Goal: Task Accomplishment & Management: Manage account settings

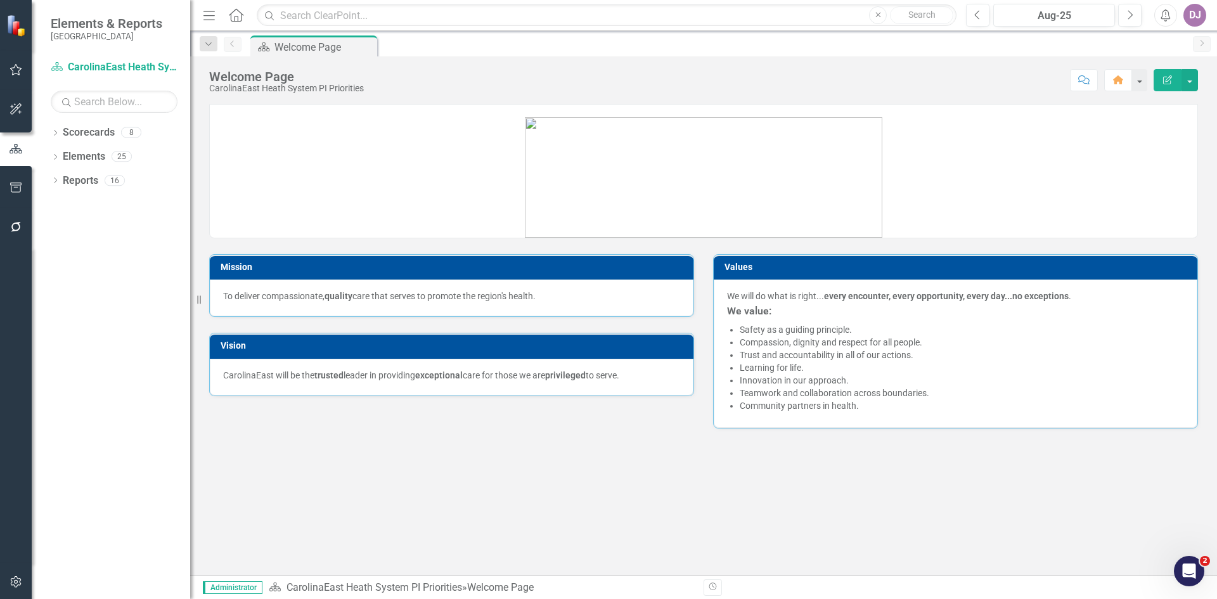
click at [1142, 118] on link at bounding box center [703, 172] width 987 height 132
click at [82, 129] on link "Scorecards" at bounding box center [89, 132] width 52 height 15
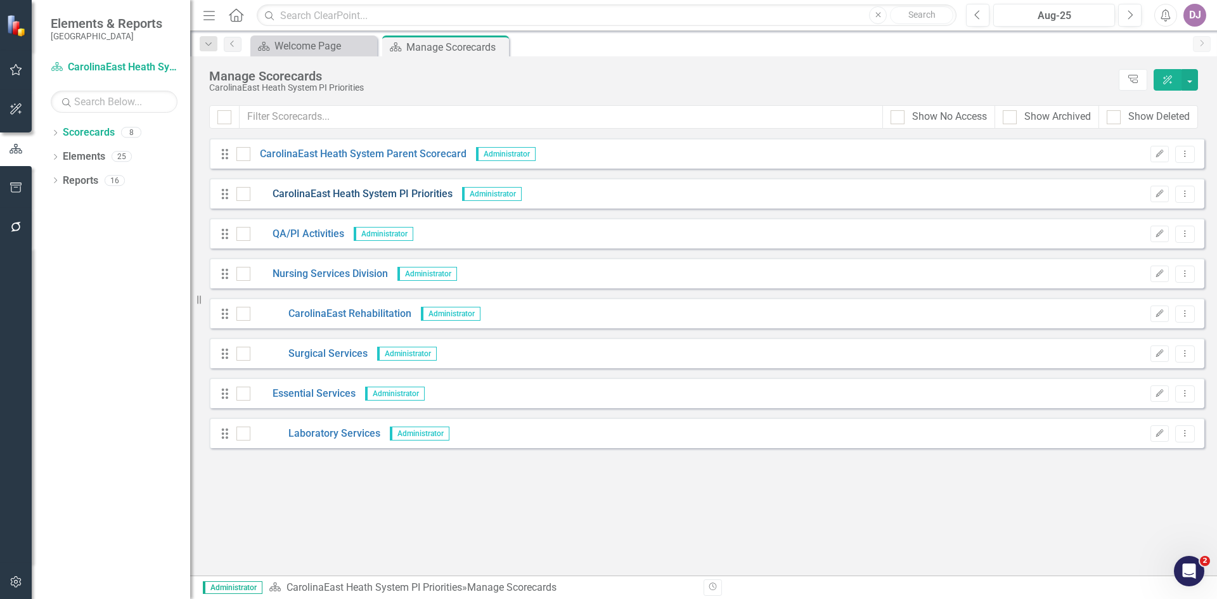
click at [404, 197] on link "CarolinaEast Heath System PI Priorities" at bounding box center [351, 194] width 202 height 15
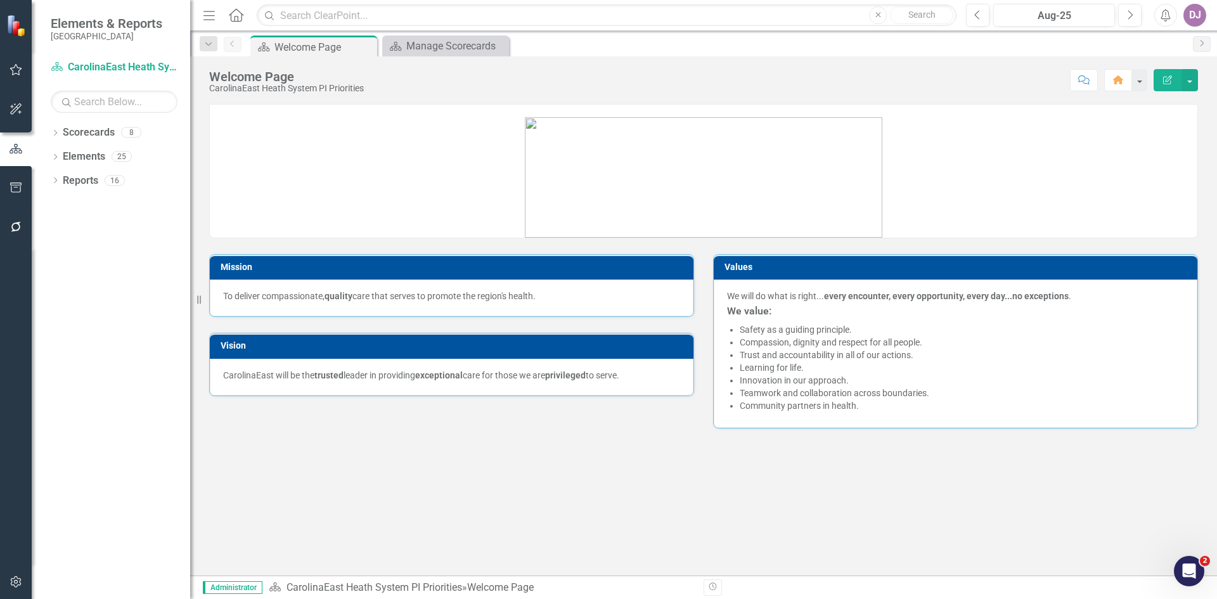
click at [1051, 479] on div "Mission To deliver compassionate, quality care that serves to promote the regio…" at bounding box center [703, 339] width 1027 height 471
click at [539, 520] on div "Mission To deliver compassionate, quality care that serves to promote the regio…" at bounding box center [703, 339] width 1027 height 471
click at [327, 46] on div "Welcome Page" at bounding box center [308, 47] width 68 height 16
click at [74, 180] on link "Reports" at bounding box center [80, 181] width 35 height 15
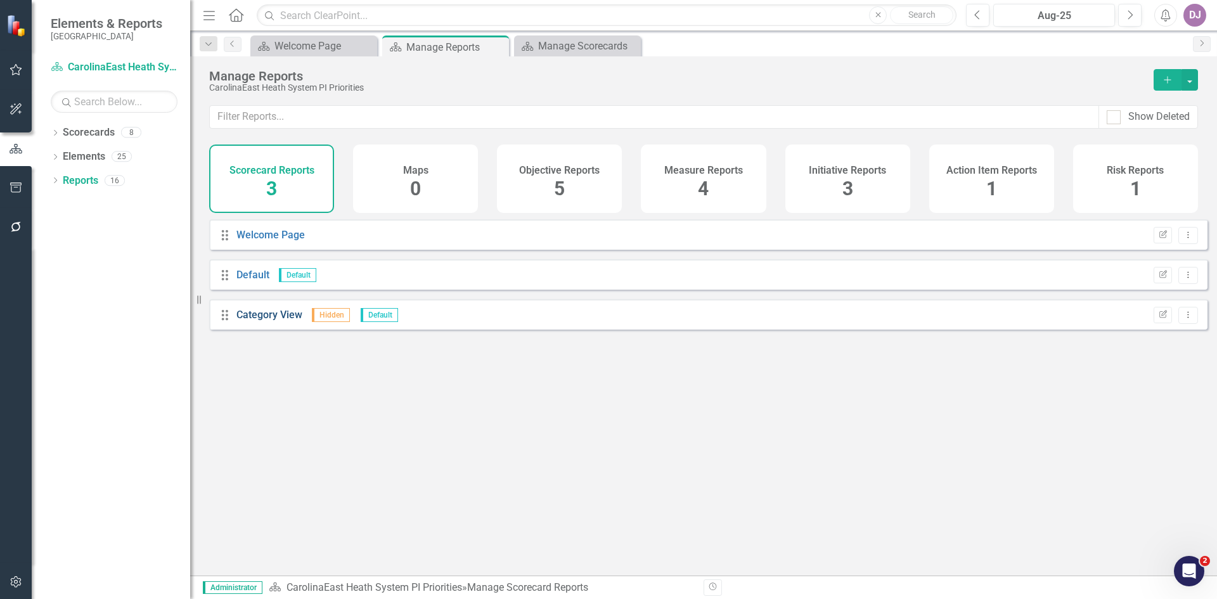
click at [269, 321] on link "Category View" at bounding box center [269, 315] width 66 height 12
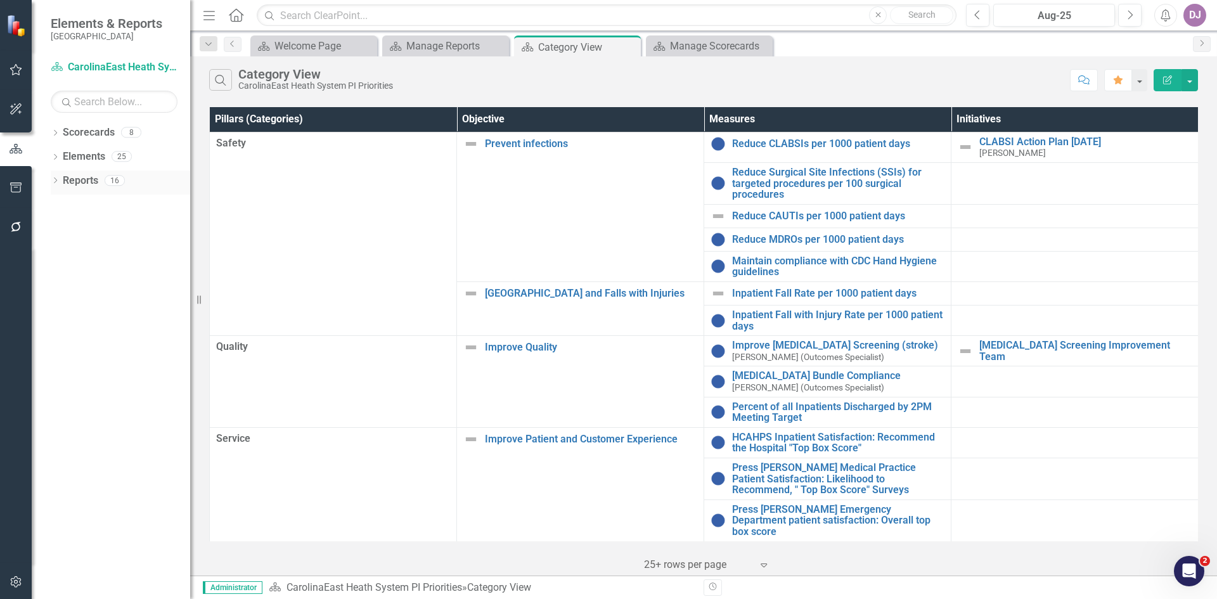
click at [88, 186] on link "Reports" at bounding box center [80, 181] width 35 height 15
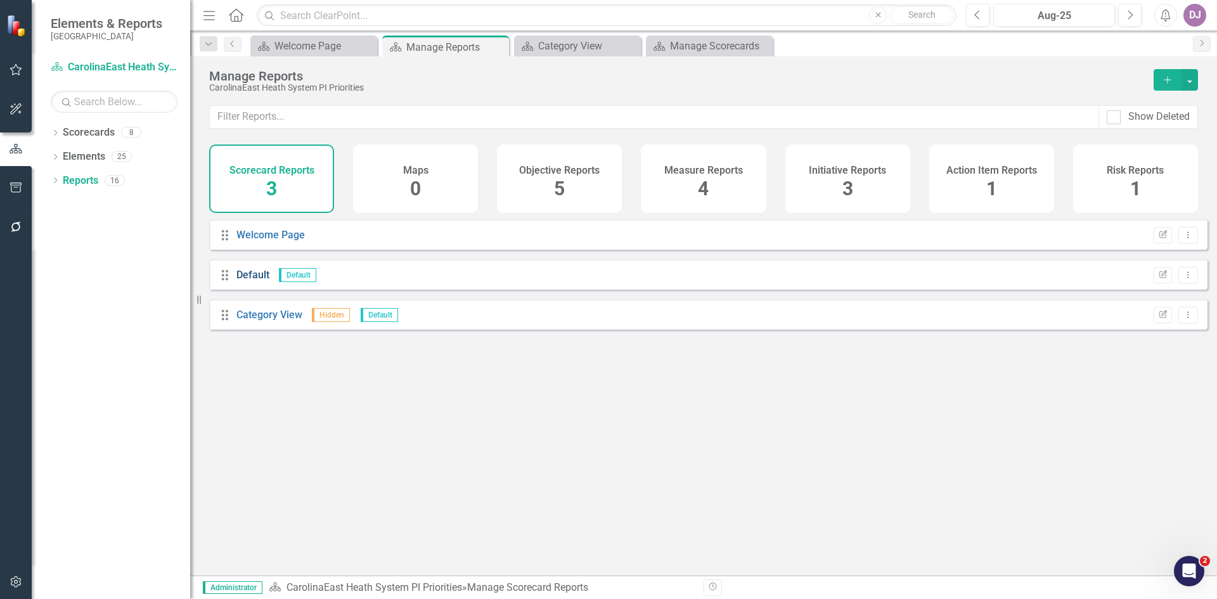
click at [259, 281] on link "Default" at bounding box center [252, 275] width 33 height 12
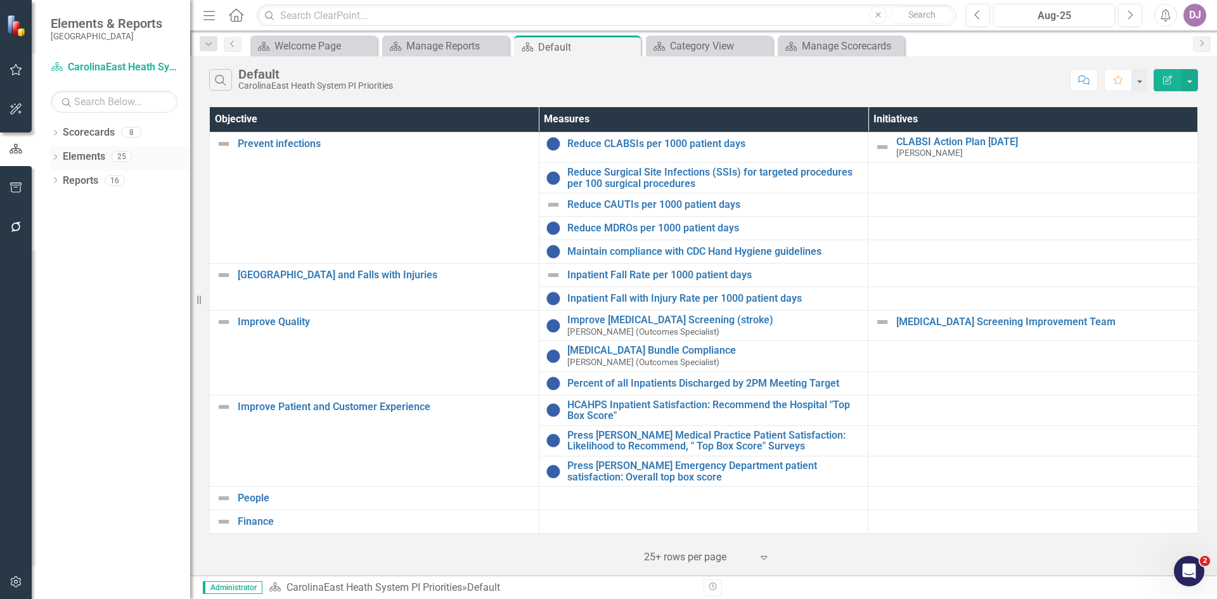
click at [79, 155] on link "Elements" at bounding box center [84, 157] width 42 height 15
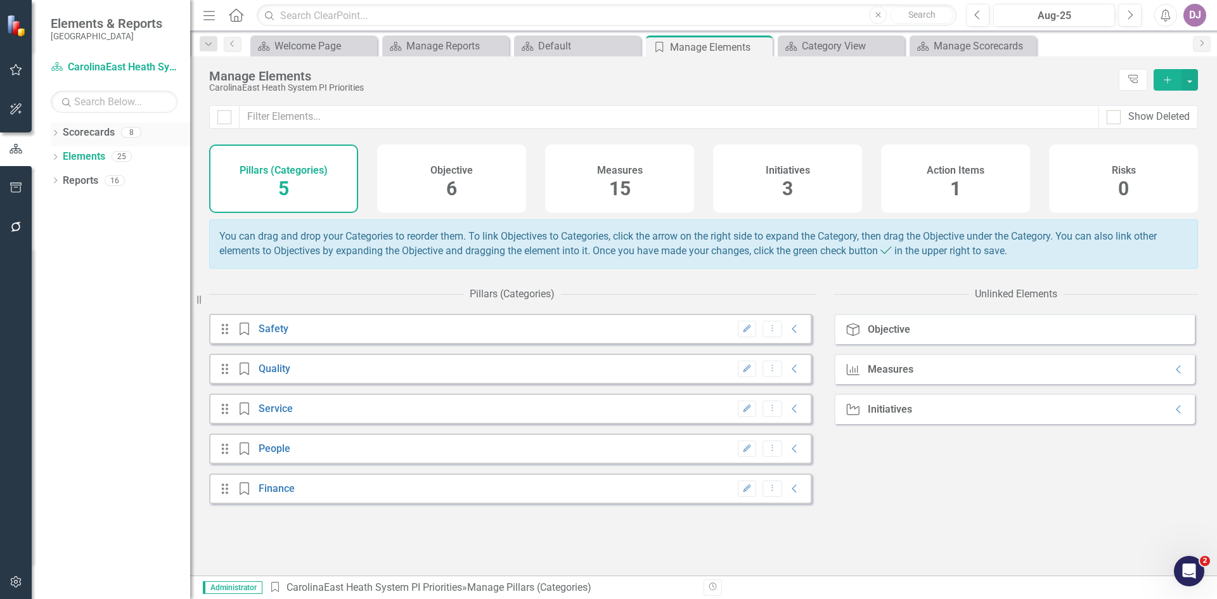
click at [86, 132] on link "Scorecards" at bounding box center [89, 132] width 52 height 15
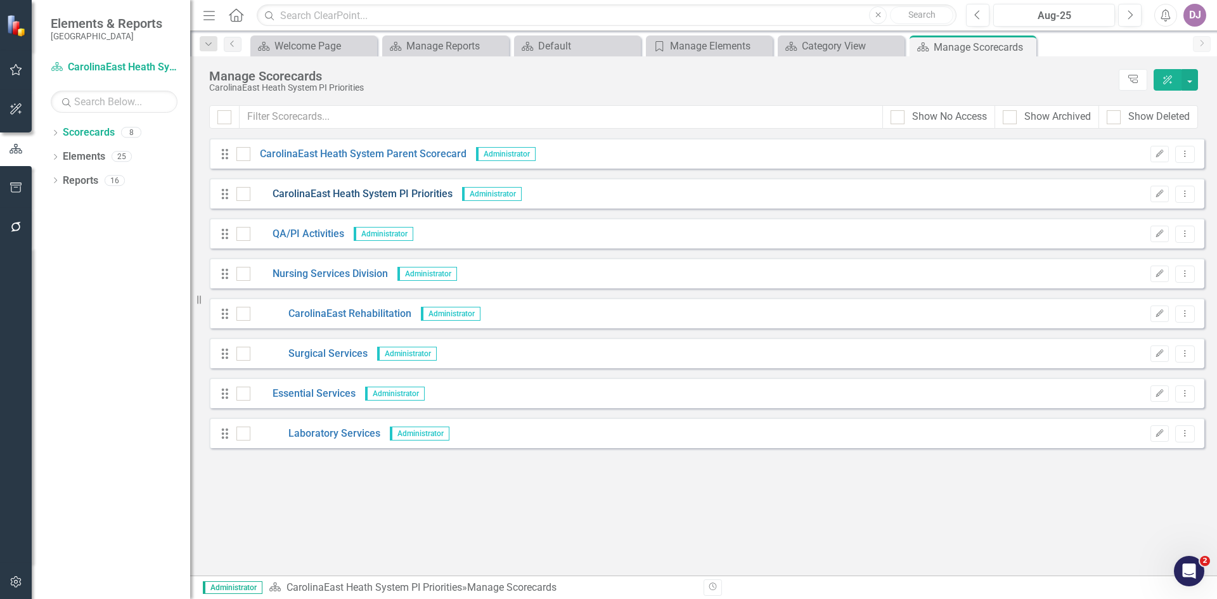
click at [331, 189] on link "CarolinaEast Heath System PI Priorities" at bounding box center [351, 194] width 202 height 15
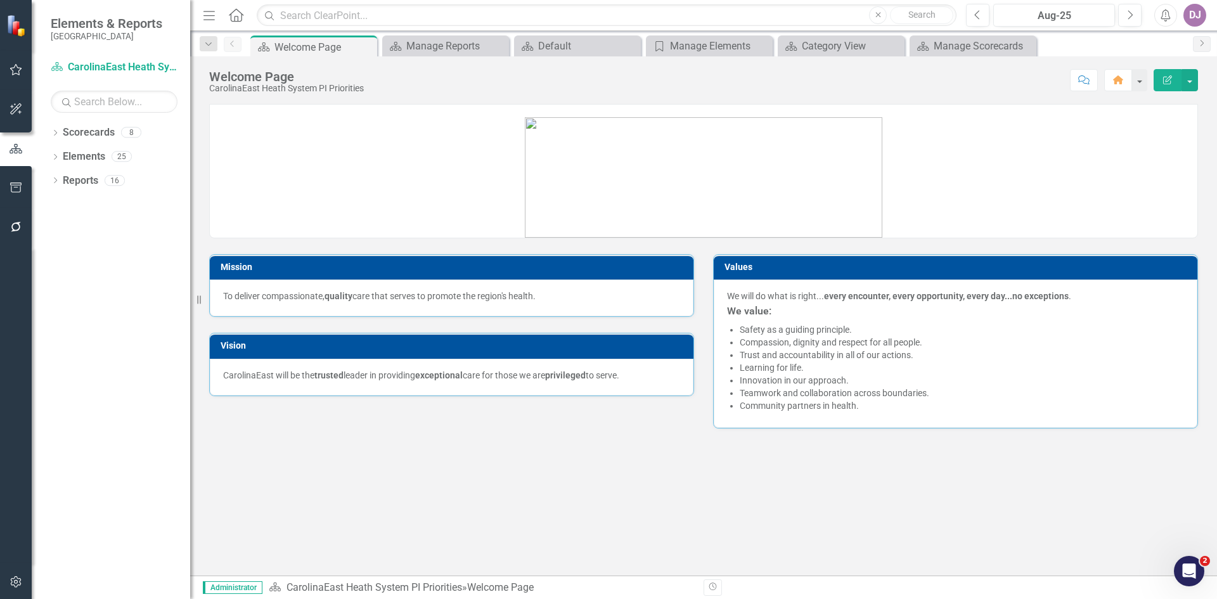
click at [1040, 530] on div "Mission To deliver compassionate, quality care that serves to promote the regio…" at bounding box center [703, 339] width 1027 height 471
click at [468, 47] on div "Manage Reports" at bounding box center [448, 46] width 84 height 16
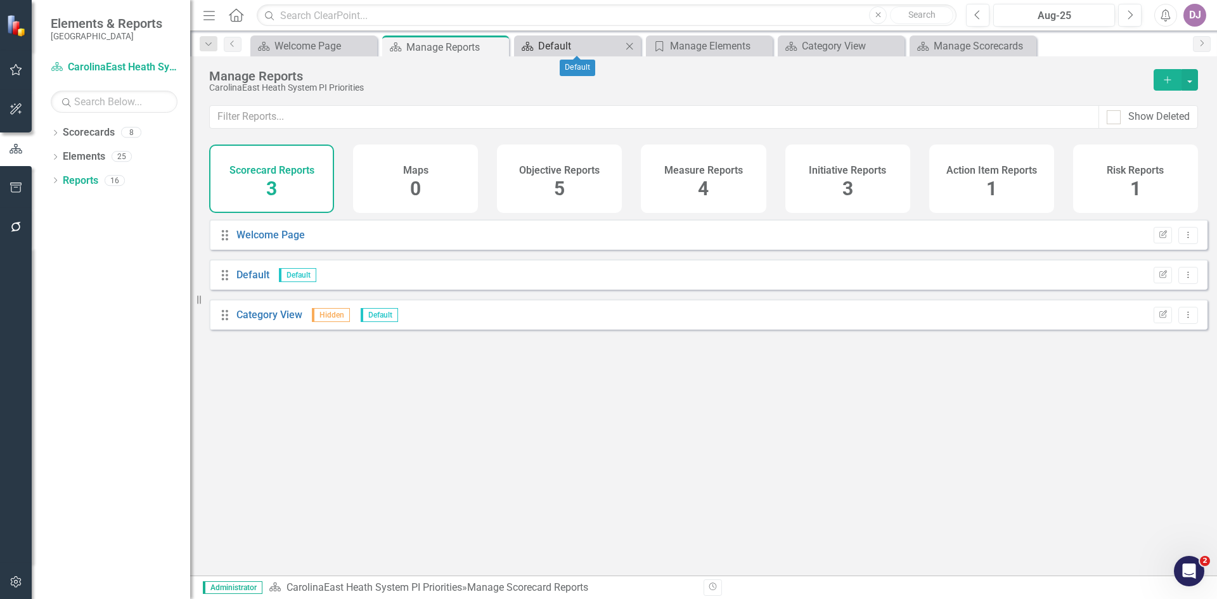
click at [558, 41] on div "Default" at bounding box center [580, 46] width 84 height 16
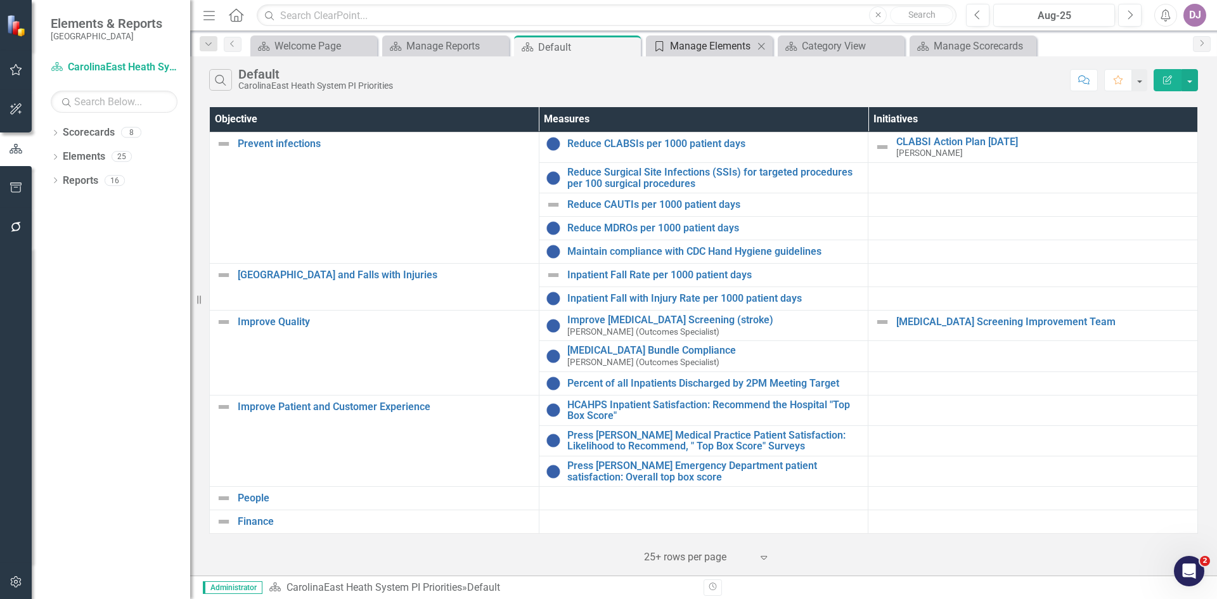
click at [679, 53] on div "Manage Elements" at bounding box center [712, 46] width 84 height 16
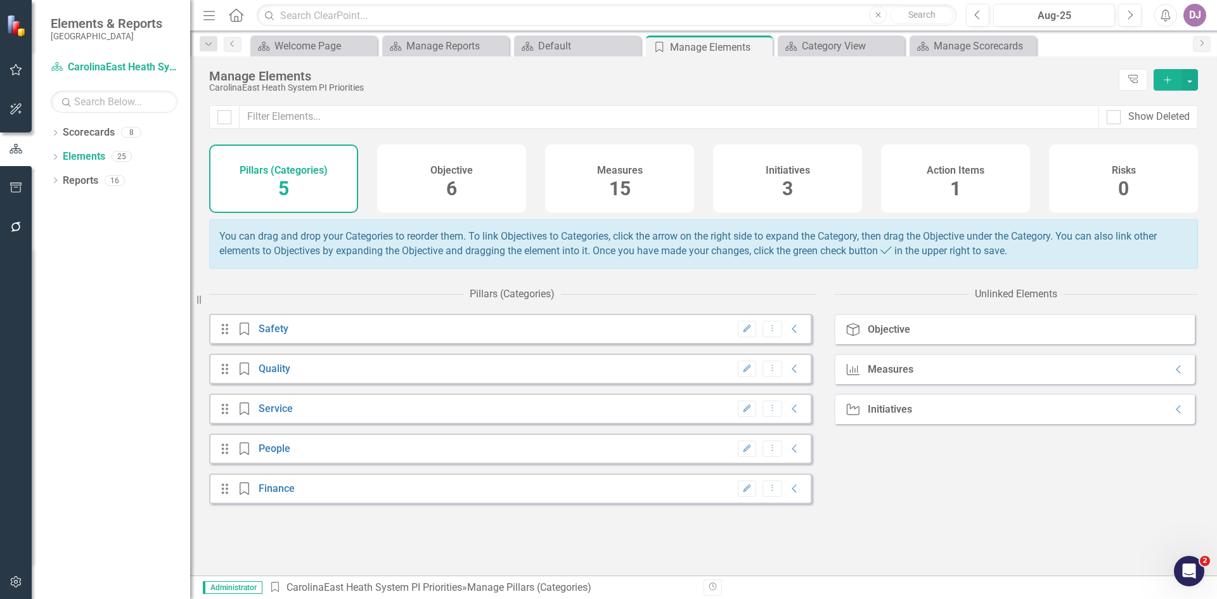
click at [622, 188] on span "15" at bounding box center [620, 188] width 22 height 22
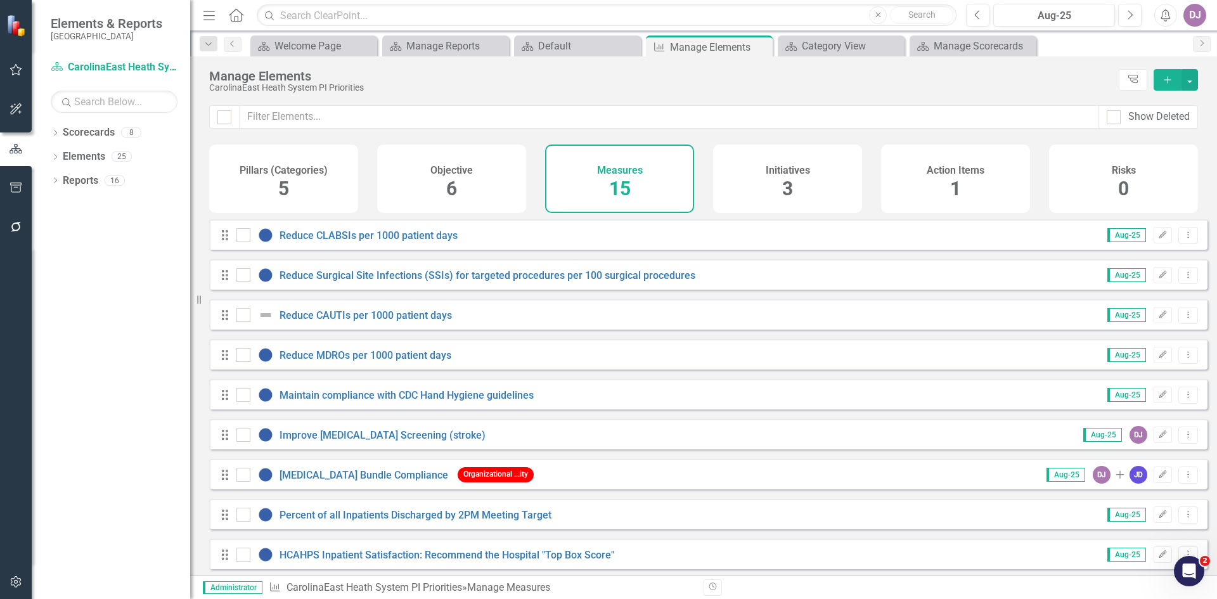
click at [791, 195] on span "3" at bounding box center [787, 188] width 11 height 22
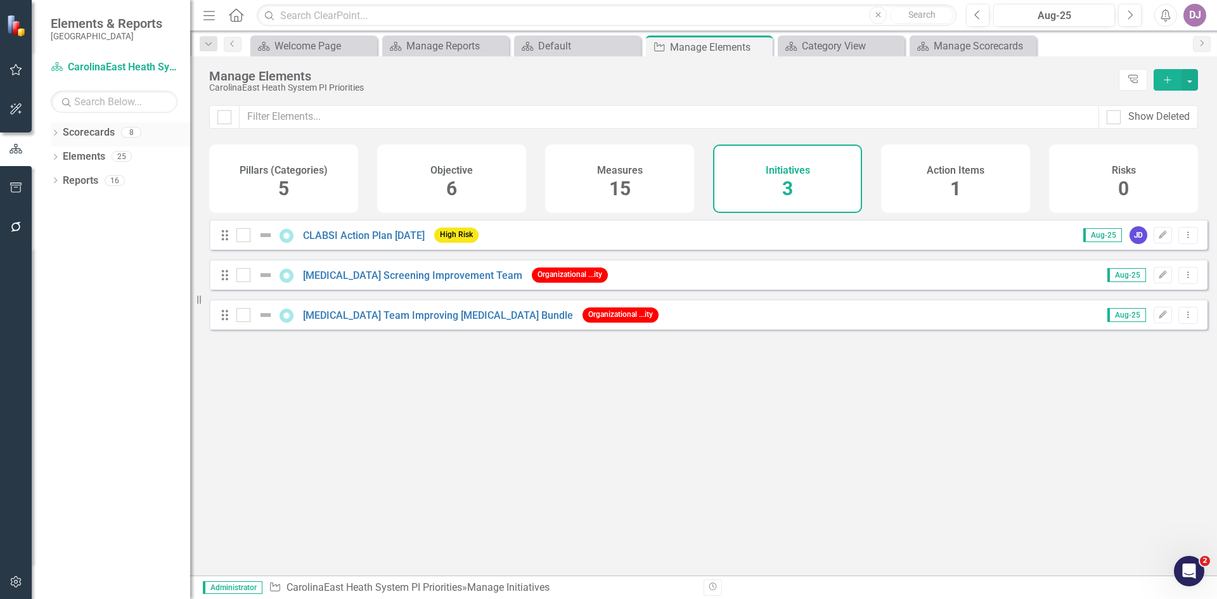
click at [89, 137] on link "Scorecards" at bounding box center [89, 132] width 52 height 15
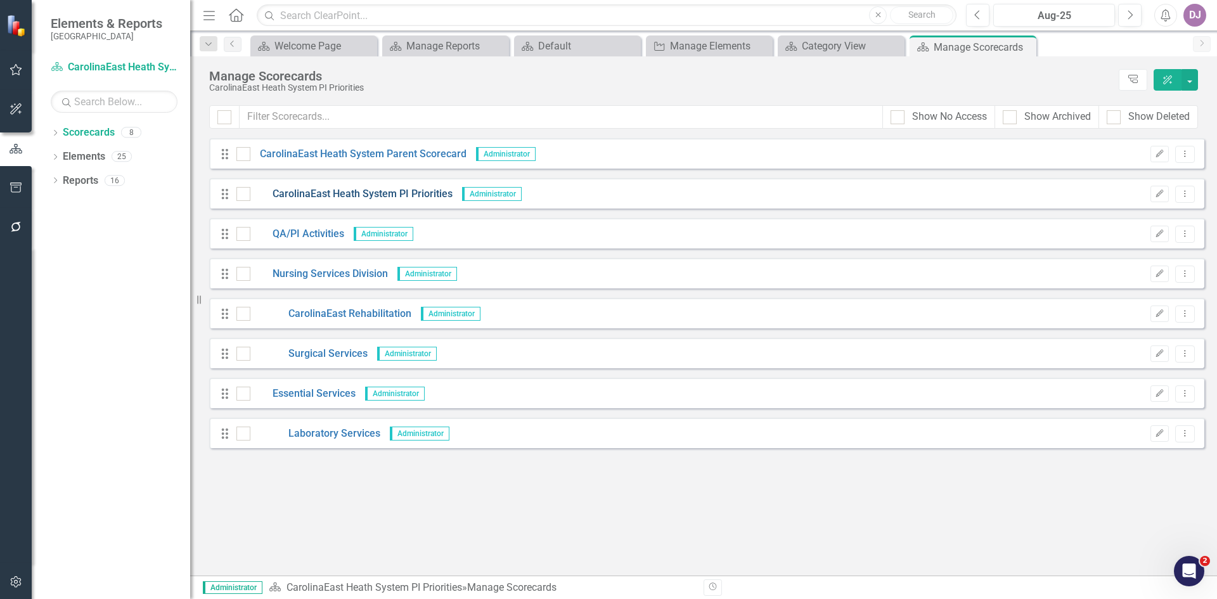
click at [301, 196] on link "CarolinaEast Heath System PI Priorities" at bounding box center [351, 194] width 202 height 15
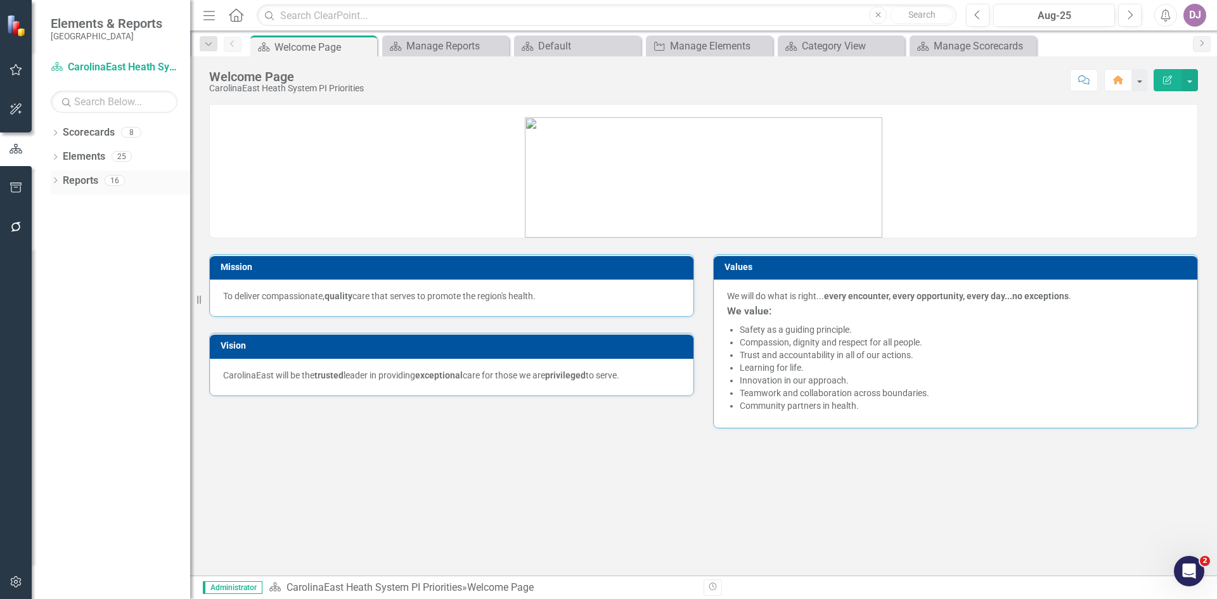
click at [71, 181] on link "Reports" at bounding box center [80, 181] width 35 height 15
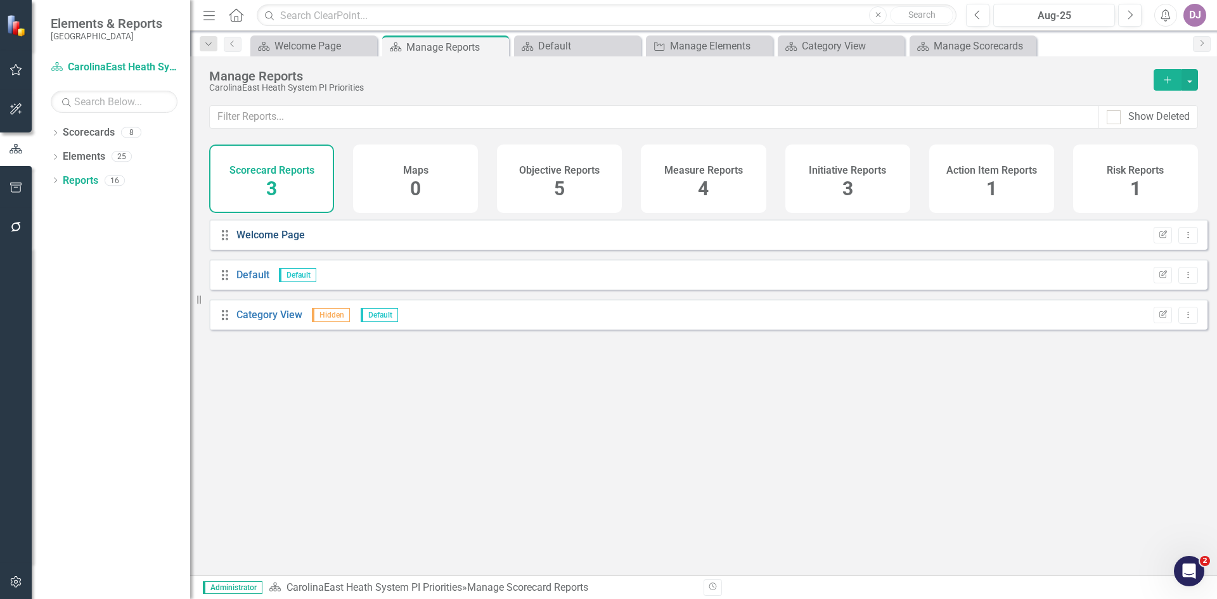
click at [266, 241] on link "Welcome Page" at bounding box center [270, 235] width 68 height 12
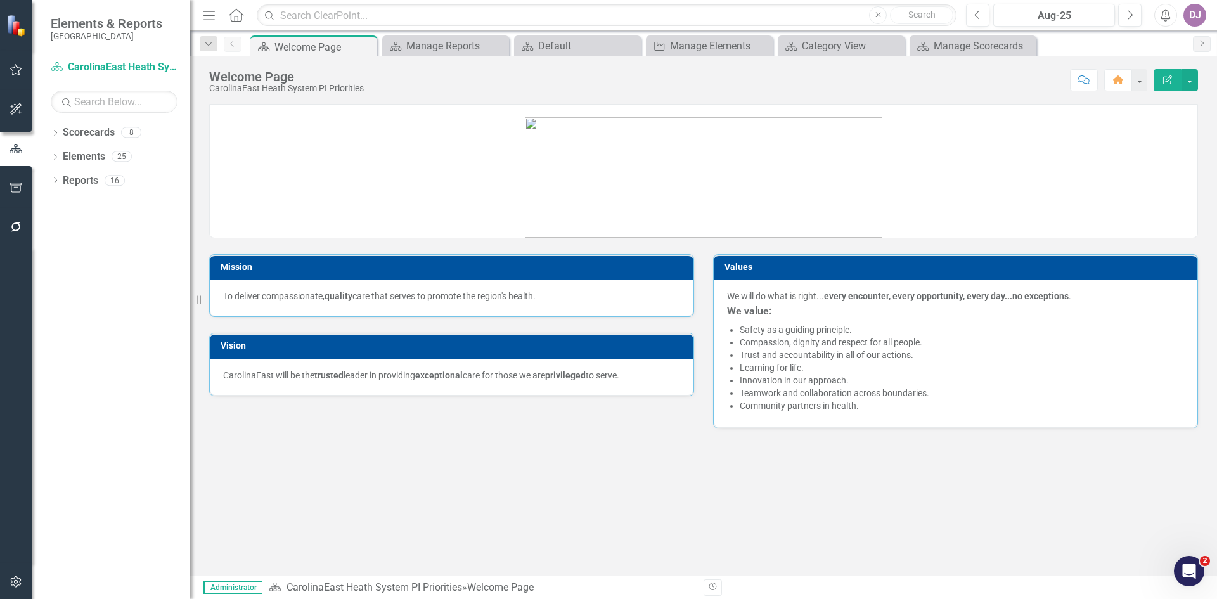
click at [912, 471] on div "Mission To deliver compassionate, quality care that serves to promote the regio…" at bounding box center [703, 339] width 1027 height 471
click at [92, 183] on link "Reports" at bounding box center [80, 181] width 35 height 15
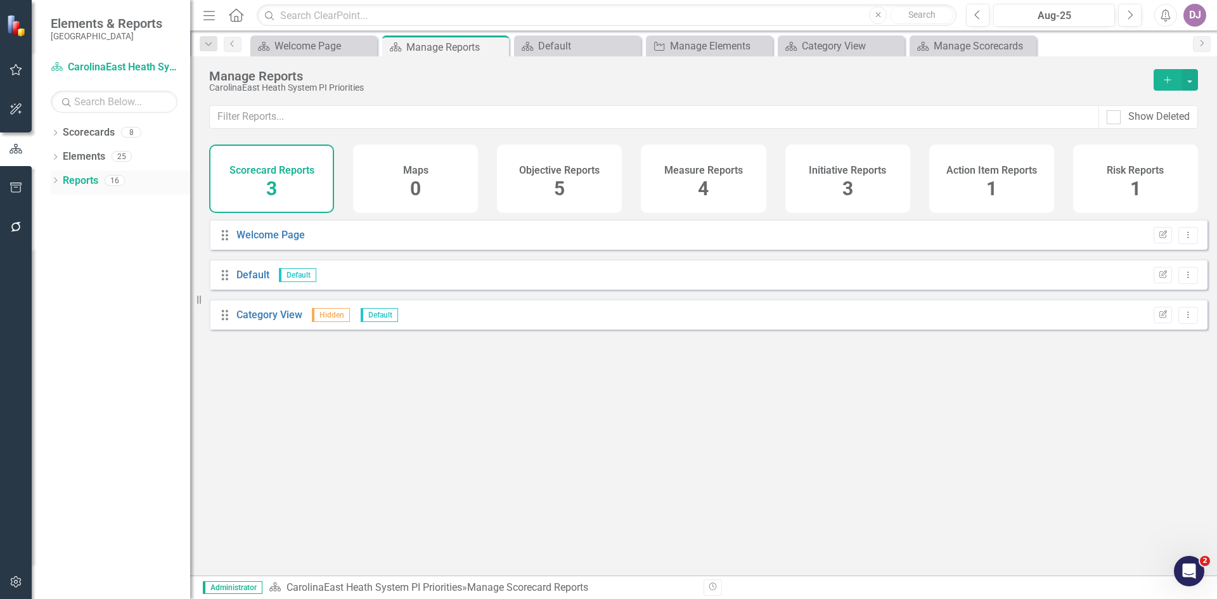
click at [79, 180] on link "Reports" at bounding box center [80, 181] width 35 height 15
click at [74, 179] on link "Reports" at bounding box center [80, 181] width 35 height 15
click at [1187, 82] on button "button" at bounding box center [1189, 80] width 16 height 22
click at [1136, 101] on link "Scorecard Add Report" at bounding box center [1133, 102] width 127 height 23
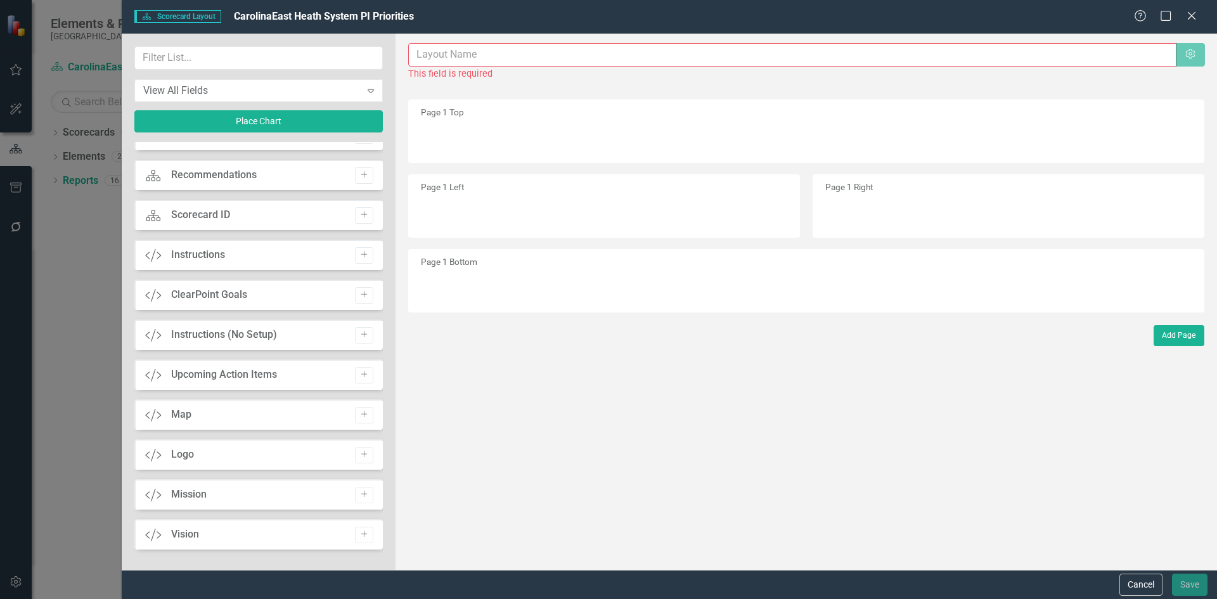
scroll to position [151, 0]
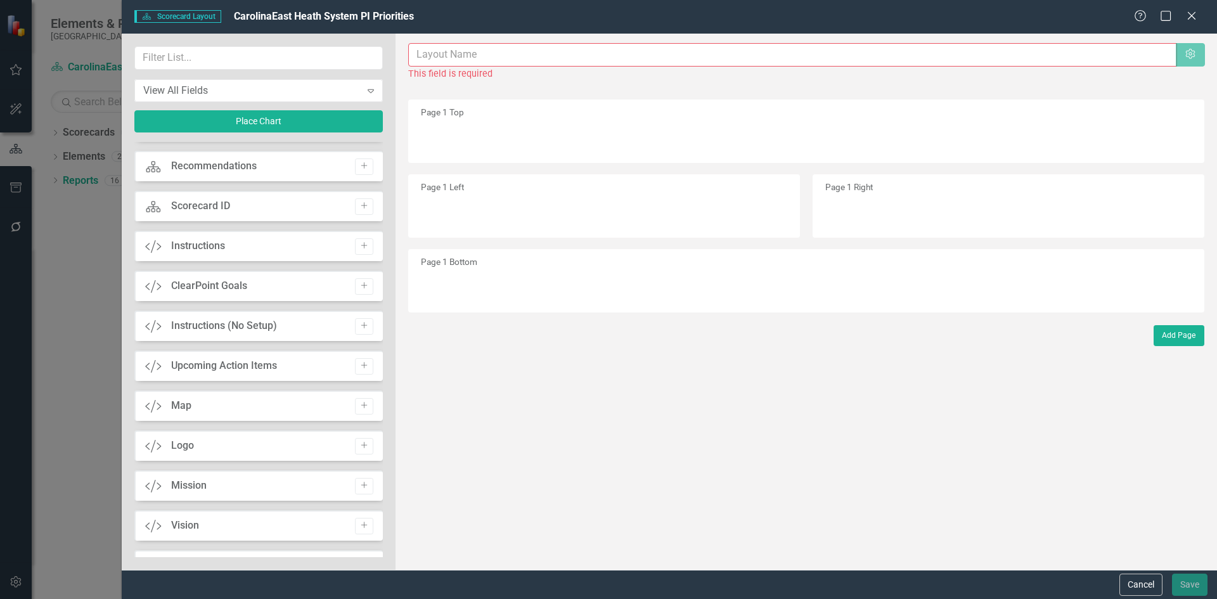
click at [214, 283] on div "ClearPoint Goals" at bounding box center [209, 286] width 76 height 15
click at [364, 285] on icon "Add" at bounding box center [364, 286] width 10 height 8
drag, startPoint x: 765, startPoint y: 160, endPoint x: 762, endPoint y: 221, distance: 60.9
click at [762, 221] on div "Page 1 Top Drag Custom ClearPoint Goals Remove Edit Page 1 Left Page 1 Right Pa…" at bounding box center [806, 206] width 796 height 215
click at [489, 60] on input "text" at bounding box center [793, 54] width 768 height 23
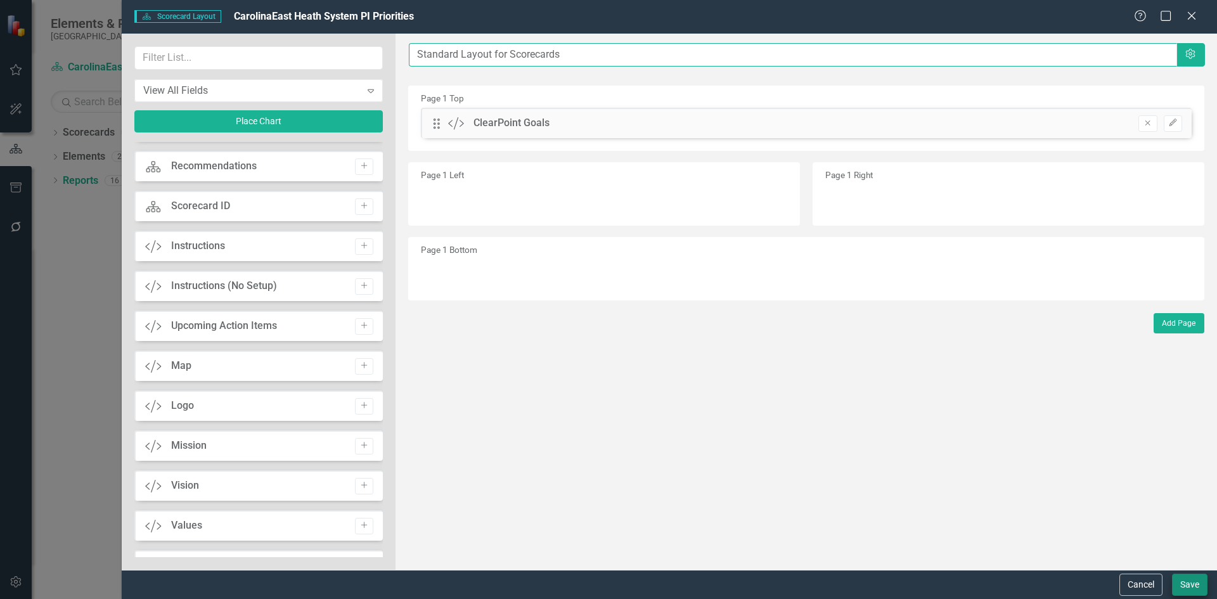
type input "Standard Layout for Scorecards"
click at [1184, 585] on button "Save" at bounding box center [1189, 584] width 35 height 22
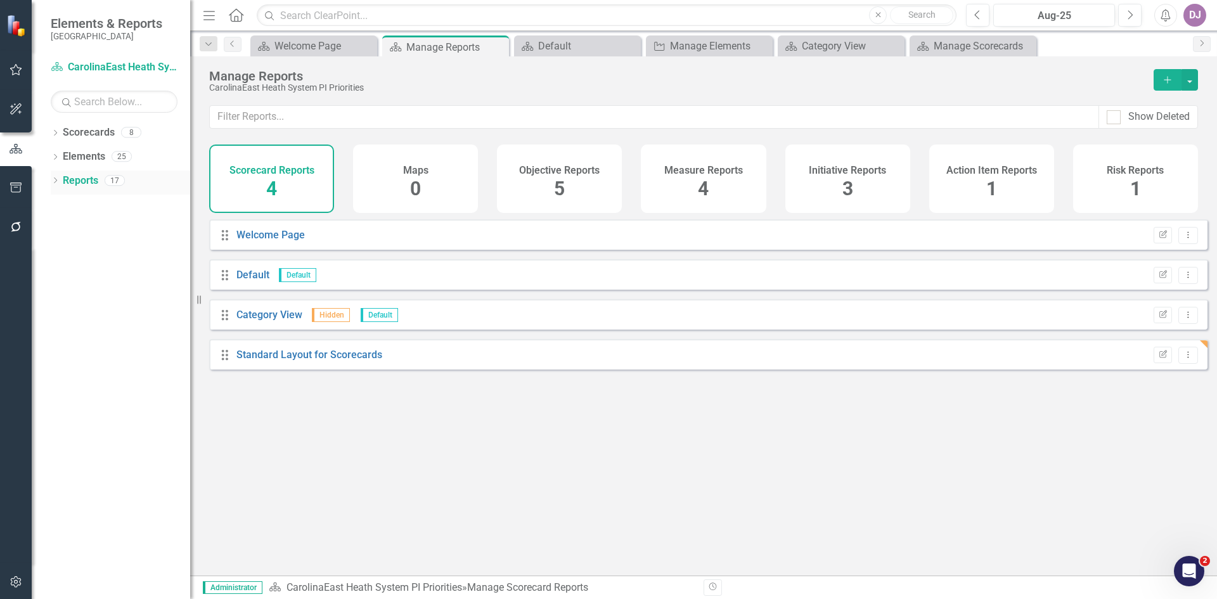
click at [90, 176] on link "Reports" at bounding box center [80, 181] width 35 height 15
click at [86, 182] on link "Reports" at bounding box center [80, 181] width 35 height 15
click at [319, 361] on link "Standard Layout for Scorecards" at bounding box center [309, 355] width 146 height 12
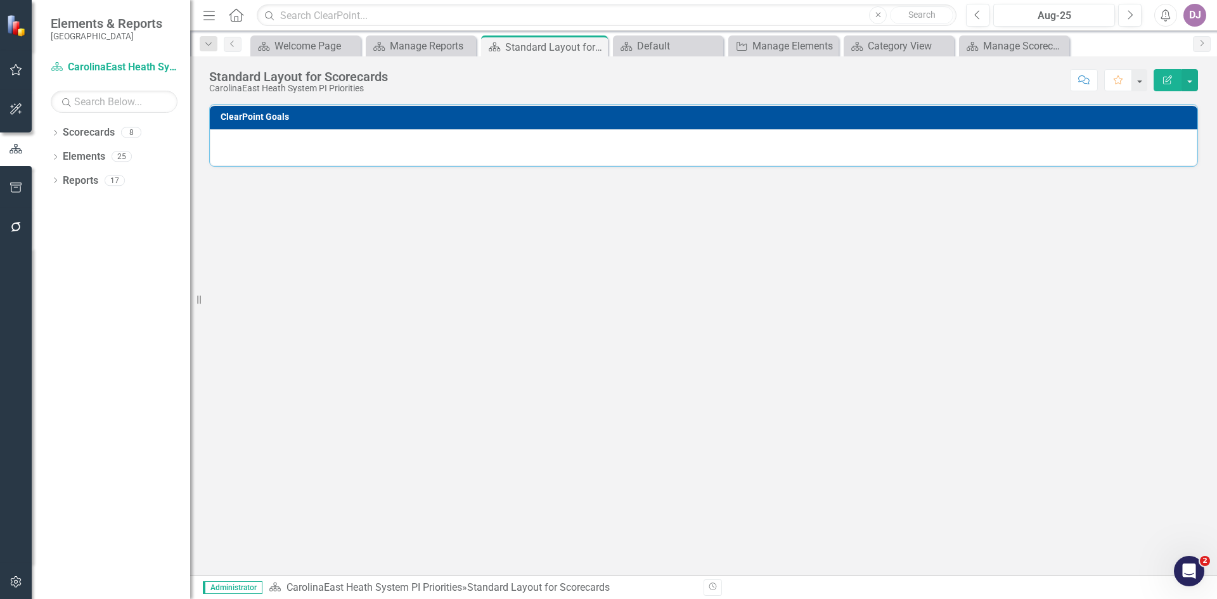
click at [1175, 117] on h3 "ClearPoint Goals" at bounding box center [706, 117] width 970 height 10
click at [272, 112] on h3 "ClearPoint Goals" at bounding box center [706, 117] width 970 height 10
click at [1168, 82] on icon "Edit Report" at bounding box center [1166, 79] width 11 height 9
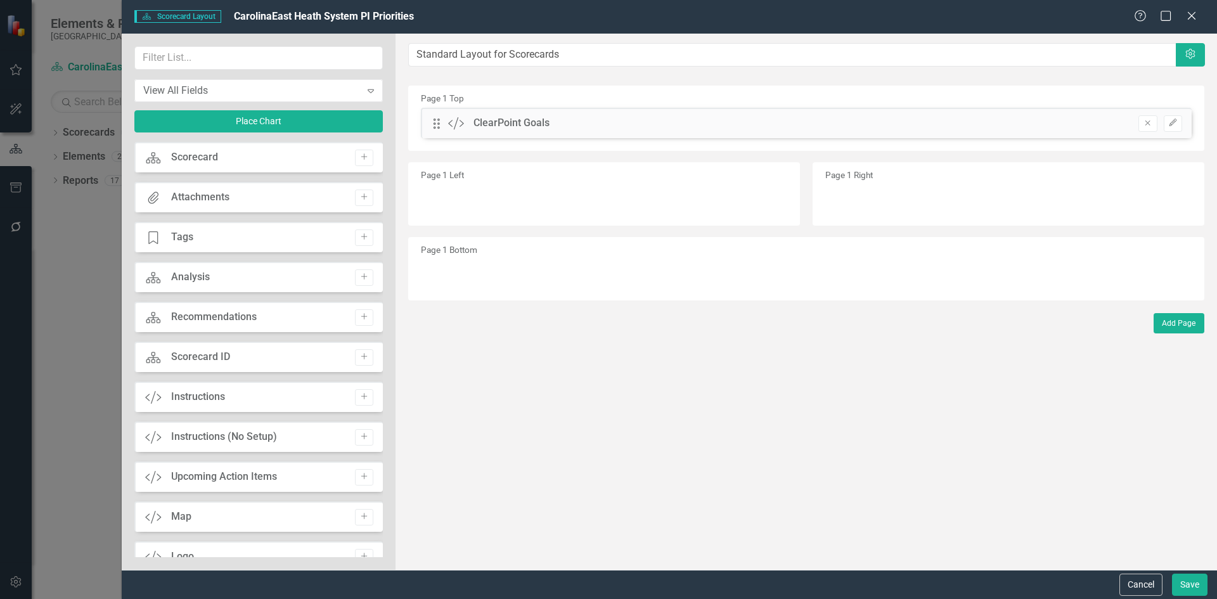
click at [463, 125] on icon "Custom" at bounding box center [456, 123] width 16 height 13
click at [452, 123] on icon "Custom" at bounding box center [456, 123] width 16 height 13
click at [502, 119] on div "ClearPoint Goals" at bounding box center [511, 123] width 76 height 15
click at [1174, 120] on icon "Edit" at bounding box center [1173, 123] width 10 height 8
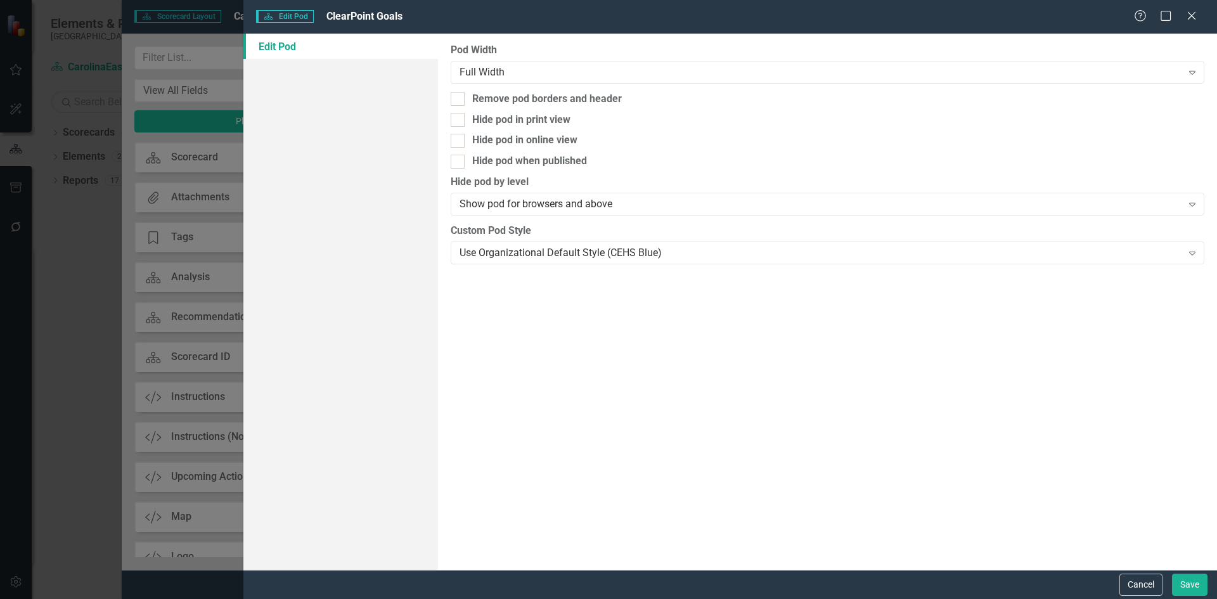
click at [266, 44] on link "Edit Pod" at bounding box center [340, 46] width 195 height 25
click at [1189, 207] on icon "Expand" at bounding box center [1192, 204] width 13 height 10
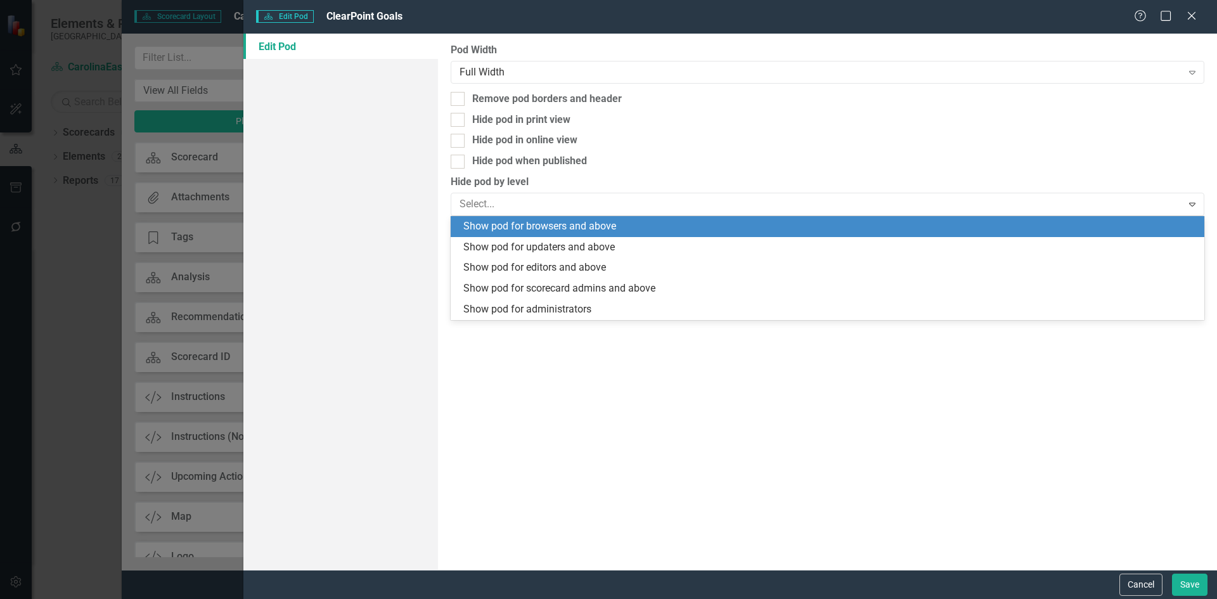
click at [613, 227] on div "Show pod for browsers and above" at bounding box center [829, 226] width 733 height 15
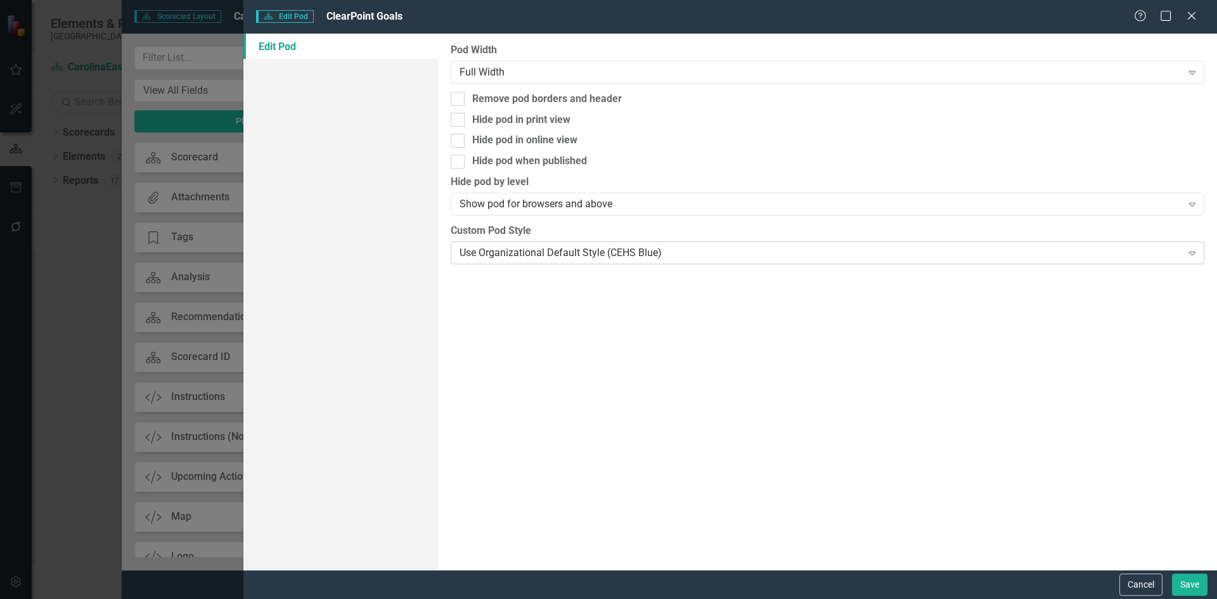
click at [1189, 252] on icon "Expand" at bounding box center [1192, 253] width 13 height 10
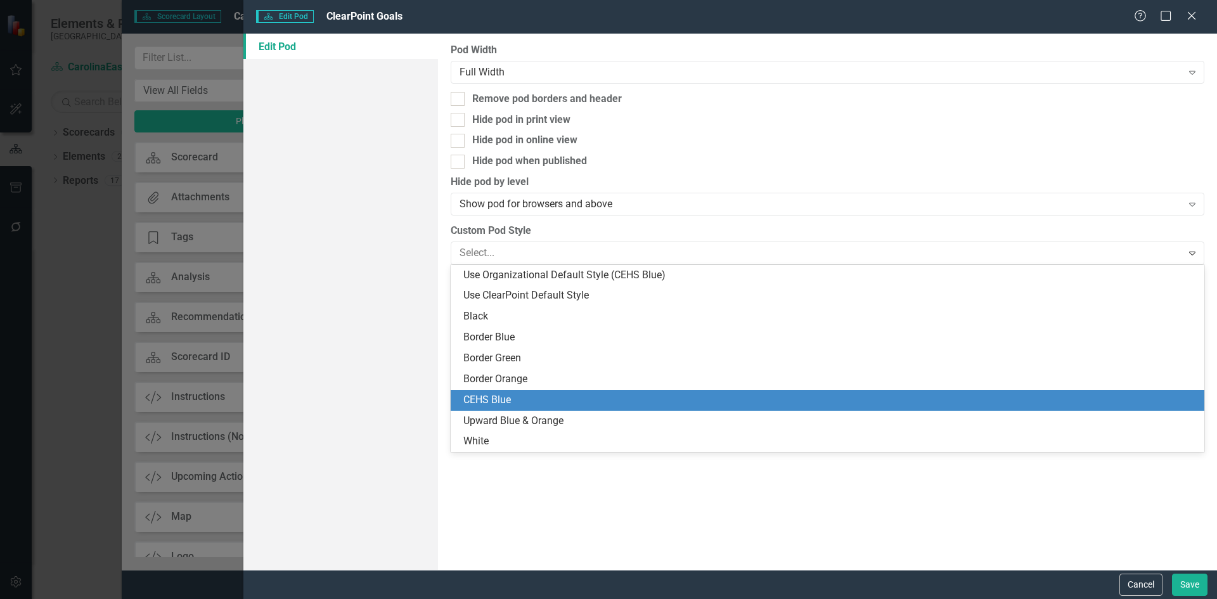
click at [572, 394] on div "CEHS Blue" at bounding box center [829, 400] width 733 height 15
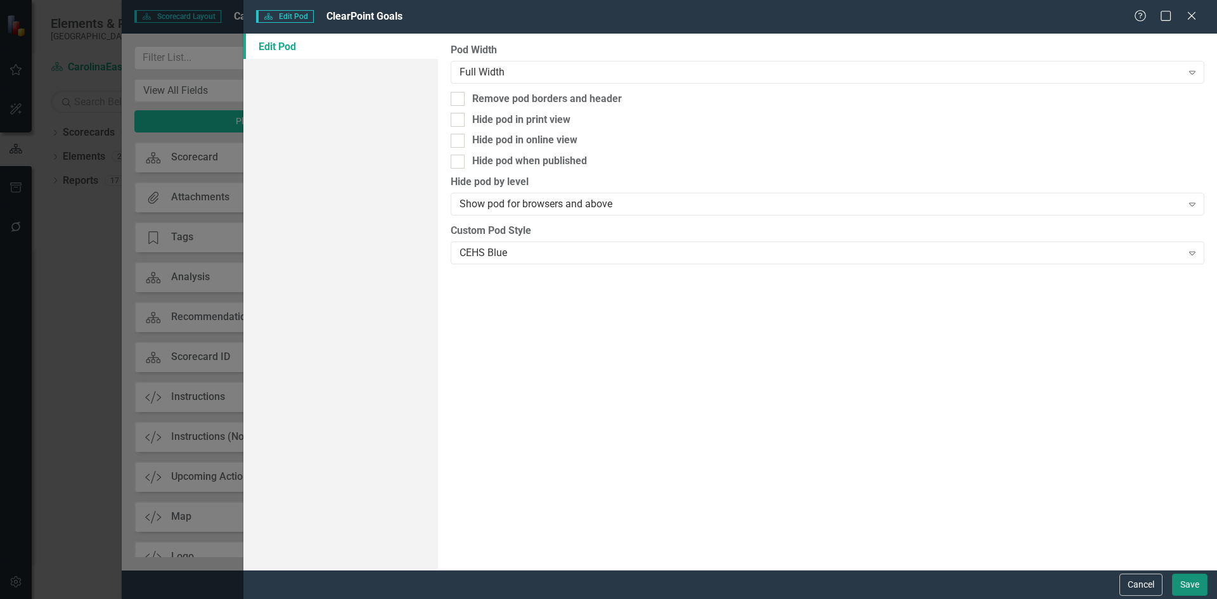
click at [1191, 585] on button "Save" at bounding box center [1189, 584] width 35 height 22
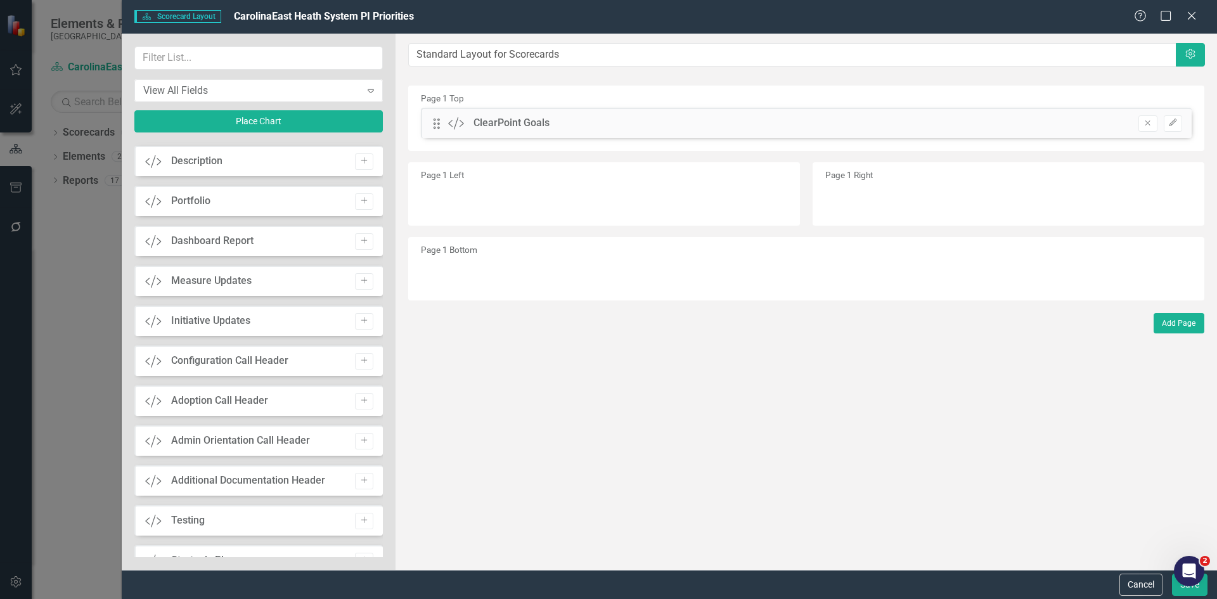
scroll to position [750, 0]
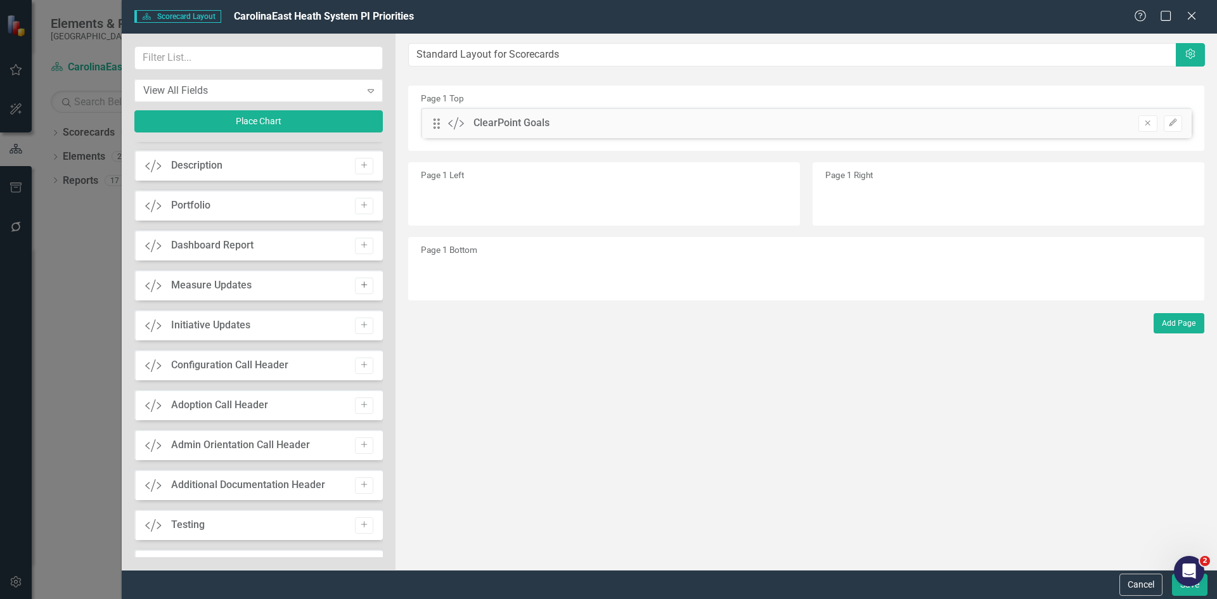
click at [364, 288] on button "Add" at bounding box center [364, 286] width 18 height 16
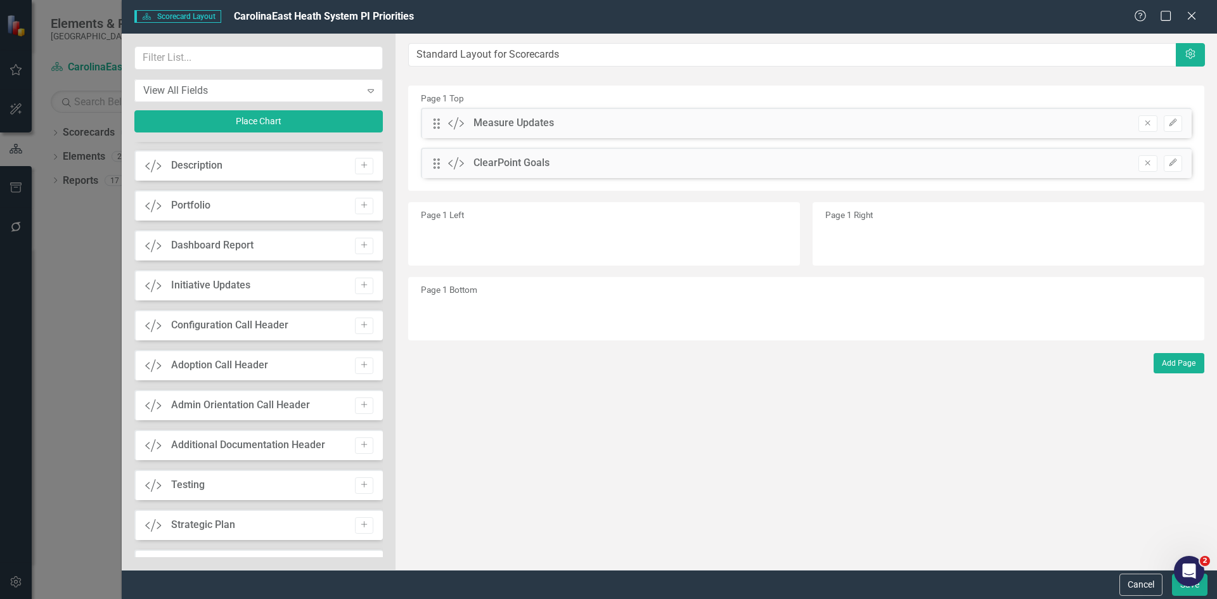
click at [575, 139] on div "Drag Custom Measure Updates Remove Edit" at bounding box center [806, 128] width 790 height 40
drag, startPoint x: 572, startPoint y: 169, endPoint x: 417, endPoint y: 151, distance: 156.3
click at [570, 99] on div "Page 1 Top Drag Custom Measure Updates Remove Edit Drag Custom ClearPoint Goals…" at bounding box center [806, 138] width 796 height 105
drag, startPoint x: 437, startPoint y: 163, endPoint x: 425, endPoint y: 115, distance: 49.2
click at [425, 115] on div "The fields (or pods) that are available for you to include on the detail page a…" at bounding box center [805, 302] width 821 height 536
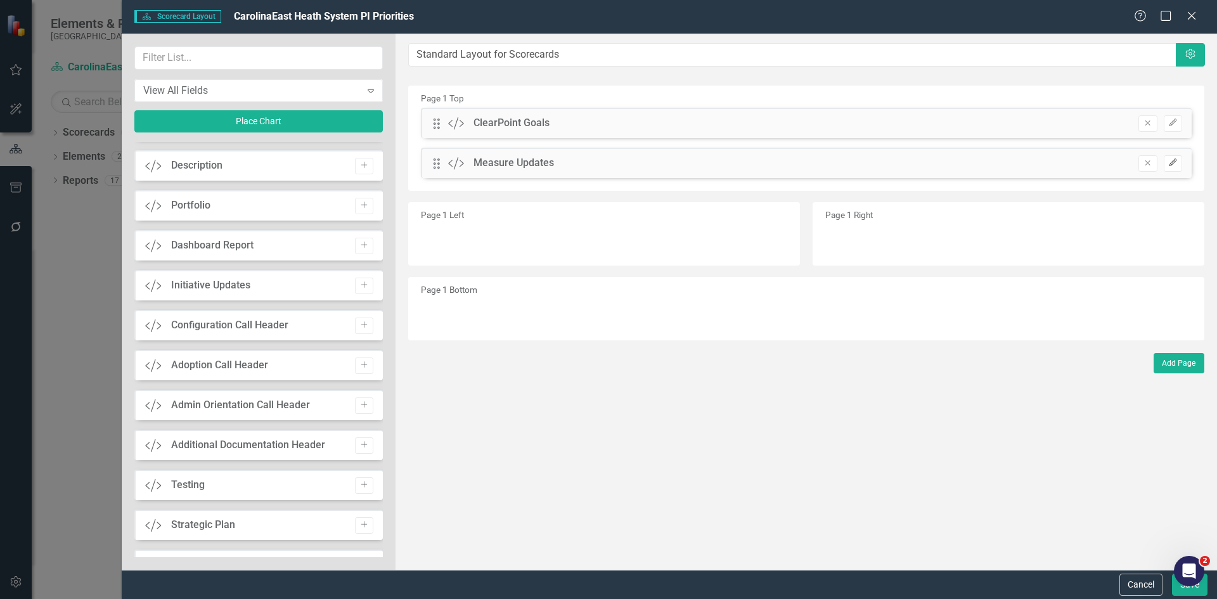
click at [1177, 161] on icon "Edit" at bounding box center [1173, 163] width 10 height 8
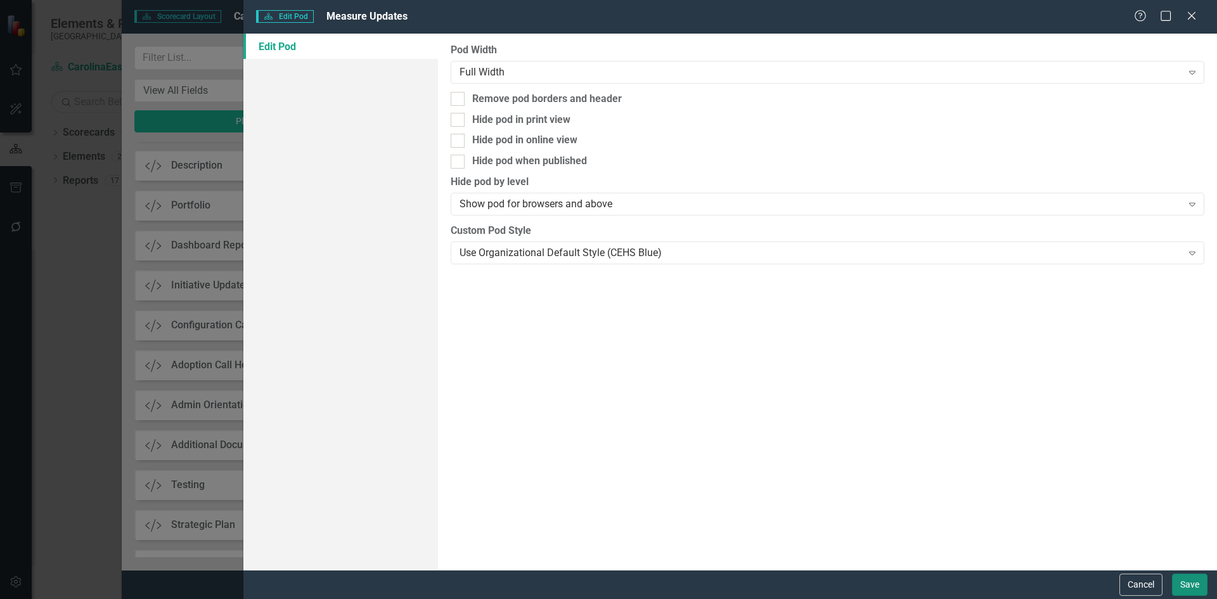
click at [1187, 589] on button "Save" at bounding box center [1189, 584] width 35 height 22
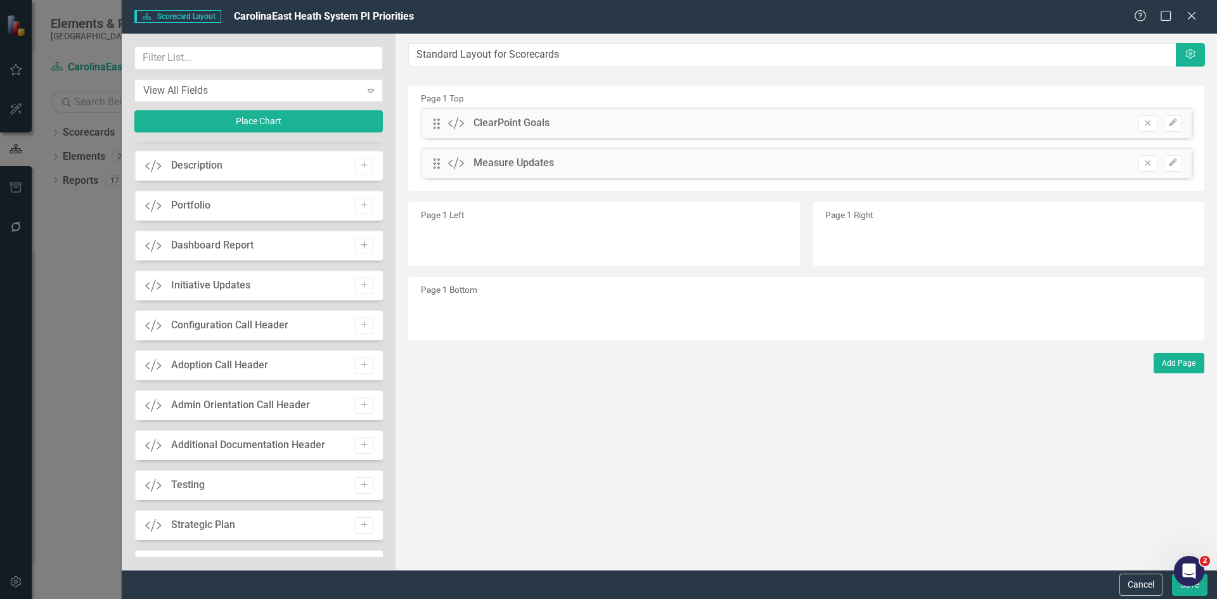
click at [355, 250] on button "Add" at bounding box center [364, 246] width 18 height 16
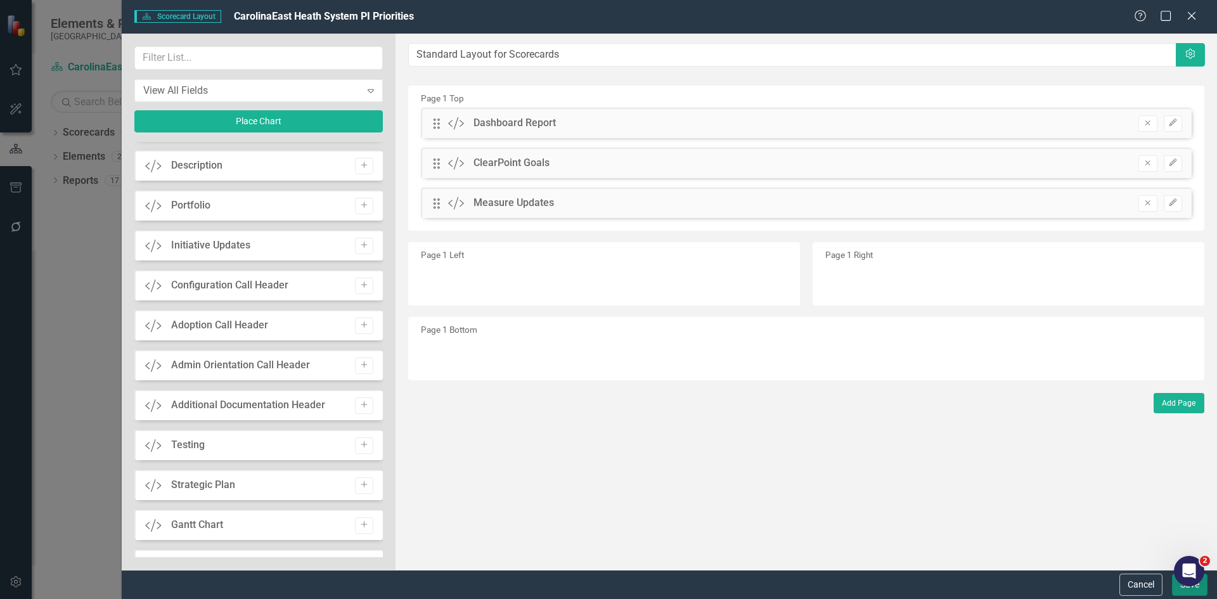
click at [1191, 587] on button "Save" at bounding box center [1189, 584] width 35 height 22
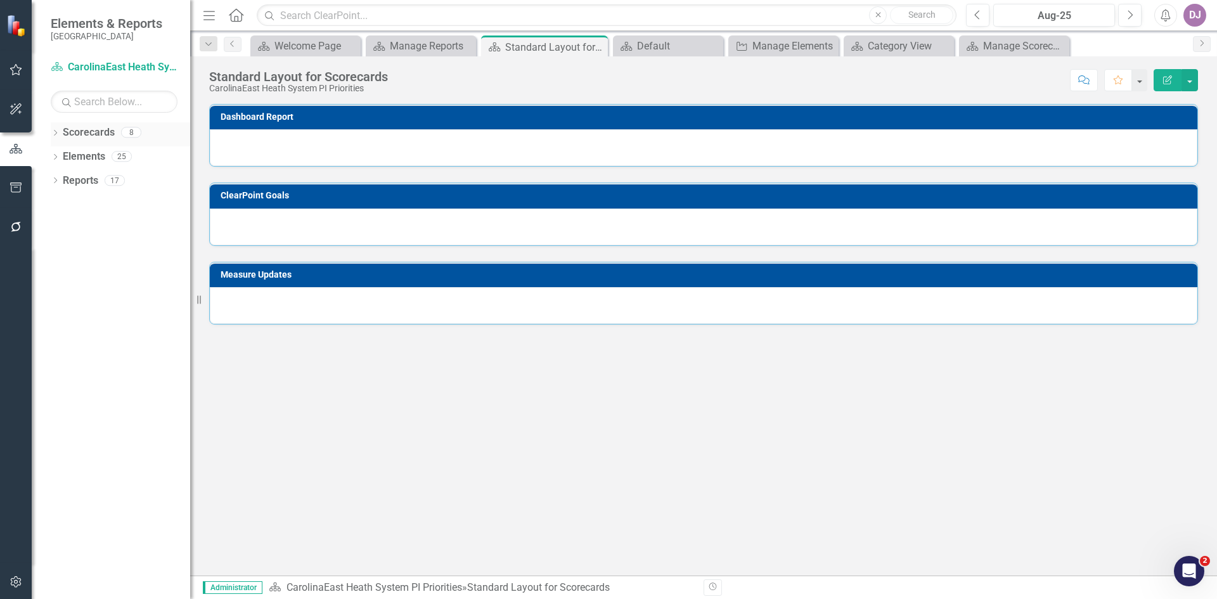
click at [88, 138] on link "Scorecards" at bounding box center [89, 132] width 52 height 15
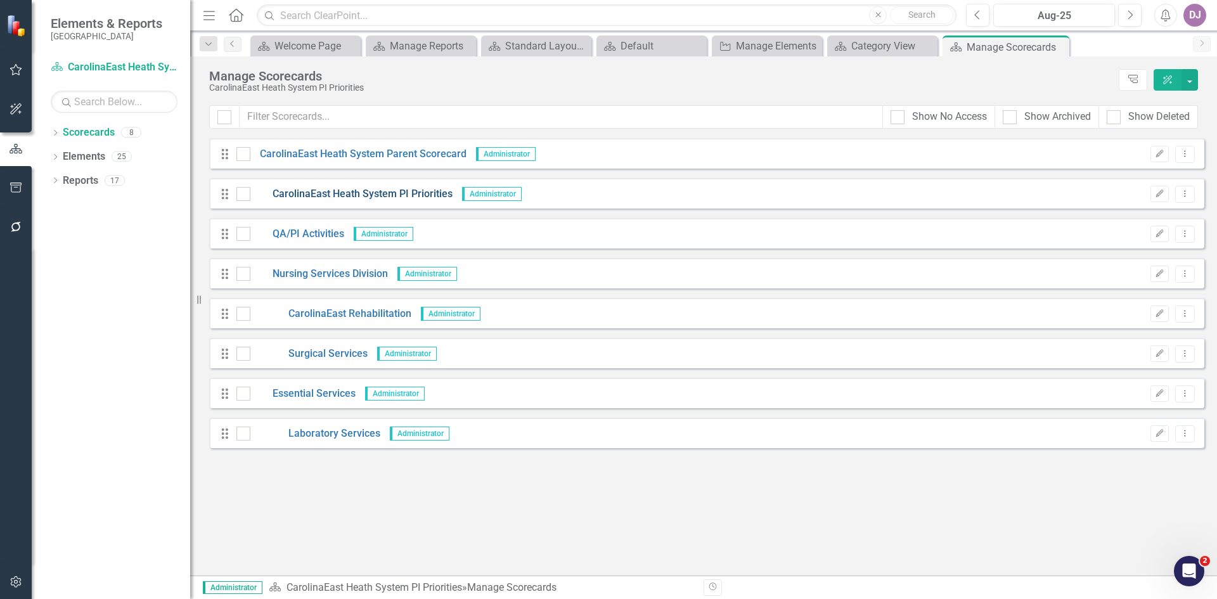
click at [393, 193] on link "CarolinaEast Heath System PI Priorities" at bounding box center [351, 194] width 202 height 15
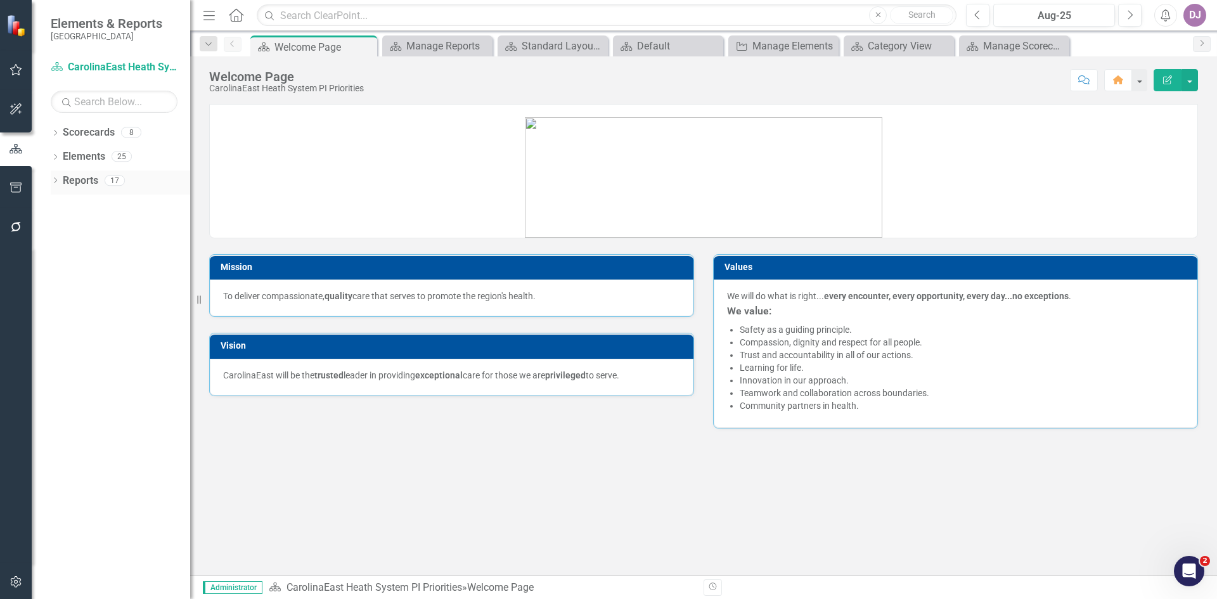
click at [91, 182] on link "Reports" at bounding box center [80, 181] width 35 height 15
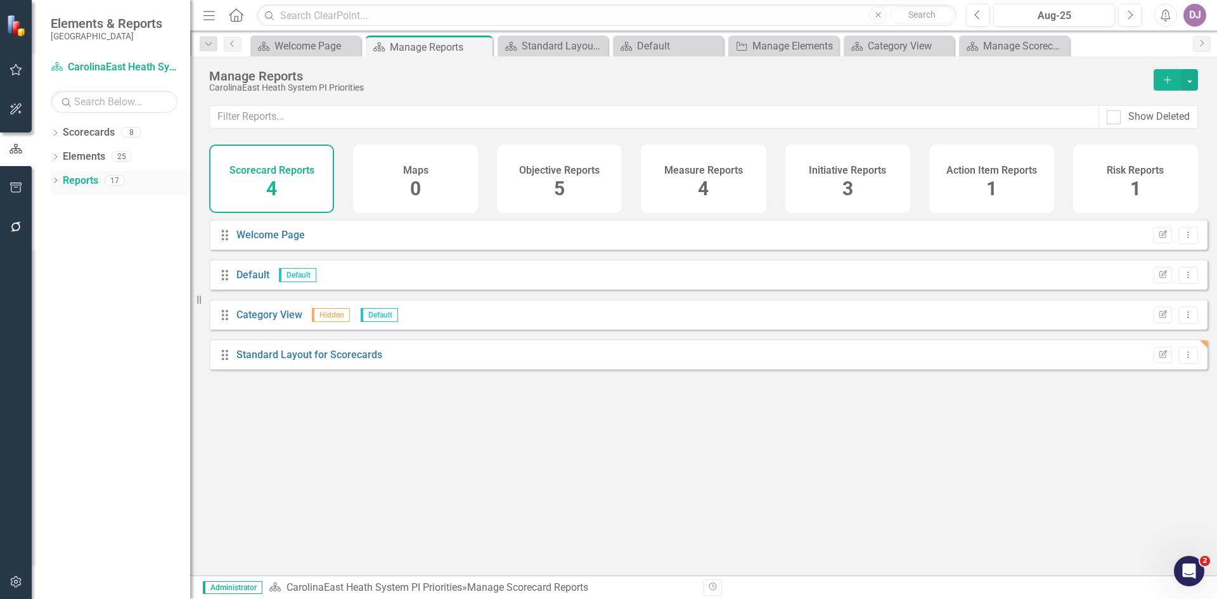
click at [53, 181] on icon "Dropdown" at bounding box center [55, 181] width 9 height 7
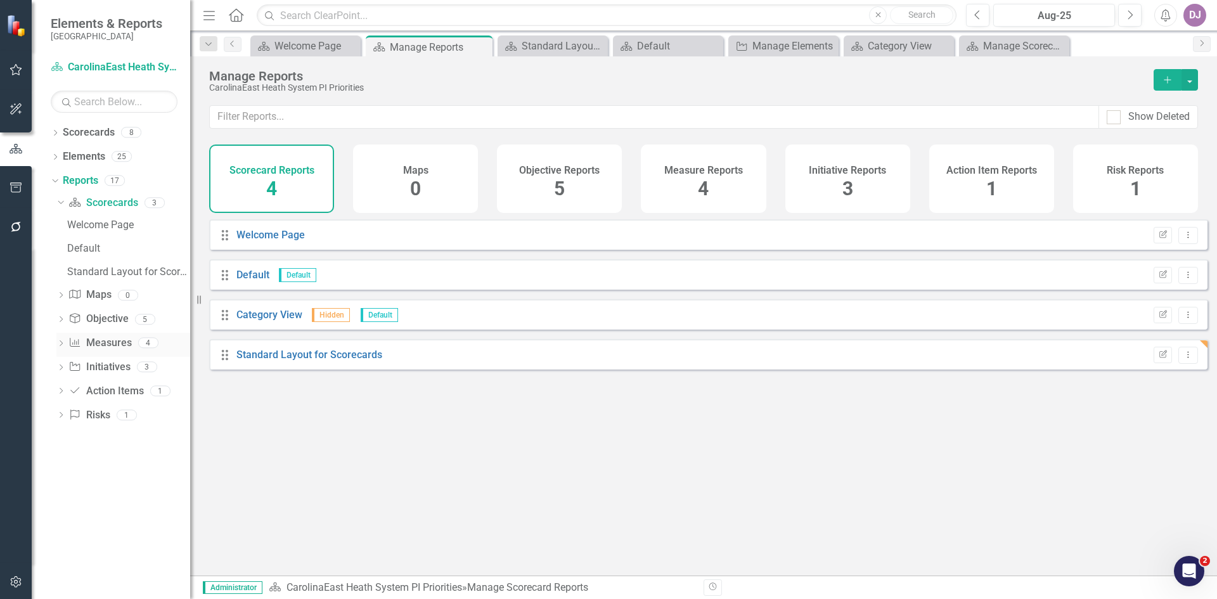
click at [108, 345] on link "Measure Measures" at bounding box center [99, 343] width 63 height 15
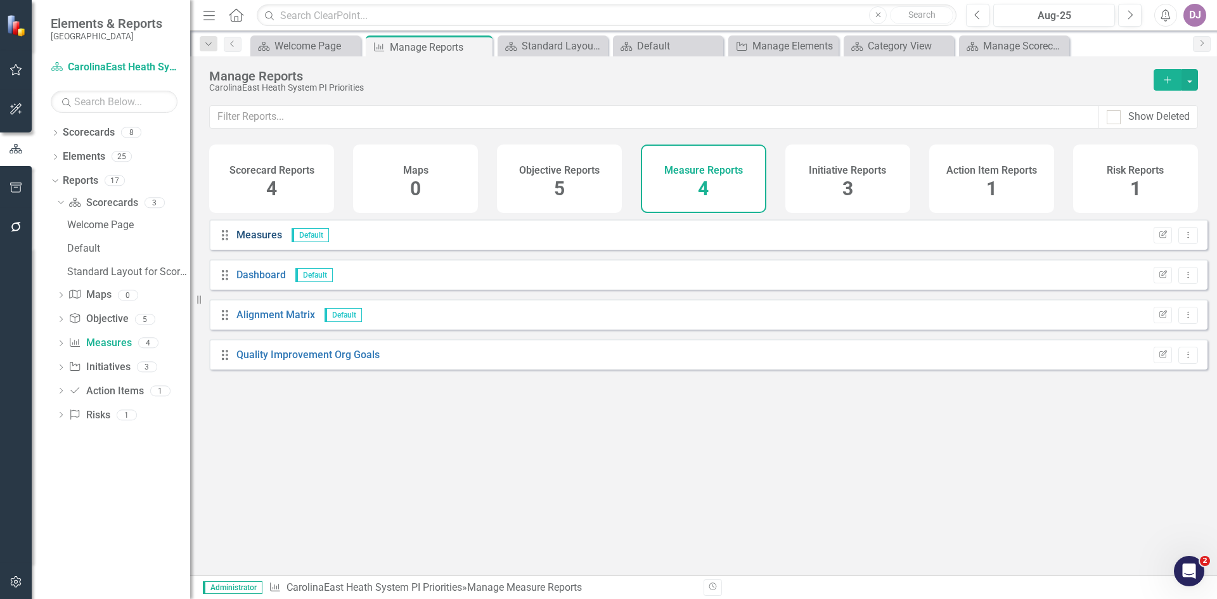
click at [257, 241] on link "Measures" at bounding box center [259, 235] width 46 height 12
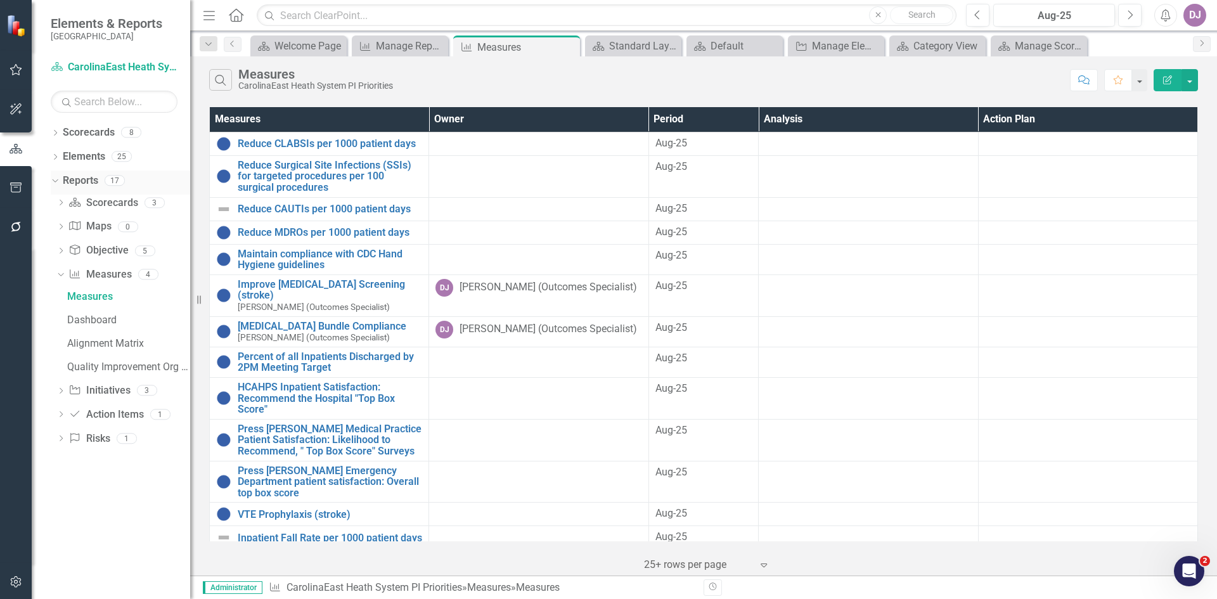
click at [73, 178] on link "Reports" at bounding box center [80, 181] width 35 height 15
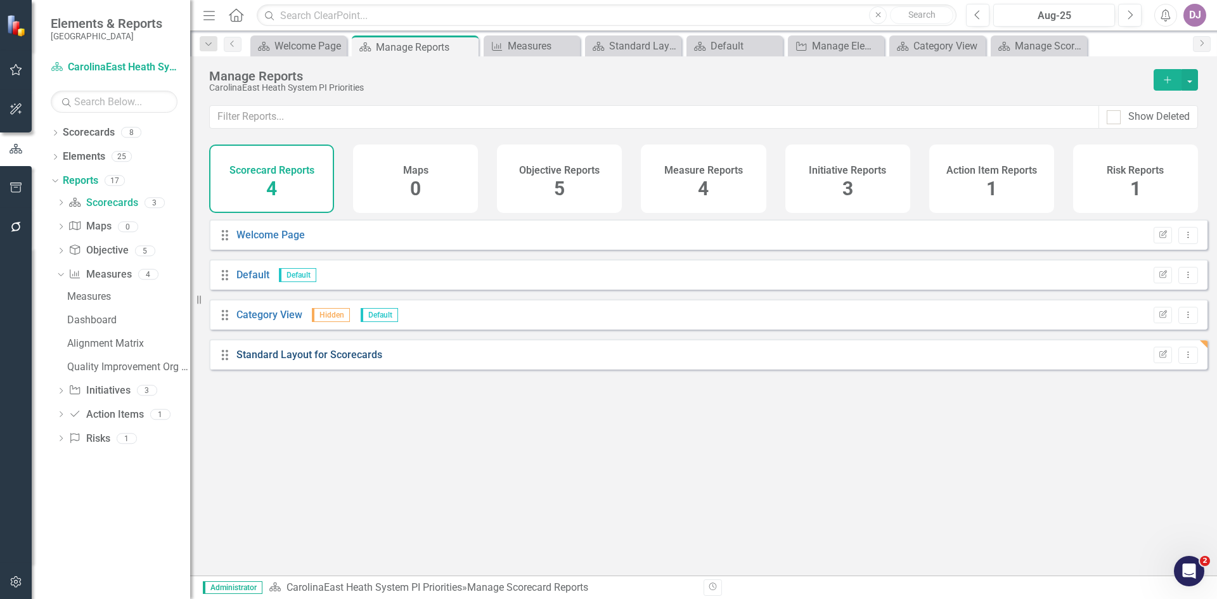
click at [248, 361] on link "Standard Layout for Scorecards" at bounding box center [309, 355] width 146 height 12
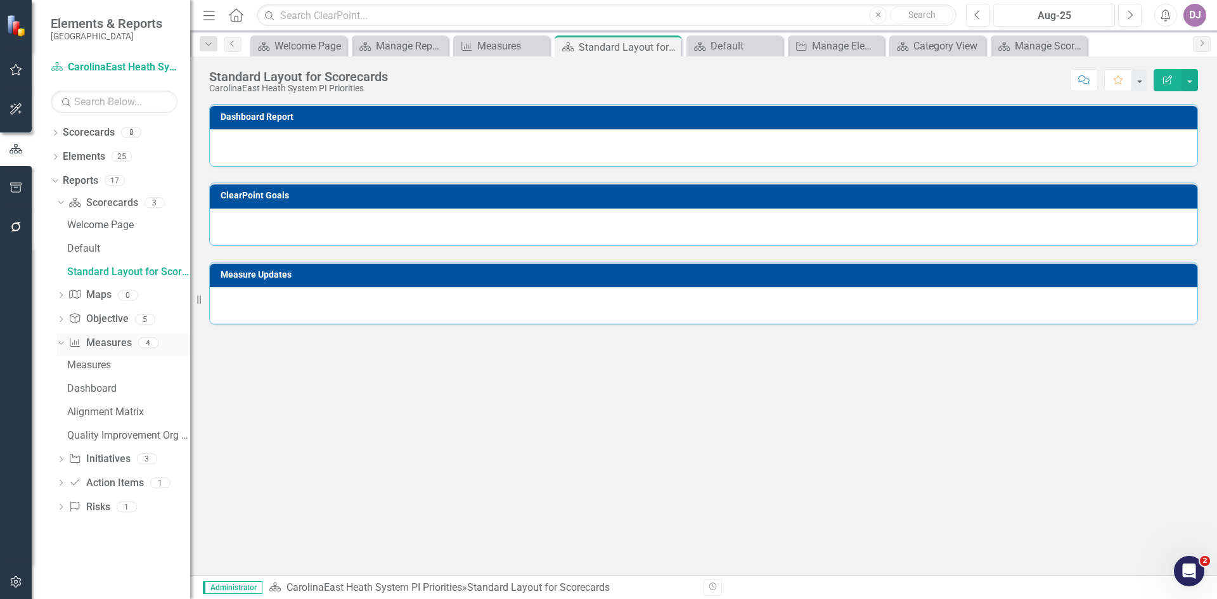
click at [111, 345] on link "Measure Measures" at bounding box center [99, 343] width 63 height 15
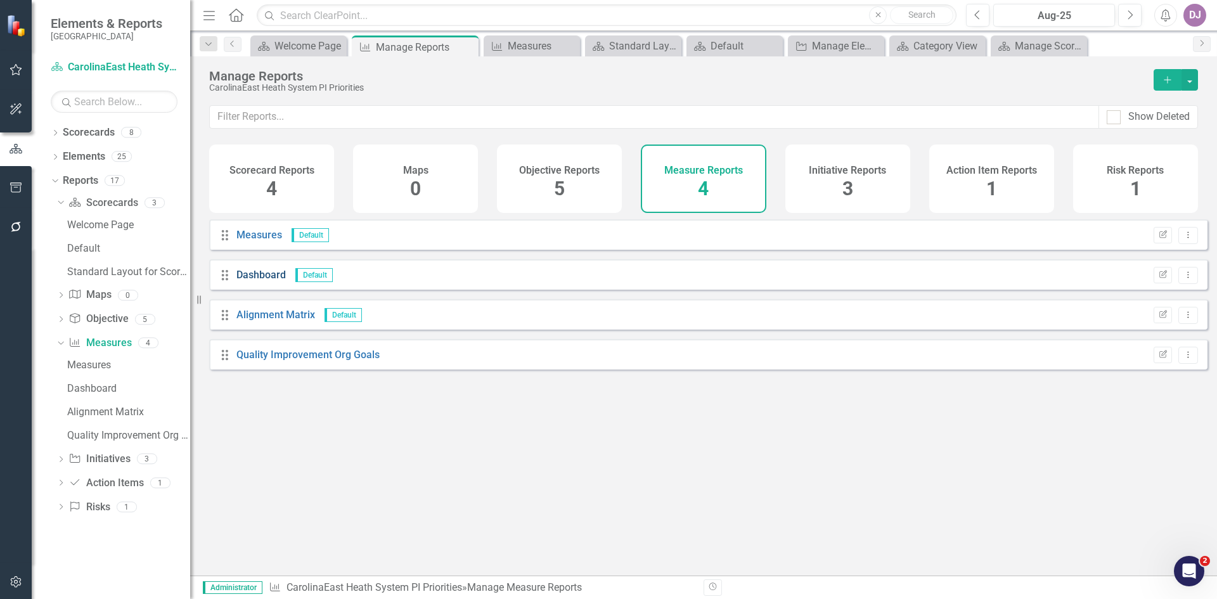
click at [246, 281] on link "Dashboard" at bounding box center [260, 275] width 49 height 12
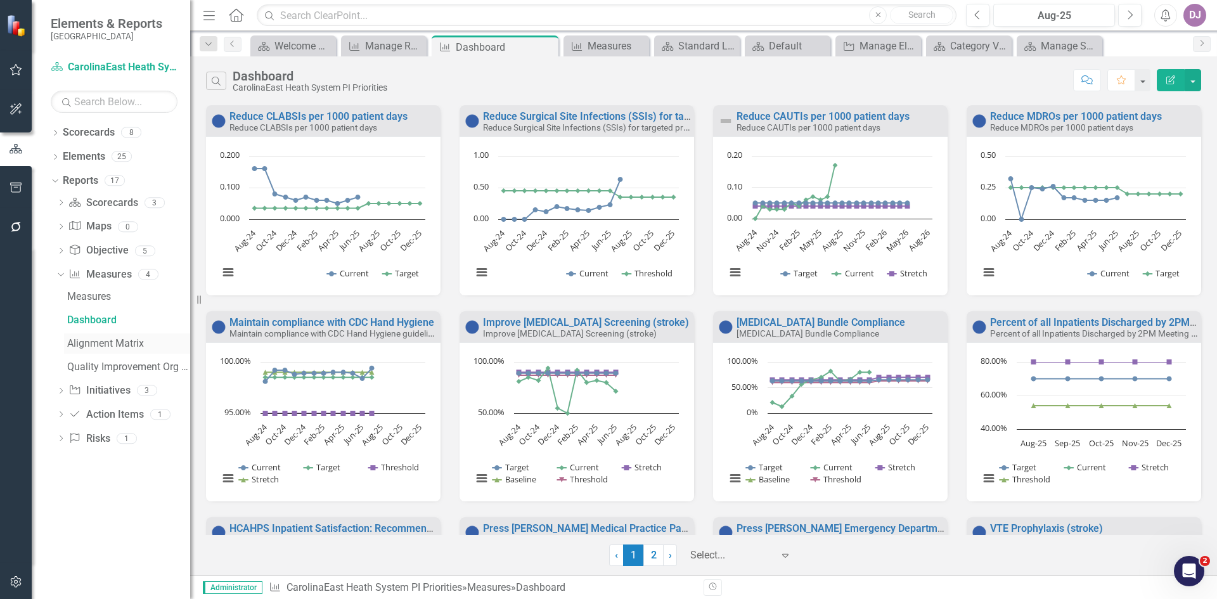
click at [106, 344] on div "Alignment Matrix" at bounding box center [128, 343] width 123 height 11
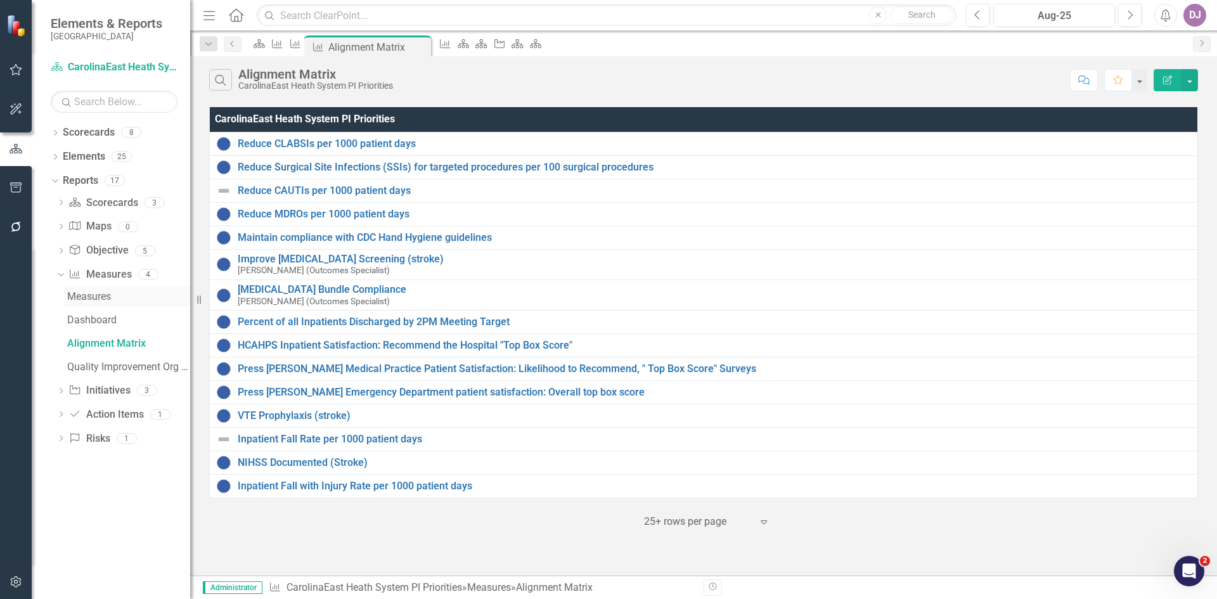
click at [97, 289] on link "Measures" at bounding box center [127, 296] width 126 height 20
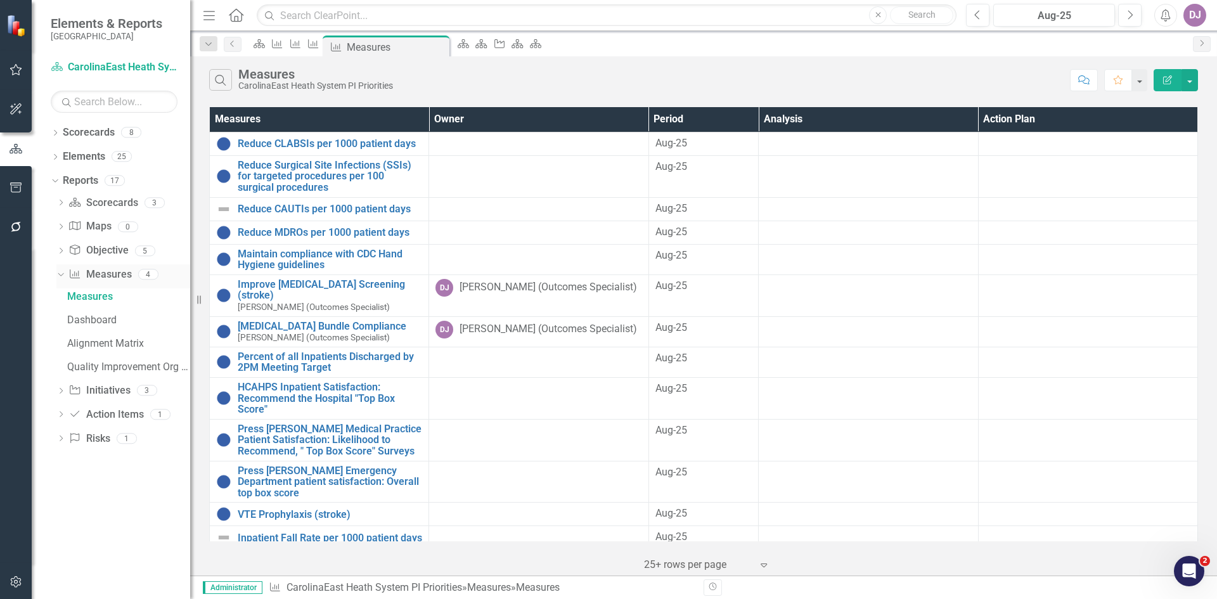
click at [102, 274] on link "Measure Measures" at bounding box center [99, 274] width 63 height 15
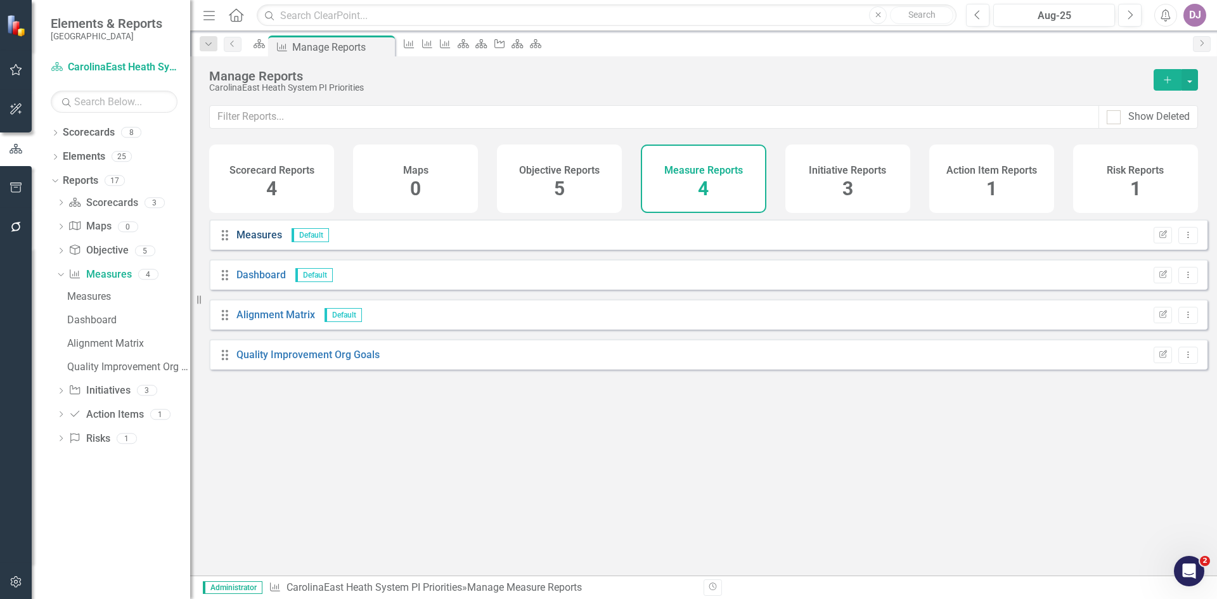
click at [267, 241] on link "Measures" at bounding box center [259, 235] width 46 height 12
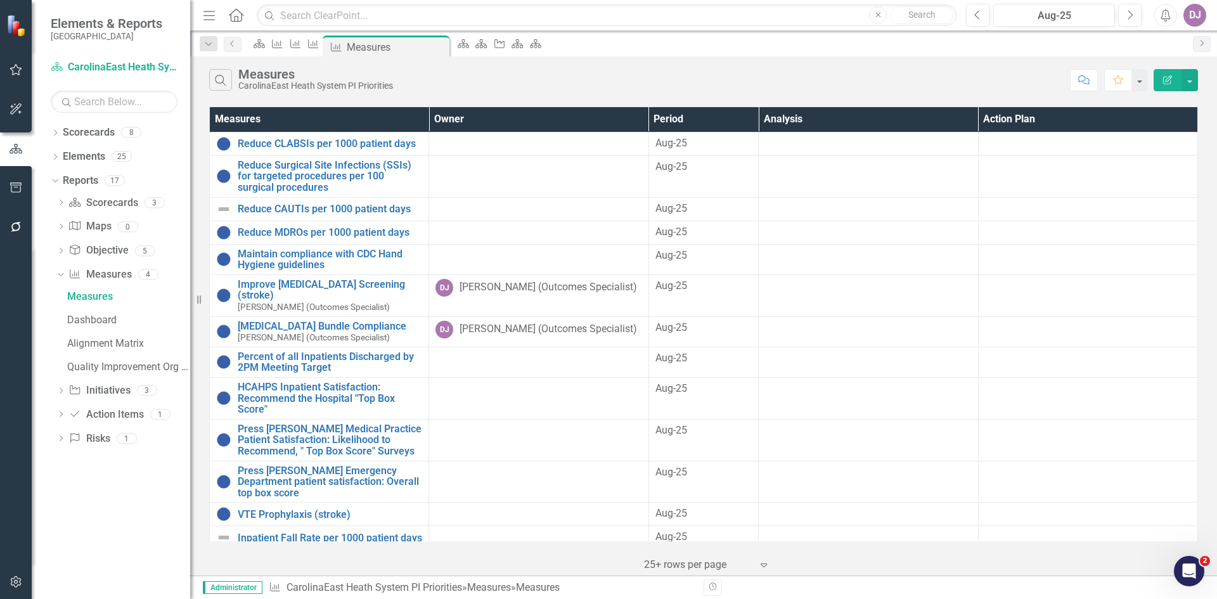
click at [1174, 78] on button "Edit Report" at bounding box center [1167, 80] width 28 height 22
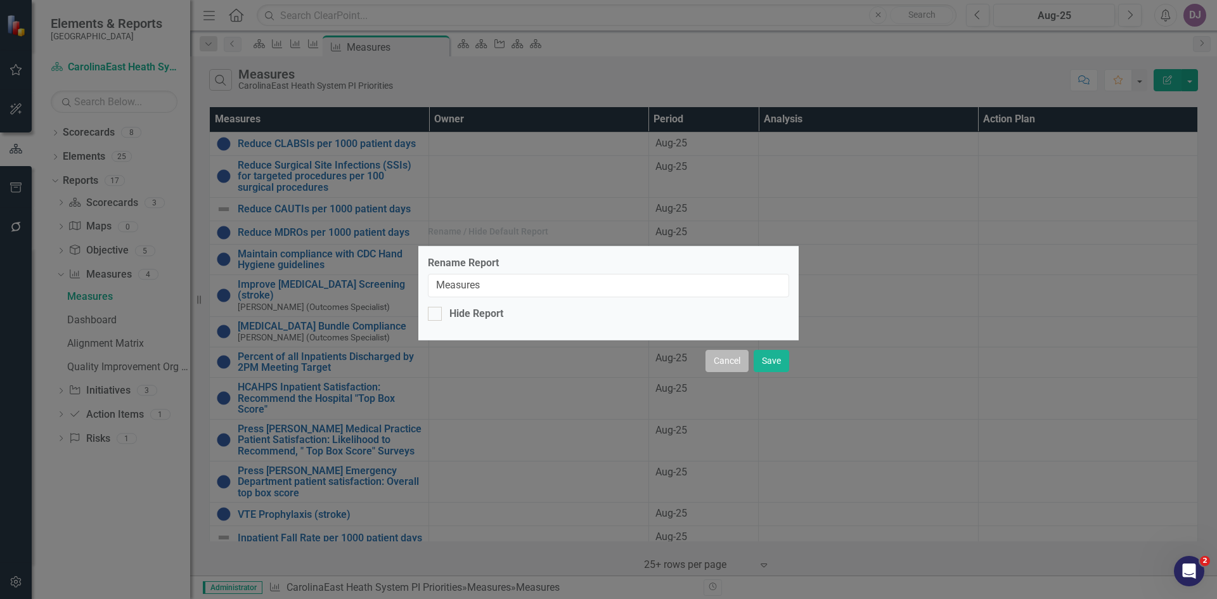
click at [724, 364] on button "Cancel" at bounding box center [726, 361] width 43 height 22
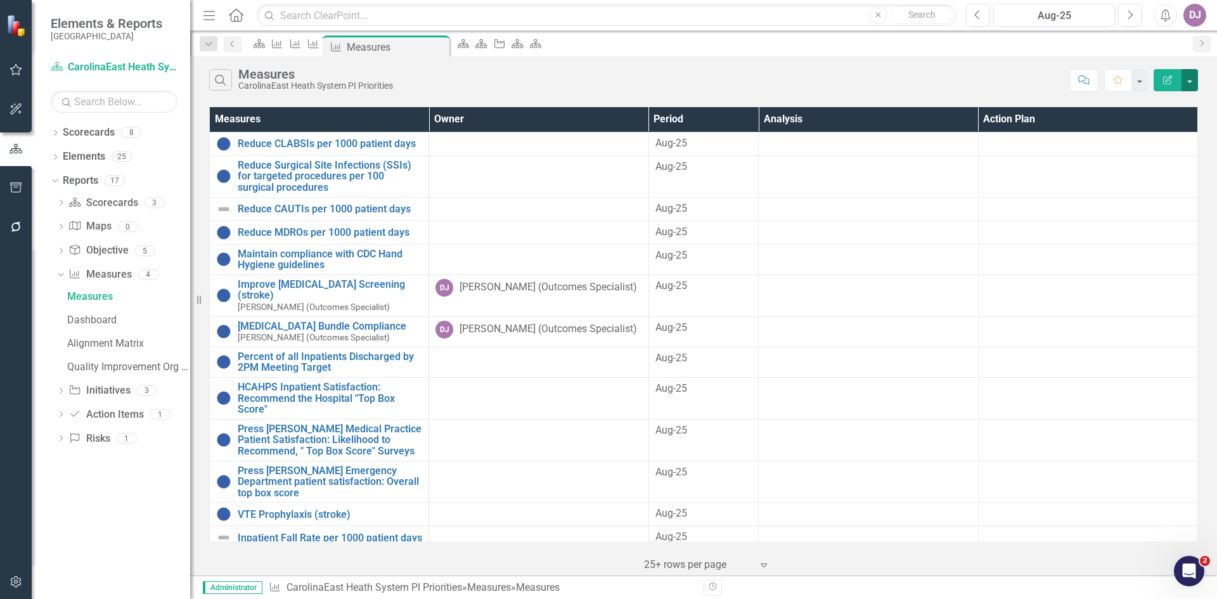
click at [1194, 81] on button "button" at bounding box center [1189, 80] width 16 height 22
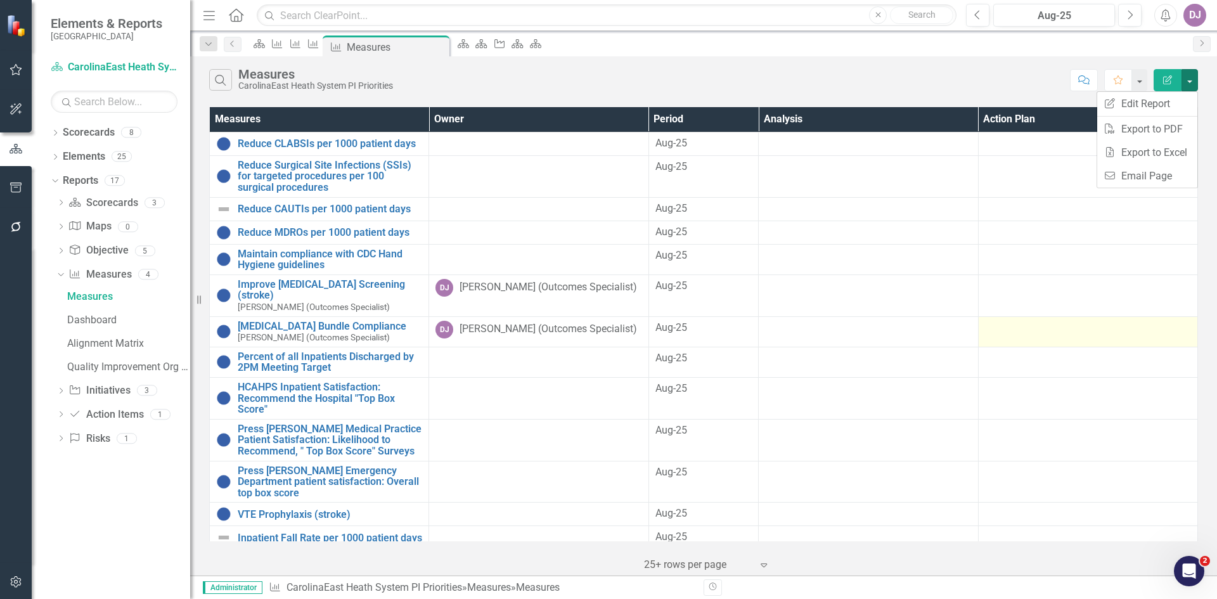
click at [978, 316] on td at bounding box center [1087, 331] width 219 height 30
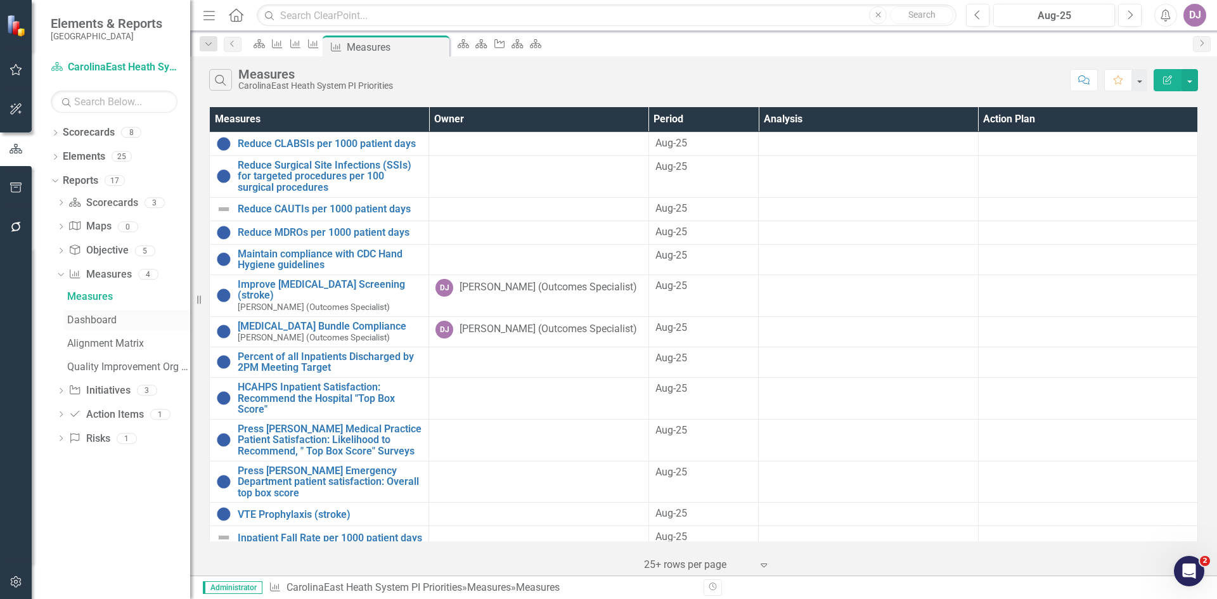
drag, startPoint x: 79, startPoint y: 317, endPoint x: 71, endPoint y: 311, distance: 9.5
click at [78, 316] on div "Dashboard" at bounding box center [128, 319] width 123 height 11
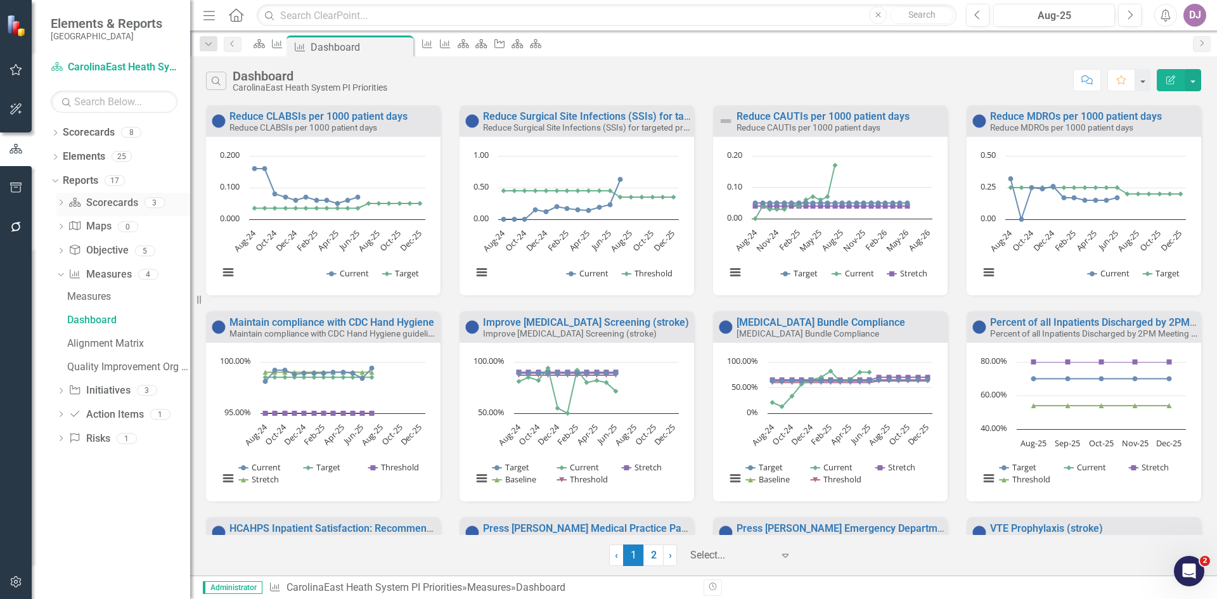
click at [85, 200] on link "Scorecard Scorecards" at bounding box center [102, 203] width 69 height 15
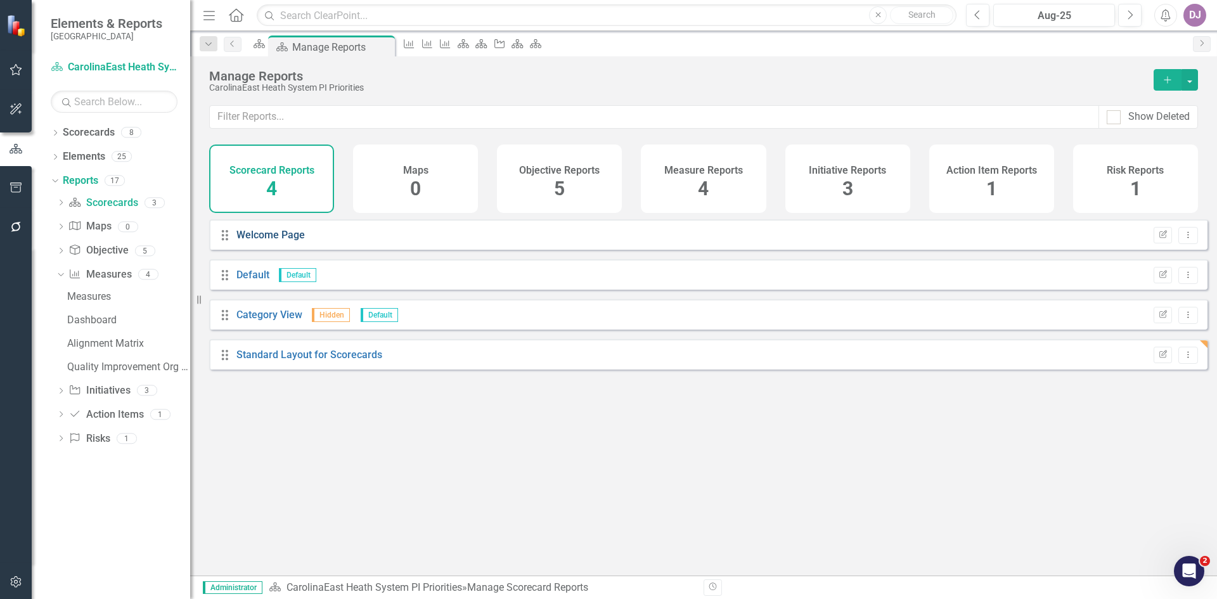
click at [266, 241] on link "Welcome Page" at bounding box center [270, 235] width 68 height 12
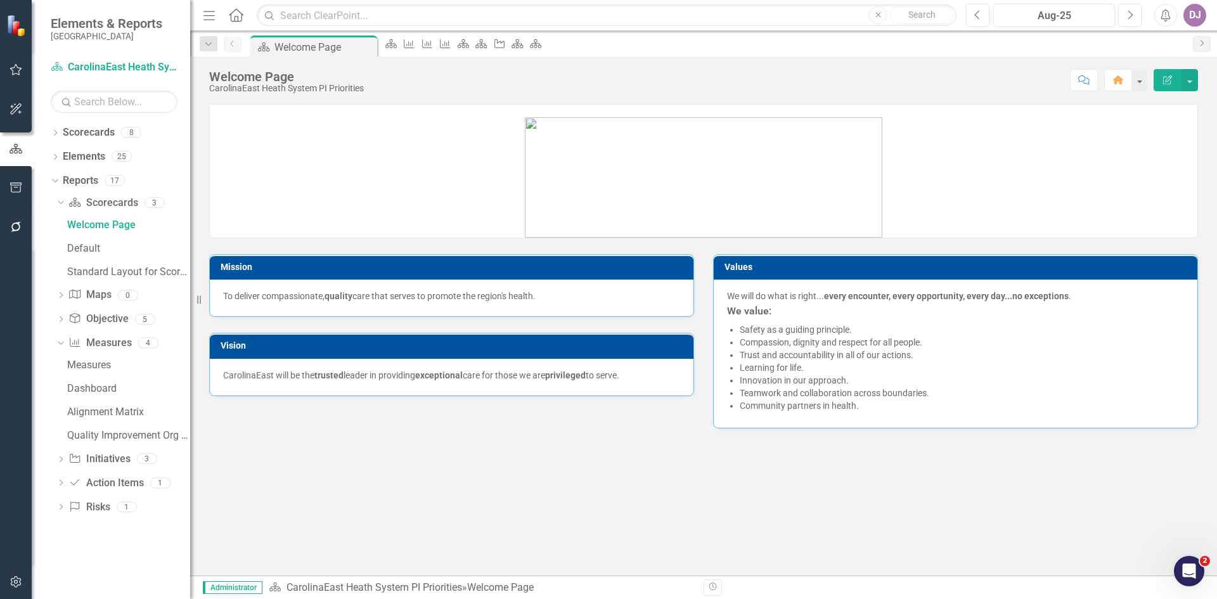
click at [378, 517] on div "Mission To deliver compassionate, quality care that serves to promote the regio…" at bounding box center [703, 339] width 1027 height 471
click at [90, 248] on div "Default" at bounding box center [128, 248] width 123 height 11
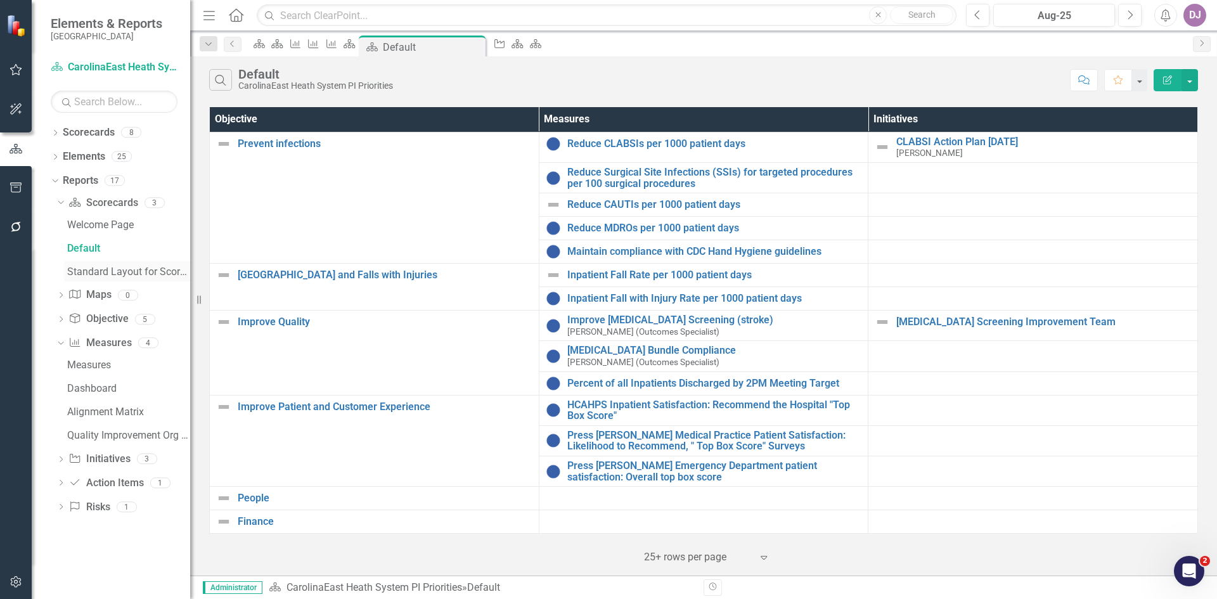
click at [97, 274] on div "Standard Layout for Scorecards" at bounding box center [128, 271] width 123 height 11
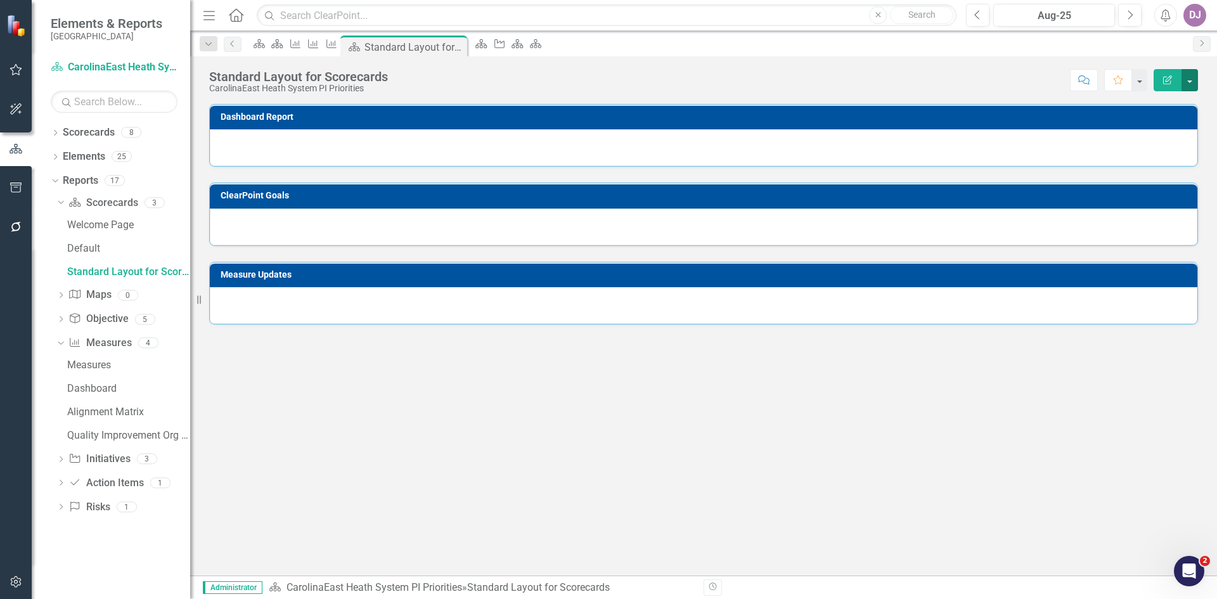
click at [1187, 76] on button "button" at bounding box center [1189, 80] width 16 height 22
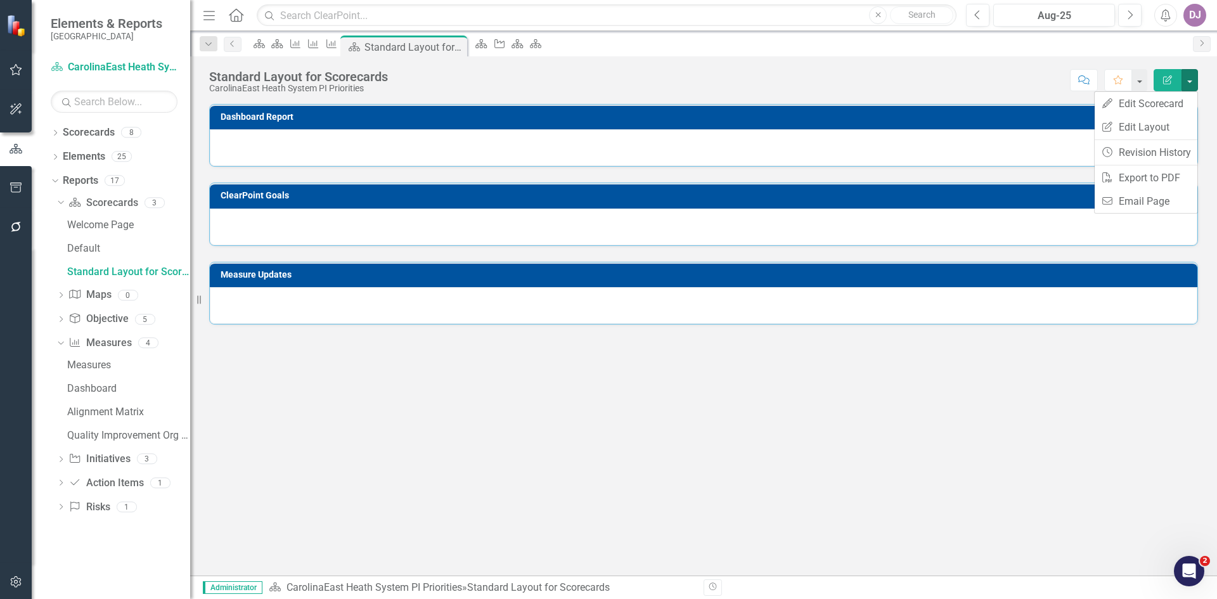
click at [243, 473] on div "Dashboard Report ClearPoint Goals Measure Updates" at bounding box center [703, 339] width 1027 height 471
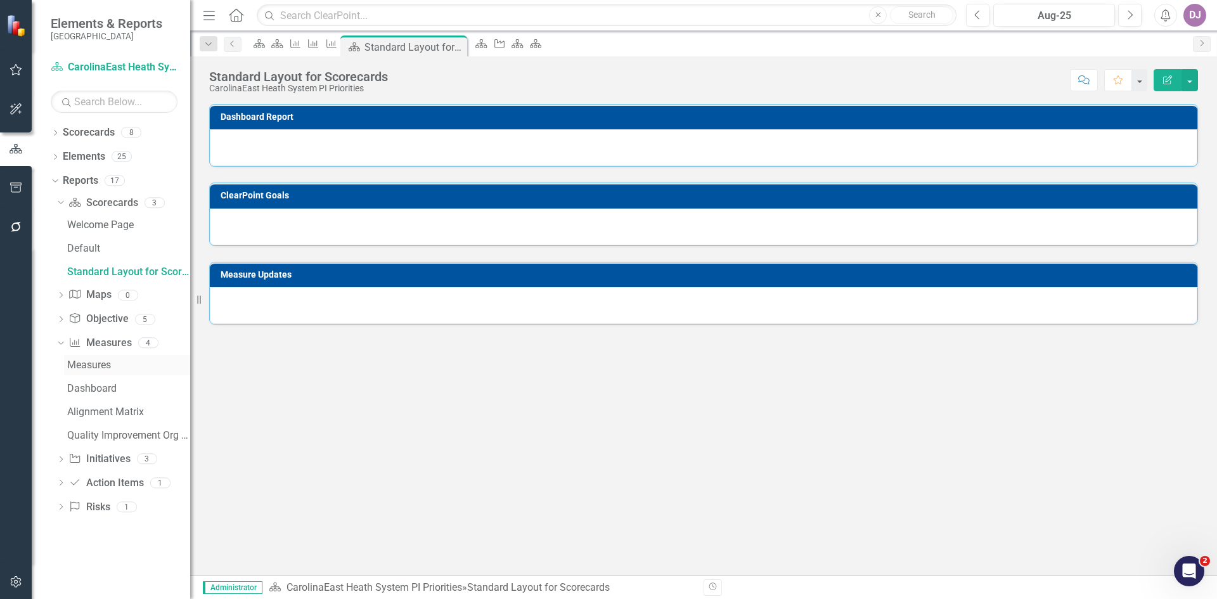
click at [87, 362] on div "Measures" at bounding box center [128, 364] width 123 height 11
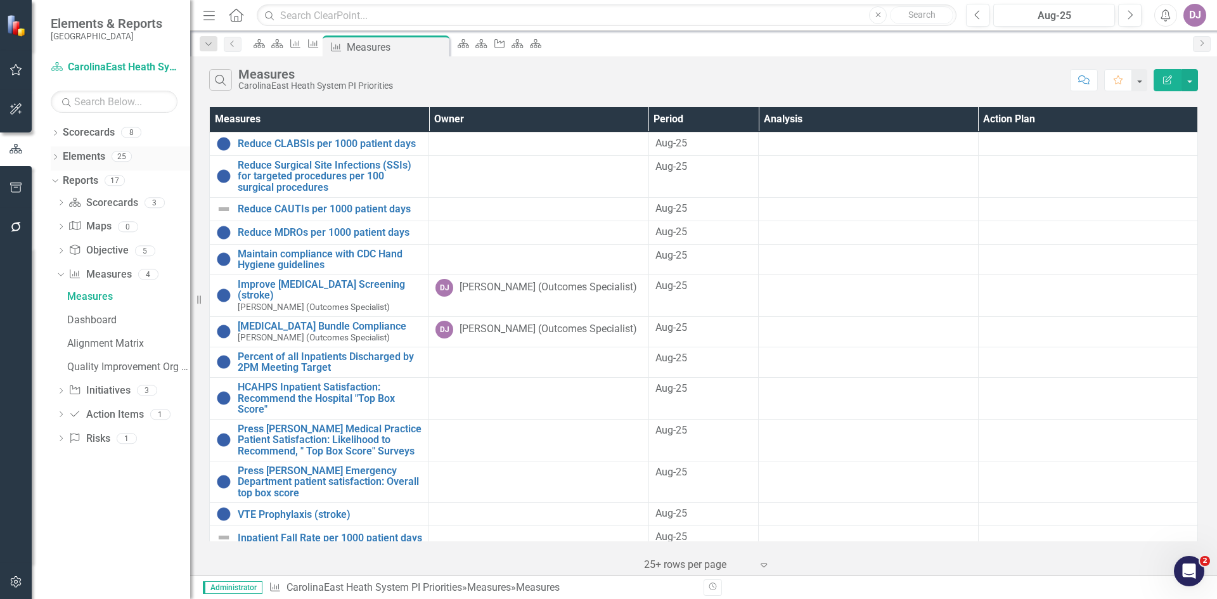
click at [72, 158] on link "Elements" at bounding box center [84, 157] width 42 height 15
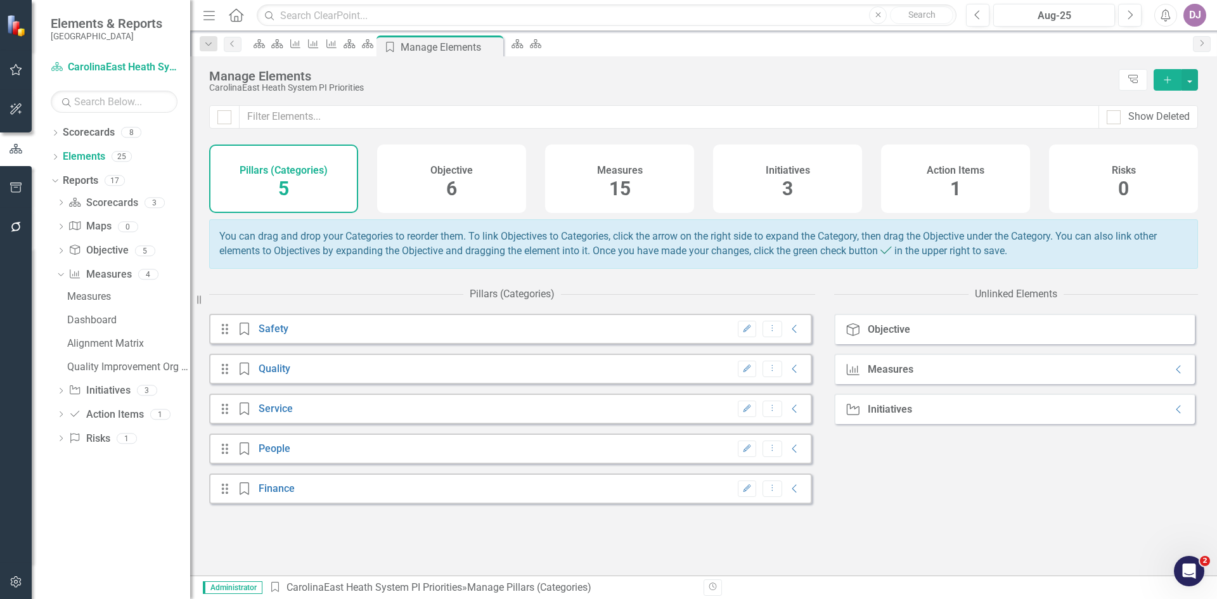
click at [615, 194] on span "15" at bounding box center [620, 188] width 22 height 22
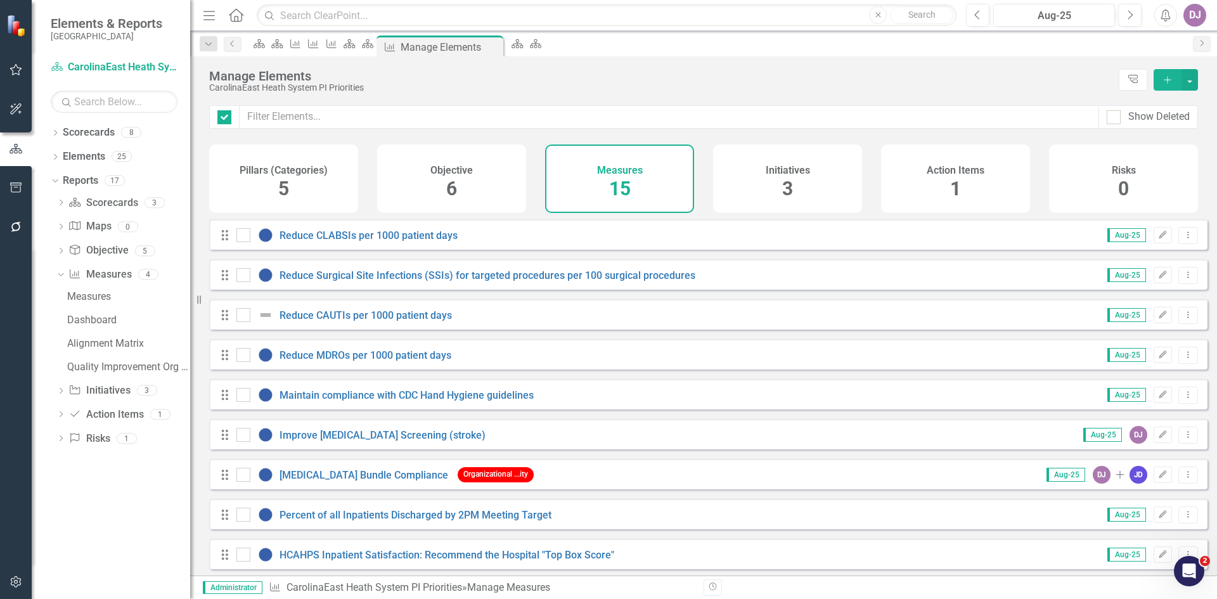
checkbox input "false"
click at [260, 48] on icon at bounding box center [258, 43] width 11 height 9
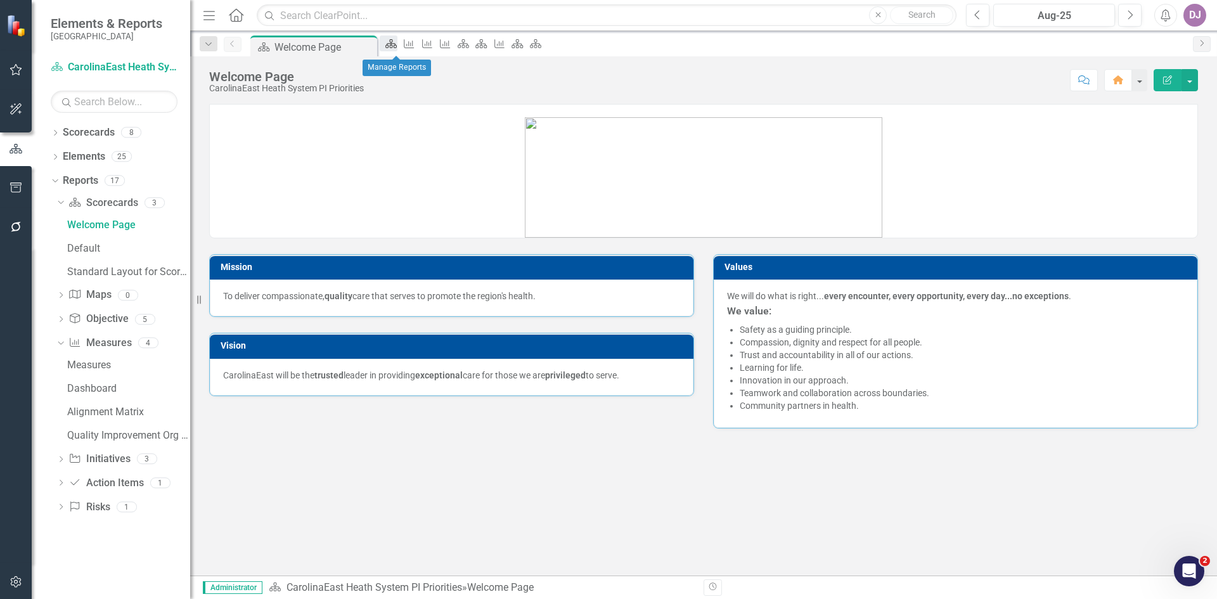
click at [397, 47] on icon at bounding box center [390, 43] width 11 height 9
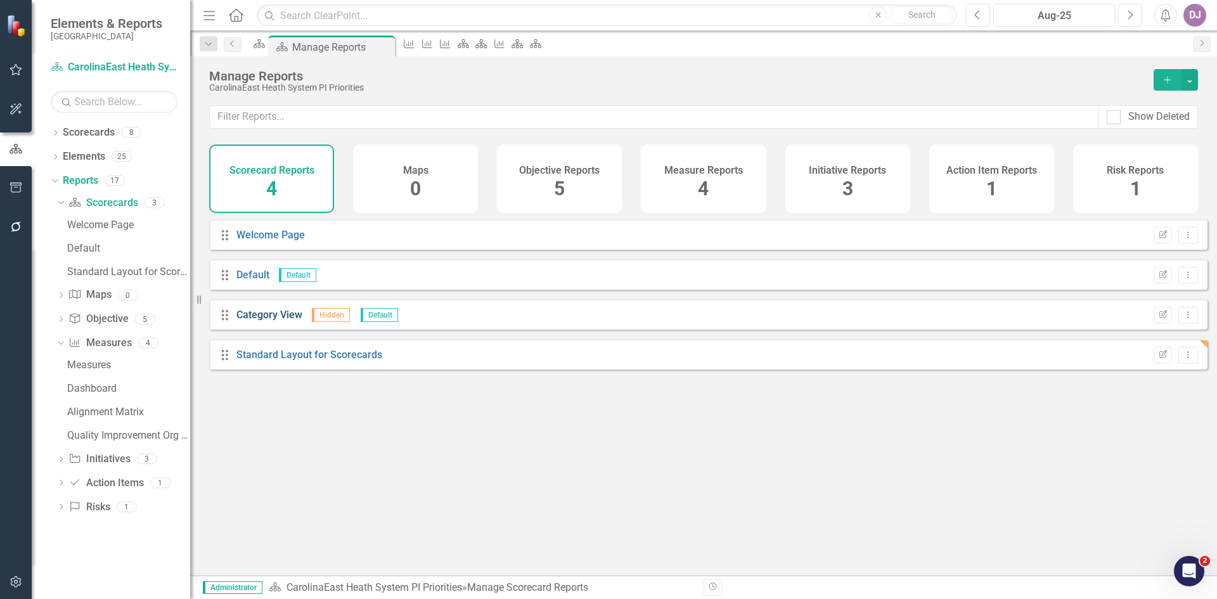
click at [291, 321] on link "Category View" at bounding box center [269, 315] width 66 height 12
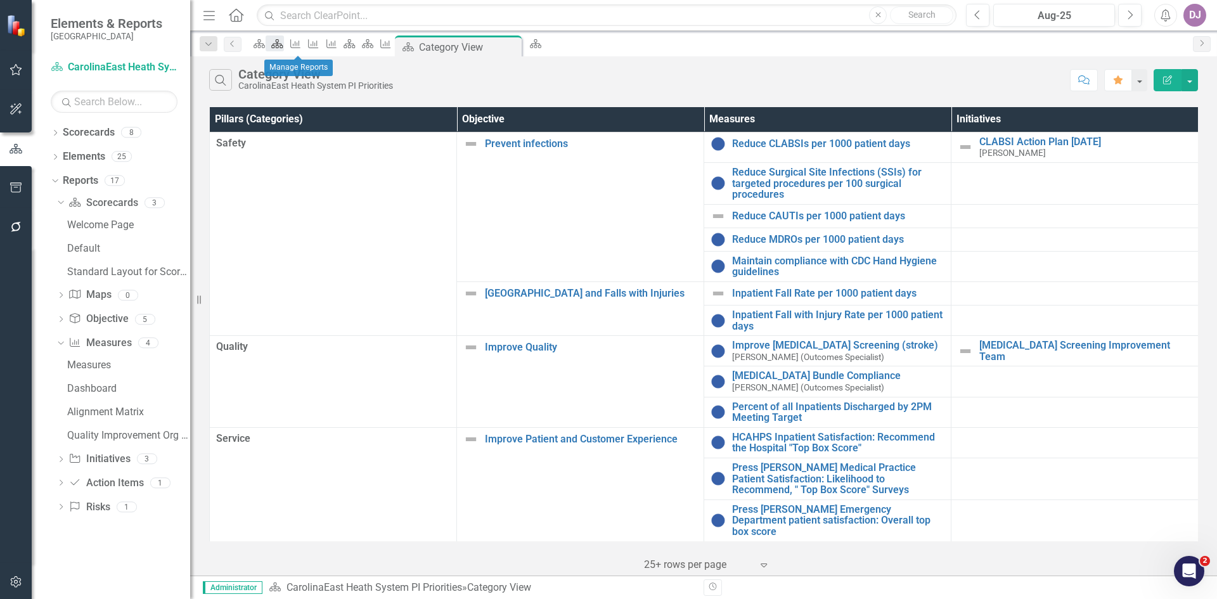
click at [283, 49] on icon "Scorecard" at bounding box center [277, 44] width 13 height 10
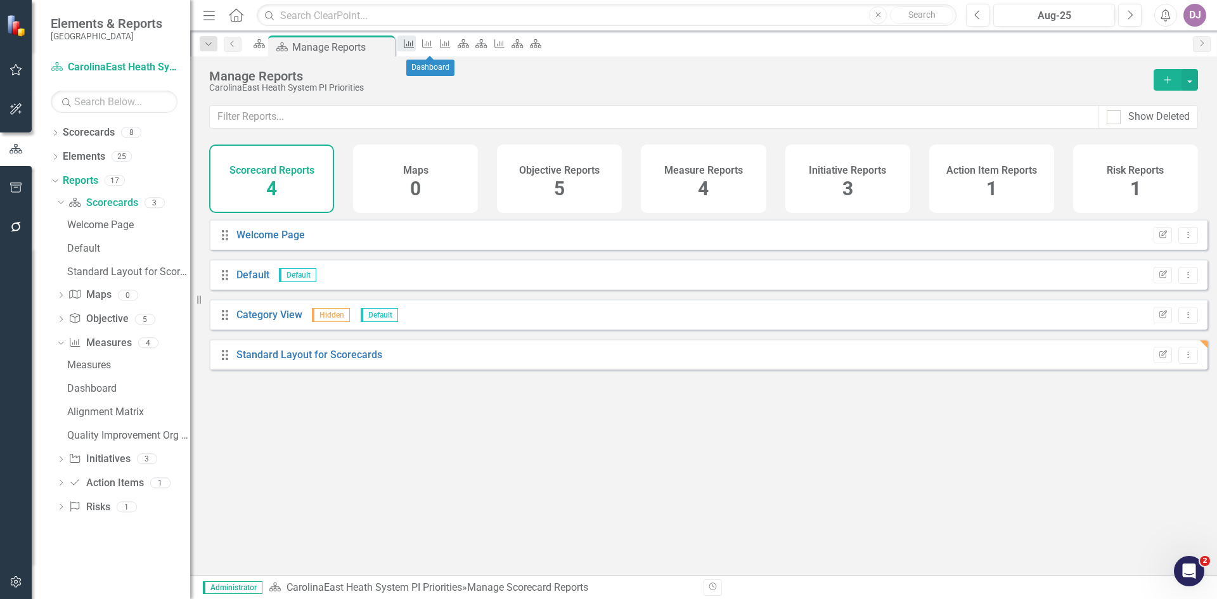
click at [415, 42] on link "Measure" at bounding box center [406, 43] width 18 height 16
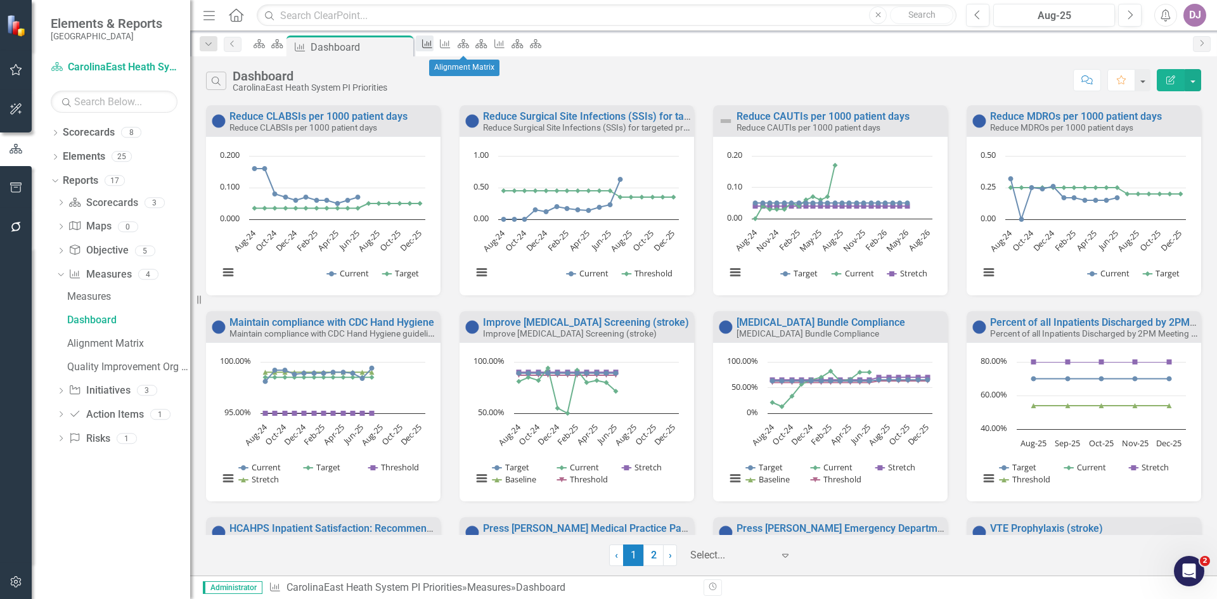
click at [432, 48] on icon at bounding box center [427, 43] width 10 height 9
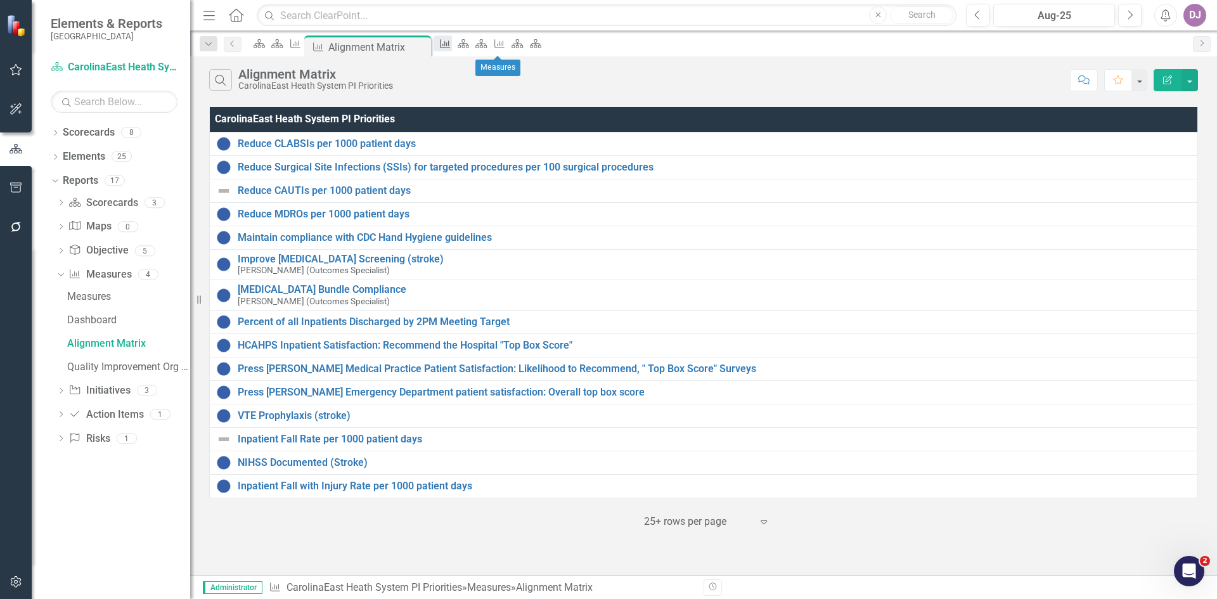
click at [451, 51] on div "Measure" at bounding box center [442, 43] width 18 height 16
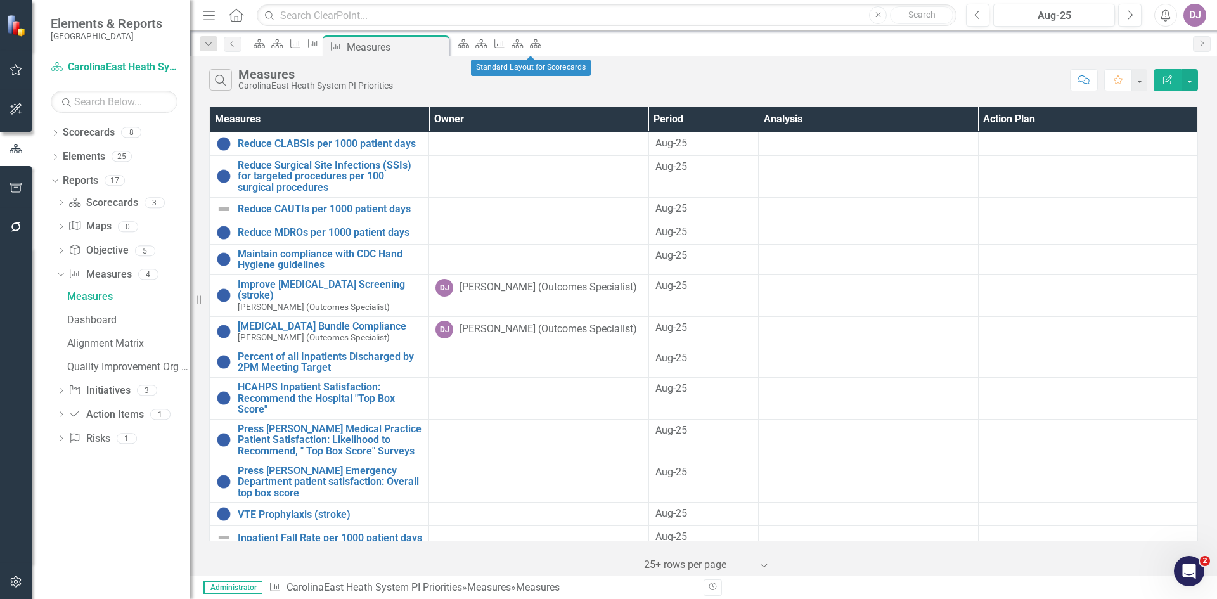
click at [470, 51] on div "Scorecard" at bounding box center [461, 43] width 18 height 16
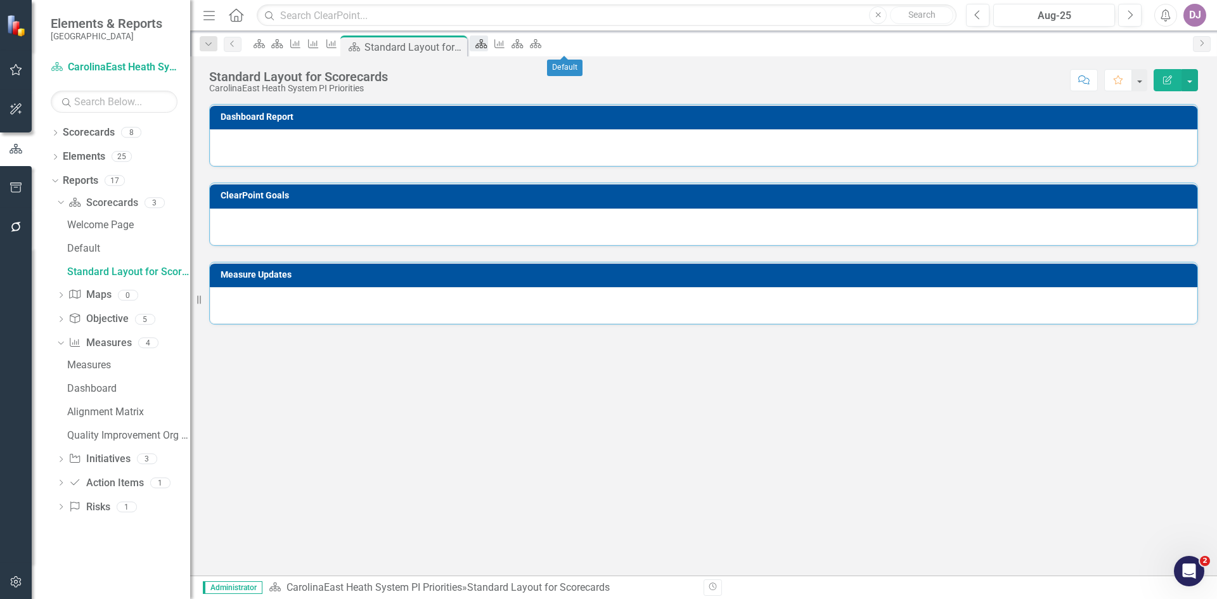
click at [487, 49] on icon "Scorecard" at bounding box center [481, 44] width 13 height 10
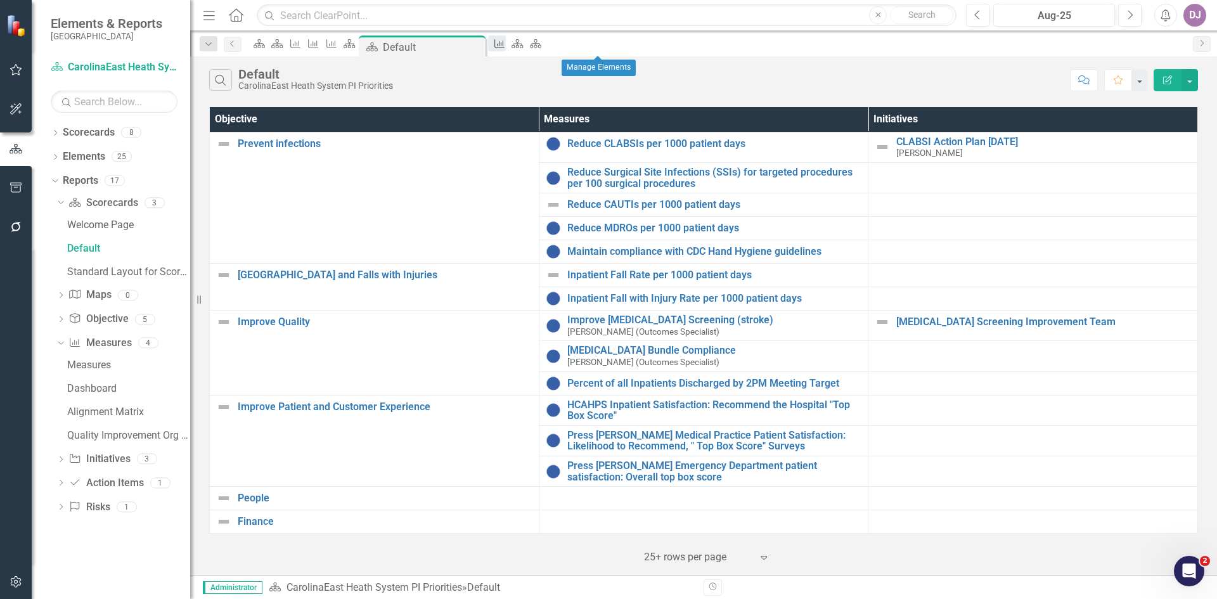
click at [506, 44] on icon "Measure" at bounding box center [499, 44] width 13 height 10
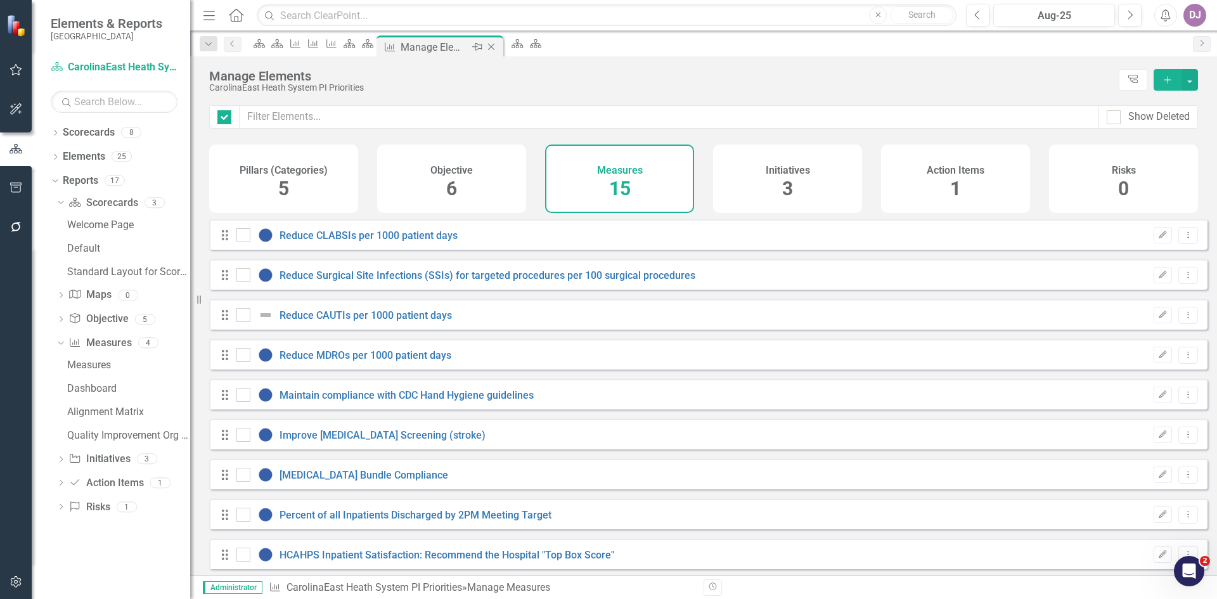
checkbox input "false"
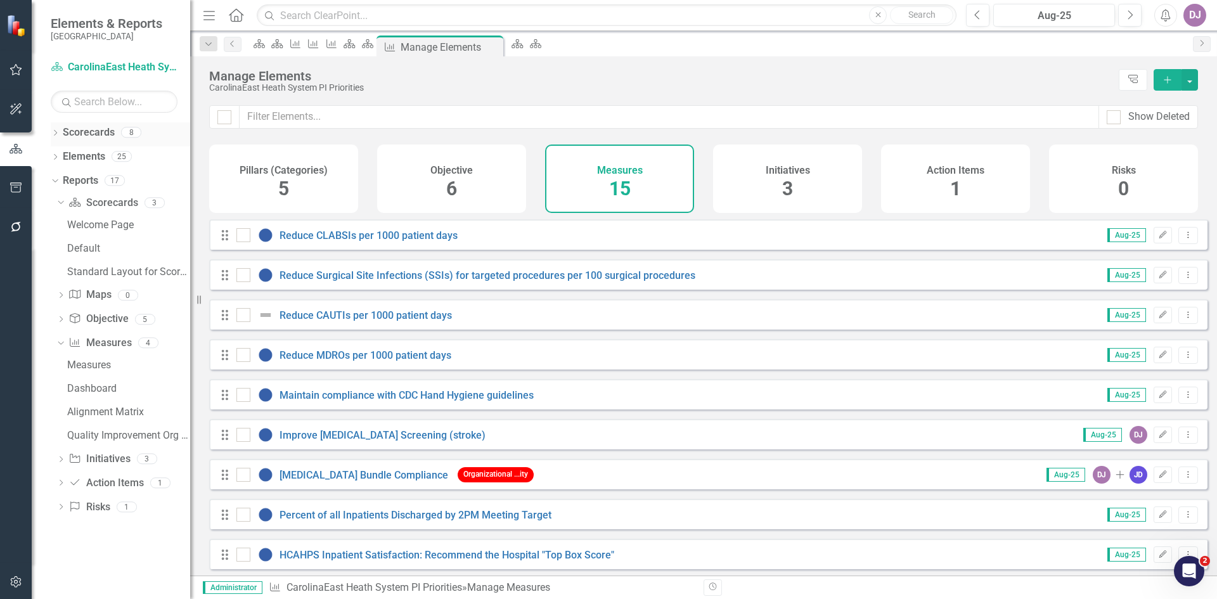
click at [96, 136] on link "Scorecards" at bounding box center [89, 132] width 52 height 15
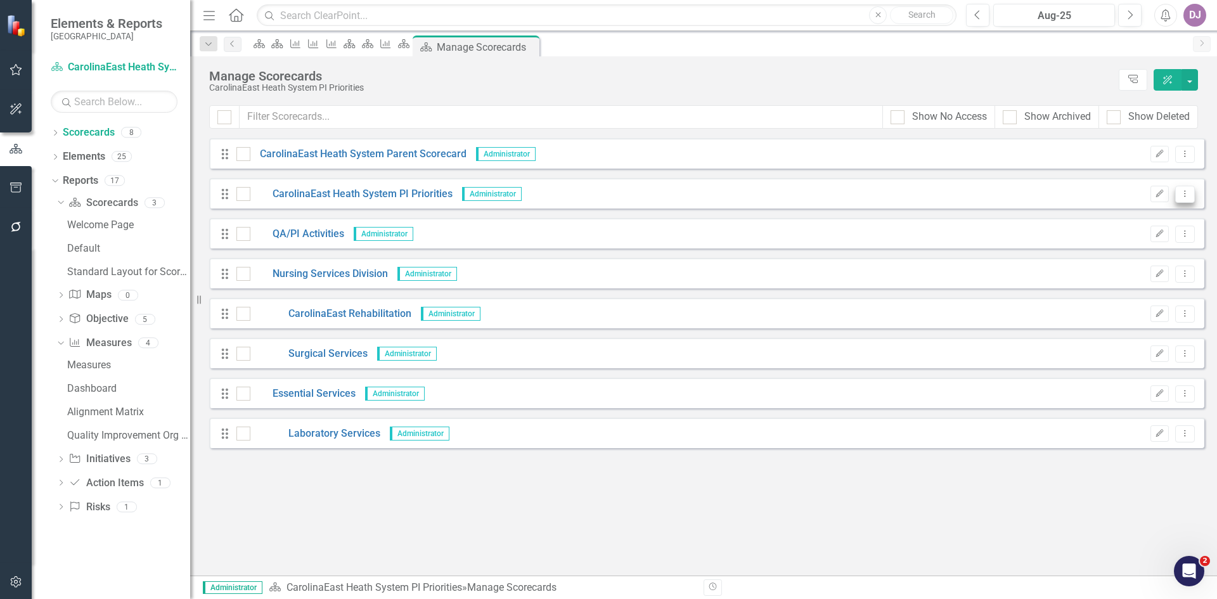
click at [1182, 197] on icon "Dropdown Menu" at bounding box center [1184, 193] width 11 height 8
click at [1142, 207] on link "Edit Edit Scorecard" at bounding box center [1124, 214] width 140 height 23
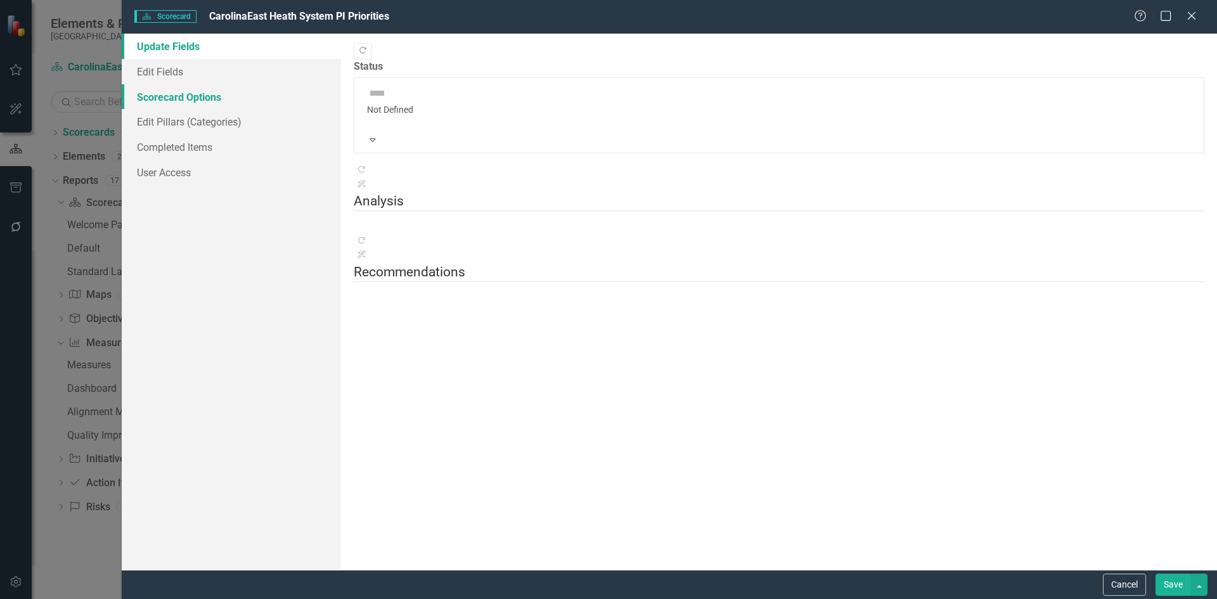
click at [176, 99] on link "Scorecard Options" at bounding box center [231, 96] width 219 height 25
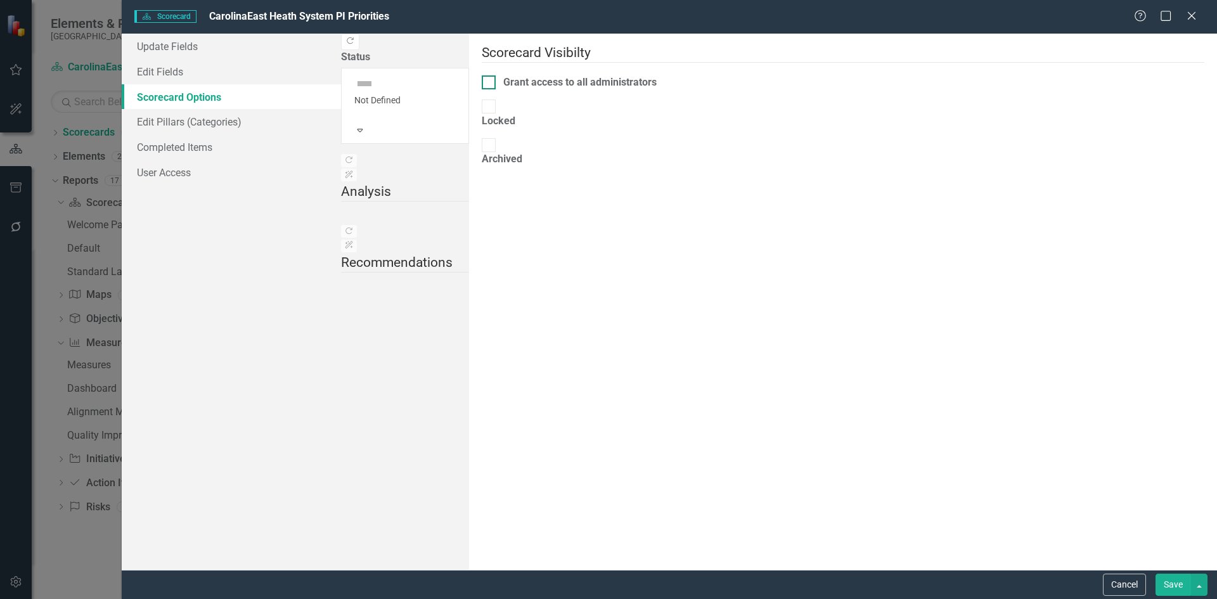
click at [482, 75] on div at bounding box center [489, 82] width 14 height 14
click at [482, 75] on input "Grant access to all administrators" at bounding box center [486, 79] width 8 height 8
checkbox input "true"
click at [171, 74] on link "Edit Fields" at bounding box center [231, 71] width 219 height 25
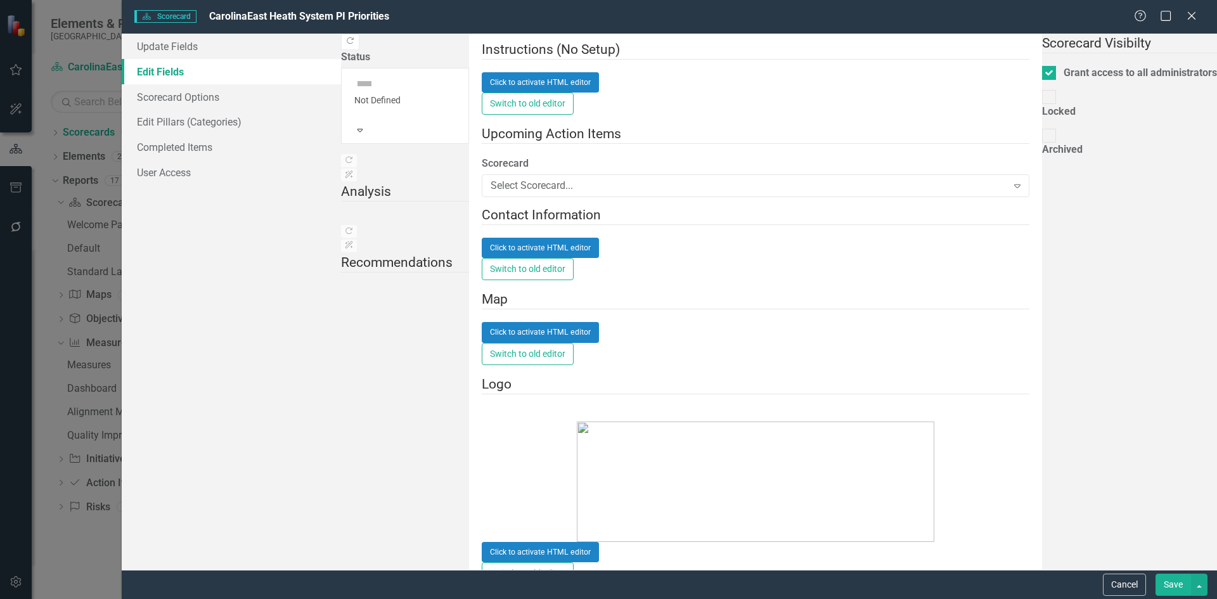
scroll to position [563, 0]
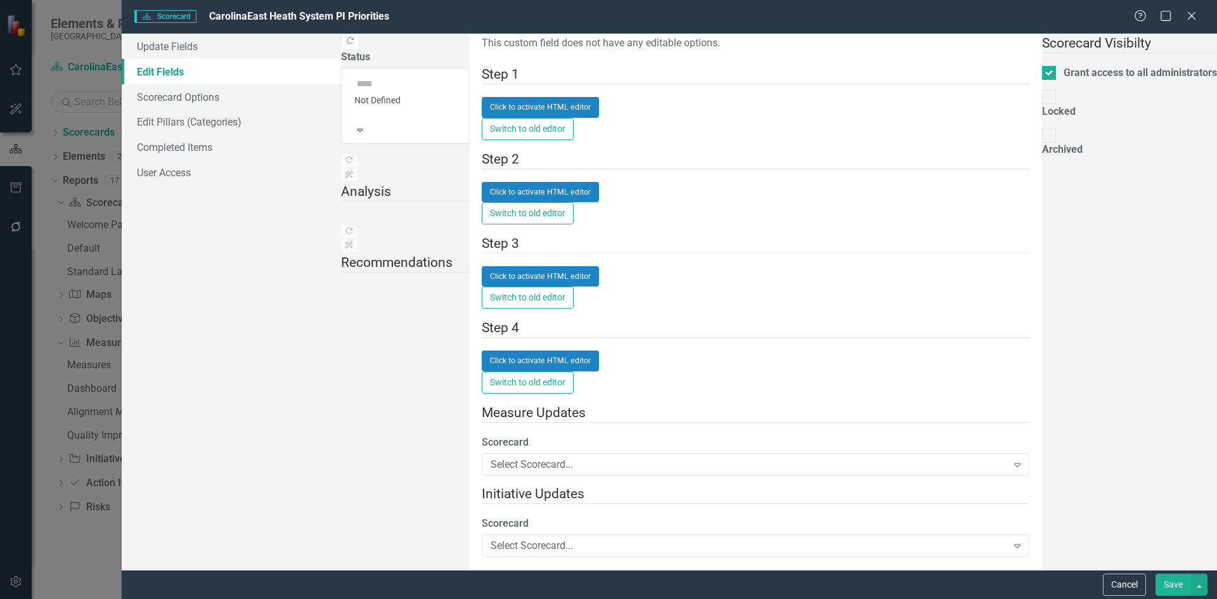
scroll to position [3234, 0]
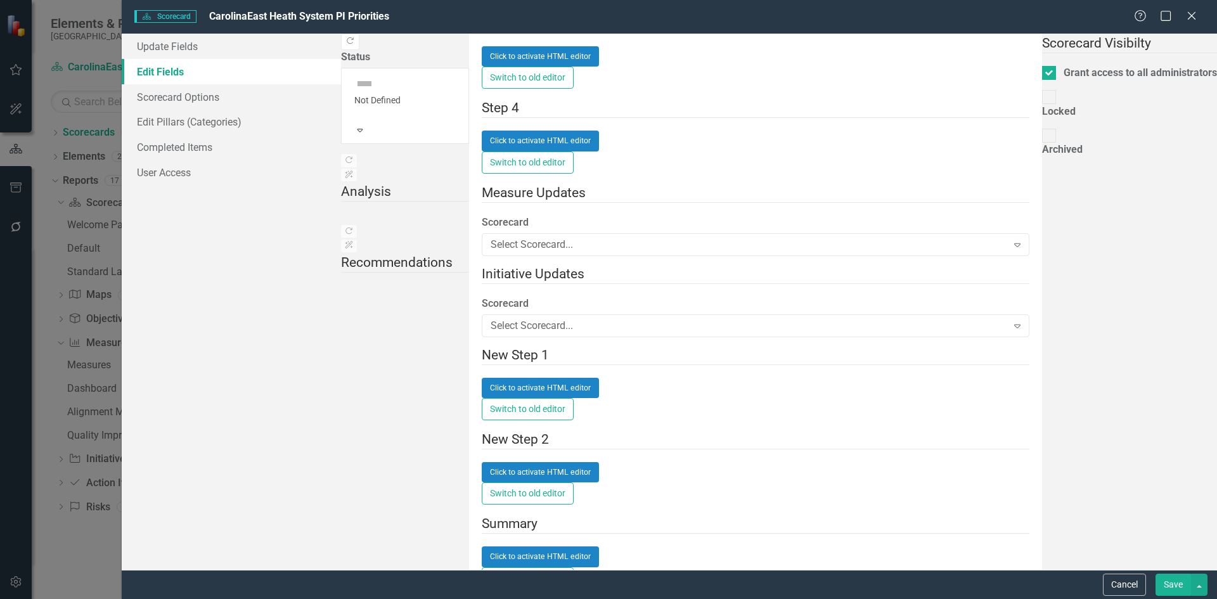
click at [1171, 586] on button "Save" at bounding box center [1172, 584] width 35 height 22
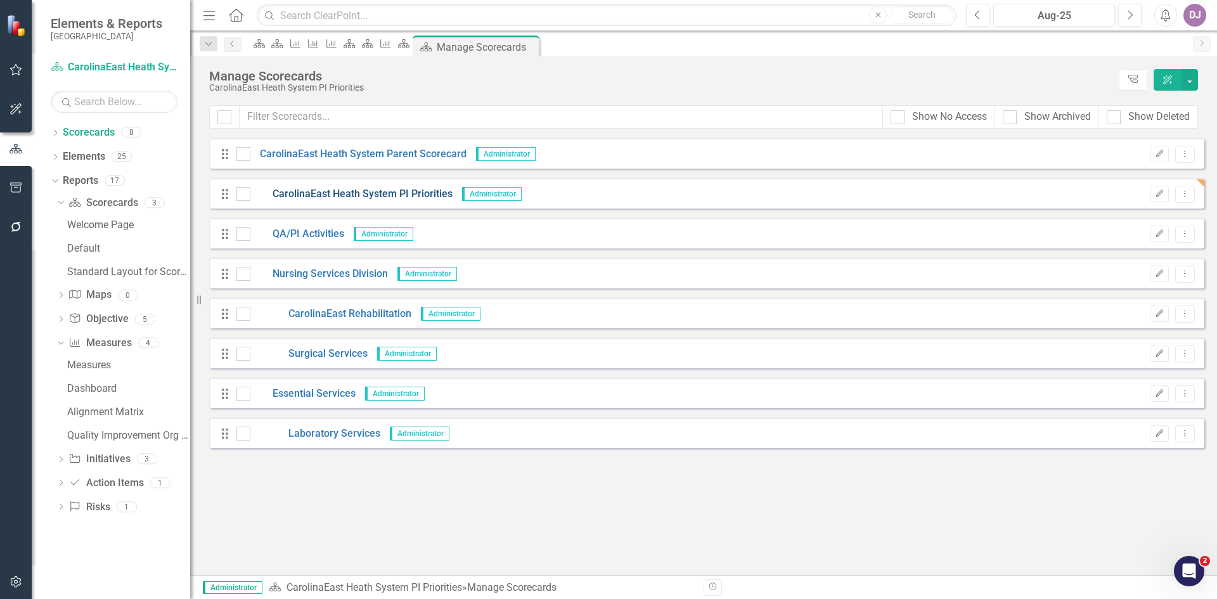
click at [394, 195] on link "CarolinaEast Heath System PI Priorities" at bounding box center [351, 194] width 202 height 15
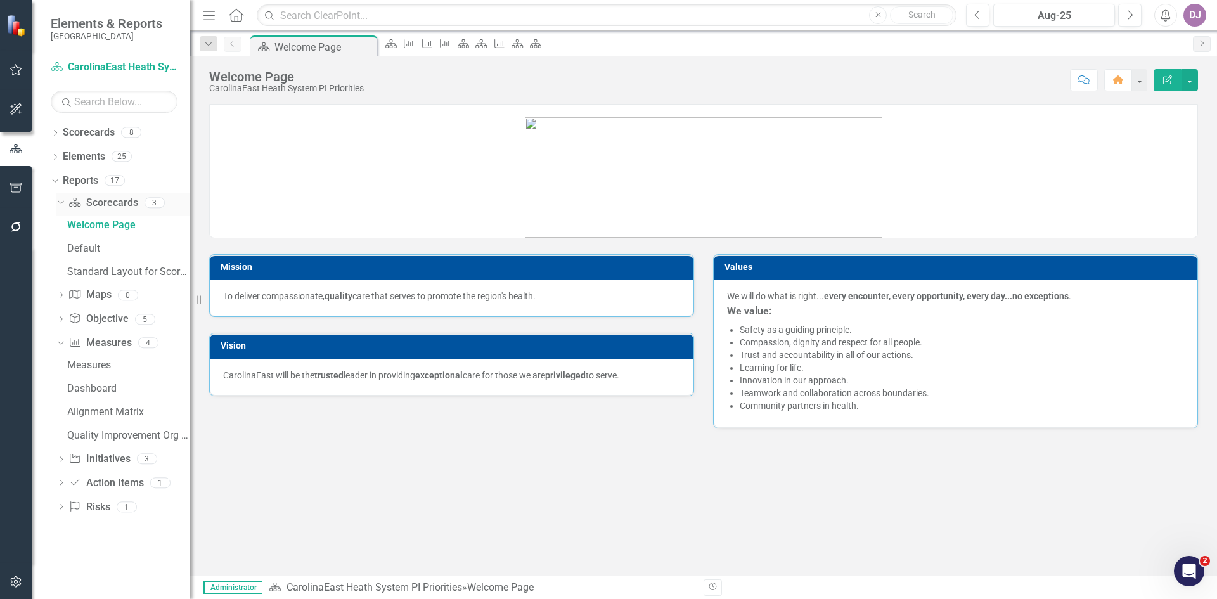
click at [124, 202] on link "Scorecard Scorecards" at bounding box center [102, 203] width 69 height 15
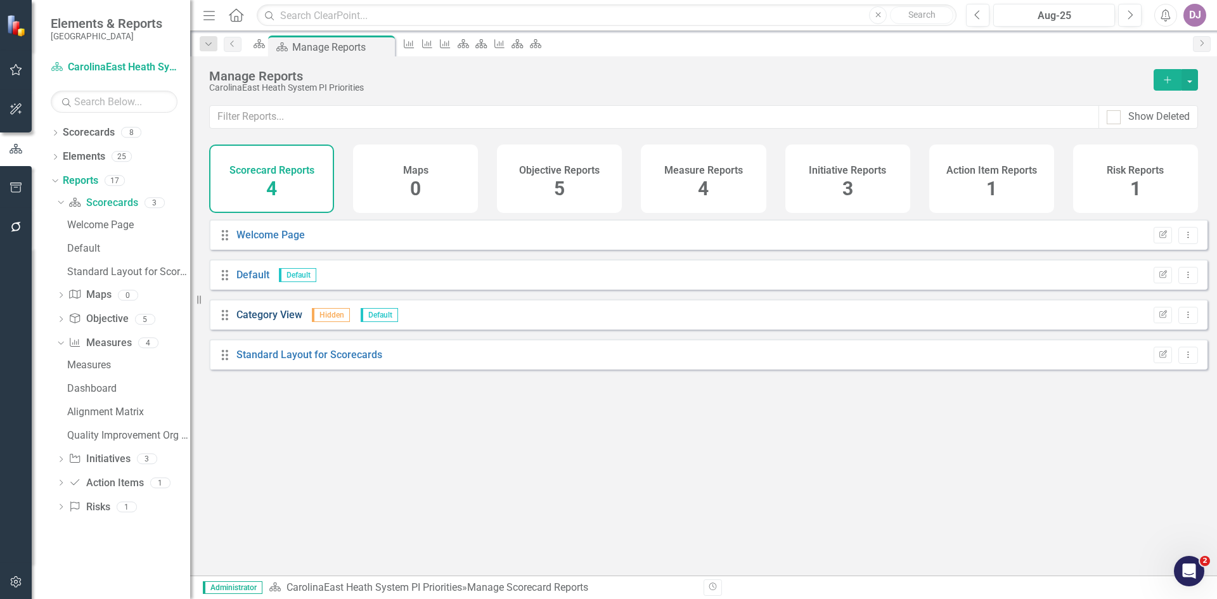
click at [261, 321] on link "Category View" at bounding box center [269, 315] width 66 height 12
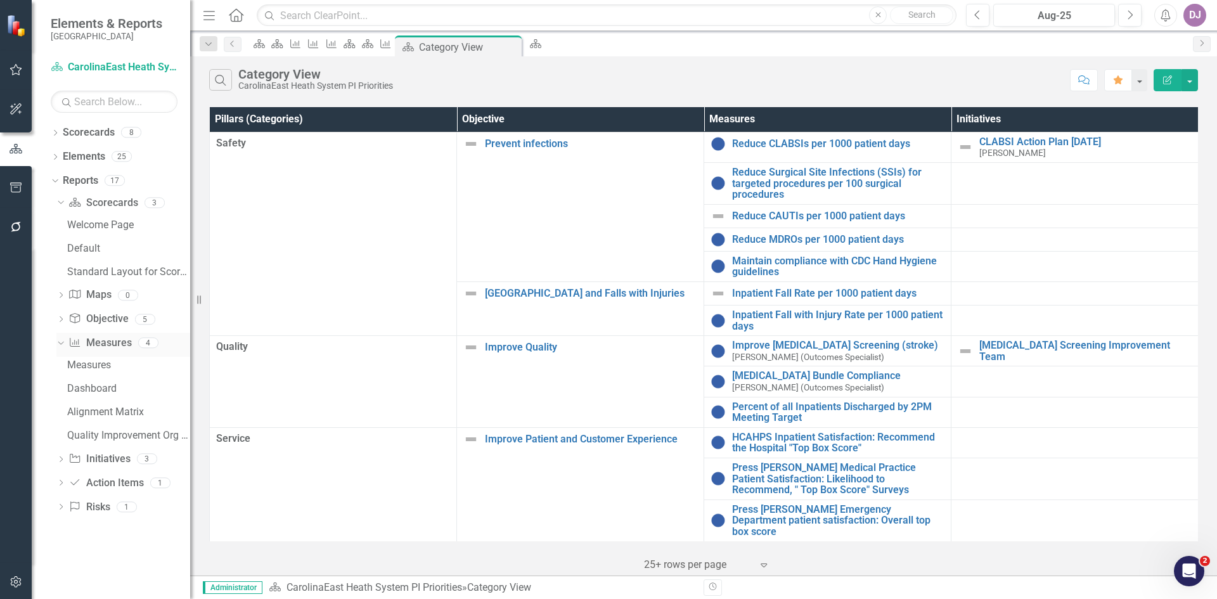
click at [114, 343] on link "Measure Measures" at bounding box center [99, 343] width 63 height 15
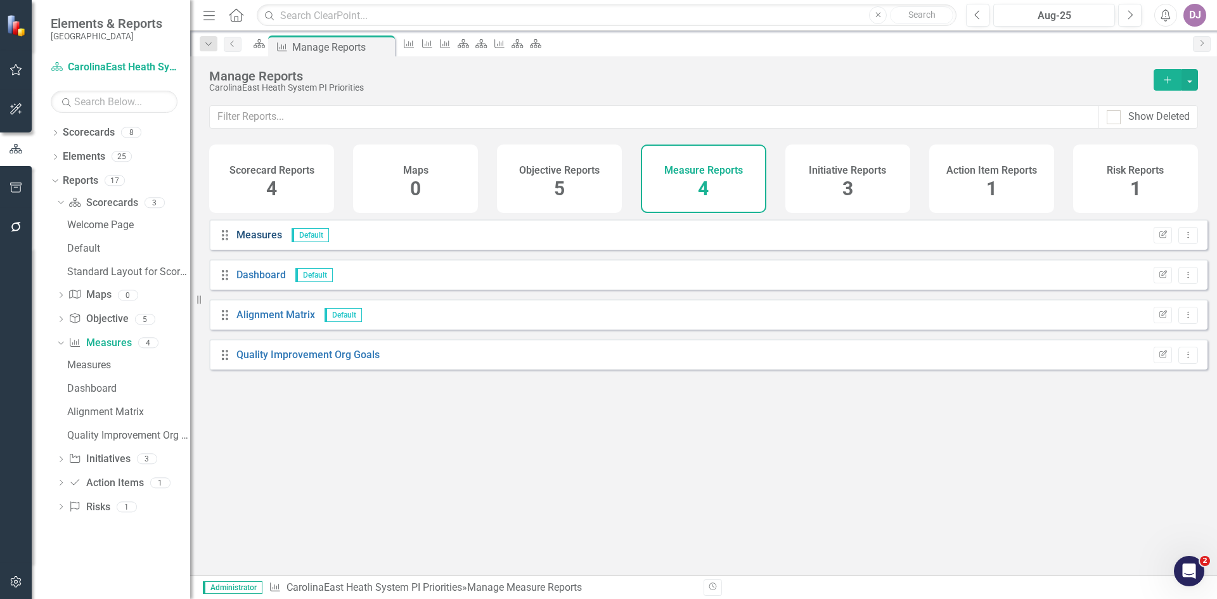
click at [262, 241] on link "Measures" at bounding box center [259, 235] width 46 height 12
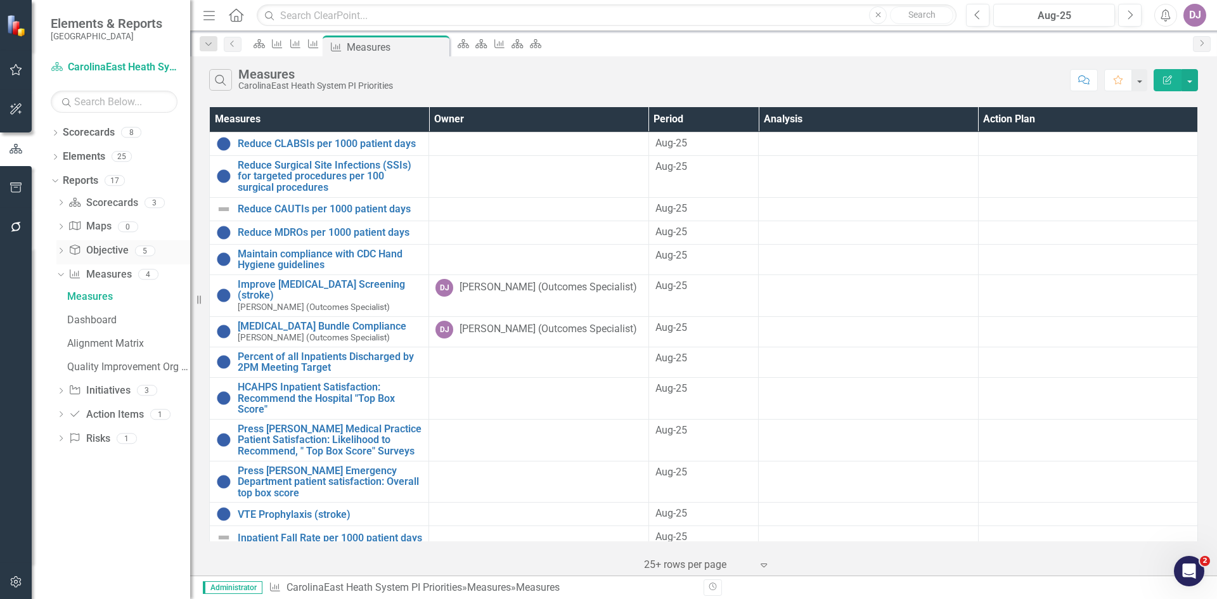
click at [108, 250] on link "Objective Objective" at bounding box center [98, 250] width 60 height 15
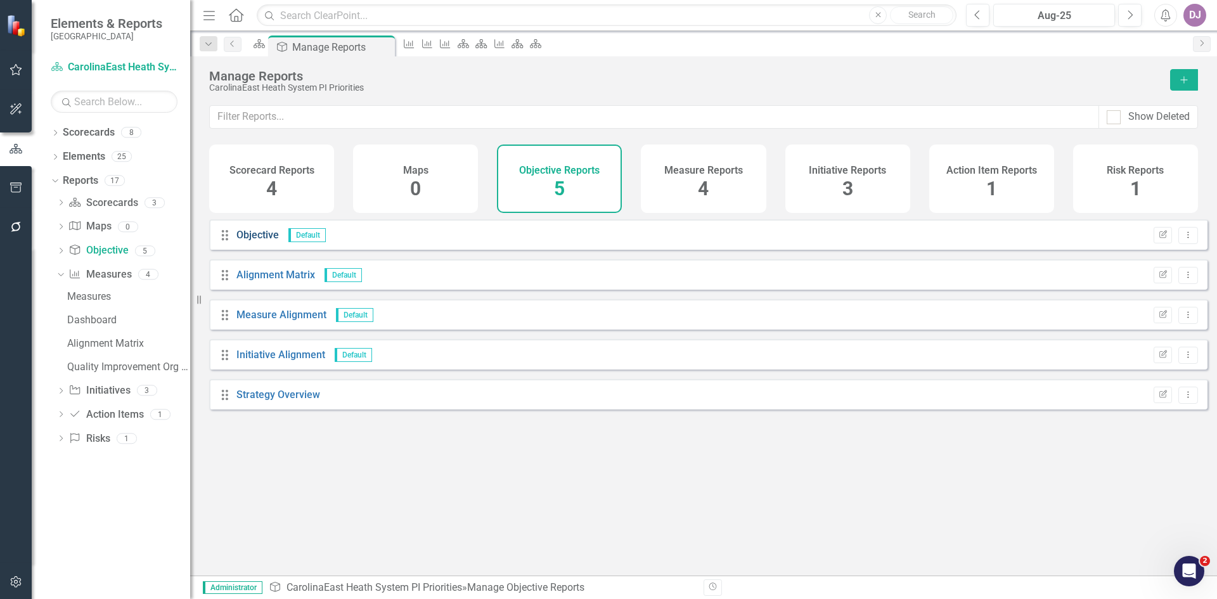
click at [257, 241] on link "Objective" at bounding box center [257, 235] width 42 height 12
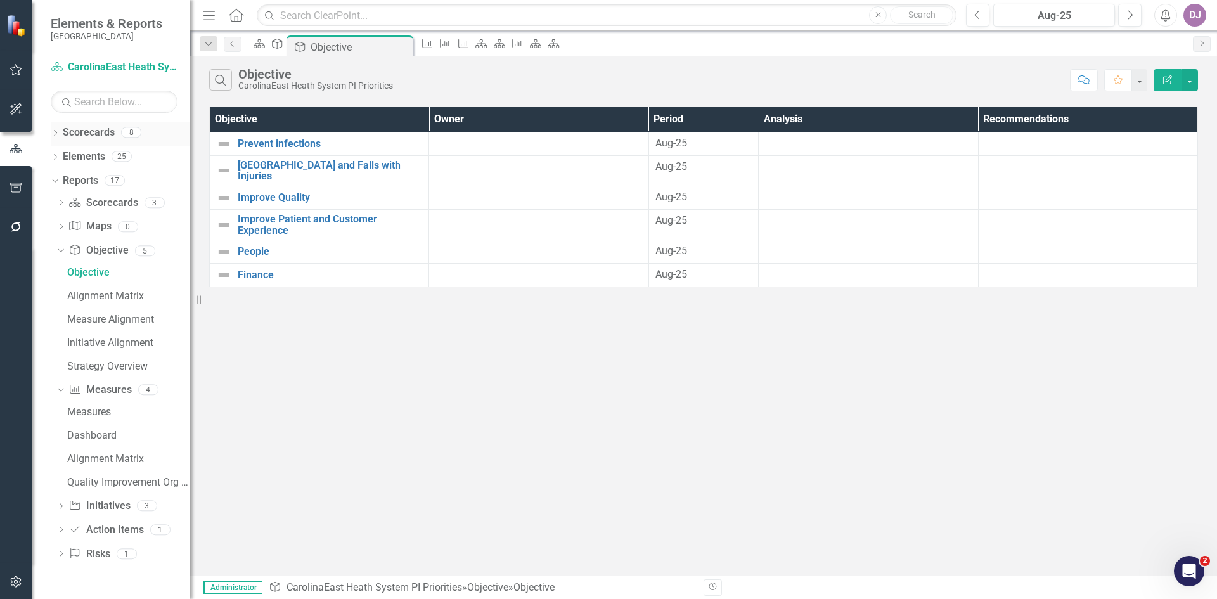
click at [105, 133] on link "Scorecards" at bounding box center [89, 132] width 52 height 15
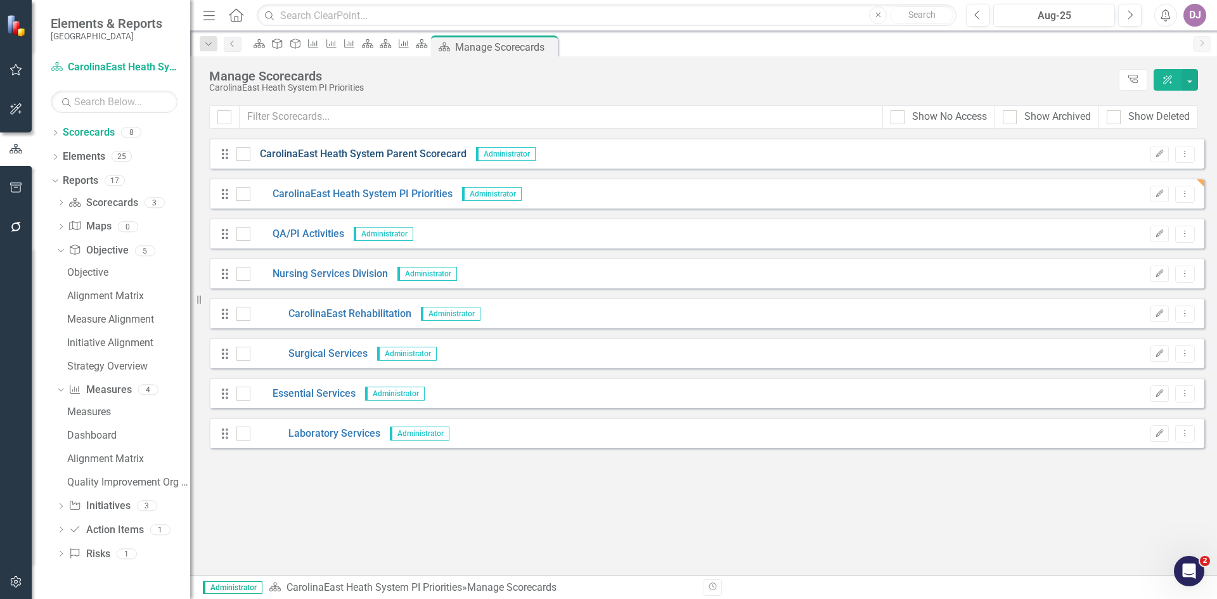
click at [326, 150] on link "CarolinaEast Heath System Parent Scorecard" at bounding box center [358, 154] width 216 height 15
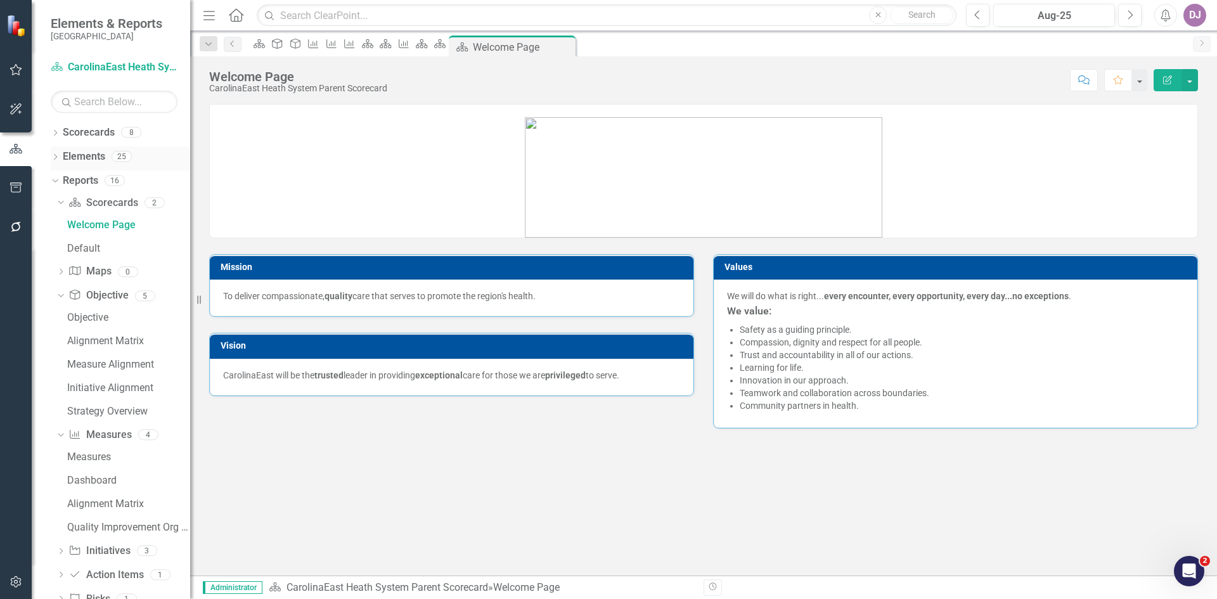
click at [96, 156] on link "Elements" at bounding box center [84, 157] width 42 height 15
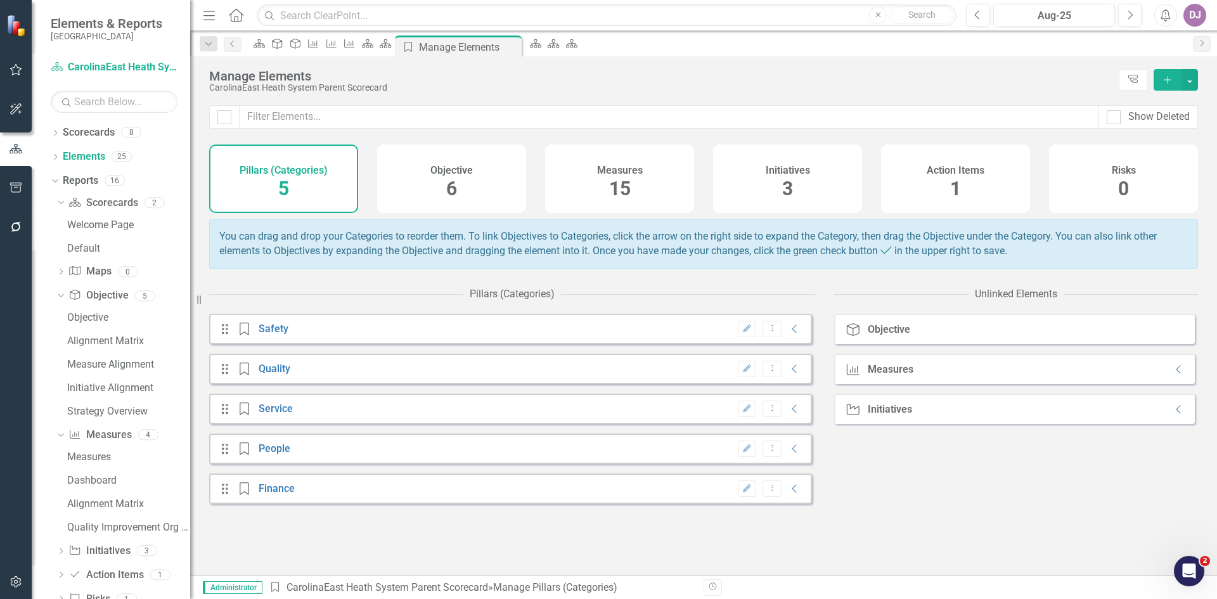
click at [624, 193] on span "15" at bounding box center [620, 188] width 22 height 22
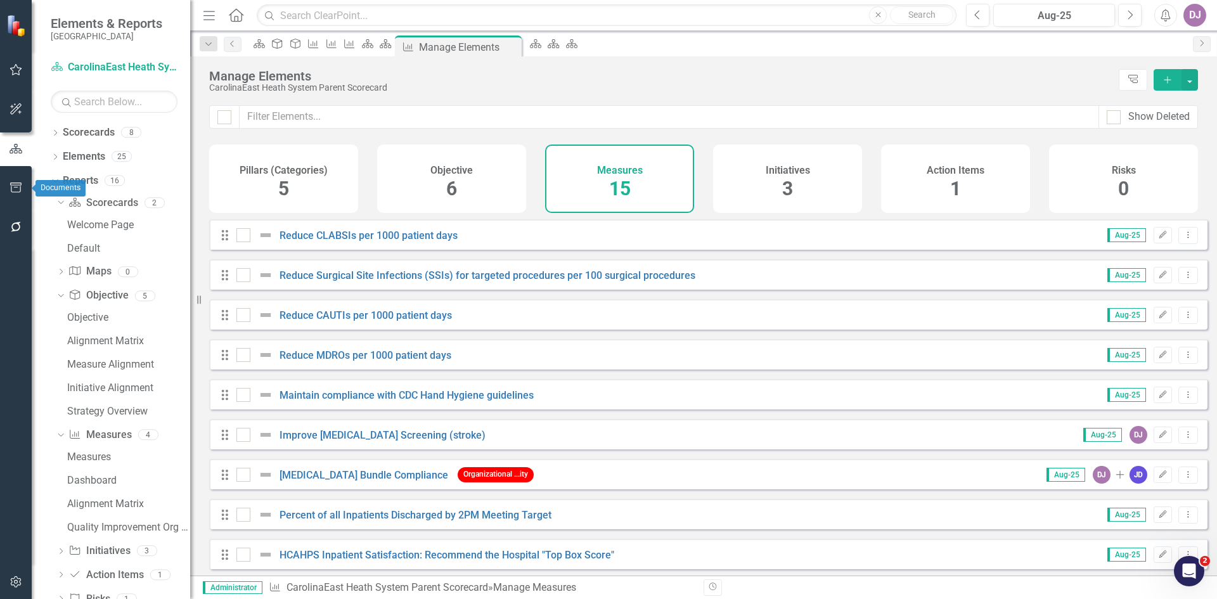
click at [16, 186] on icon "button" at bounding box center [16, 187] width 13 height 10
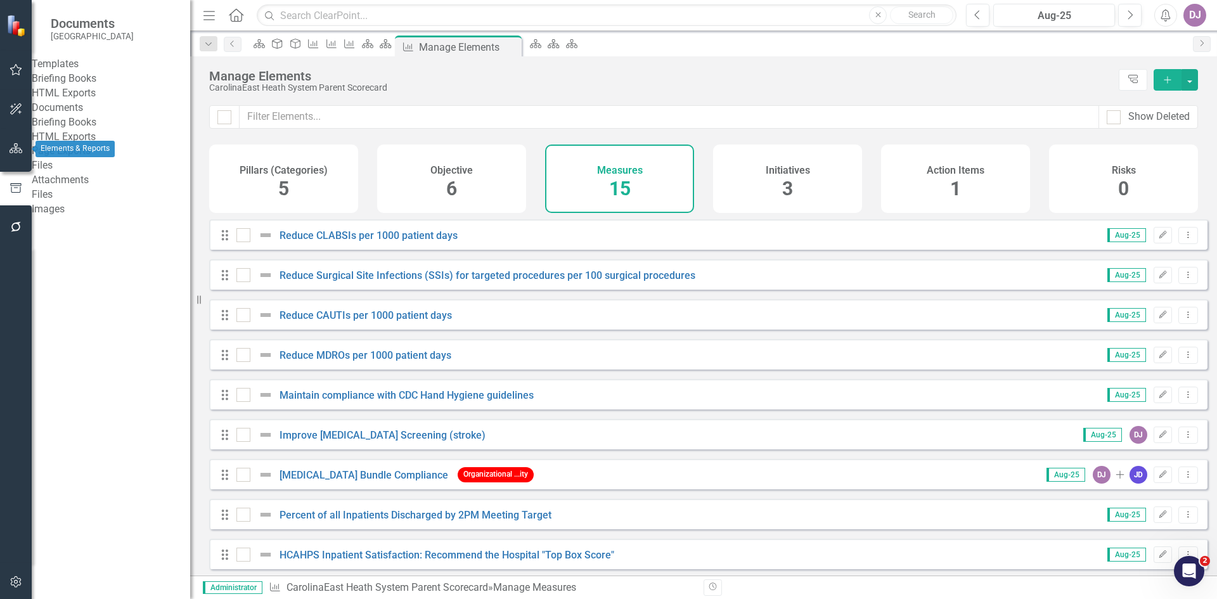
click at [21, 149] on icon "button" at bounding box center [16, 148] width 13 height 10
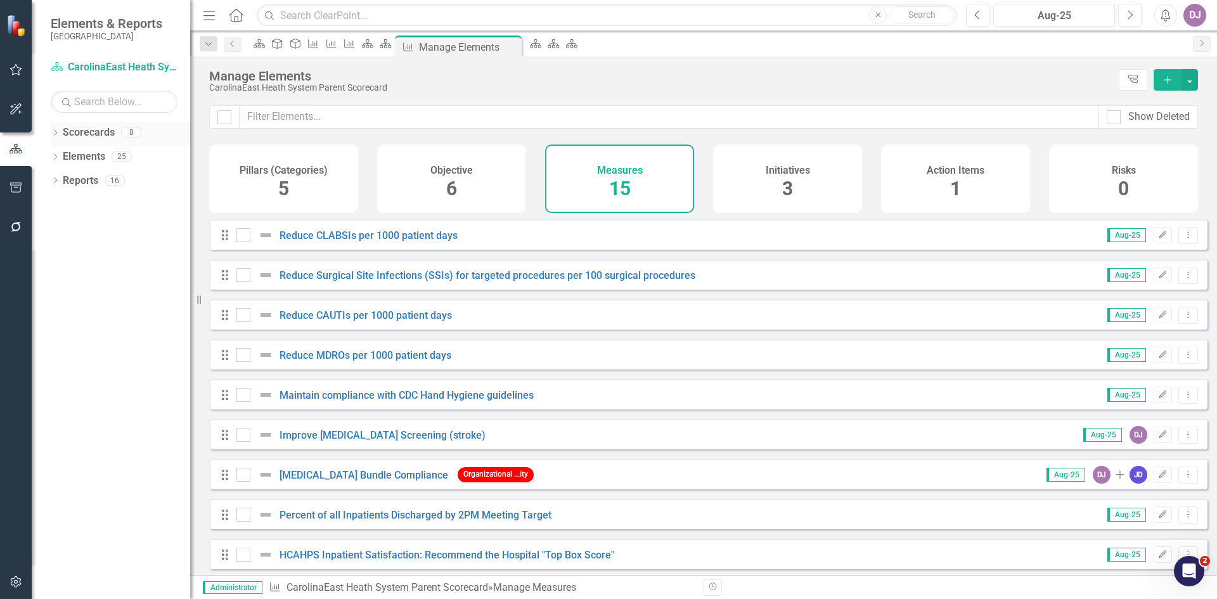
click at [94, 131] on link "Scorecards" at bounding box center [89, 132] width 52 height 15
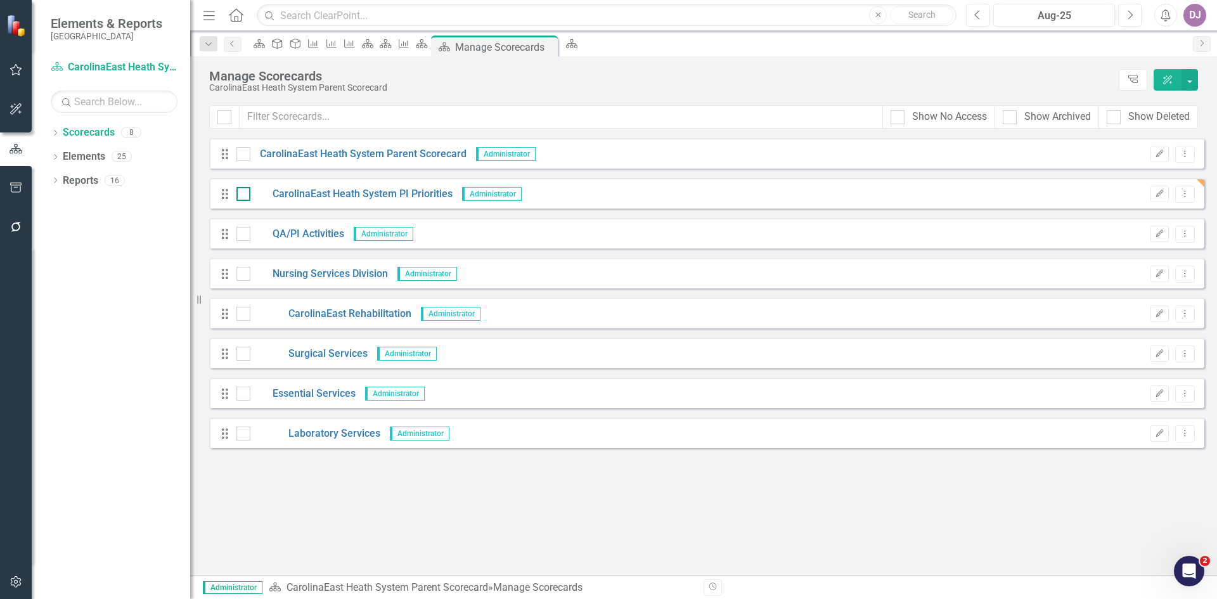
click at [247, 198] on div at bounding box center [243, 194] width 14 height 14
click at [245, 195] on input "checkbox" at bounding box center [240, 191] width 8 height 8
checkbox input "true"
click at [318, 190] on link "CarolinaEast Heath System PI Priorities" at bounding box center [351, 194] width 202 height 15
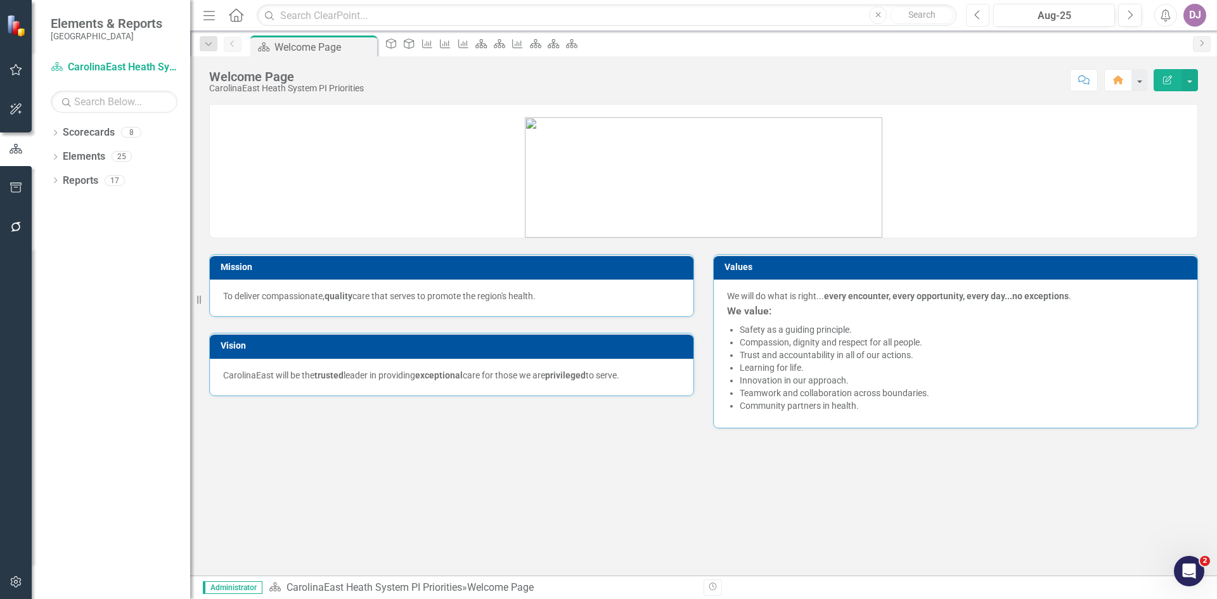
click at [980, 18] on icon "Previous" at bounding box center [977, 15] width 7 height 11
click at [976, 18] on icon "Previous" at bounding box center [977, 15] width 7 height 11
click at [70, 151] on link "Elements" at bounding box center [84, 157] width 42 height 15
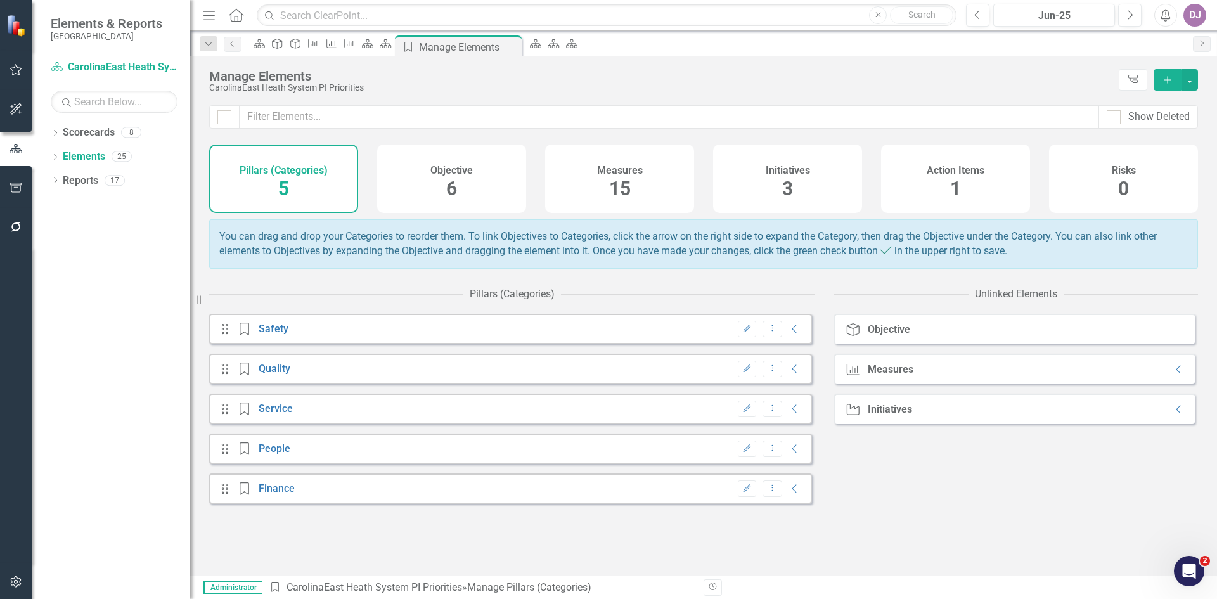
click at [625, 192] on span "15" at bounding box center [620, 188] width 22 height 22
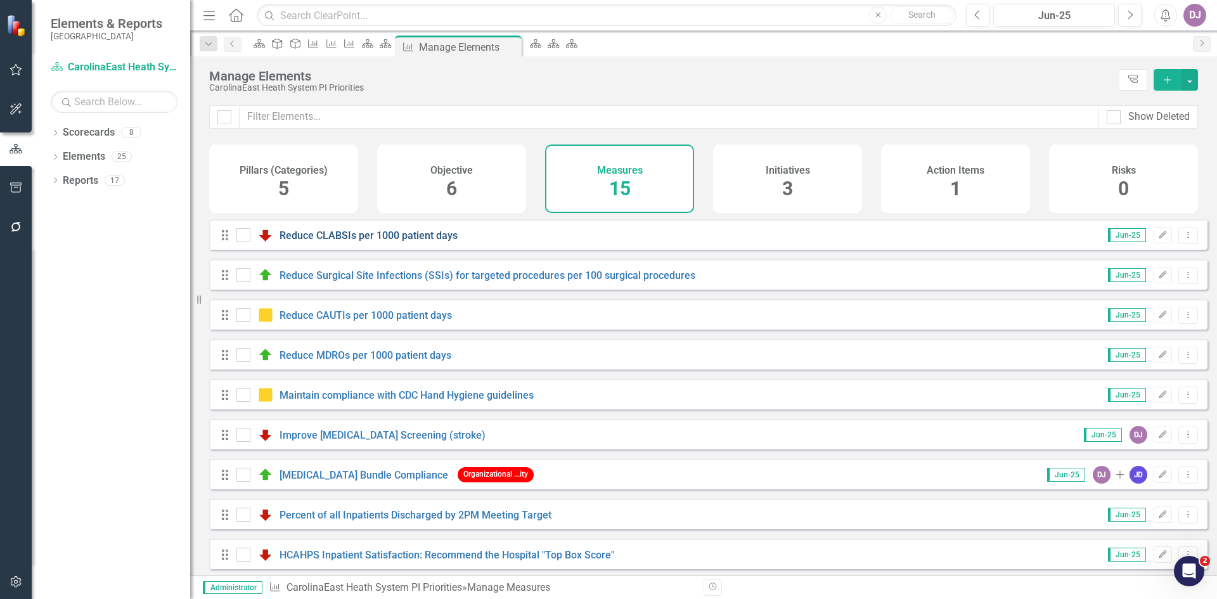
click at [413, 241] on link "Reduce CLABSIs per 1000 patient days" at bounding box center [368, 235] width 178 height 12
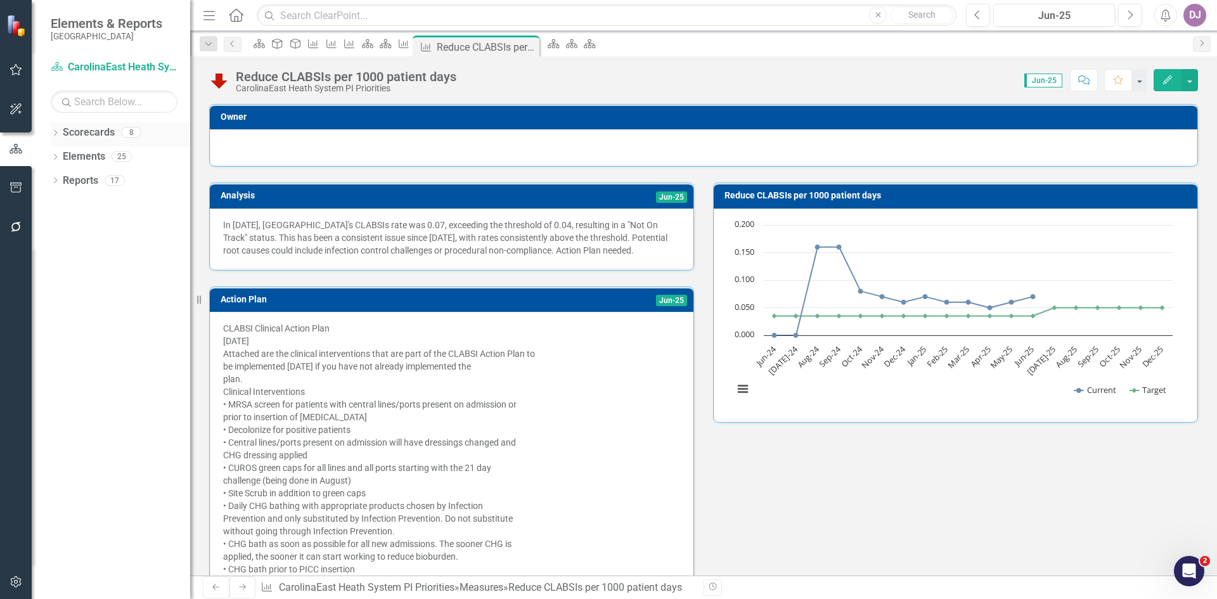
click at [99, 131] on link "Scorecards" at bounding box center [89, 132] width 52 height 15
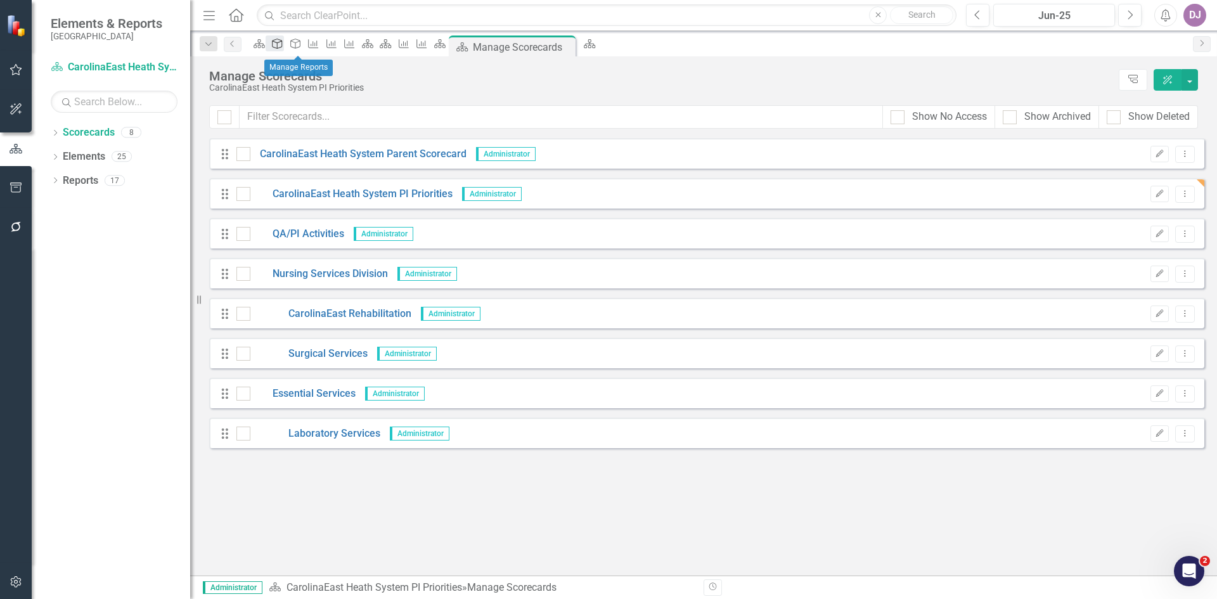
click at [283, 49] on icon "Objective" at bounding box center [277, 44] width 13 height 10
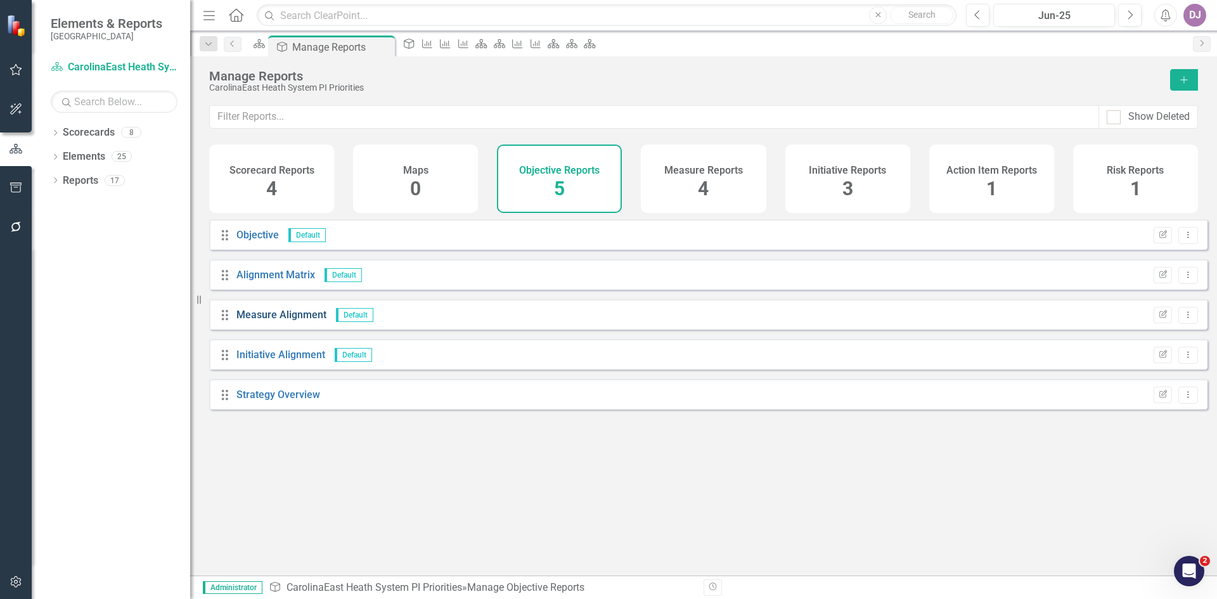
click at [298, 321] on link "Measure Alignment" at bounding box center [281, 315] width 90 height 12
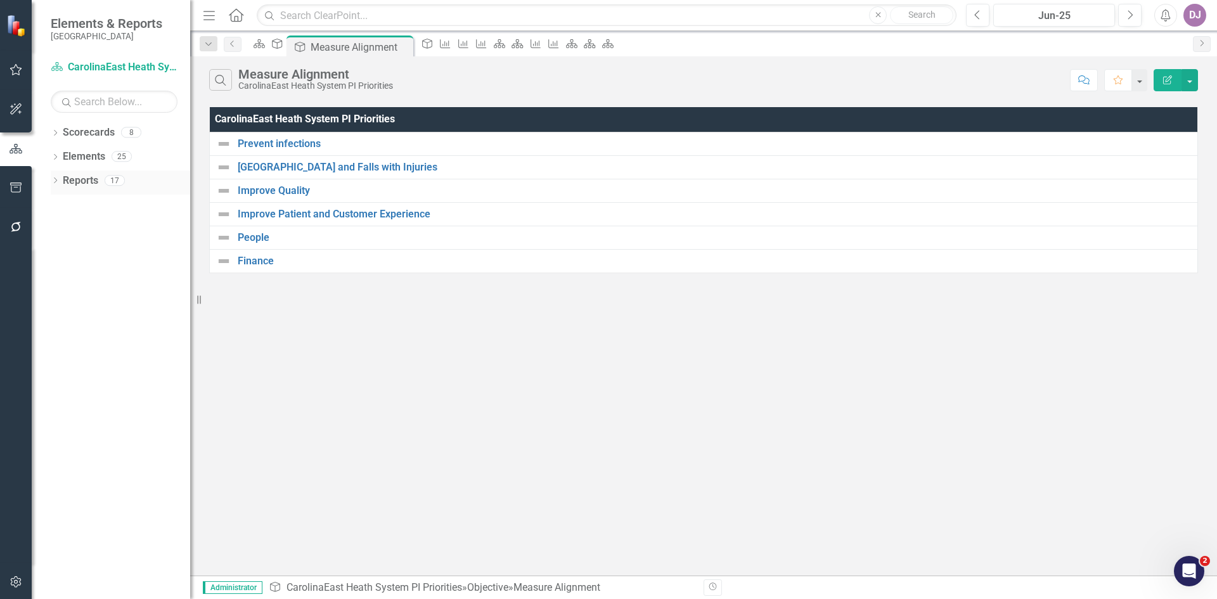
click at [86, 179] on link "Reports" at bounding box center [80, 181] width 35 height 15
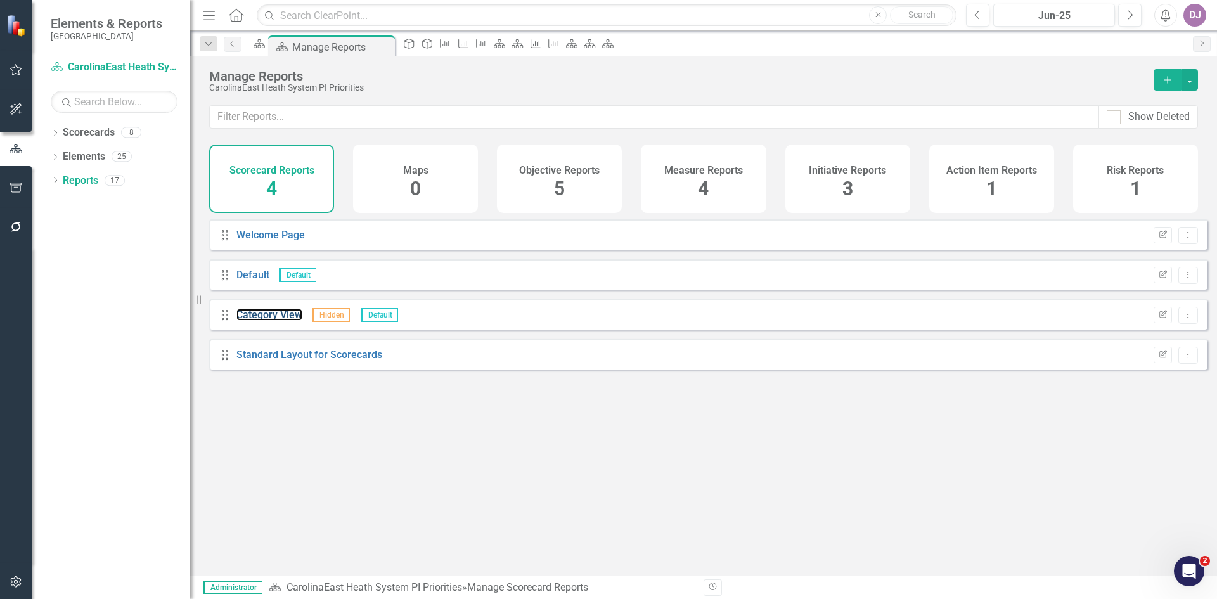
click at [263, 323] on div "Category View" at bounding box center [269, 315] width 66 height 15
click at [261, 321] on link "Category View" at bounding box center [269, 315] width 66 height 12
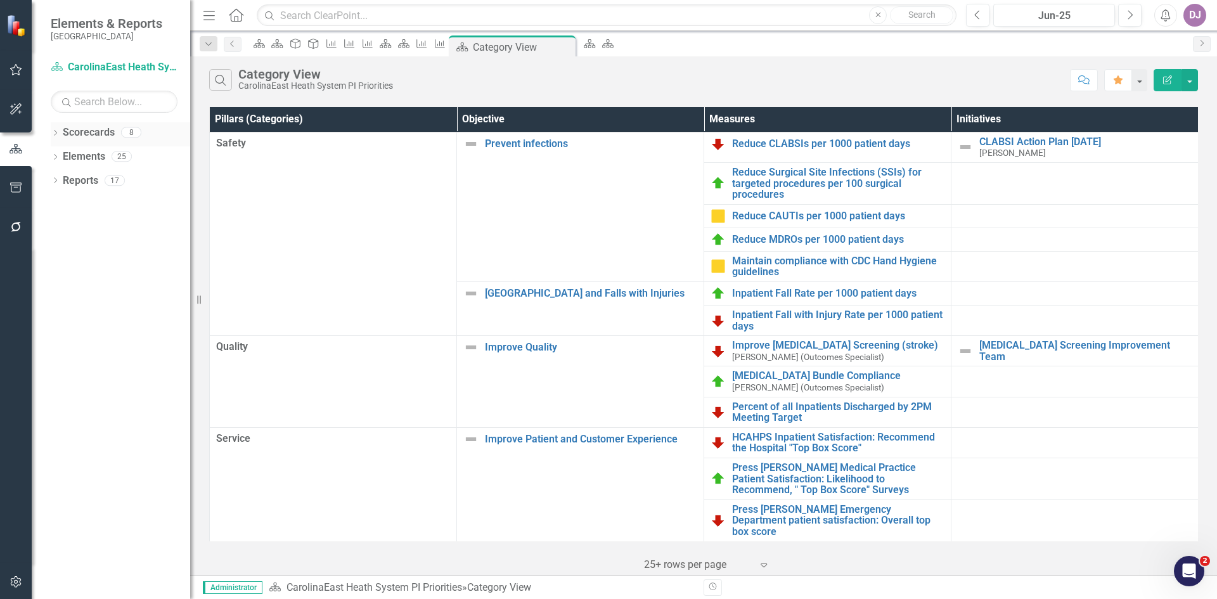
click at [86, 122] on div "Scorecards" at bounding box center [89, 132] width 52 height 21
click at [85, 127] on link "Scorecards" at bounding box center [89, 132] width 52 height 15
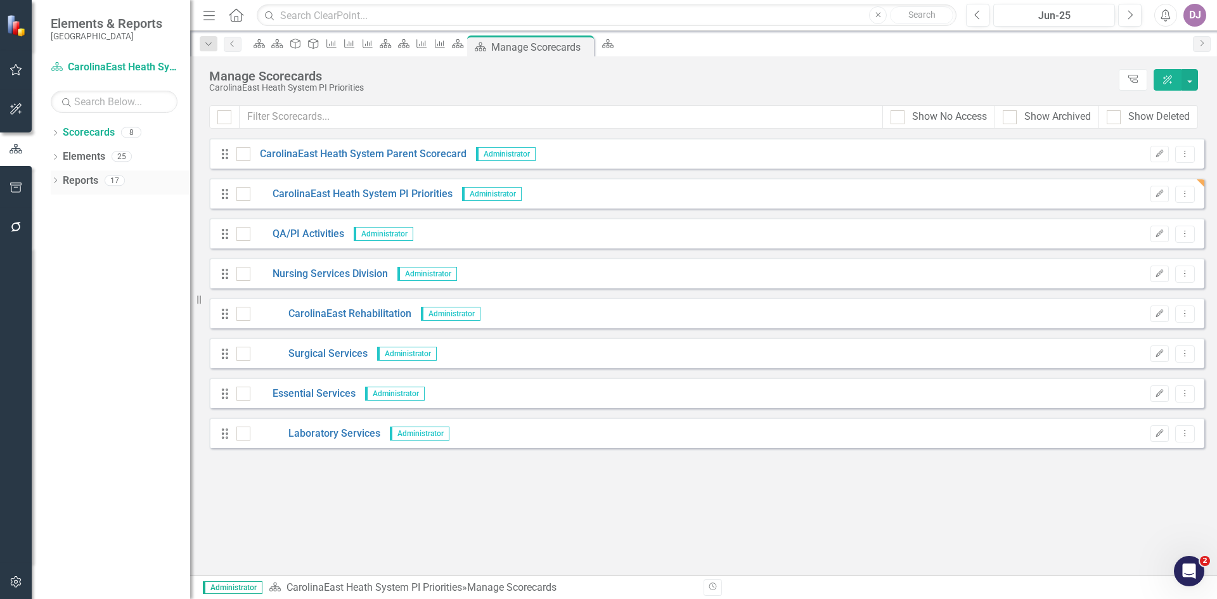
click at [83, 182] on link "Reports" at bounding box center [80, 181] width 35 height 15
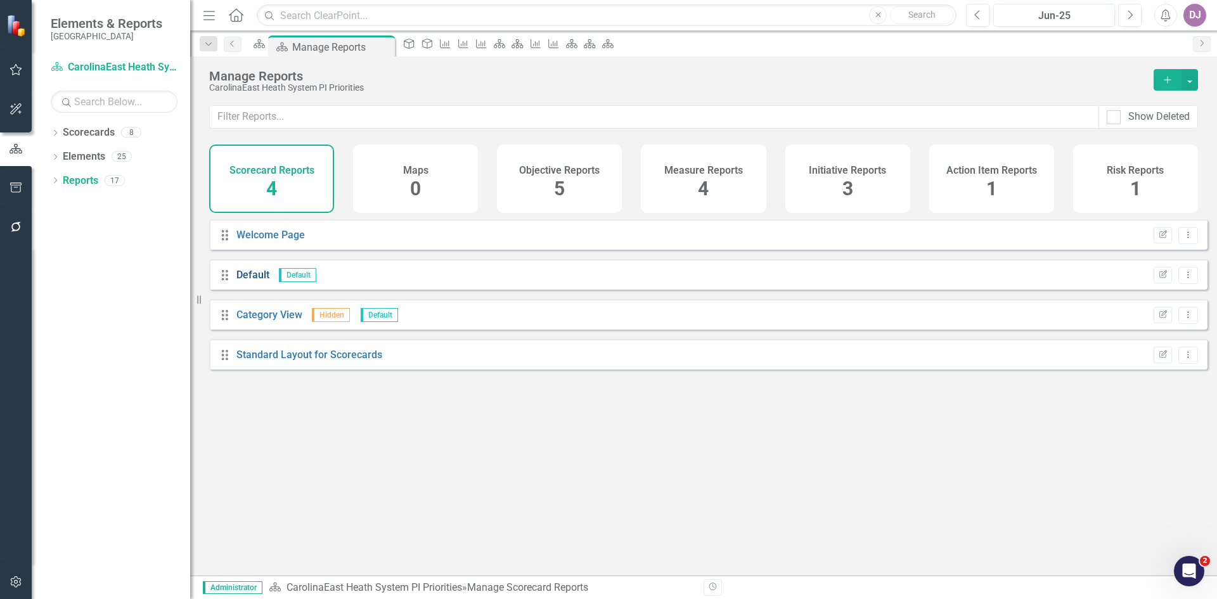
click at [248, 281] on link "Default" at bounding box center [252, 275] width 33 height 12
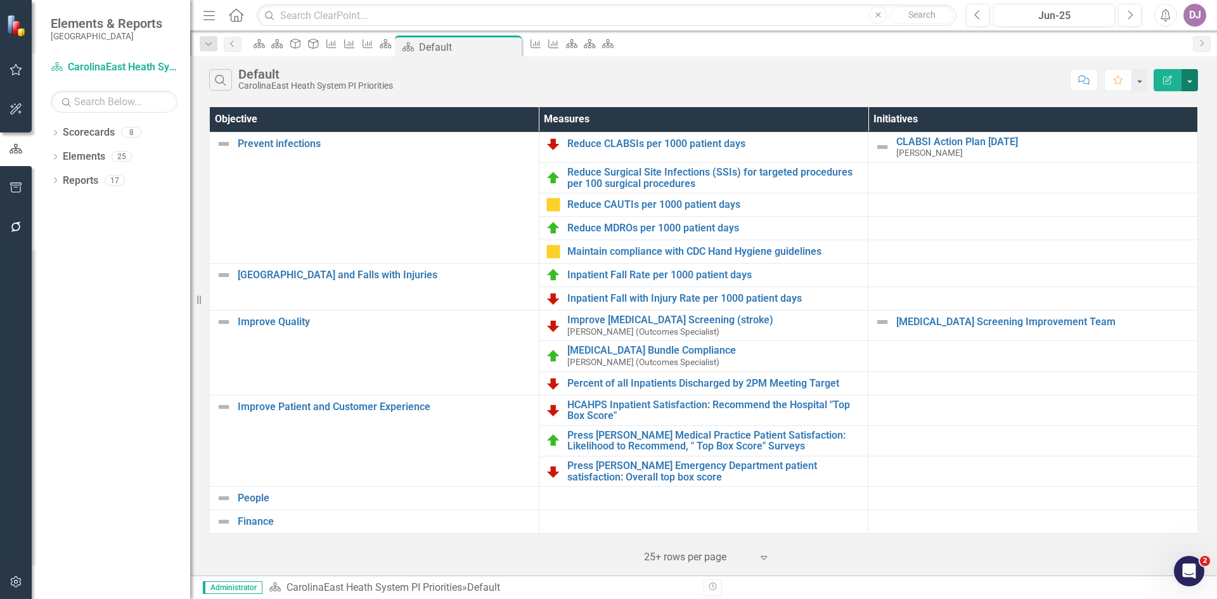
click at [1193, 79] on button "button" at bounding box center [1189, 80] width 16 height 22
click at [1163, 103] on link "Edit Report Edit Report" at bounding box center [1147, 103] width 100 height 23
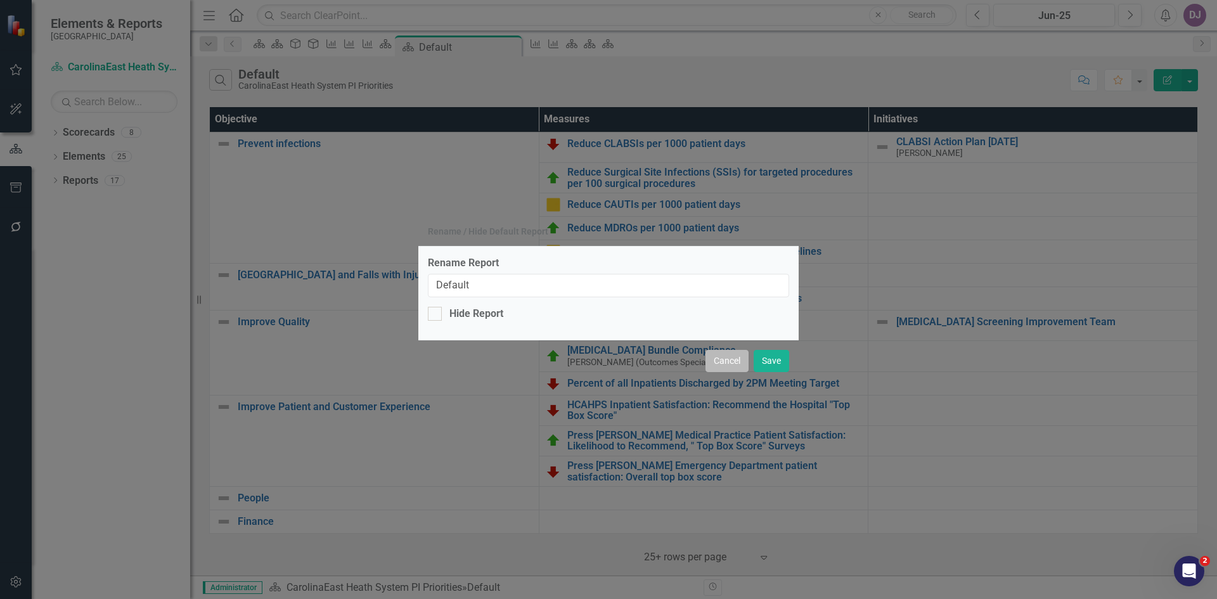
click at [726, 362] on button "Cancel" at bounding box center [726, 361] width 43 height 22
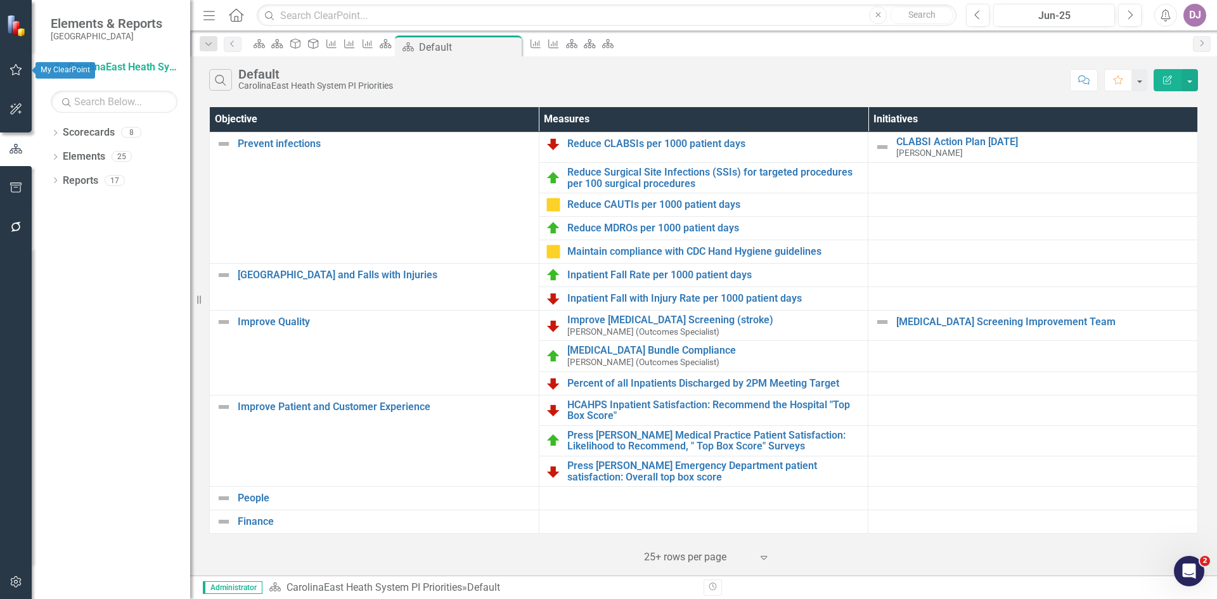
click at [12, 68] on icon "button" at bounding box center [16, 70] width 13 height 10
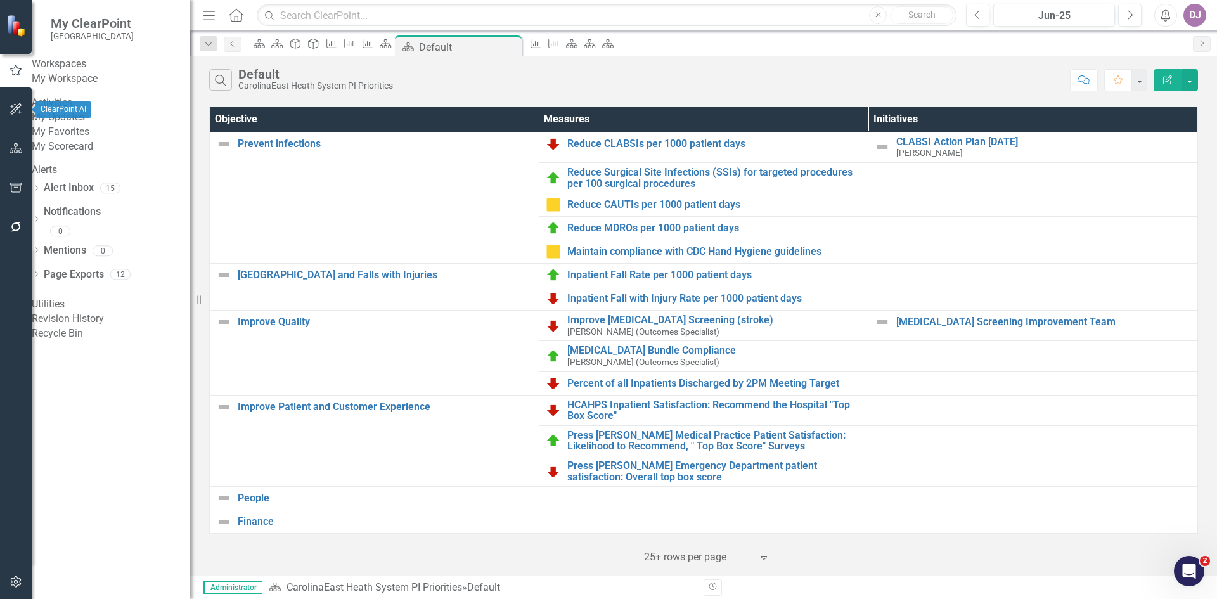
click at [19, 107] on icon "button" at bounding box center [16, 109] width 13 height 10
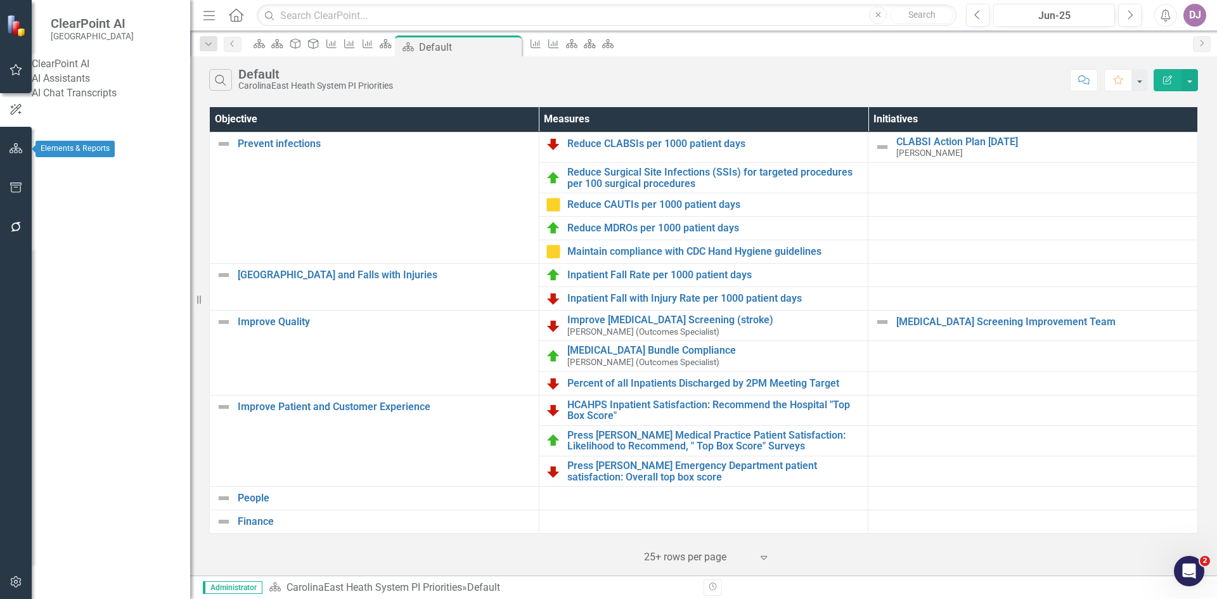
click at [22, 147] on icon "button" at bounding box center [16, 148] width 13 height 10
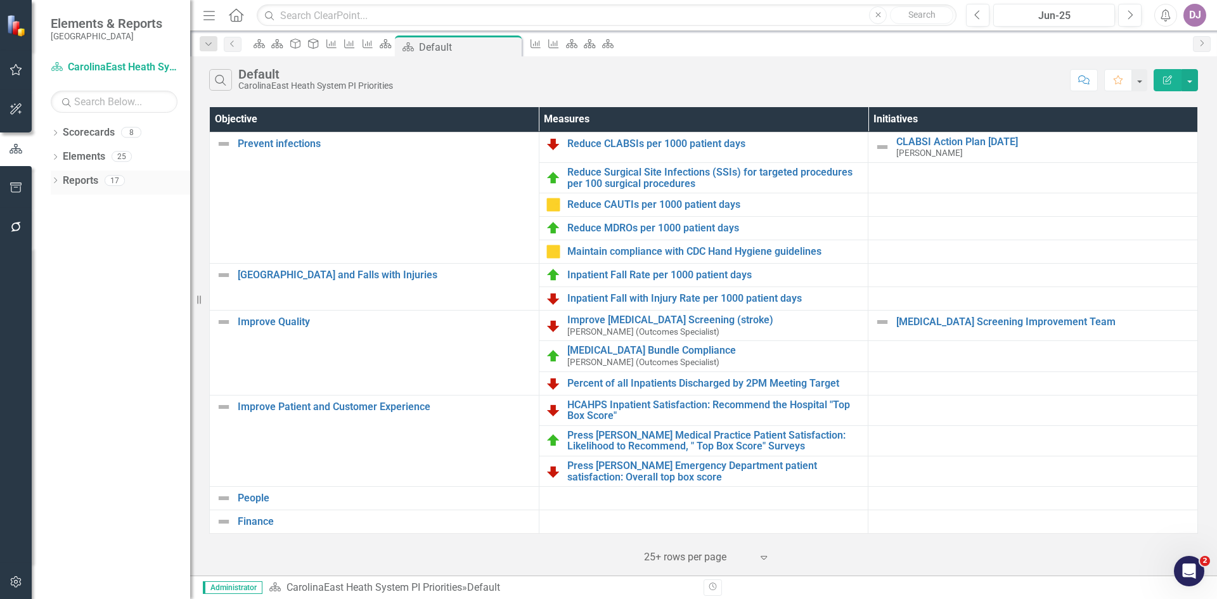
click at [77, 176] on link "Reports" at bounding box center [80, 181] width 35 height 15
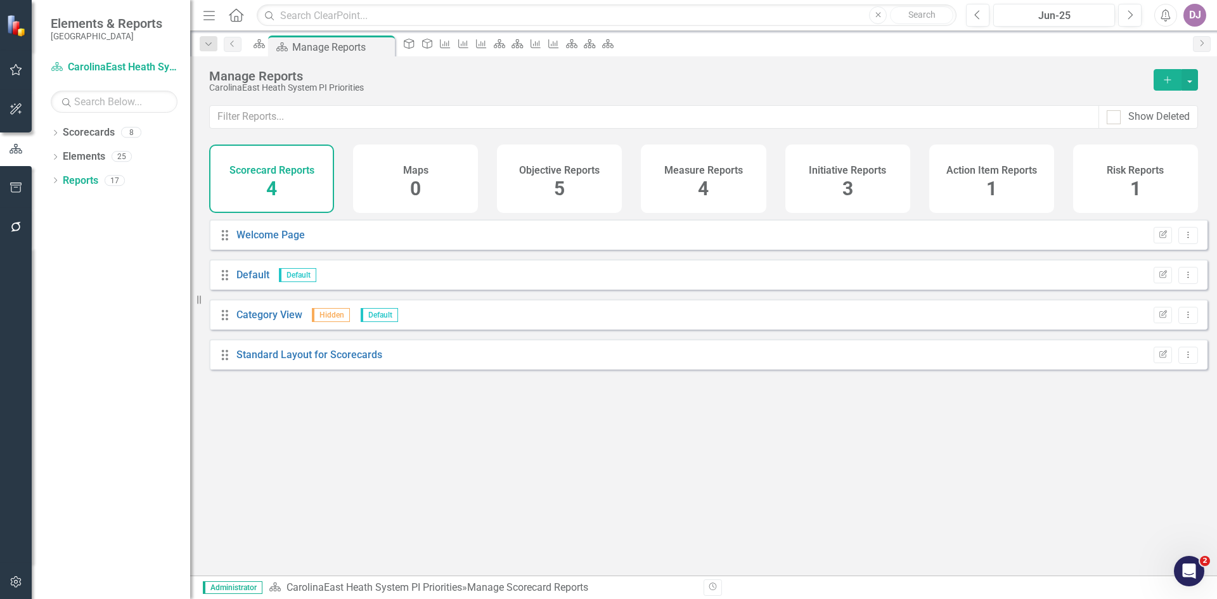
click at [708, 189] on span "4" at bounding box center [703, 188] width 11 height 22
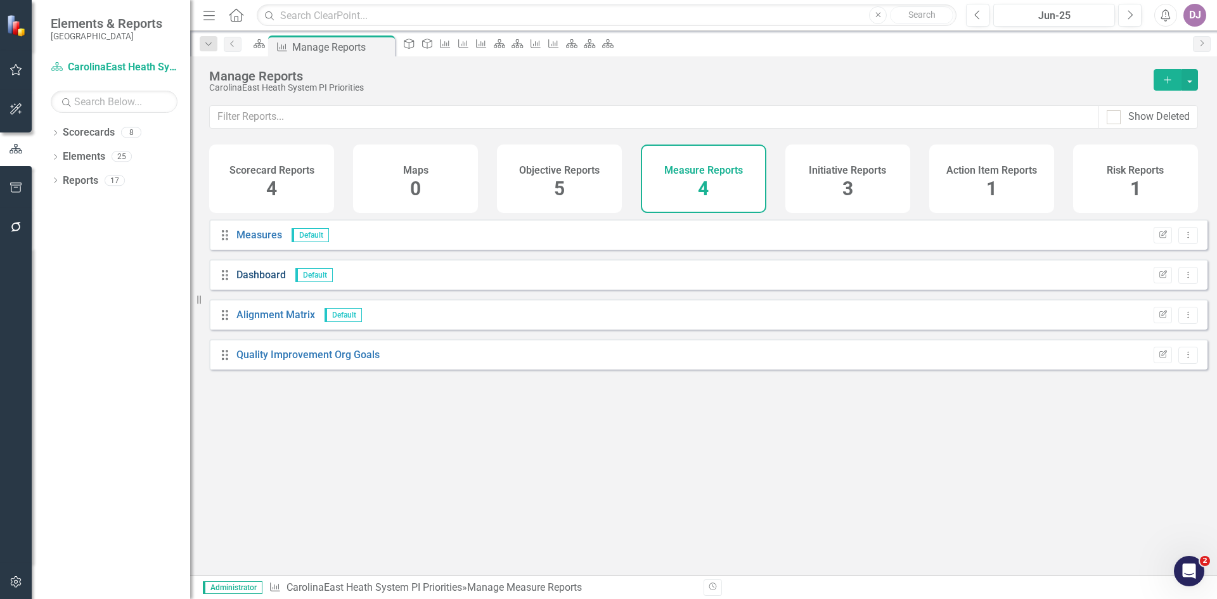
click at [263, 281] on link "Dashboard" at bounding box center [260, 275] width 49 height 12
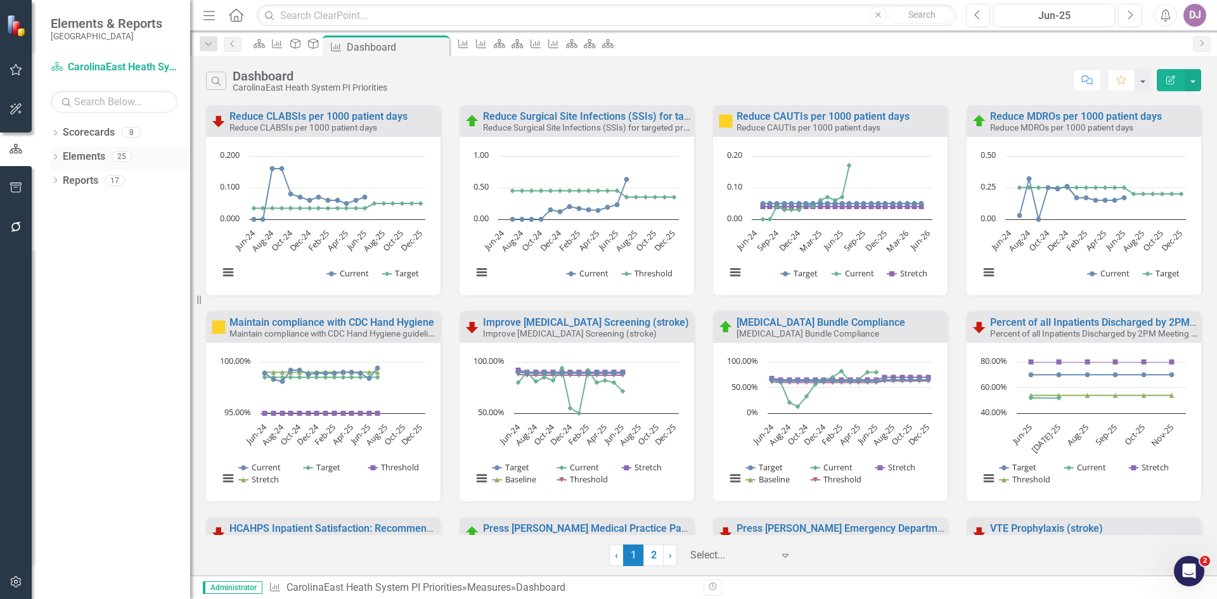
click at [83, 158] on link "Elements" at bounding box center [84, 157] width 42 height 15
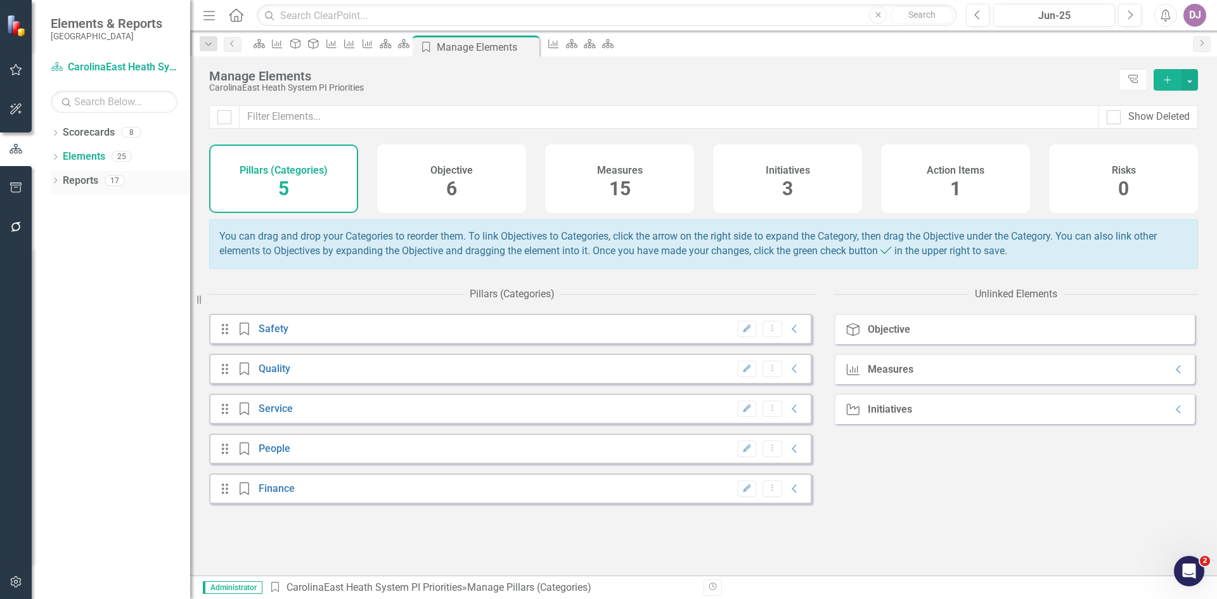
click at [84, 183] on link "Reports" at bounding box center [80, 181] width 35 height 15
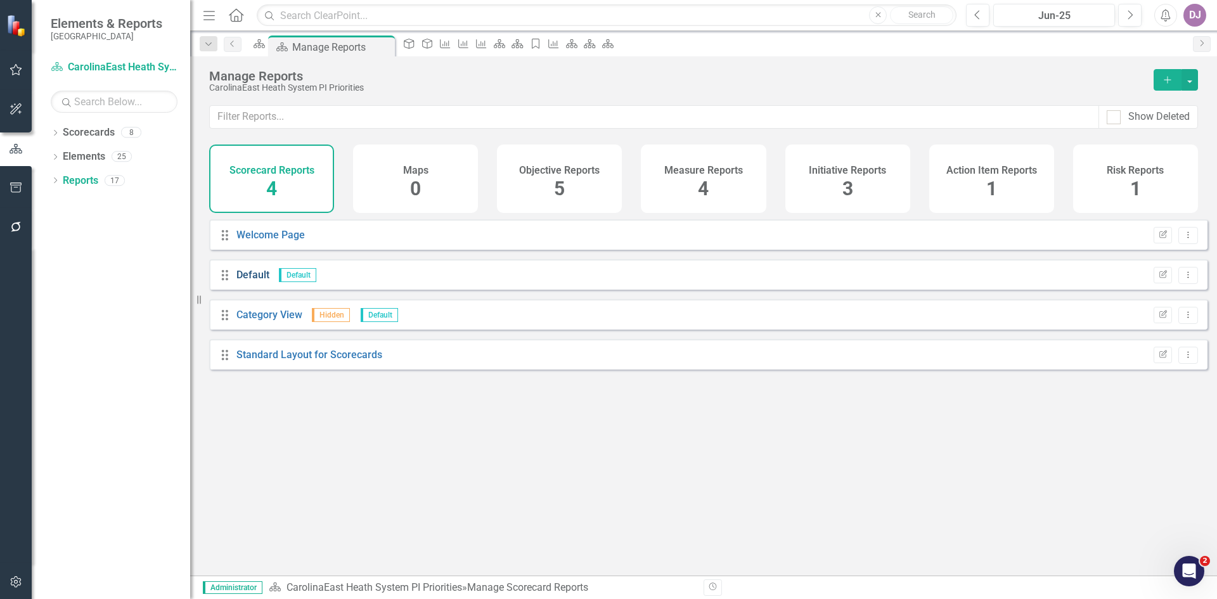
click at [251, 281] on link "Default" at bounding box center [252, 275] width 33 height 12
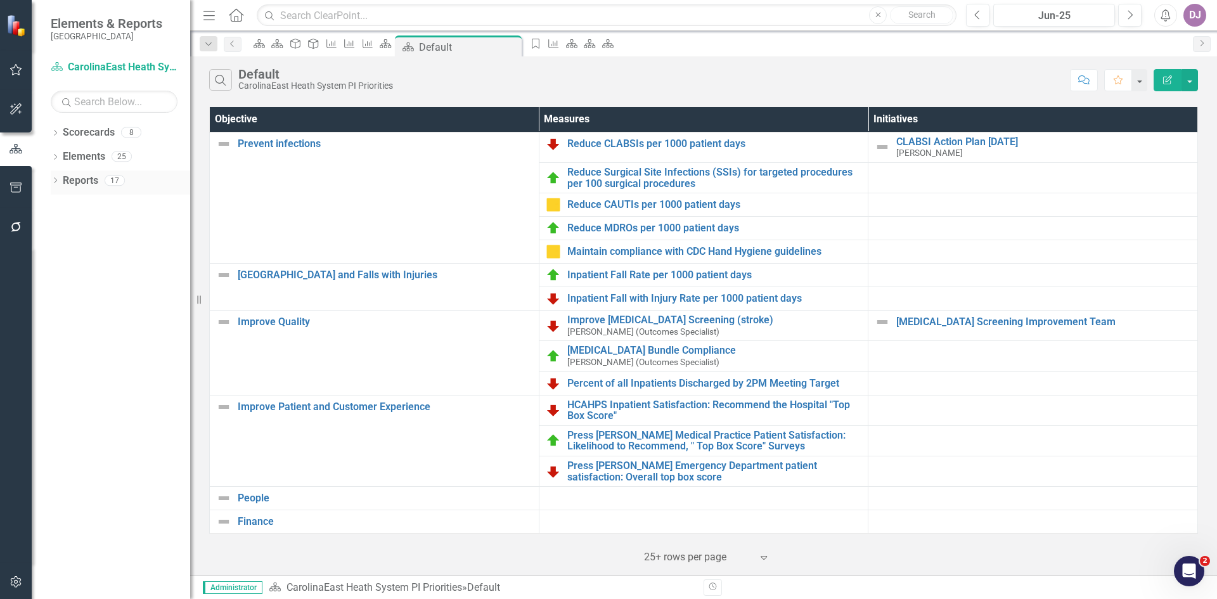
click at [77, 181] on link "Reports" at bounding box center [80, 181] width 35 height 15
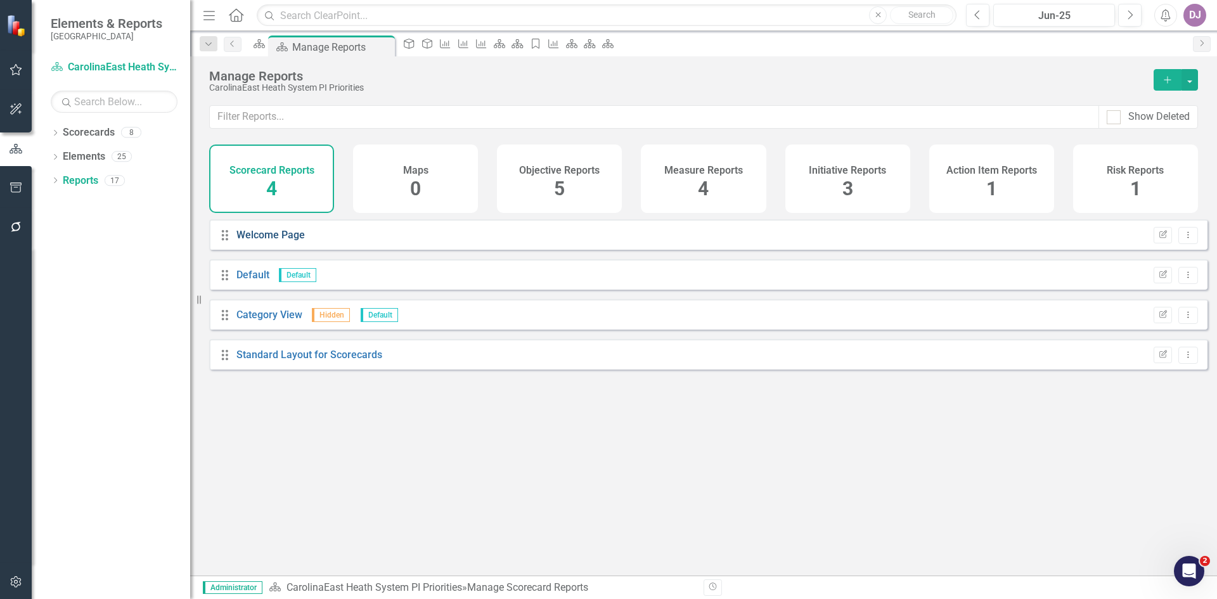
click at [252, 240] on link "Welcome Page" at bounding box center [270, 235] width 68 height 12
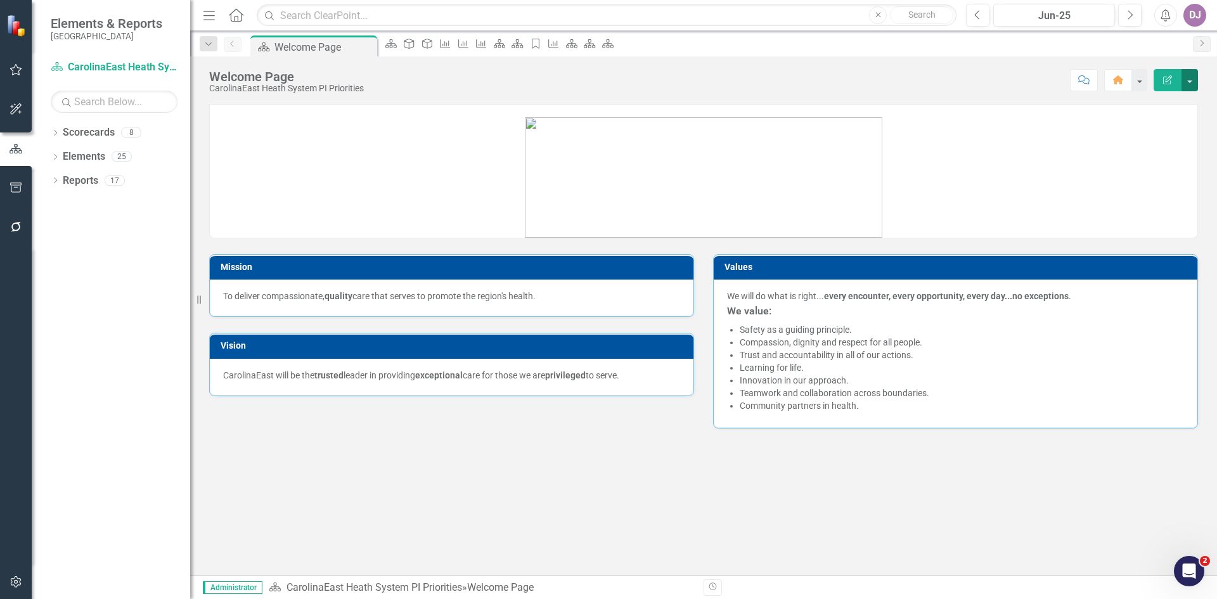
click at [1189, 81] on button "button" at bounding box center [1189, 80] width 16 height 22
click at [1171, 102] on link "Edit Edit Scorecard" at bounding box center [1145, 103] width 103 height 23
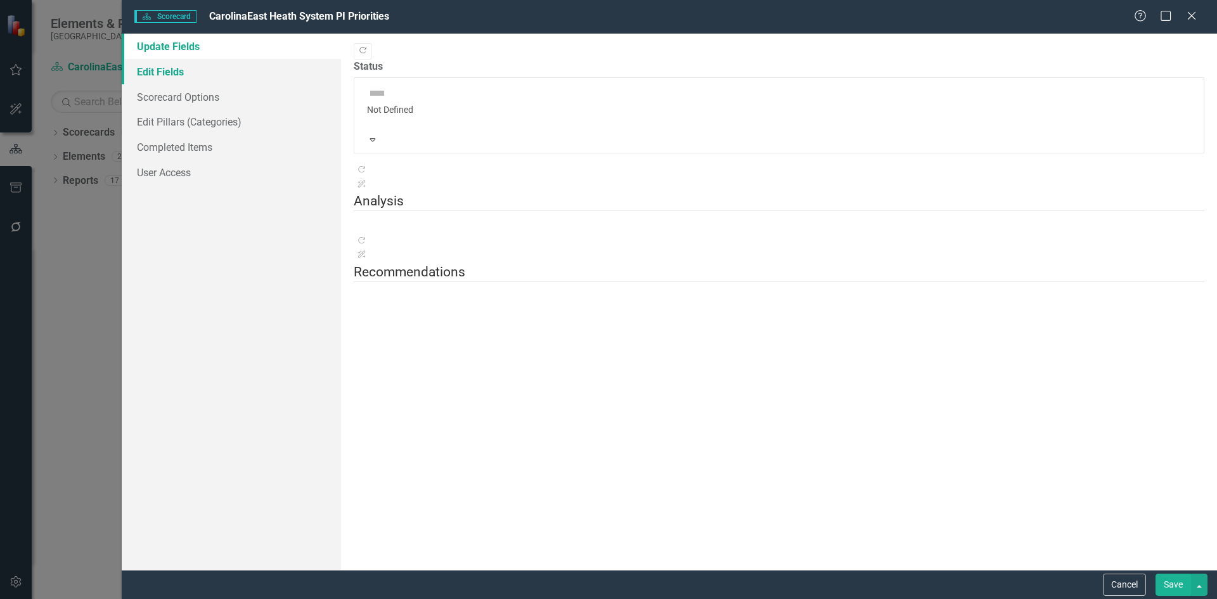
click at [146, 72] on link "Edit Fields" at bounding box center [231, 71] width 219 height 25
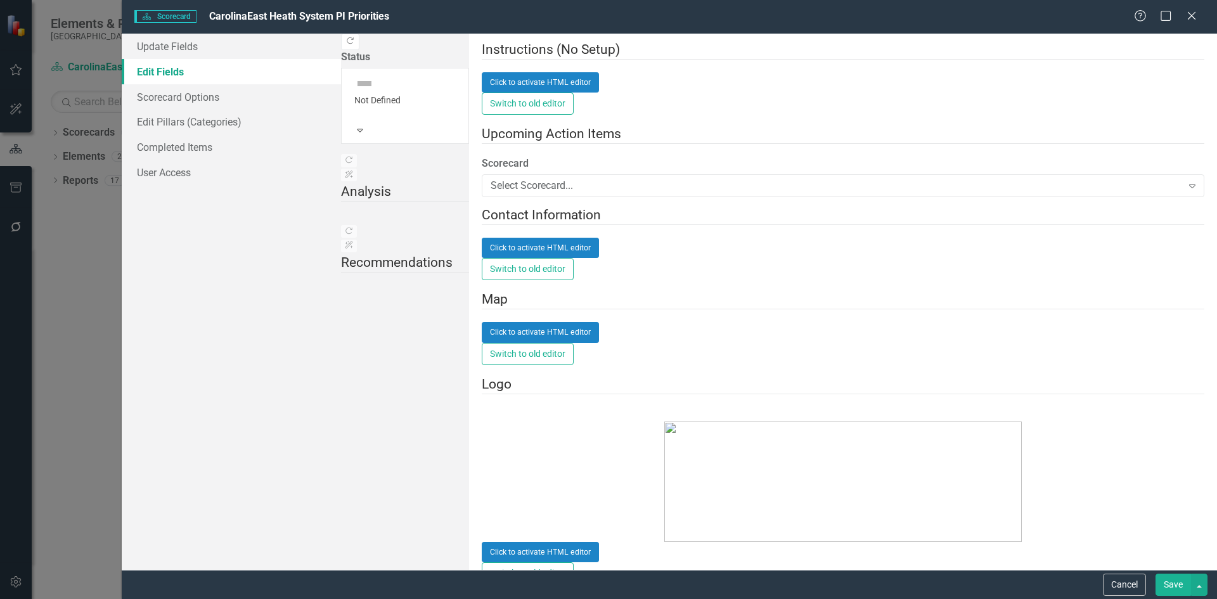
scroll to position [516, 0]
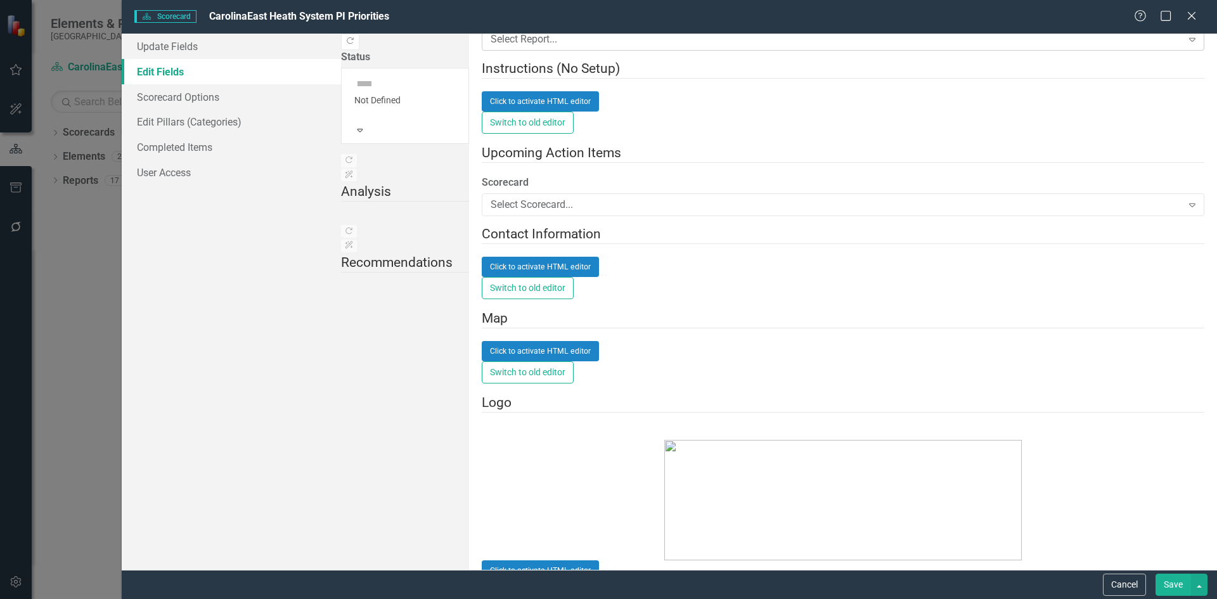
click at [1186, 44] on icon "Expand" at bounding box center [1192, 39] width 13 height 10
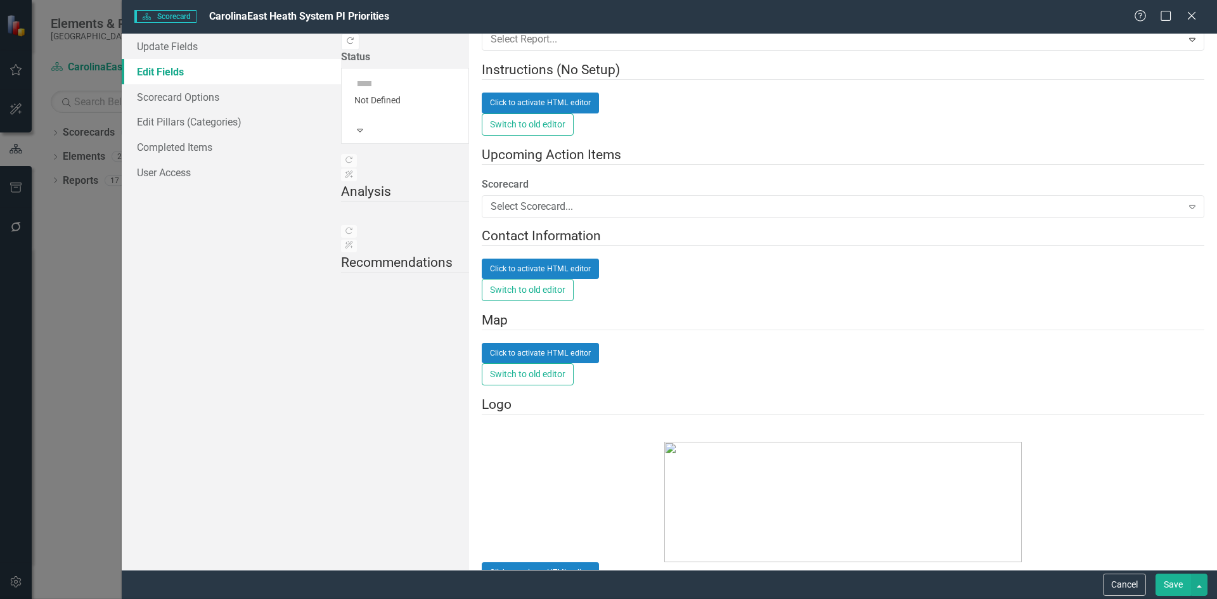
click at [412, 598] on div "Measures" at bounding box center [611, 609] width 1196 height 15
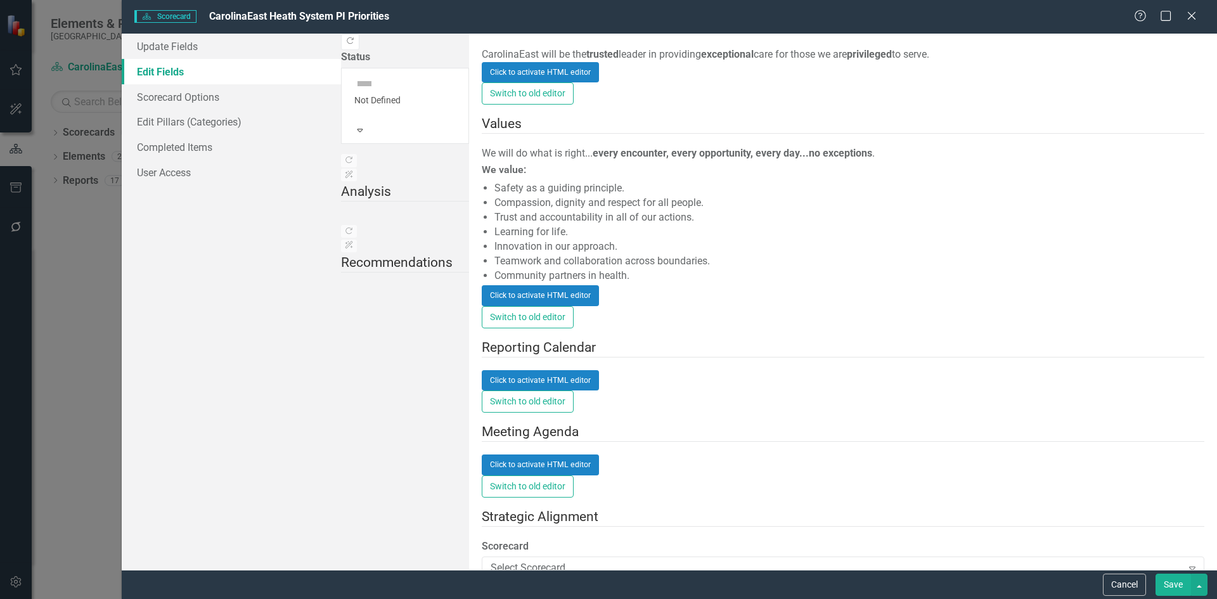
scroll to position [1324, 0]
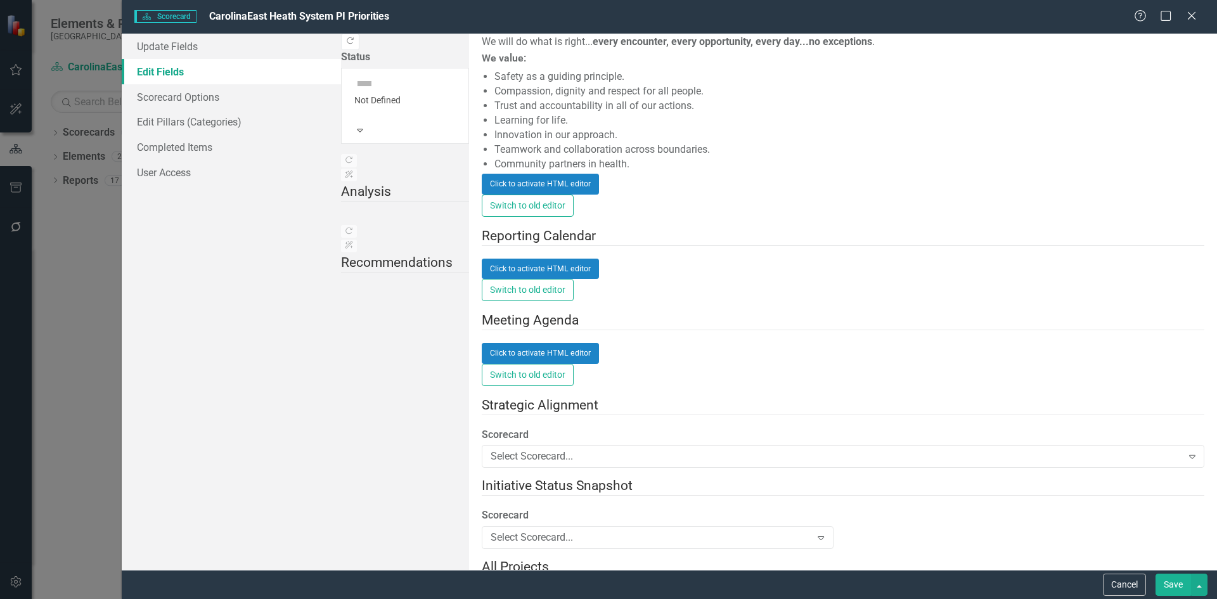
click at [1175, 587] on button "Save" at bounding box center [1172, 584] width 35 height 22
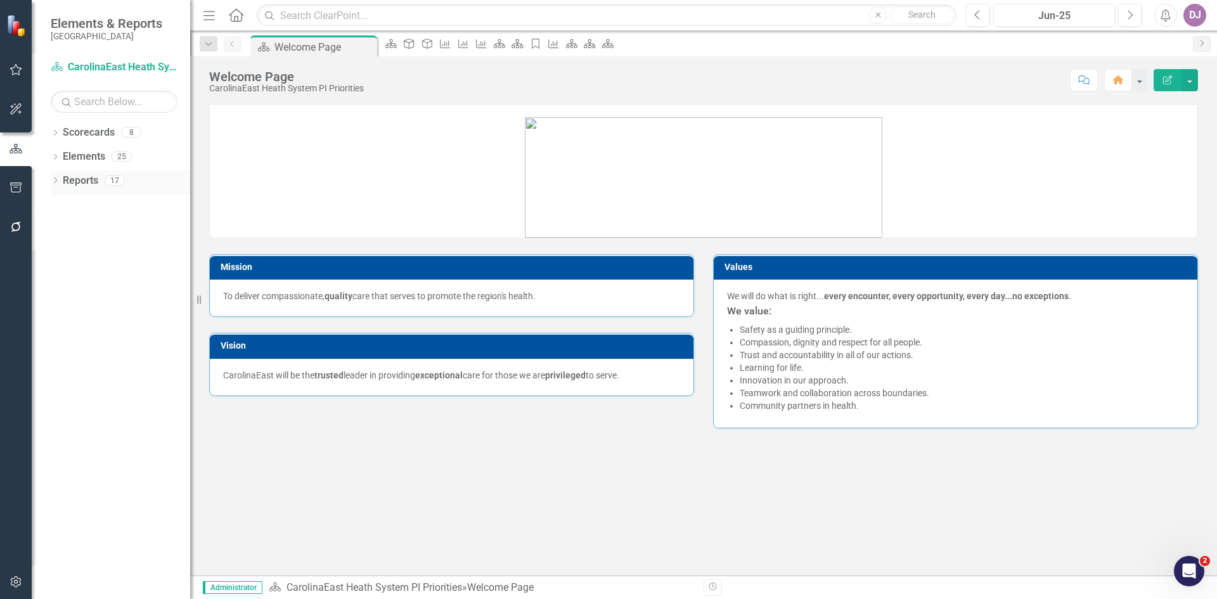
click at [76, 182] on link "Reports" at bounding box center [80, 181] width 35 height 15
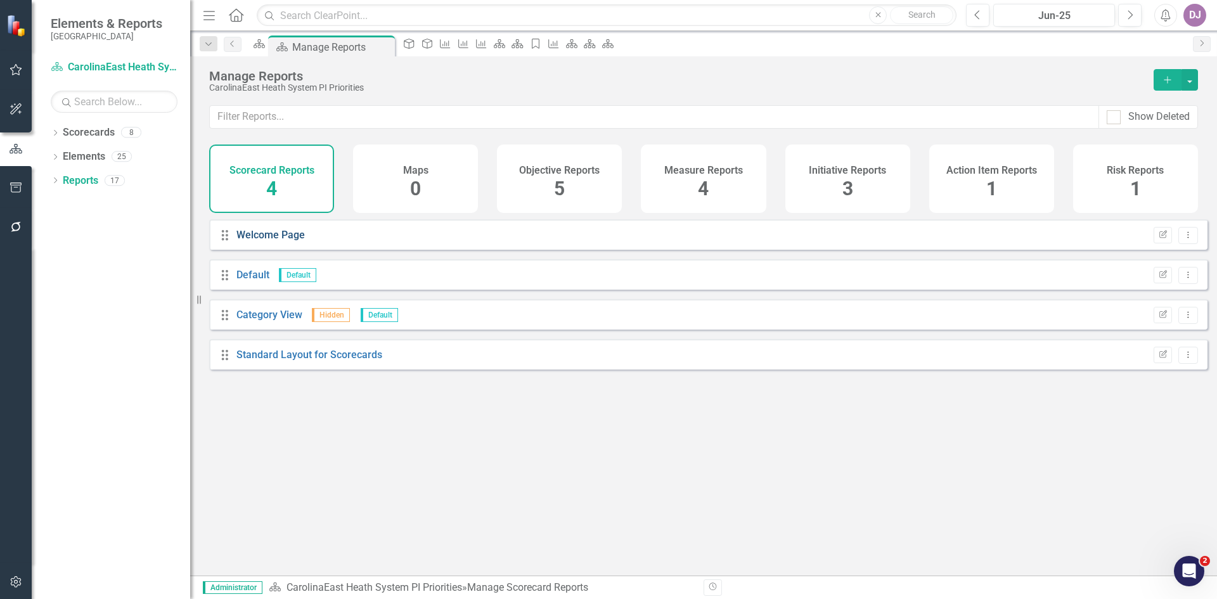
click at [269, 241] on link "Welcome Page" at bounding box center [270, 235] width 68 height 12
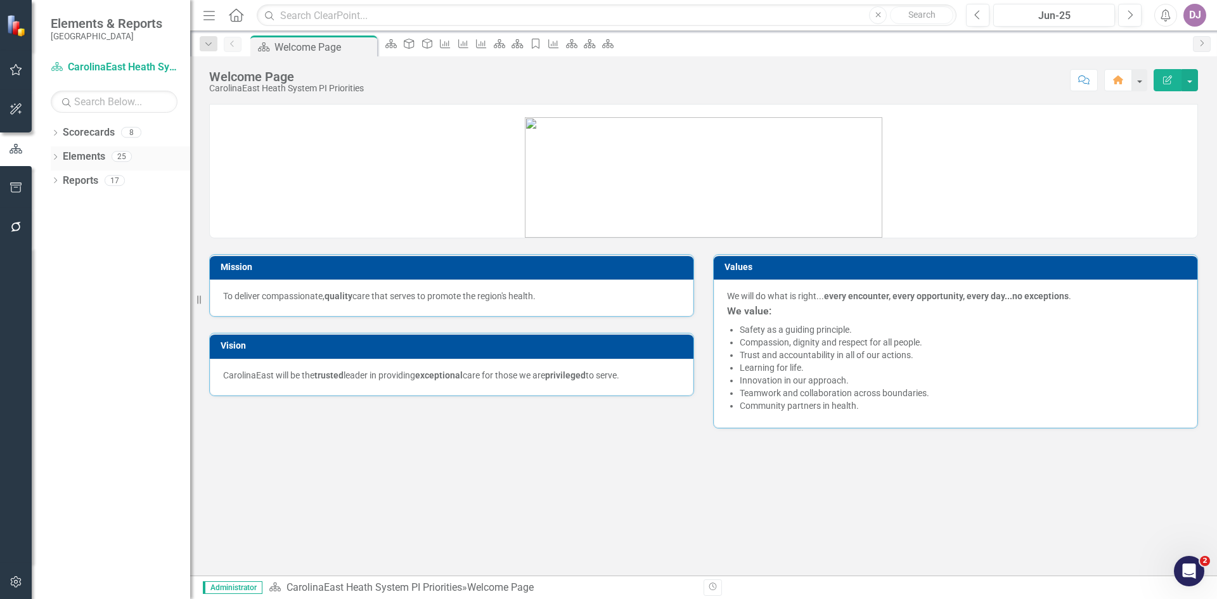
click at [82, 159] on link "Elements" at bounding box center [84, 157] width 42 height 15
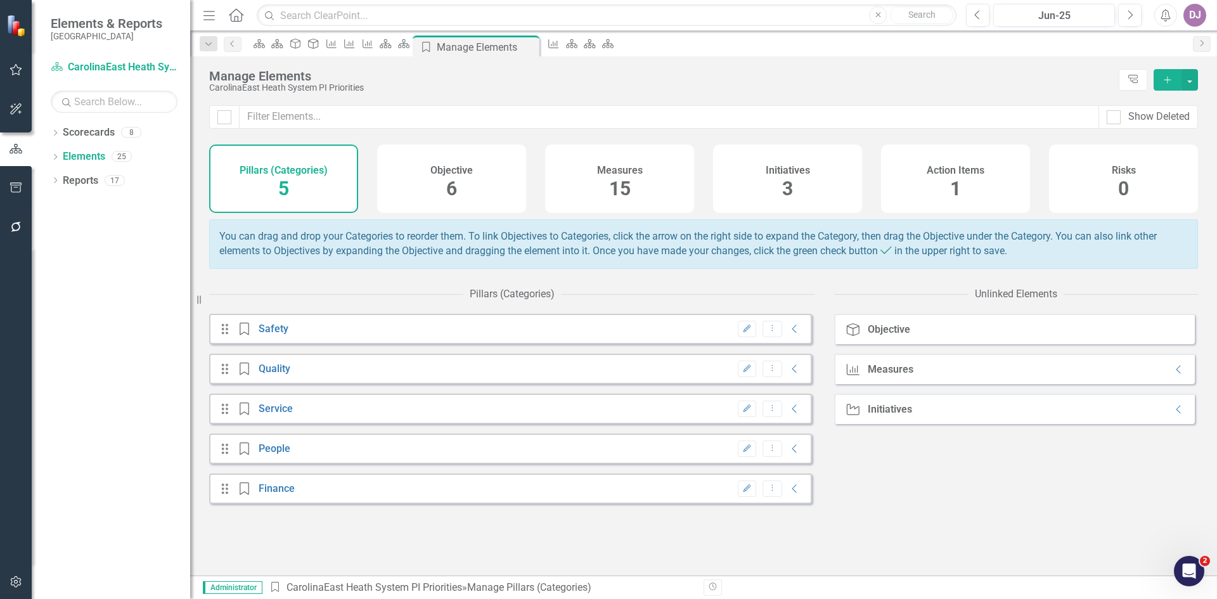
click at [628, 191] on span "15" at bounding box center [620, 188] width 22 height 22
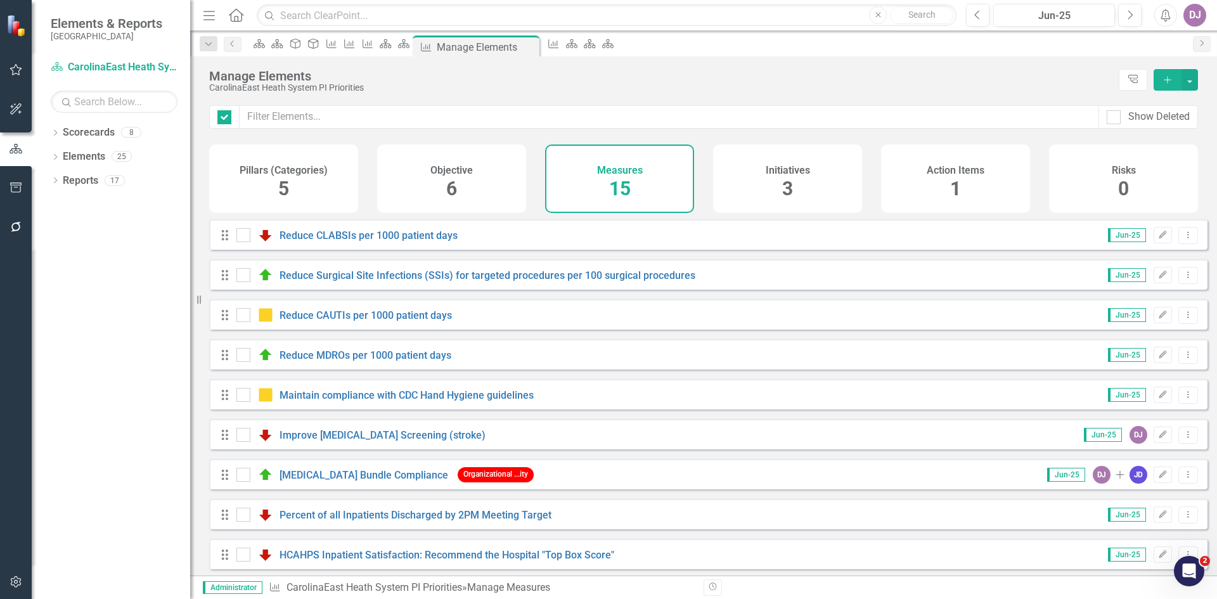
checkbox input "false"
click at [452, 193] on span "6" at bounding box center [451, 188] width 11 height 22
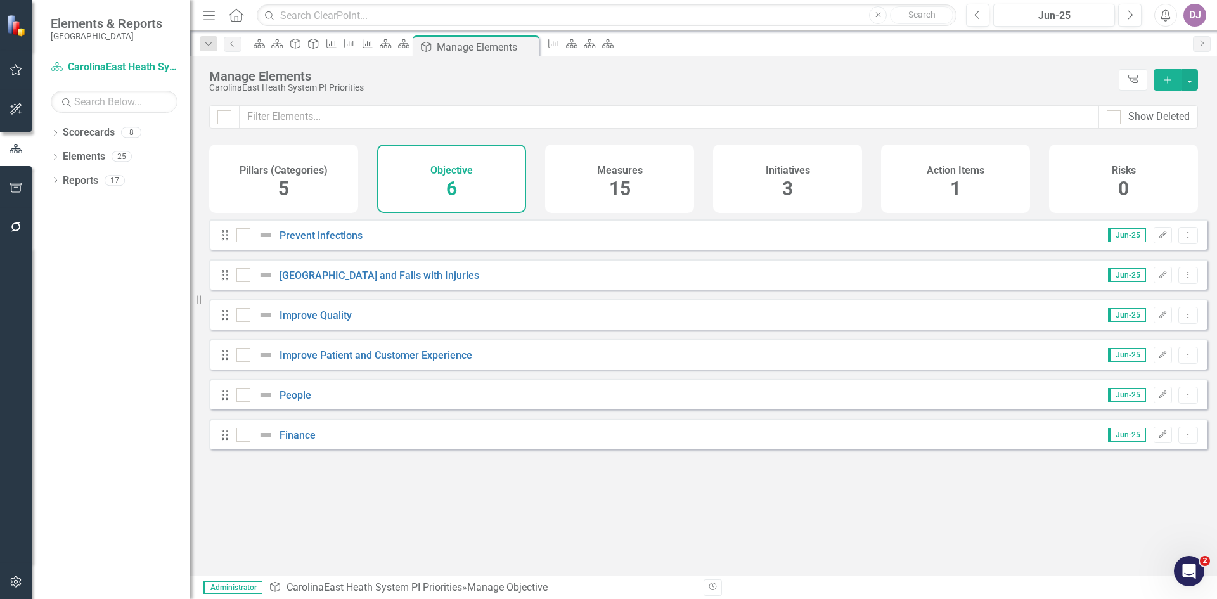
click at [287, 191] on span "5" at bounding box center [283, 188] width 11 height 22
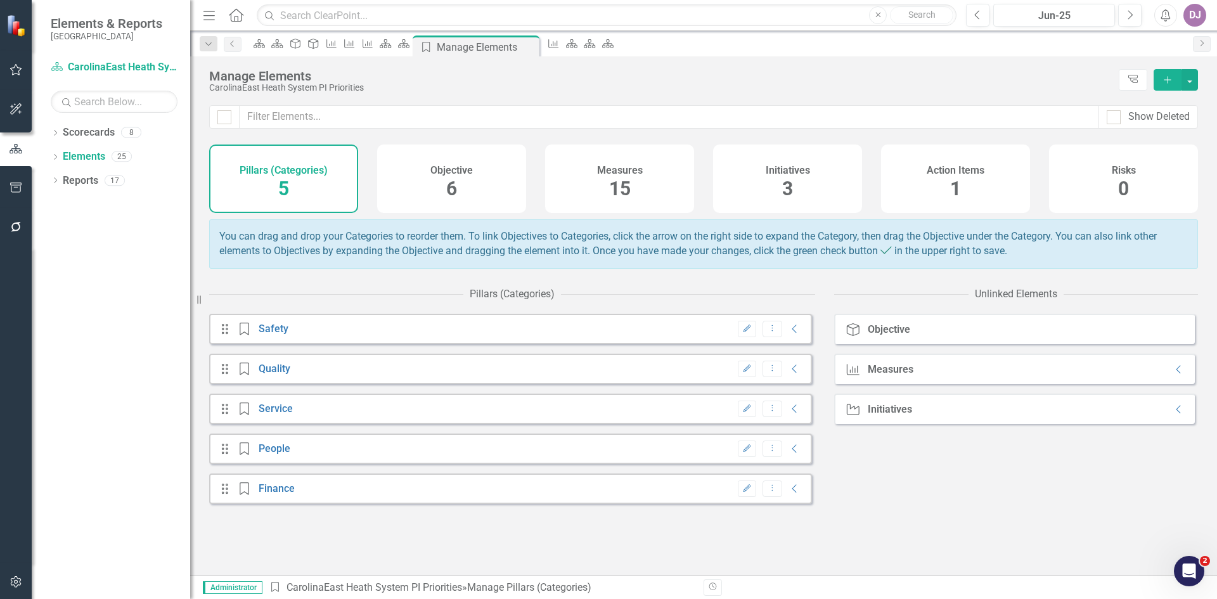
click at [888, 375] on div "Measures" at bounding box center [890, 369] width 46 height 11
click at [1172, 374] on icon "Collapse" at bounding box center [1178, 369] width 13 height 10
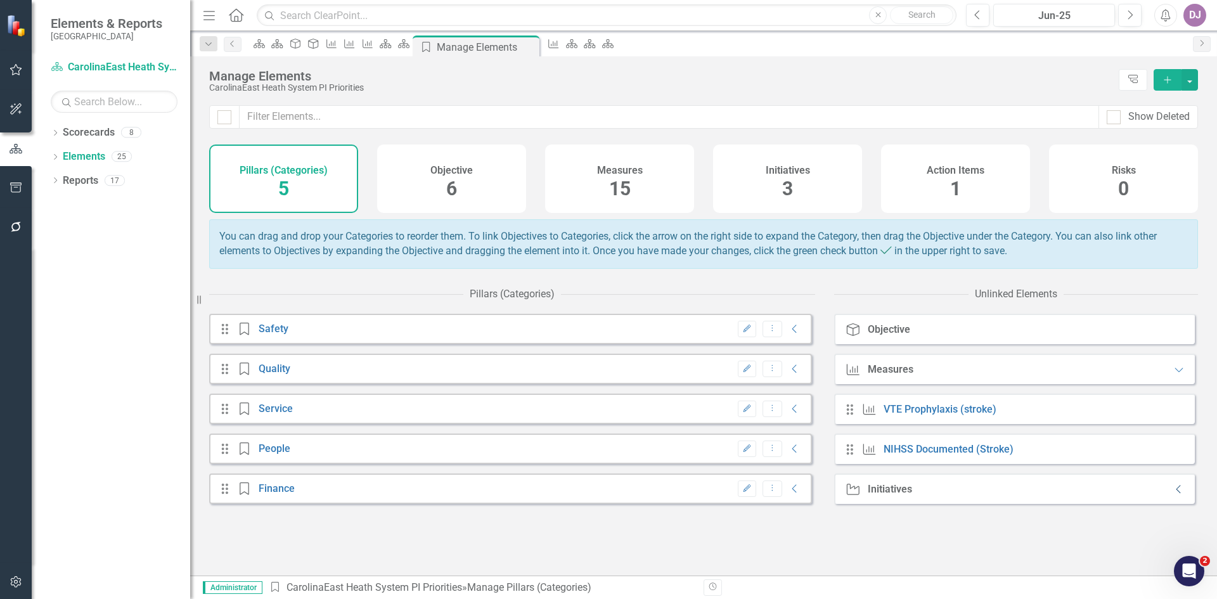
click at [1172, 494] on icon "Collapse" at bounding box center [1178, 489] width 13 height 10
click at [788, 374] on icon "Collapse" at bounding box center [794, 369] width 13 height 10
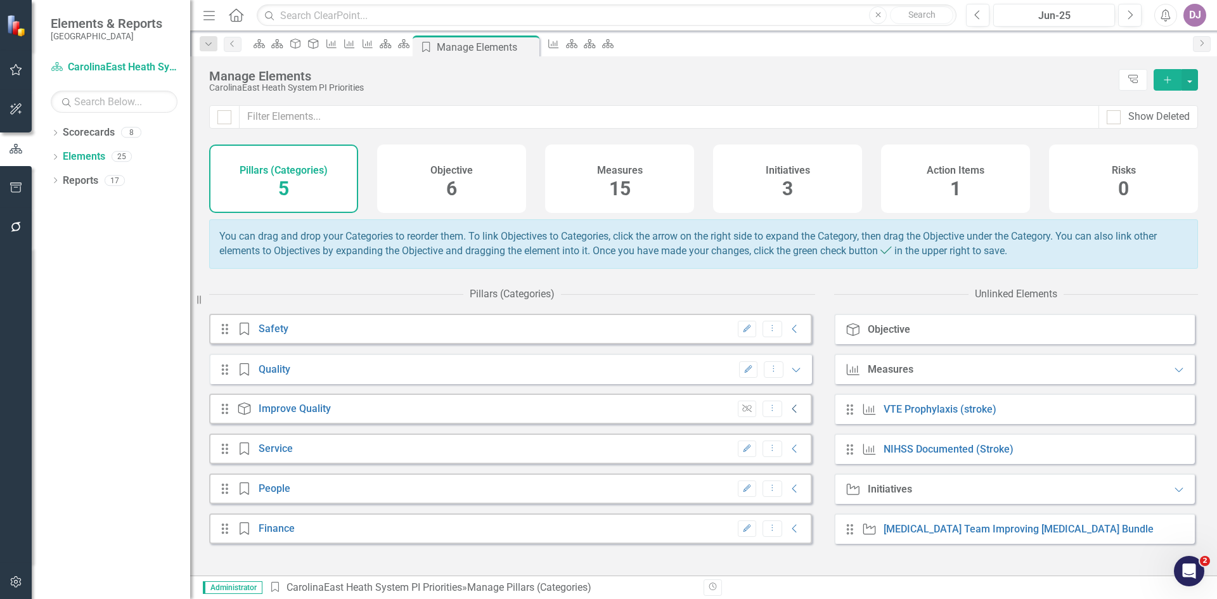
click at [788, 414] on icon "Collapse" at bounding box center [794, 409] width 13 height 10
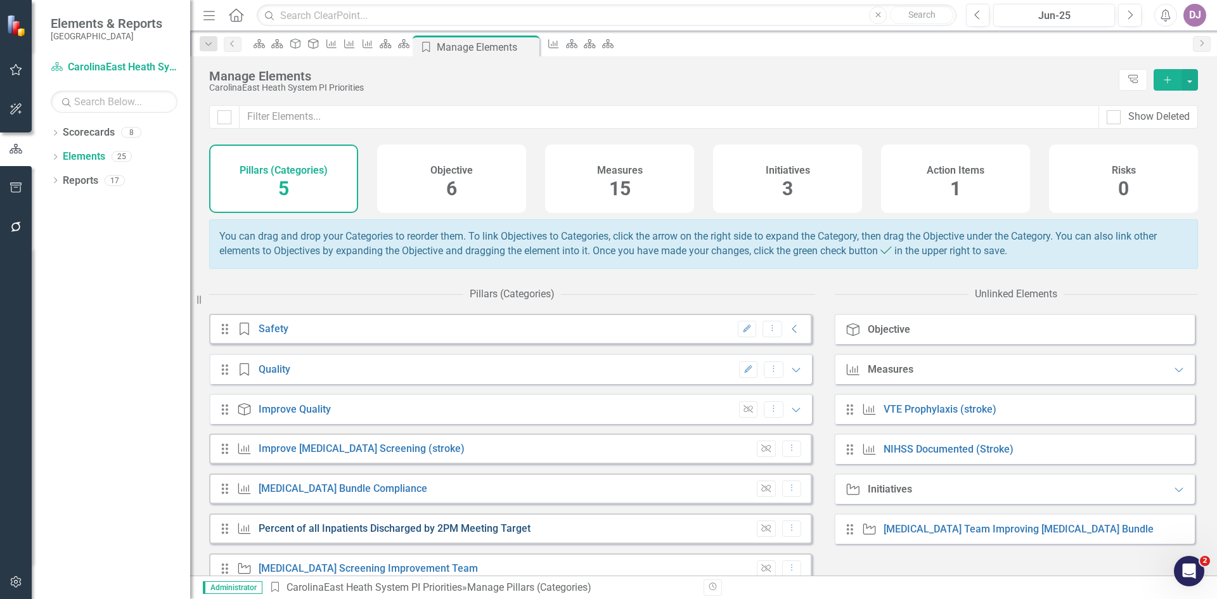
drag, startPoint x: 895, startPoint y: 539, endPoint x: 532, endPoint y: 529, distance: 362.6
click at [493, 532] on div "Pillars (Categories) Drag Pillar (Category) Safety Edit Dropdown Menu Collapse …" at bounding box center [703, 428] width 989 height 294
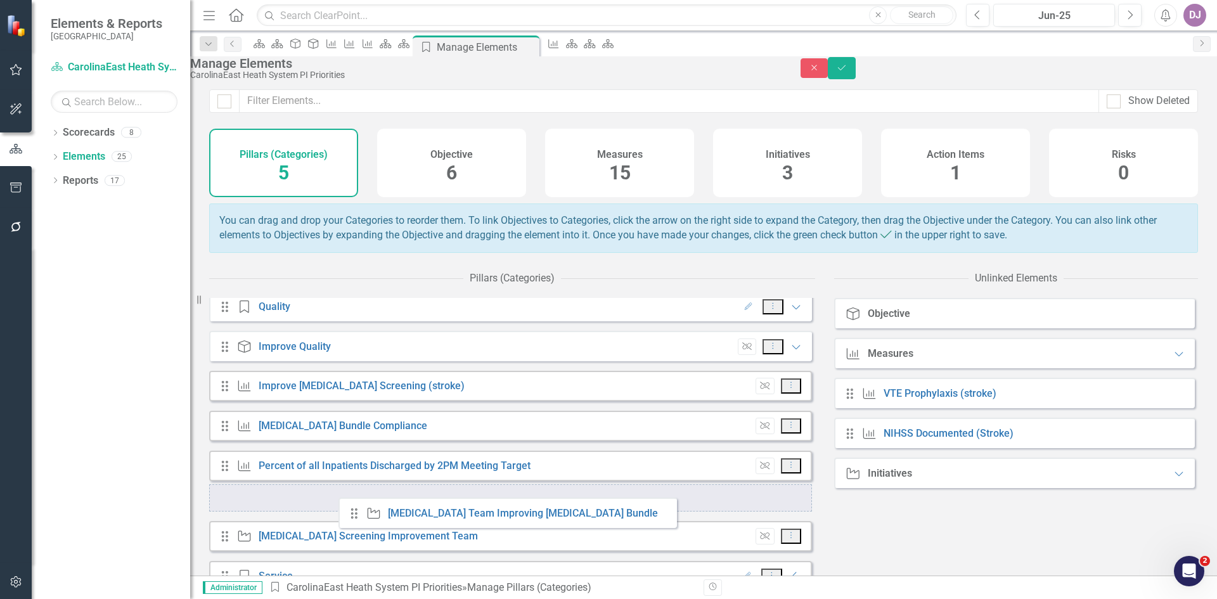
scroll to position [48, 0]
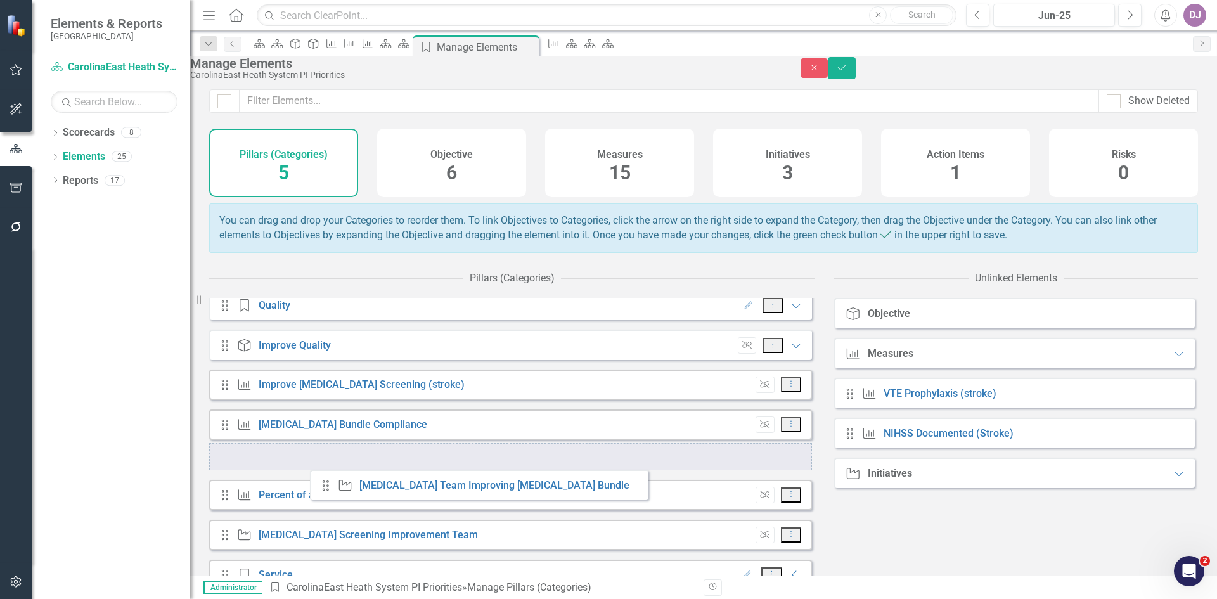
drag, startPoint x: 860, startPoint y: 539, endPoint x: 323, endPoint y: 485, distance: 539.3
click at [323, 485] on div "Pillars (Categories) Drag Pillar (Category) Safety Edit Dropdown Menu Collapse …" at bounding box center [703, 421] width 989 height 310
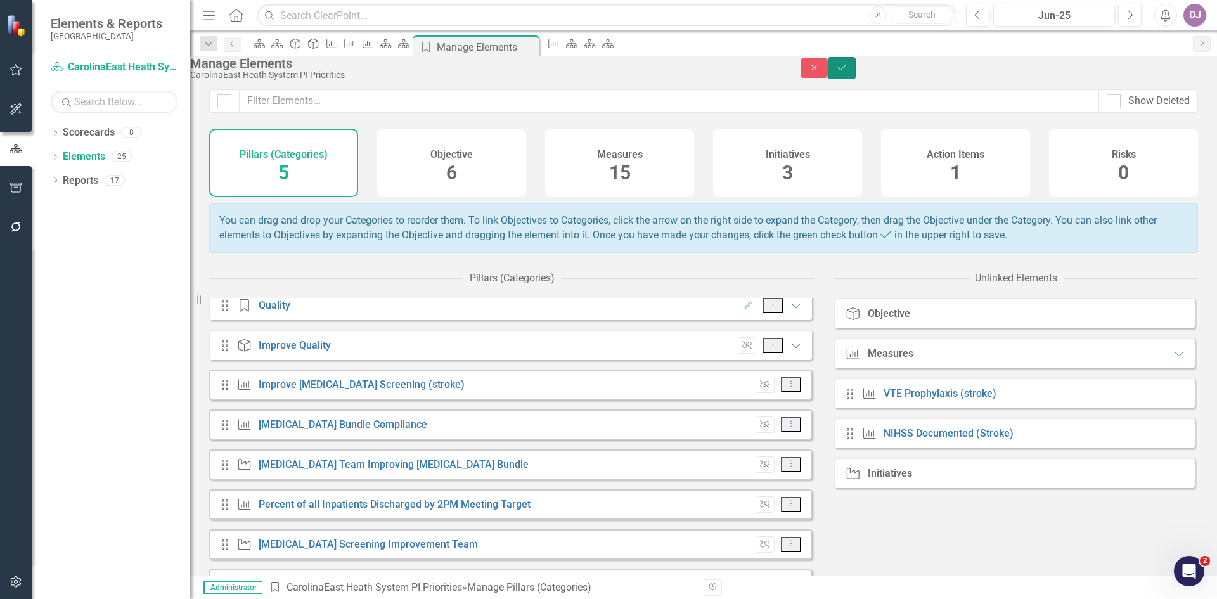
click at [847, 72] on icon "Save" at bounding box center [841, 67] width 11 height 9
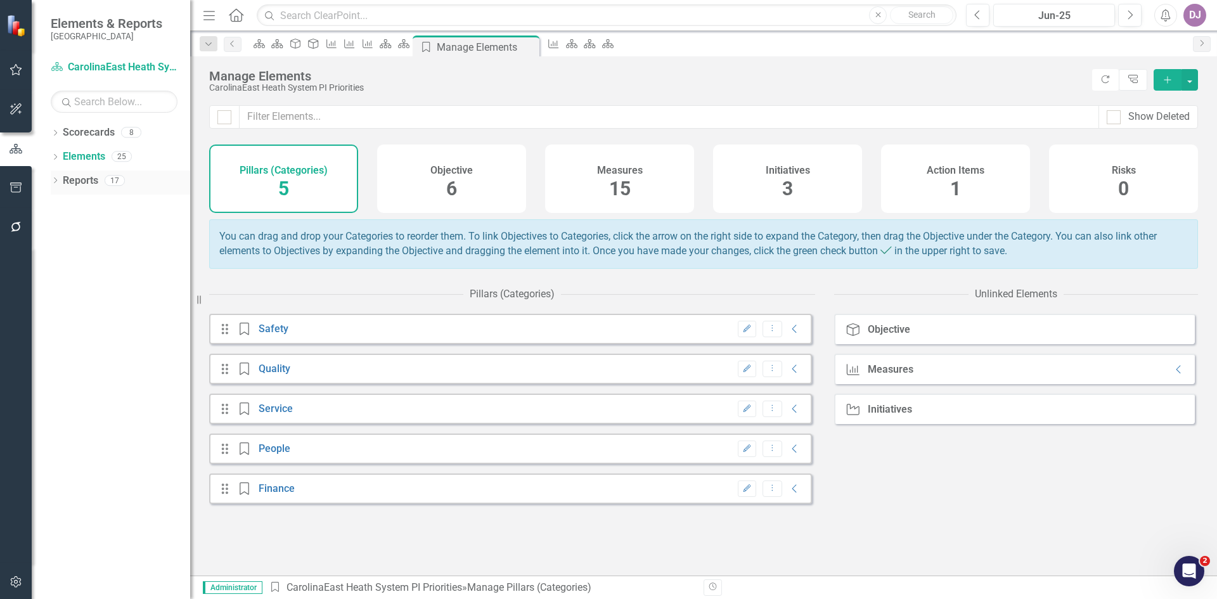
click at [77, 184] on link "Reports" at bounding box center [80, 181] width 35 height 15
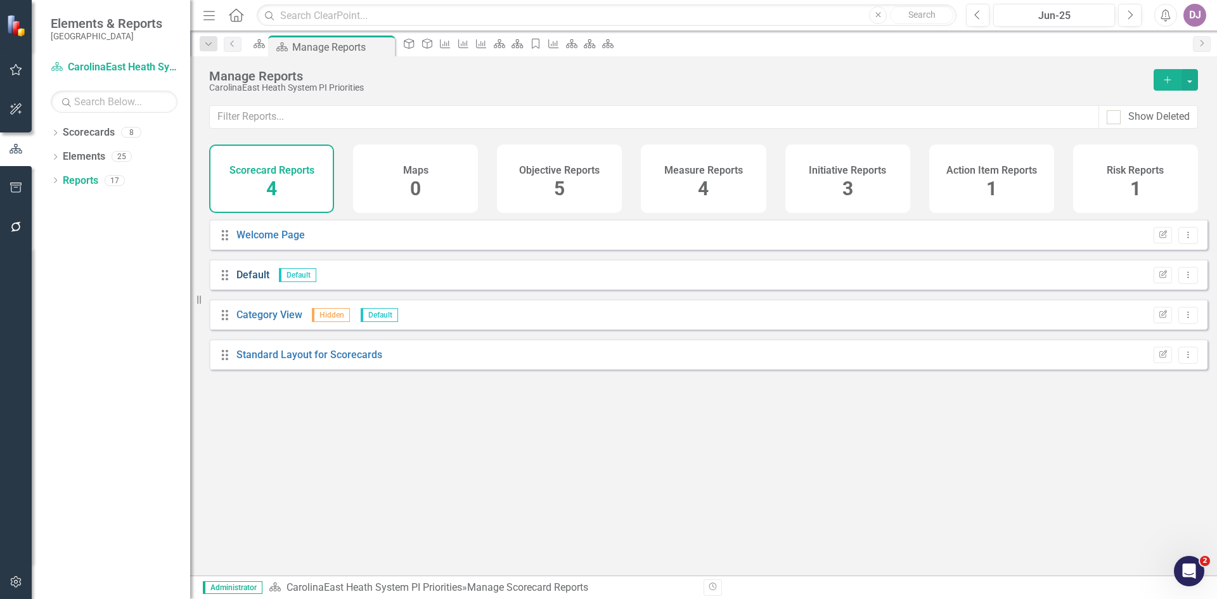
click at [255, 281] on link "Default" at bounding box center [252, 275] width 33 height 12
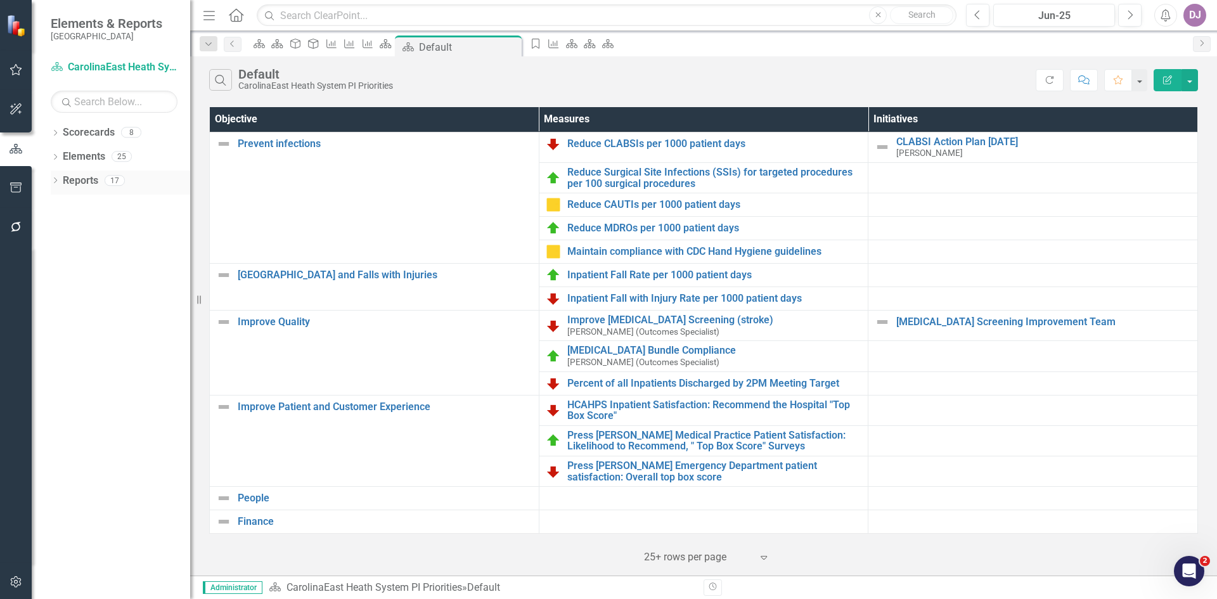
click at [76, 181] on link "Reports" at bounding box center [80, 181] width 35 height 15
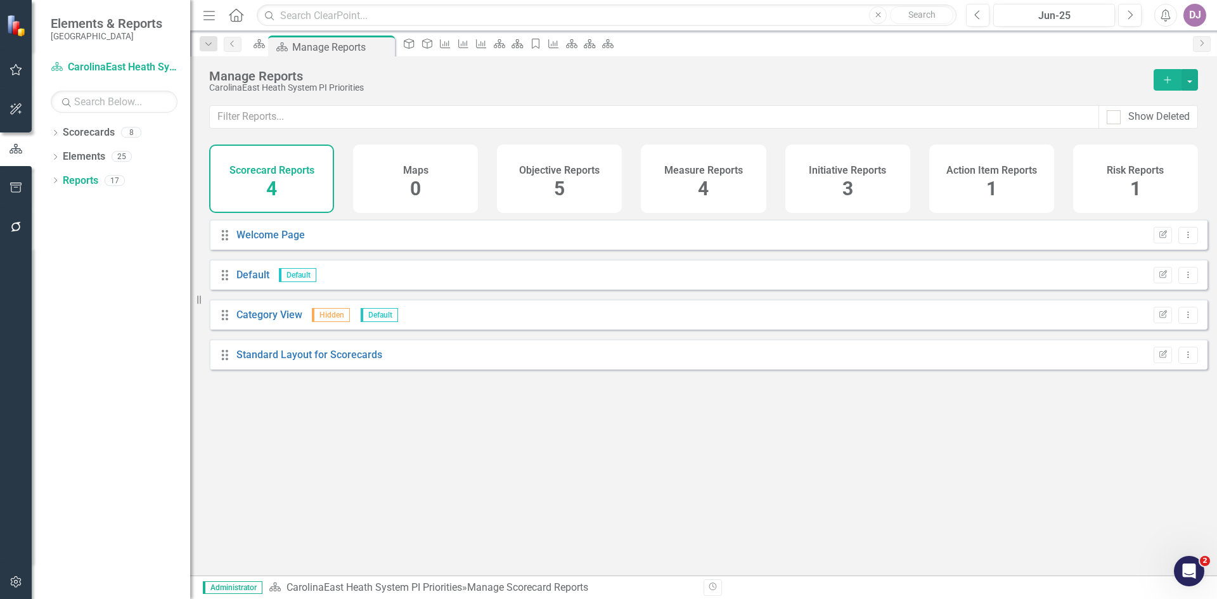
click at [708, 188] on span "4" at bounding box center [703, 188] width 11 height 22
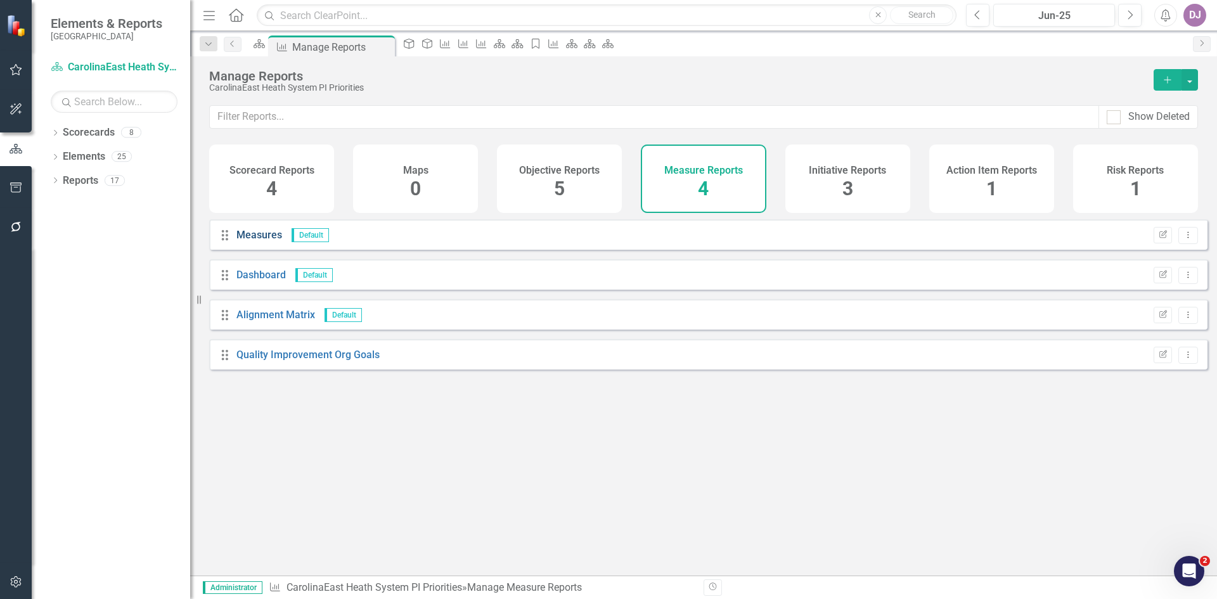
click at [246, 241] on link "Measures" at bounding box center [259, 235] width 46 height 12
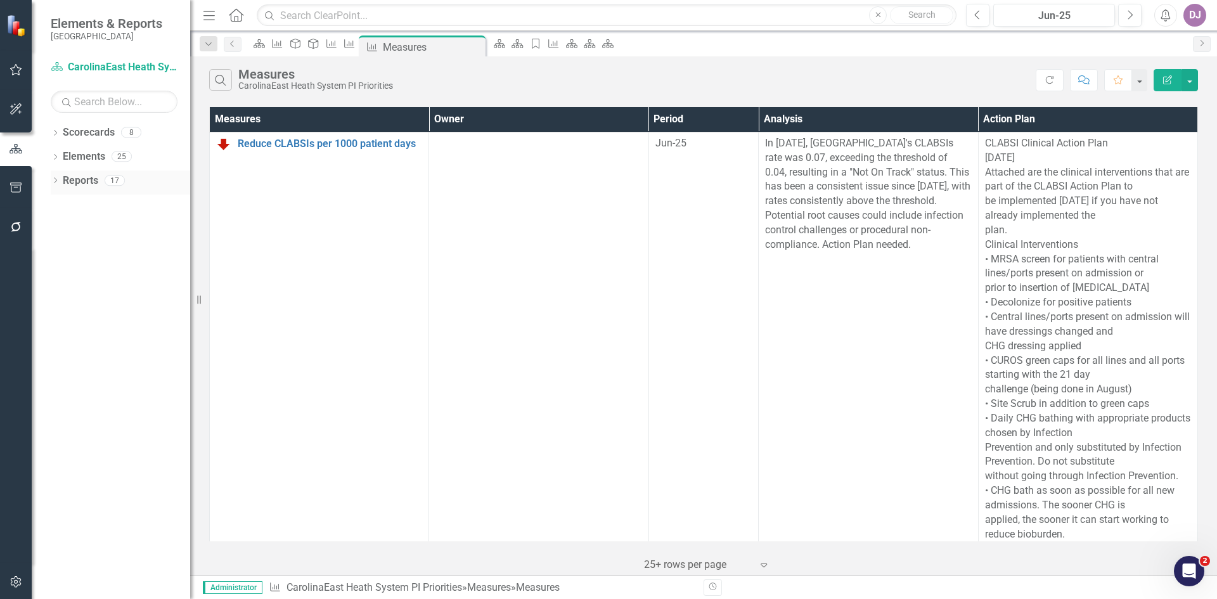
click at [101, 182] on div "Reports 17" at bounding box center [126, 182] width 127 height 24
click at [77, 180] on link "Reports" at bounding box center [80, 181] width 35 height 15
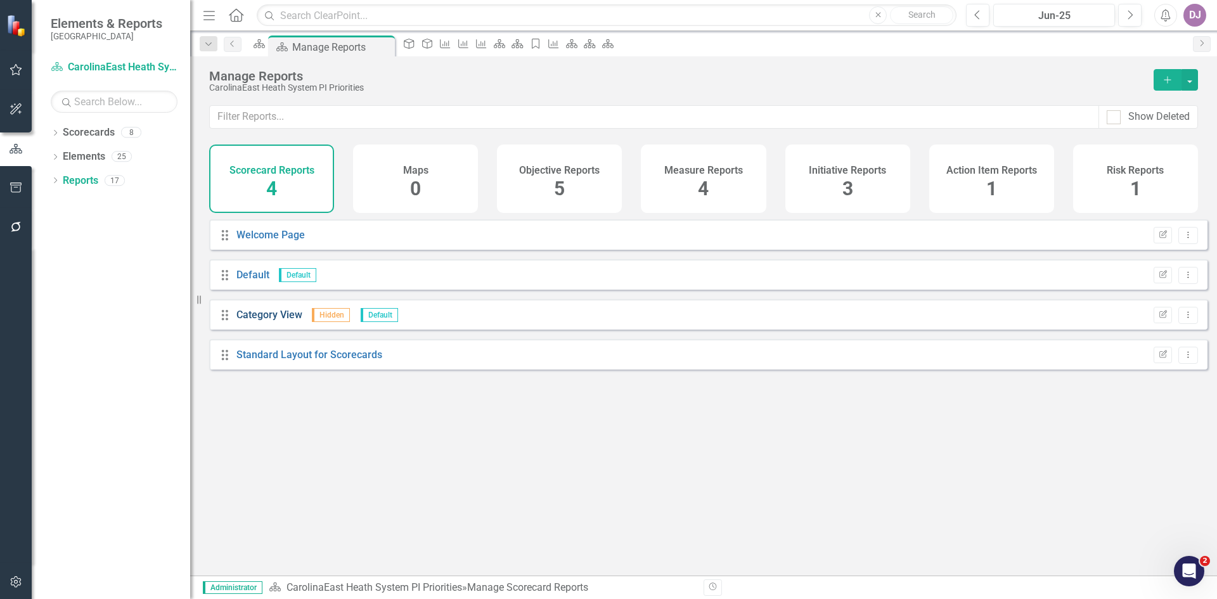
click at [274, 321] on link "Category View" at bounding box center [269, 315] width 66 height 12
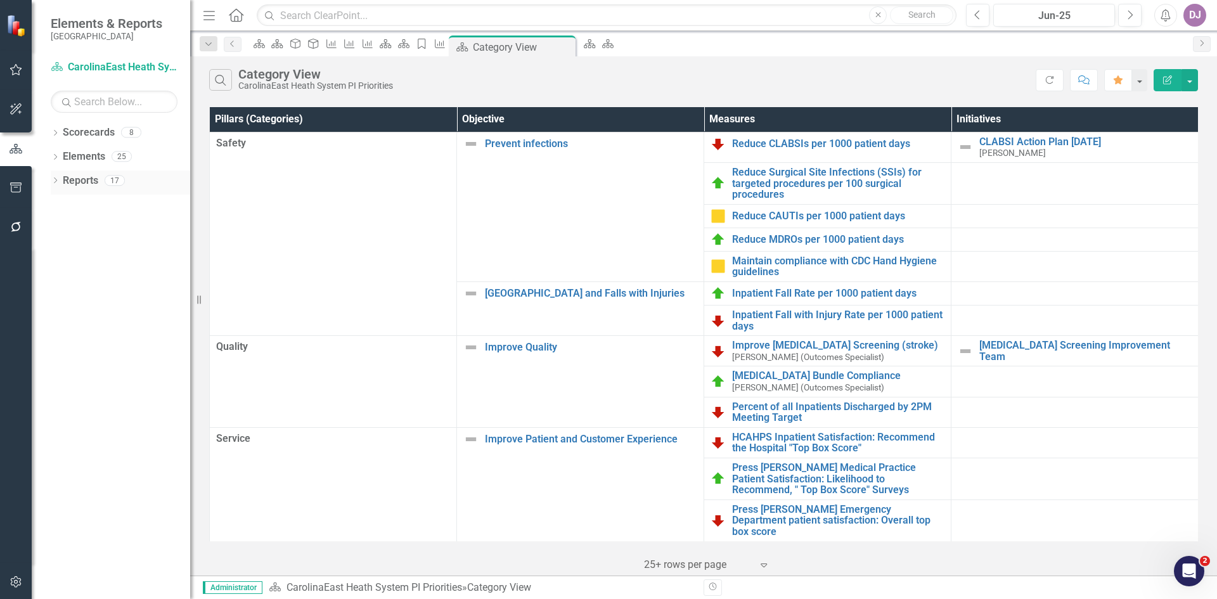
click at [87, 184] on link "Reports" at bounding box center [80, 181] width 35 height 15
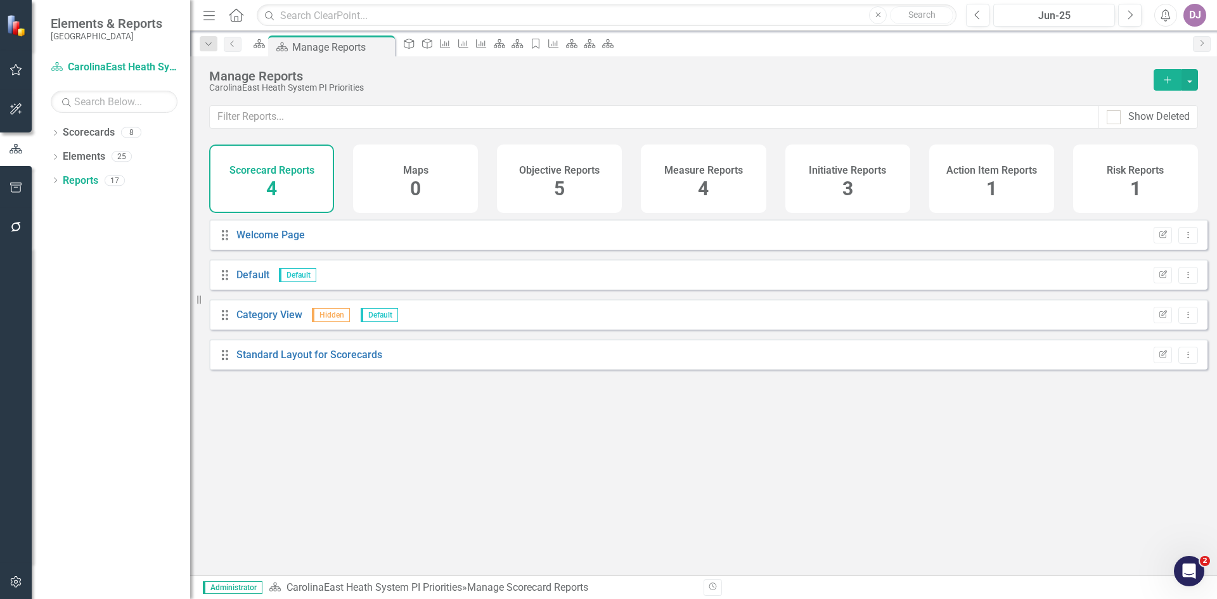
click at [701, 184] on span "4" at bounding box center [703, 188] width 11 height 22
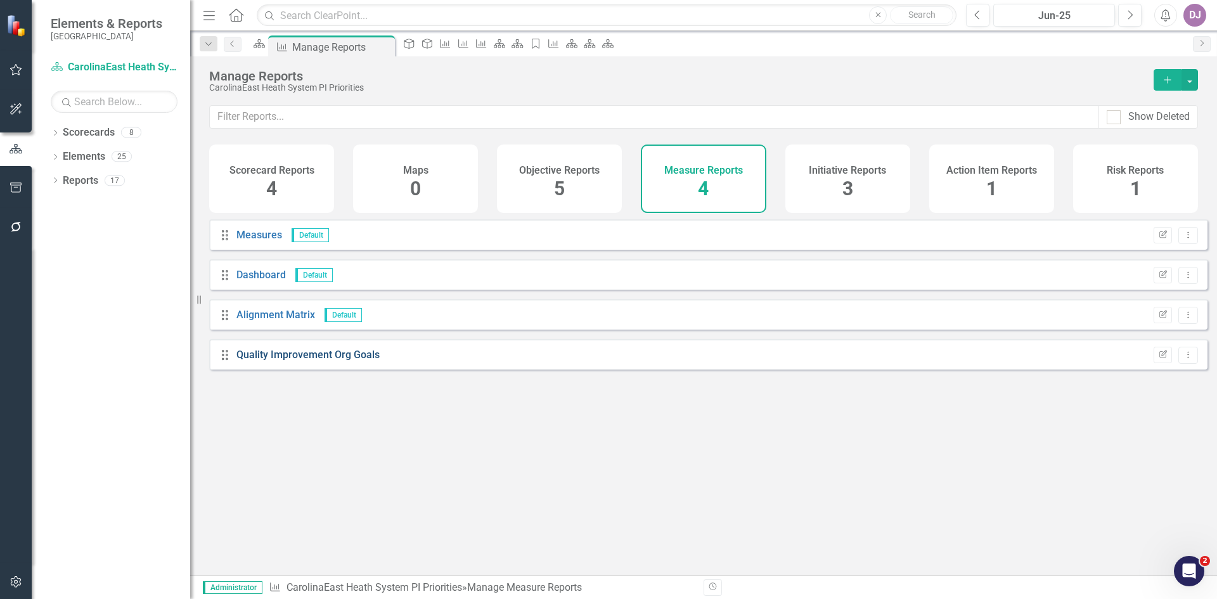
click at [298, 361] on link "Quality Improvement Org Goals" at bounding box center [307, 355] width 143 height 12
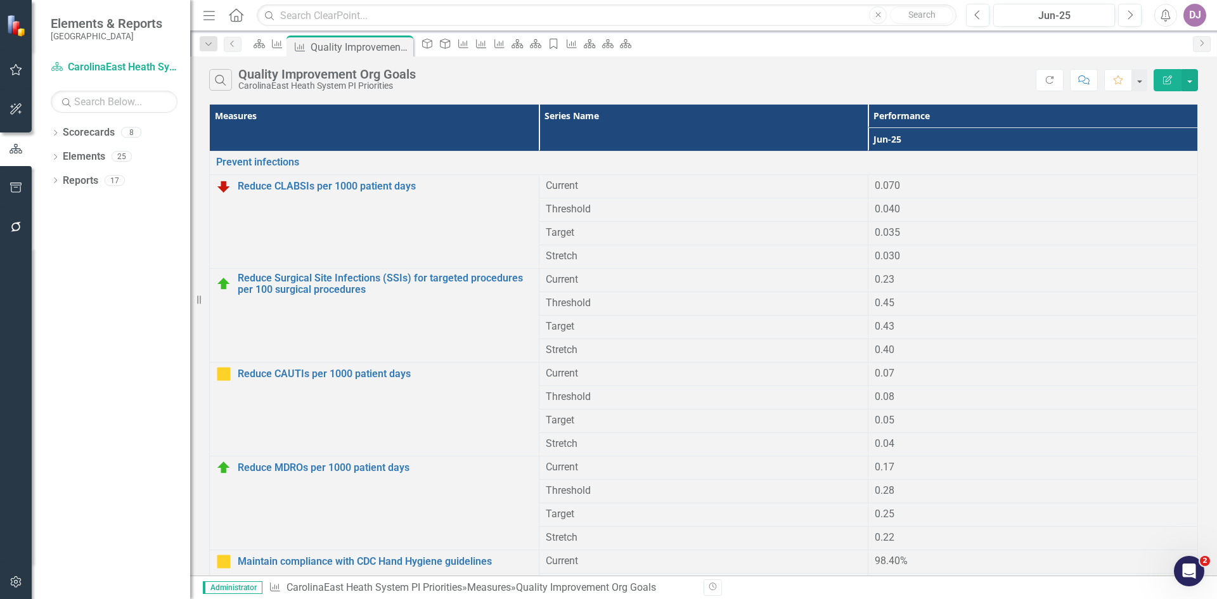
click at [1168, 80] on icon "button" at bounding box center [1167, 79] width 9 height 9
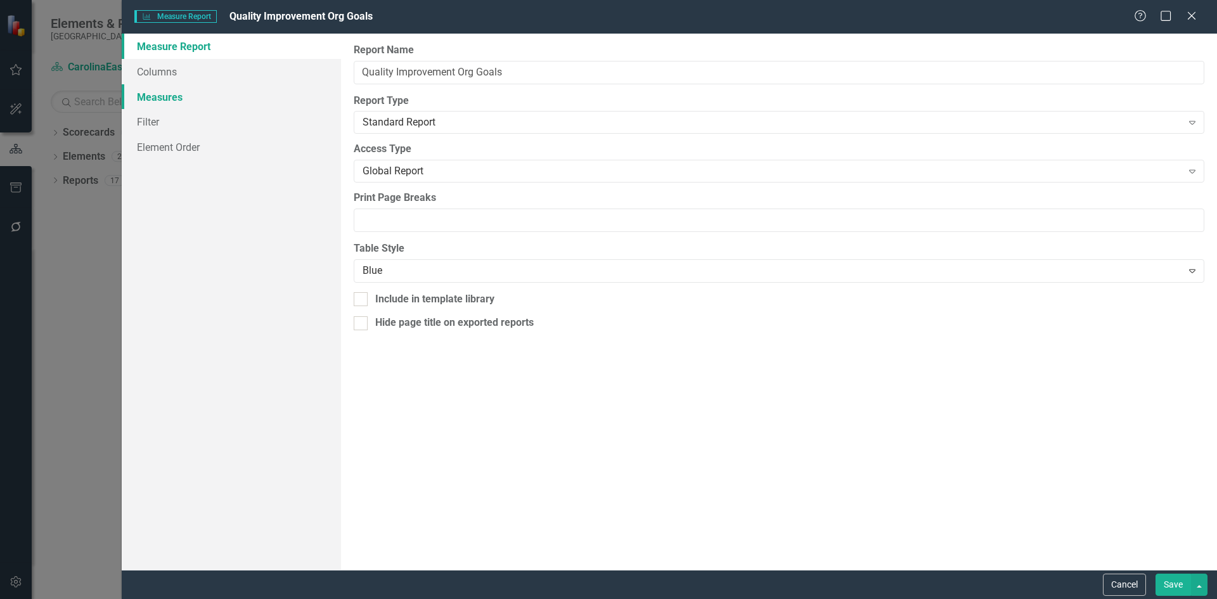
click at [158, 95] on link "Measures" at bounding box center [231, 96] width 219 height 25
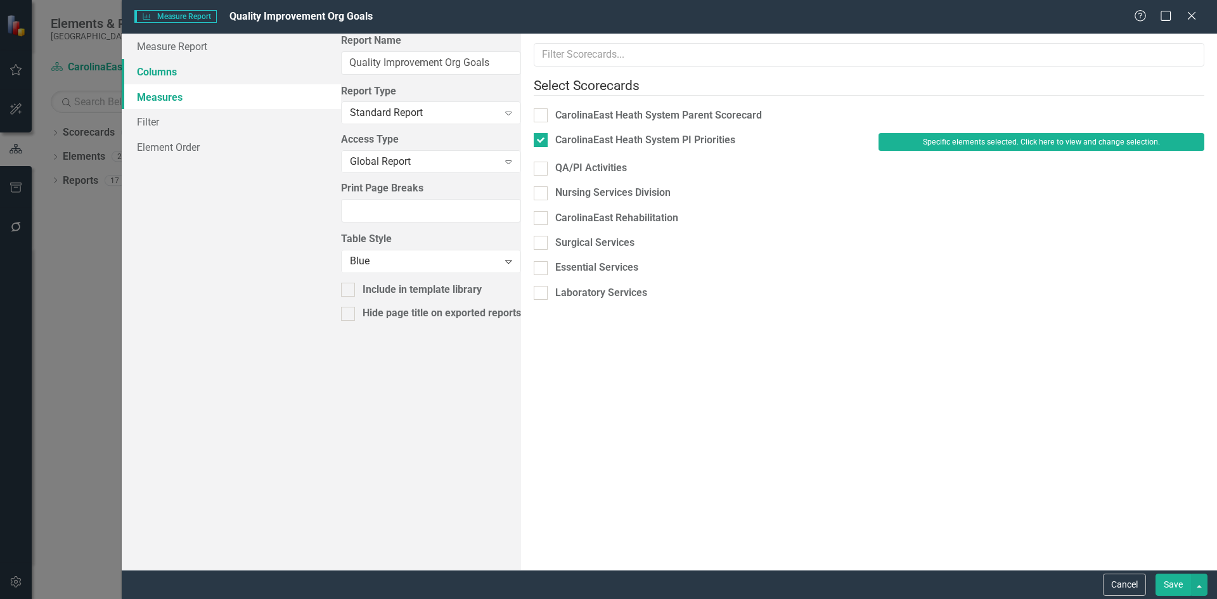
click at [164, 77] on link "Columns" at bounding box center [231, 71] width 219 height 25
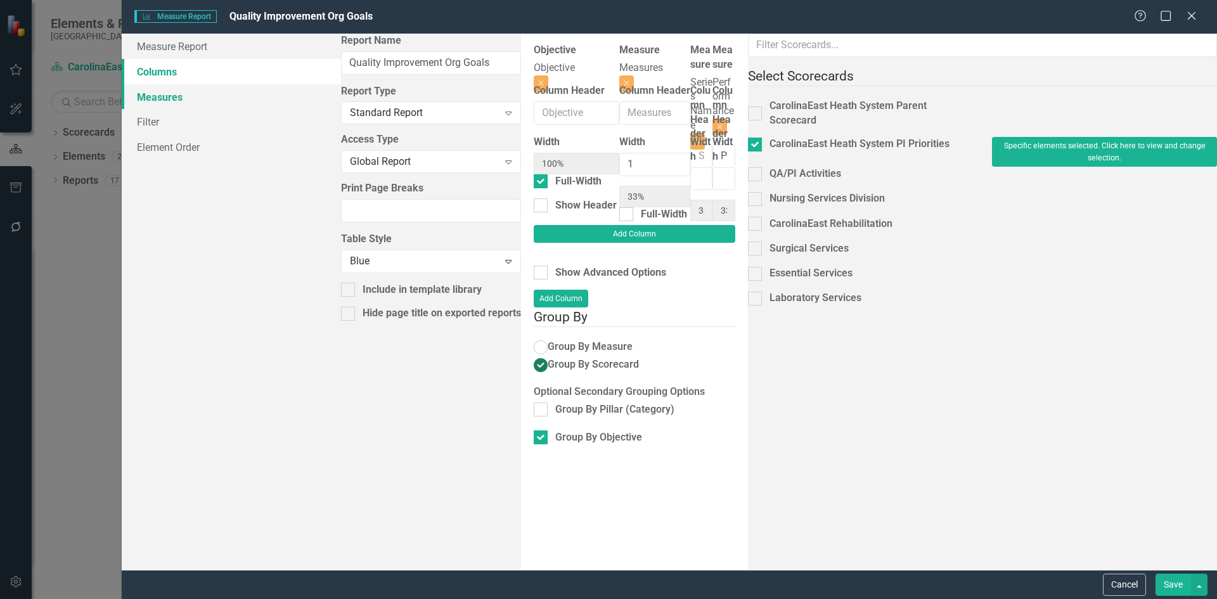
click at [165, 99] on link "Measures" at bounding box center [231, 96] width 219 height 25
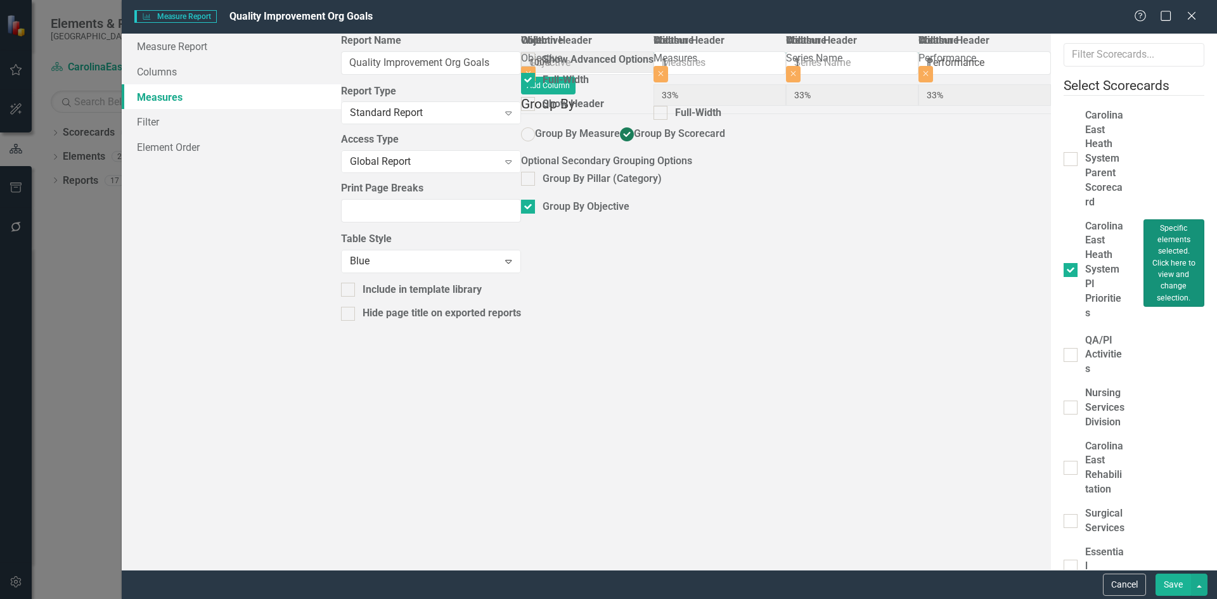
click at [1143, 219] on button "Specific elements selected. Click here to view and change selection." at bounding box center [1173, 263] width 61 height 88
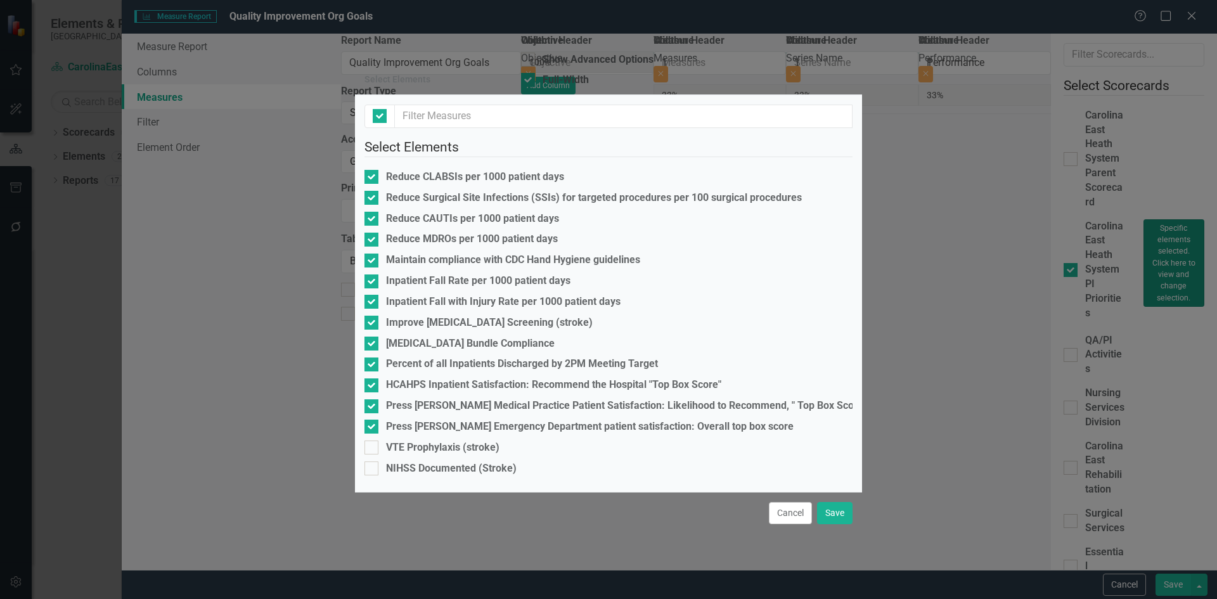
checkbox input "false"
click at [837, 511] on button "Save" at bounding box center [834, 513] width 35 height 22
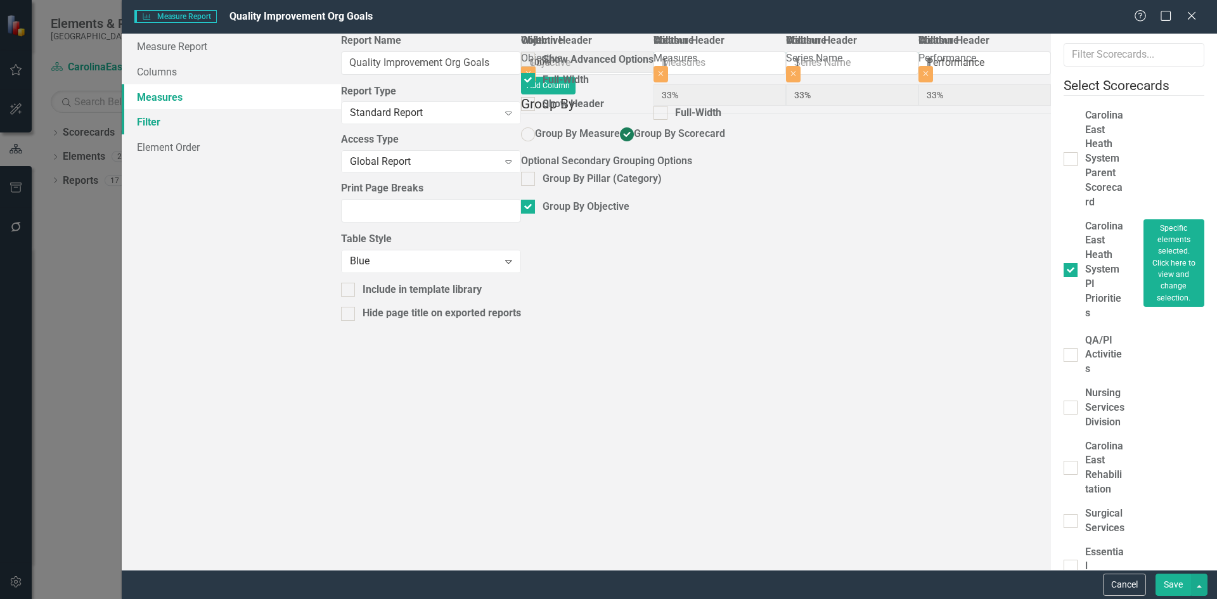
click at [153, 125] on link "Filter" at bounding box center [231, 121] width 219 height 25
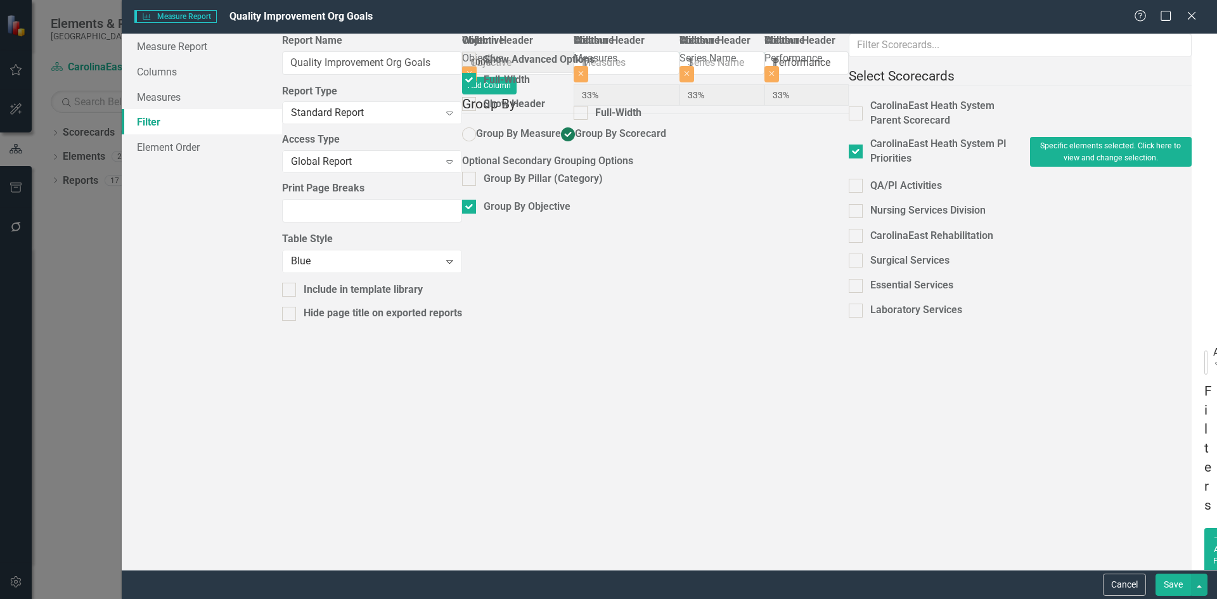
click at [1212, 359] on icon "Expand" at bounding box center [1218, 364] width 13 height 10
click at [1191, 231] on div "ClearPoint Can Do More! How ClearPoint Can Help Close Enterprise or Professiona…" at bounding box center [1203, 302] width 25 height 536
click at [1204, 528] on button "Add Add Filter" at bounding box center [1220, 556] width 33 height 56
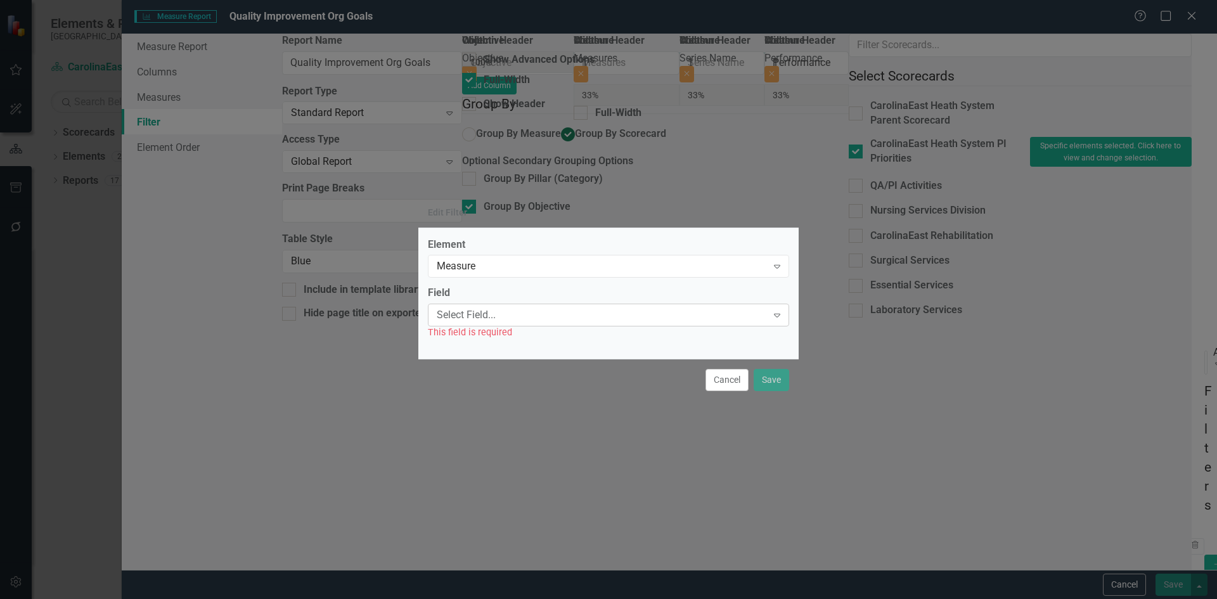
click at [777, 319] on icon "Expand" at bounding box center [777, 315] width 13 height 10
click at [459, 598] on div "Status" at bounding box center [611, 609] width 1196 height 15
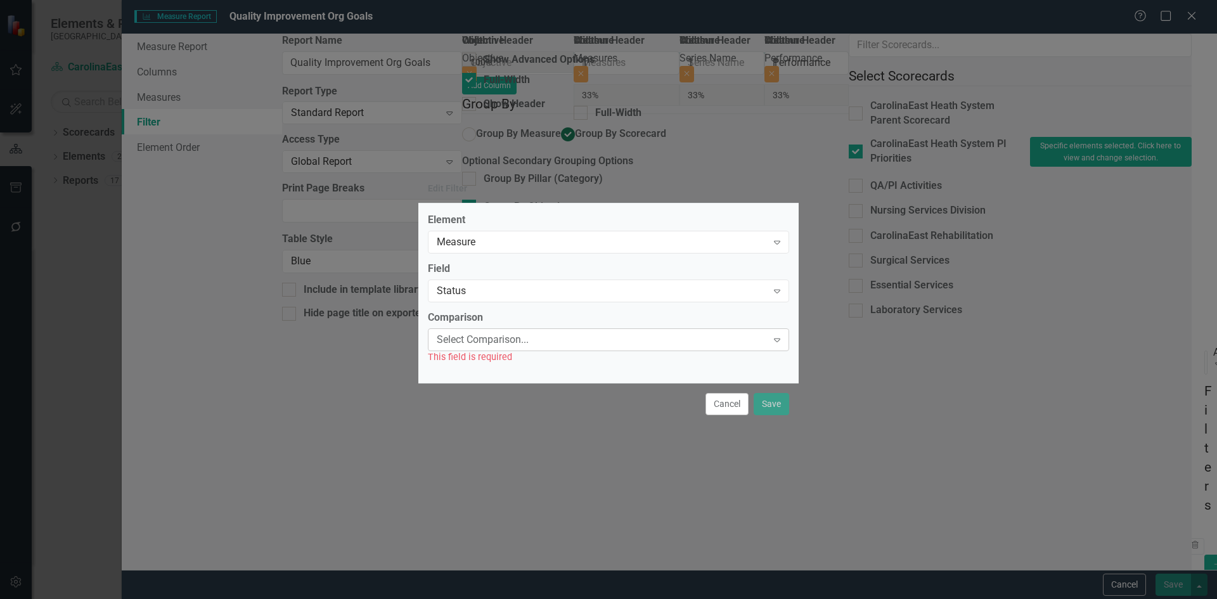
click at [777, 338] on icon "Expand" at bounding box center [777, 340] width 13 height 10
click at [905, 343] on div "Edit Filter Element Measure Expand Field Status Expand Comparison Select Compar…" at bounding box center [608, 299] width 1217 height 599
click at [727, 405] on button "Cancel" at bounding box center [726, 404] width 43 height 22
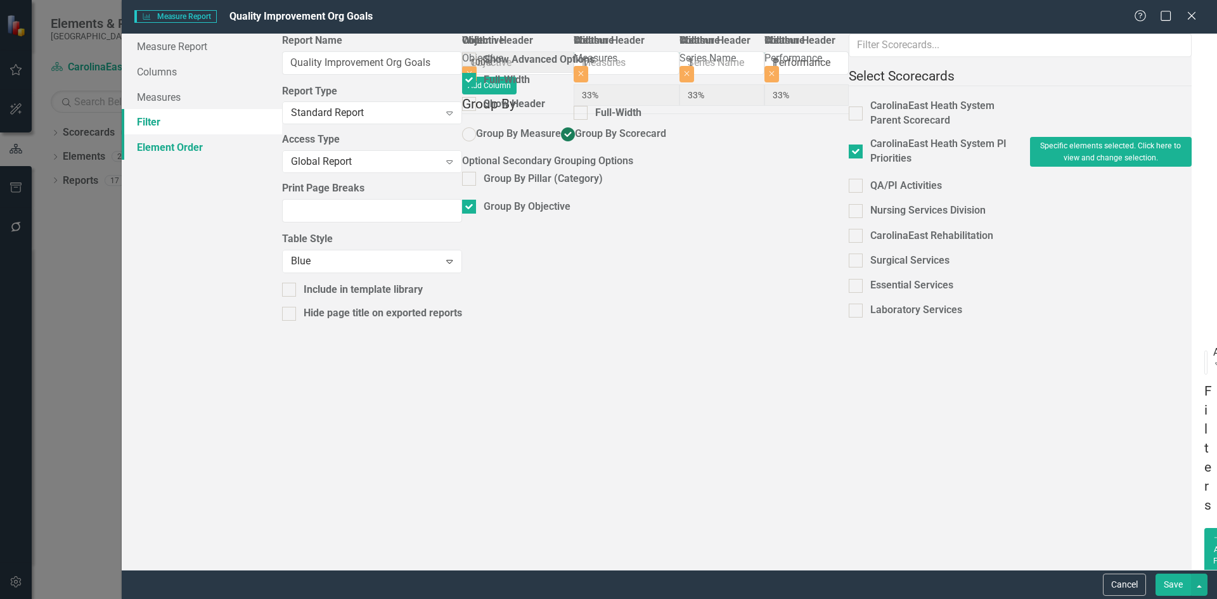
click at [193, 148] on link "Element Order" at bounding box center [202, 146] width 160 height 25
click at [170, 95] on link "Measures" at bounding box center [202, 96] width 160 height 25
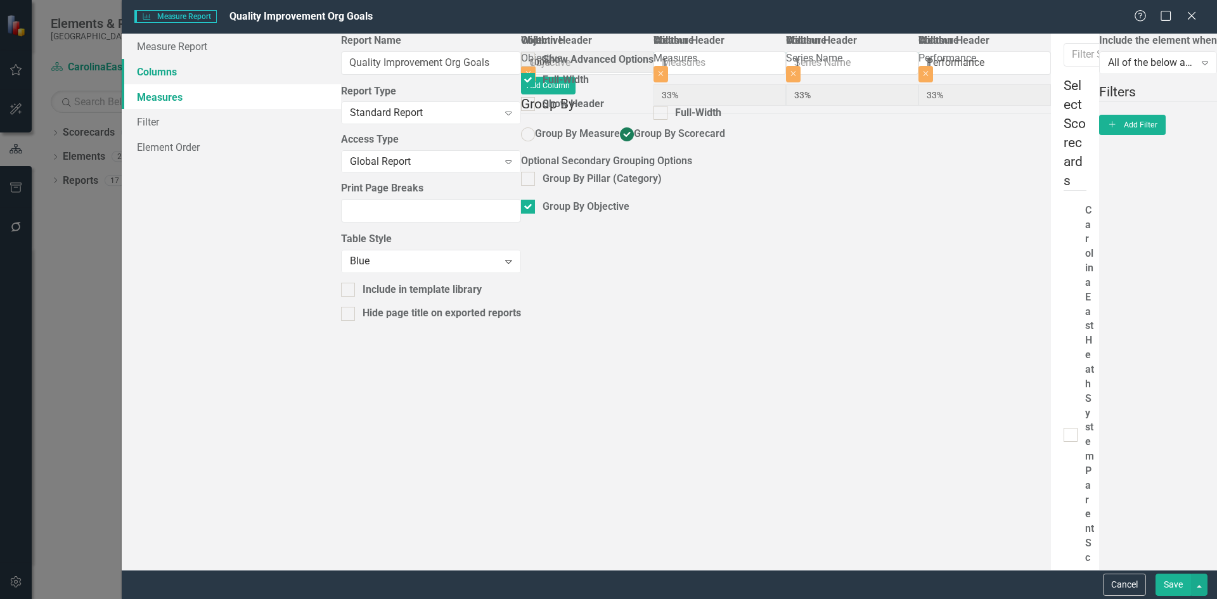
click at [163, 72] on link "Columns" at bounding box center [231, 71] width 219 height 25
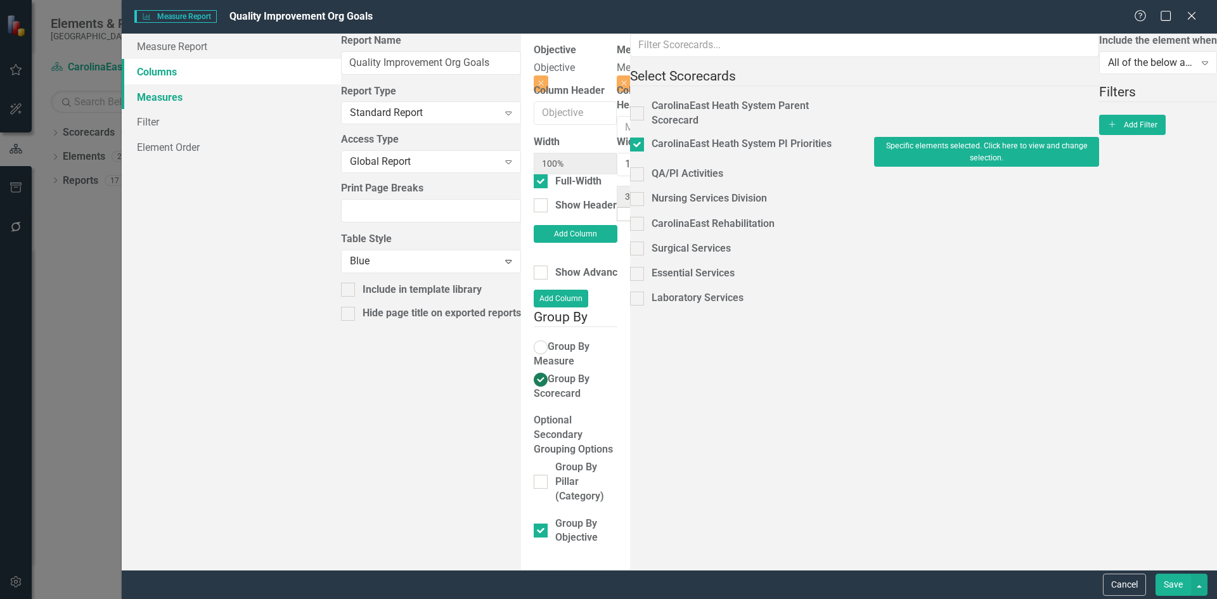
click at [162, 99] on link "Measures" at bounding box center [231, 96] width 219 height 25
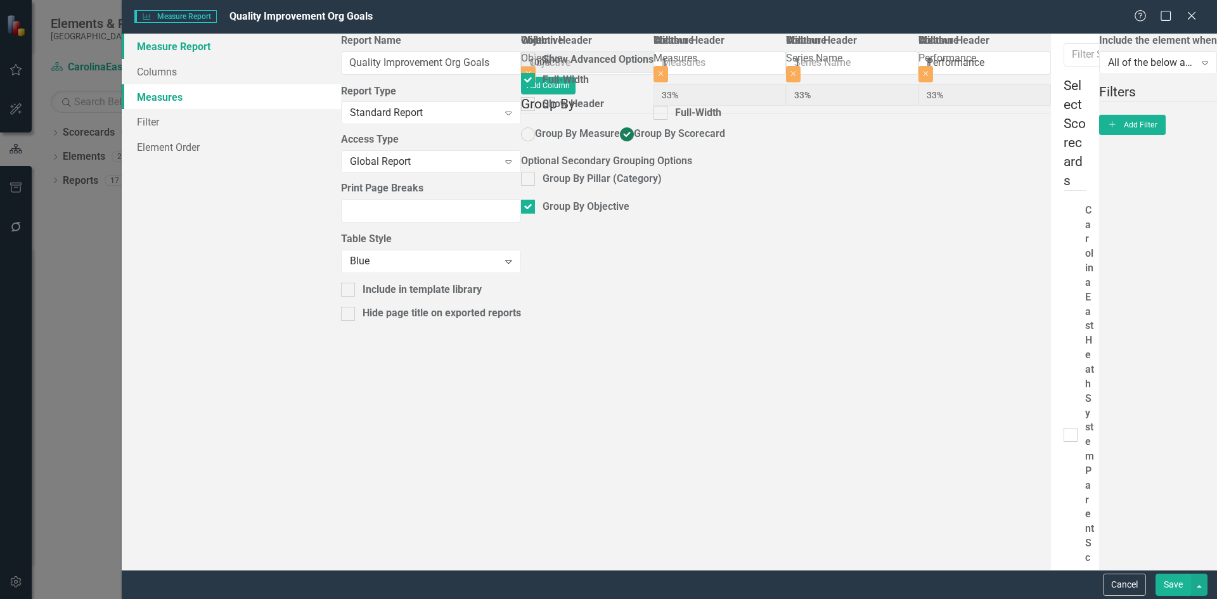
click at [179, 50] on link "Measure Report" at bounding box center [231, 46] width 219 height 25
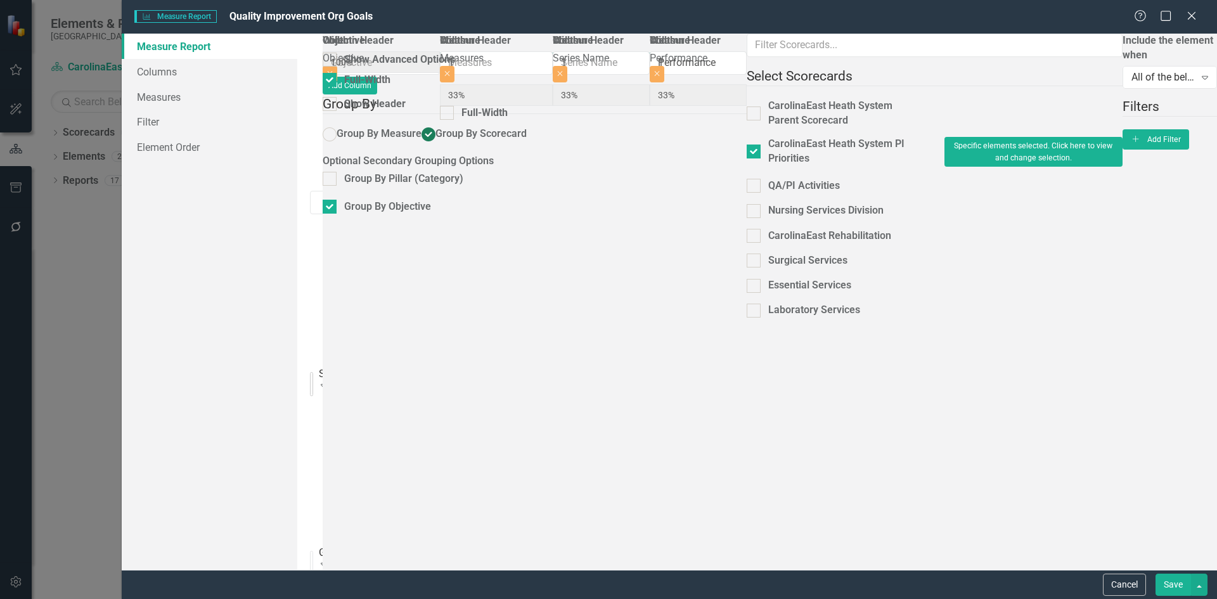
click at [330, 380] on icon "Expand" at bounding box center [323, 385] width 13 height 10
click at [433, 598] on div "Standard Report" at bounding box center [611, 609] width 1196 height 15
click at [1119, 575] on button "Cancel" at bounding box center [1124, 584] width 43 height 22
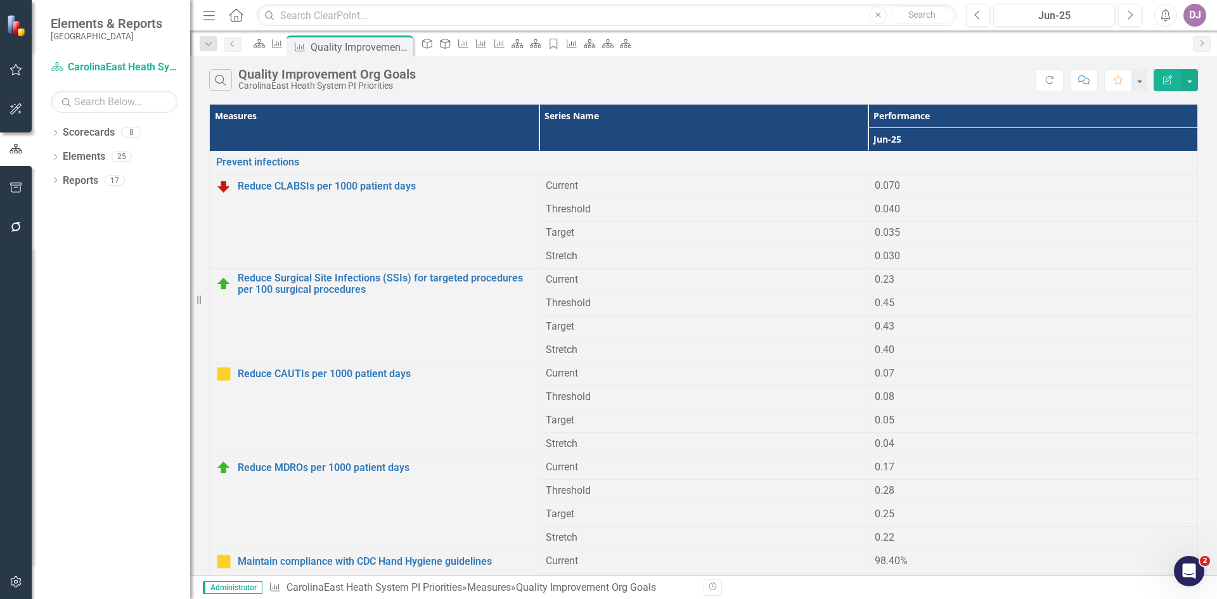
drag, startPoint x: 938, startPoint y: 120, endPoint x: 923, endPoint y: 142, distance: 26.7
click at [923, 142] on th "Jun-25" at bounding box center [1033, 139] width 330 height 23
click at [905, 122] on th "Performance Sort Ascending" at bounding box center [1033, 116] width 330 height 23
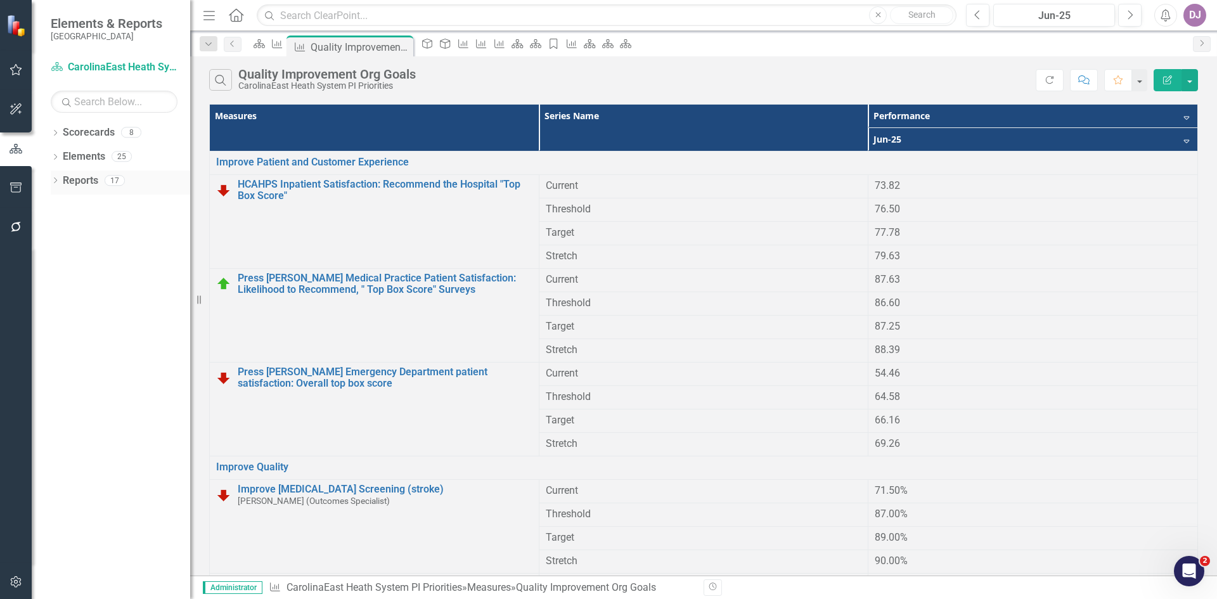
drag, startPoint x: 899, startPoint y: 117, endPoint x: 82, endPoint y: 181, distance: 819.2
click at [82, 181] on link "Reports" at bounding box center [80, 181] width 35 height 15
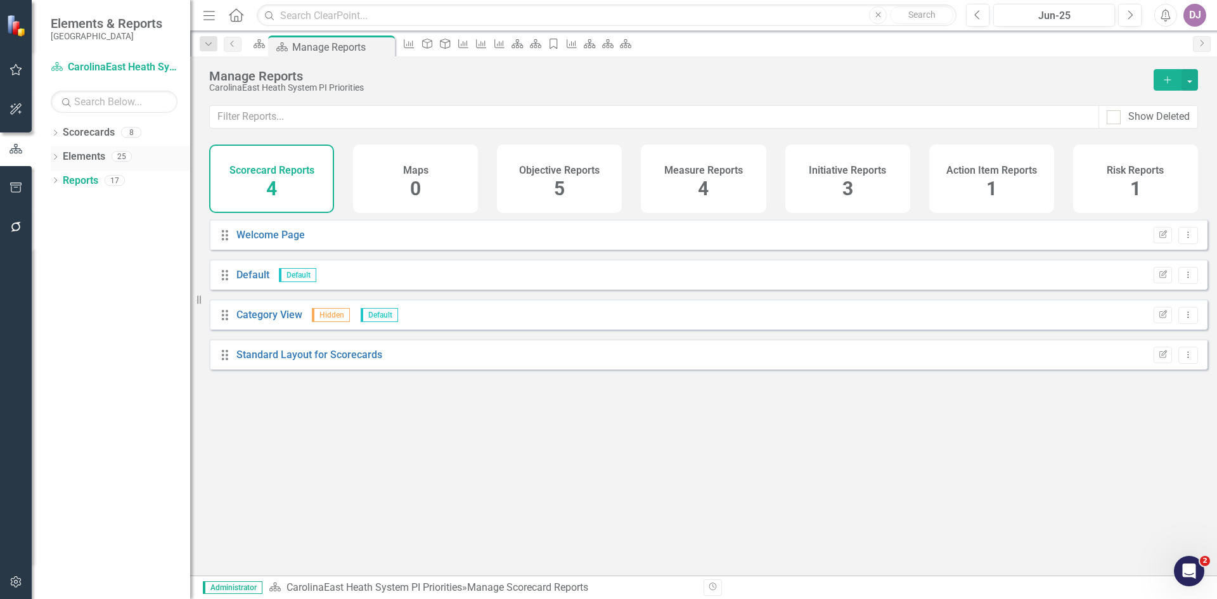
click at [80, 161] on link "Elements" at bounding box center [84, 157] width 42 height 15
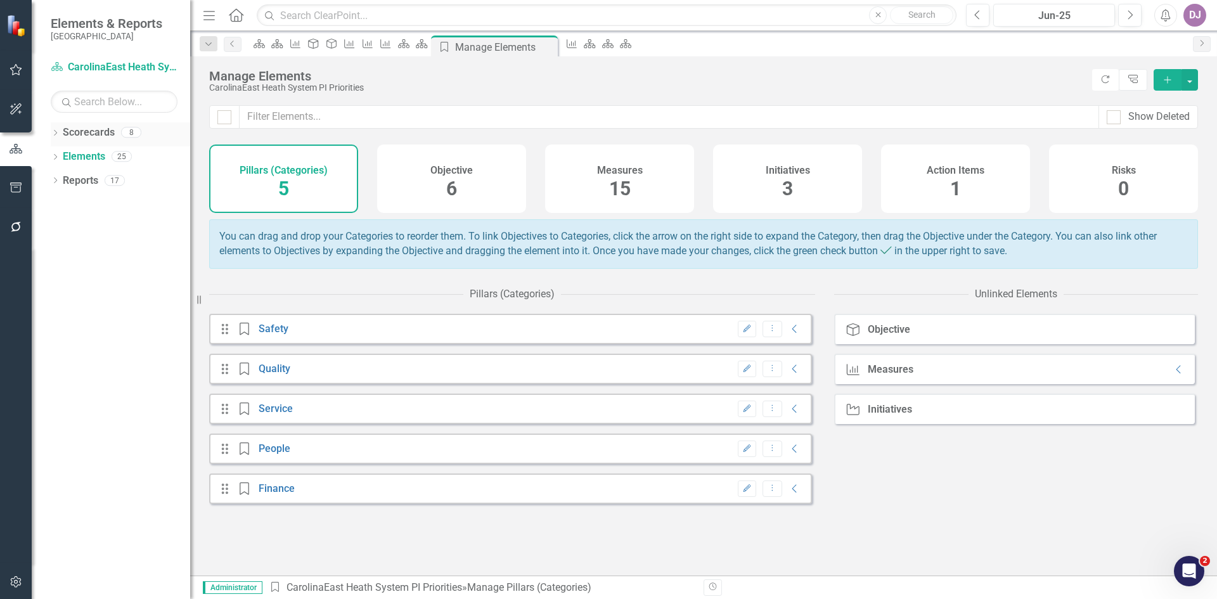
click at [81, 134] on link "Scorecards" at bounding box center [89, 132] width 52 height 15
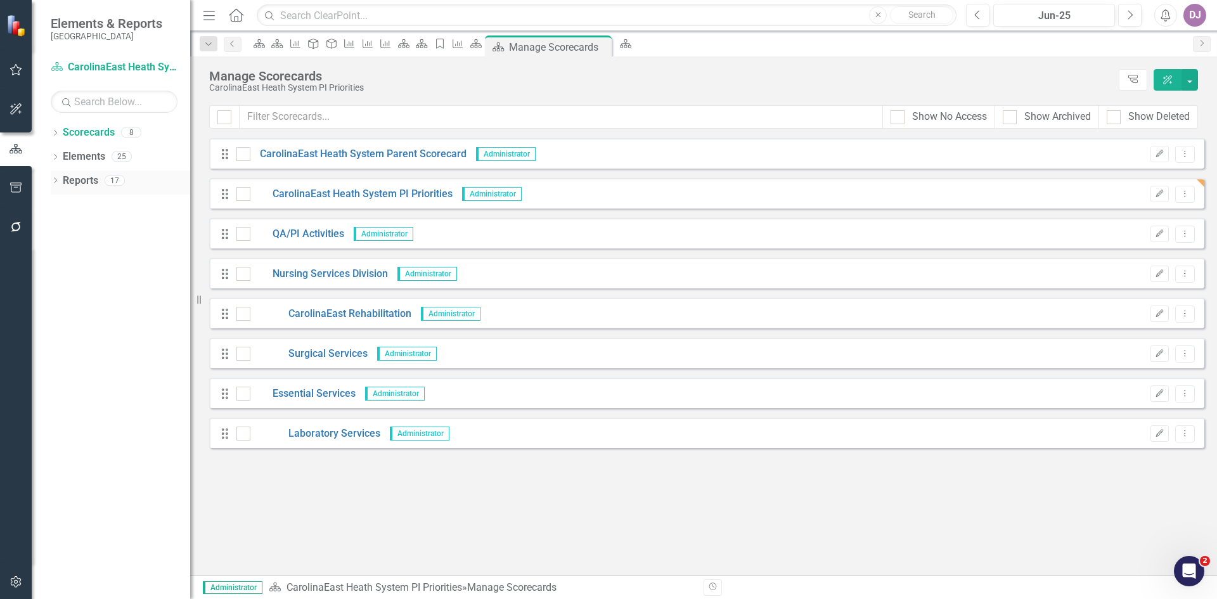
click at [72, 177] on link "Reports" at bounding box center [80, 181] width 35 height 15
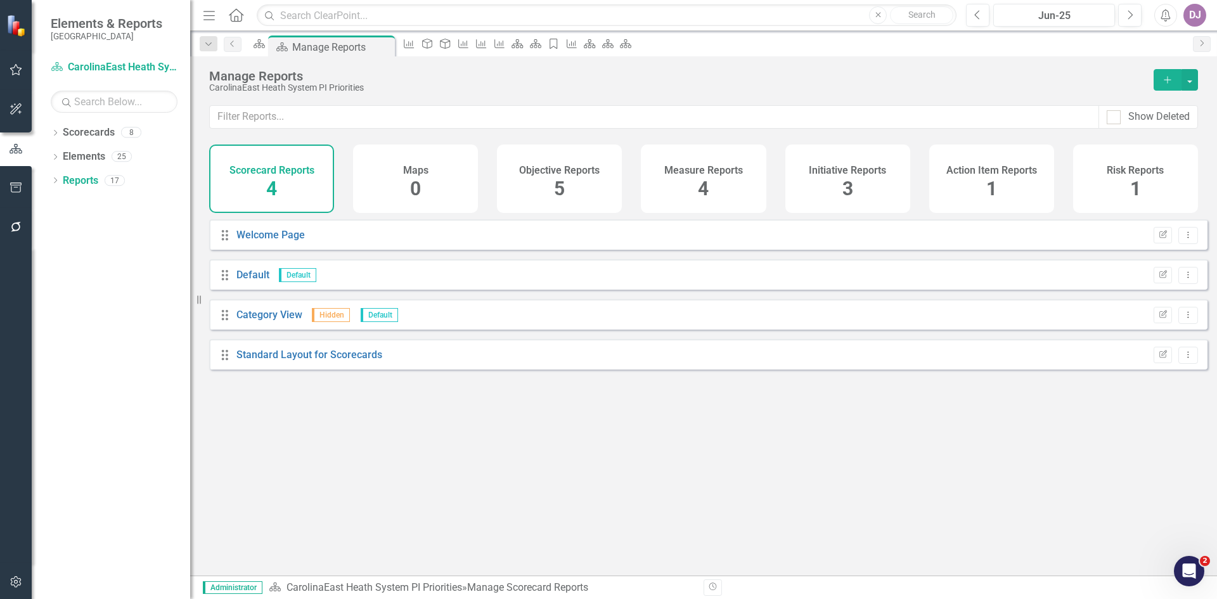
click at [699, 190] on span "4" at bounding box center [703, 188] width 11 height 22
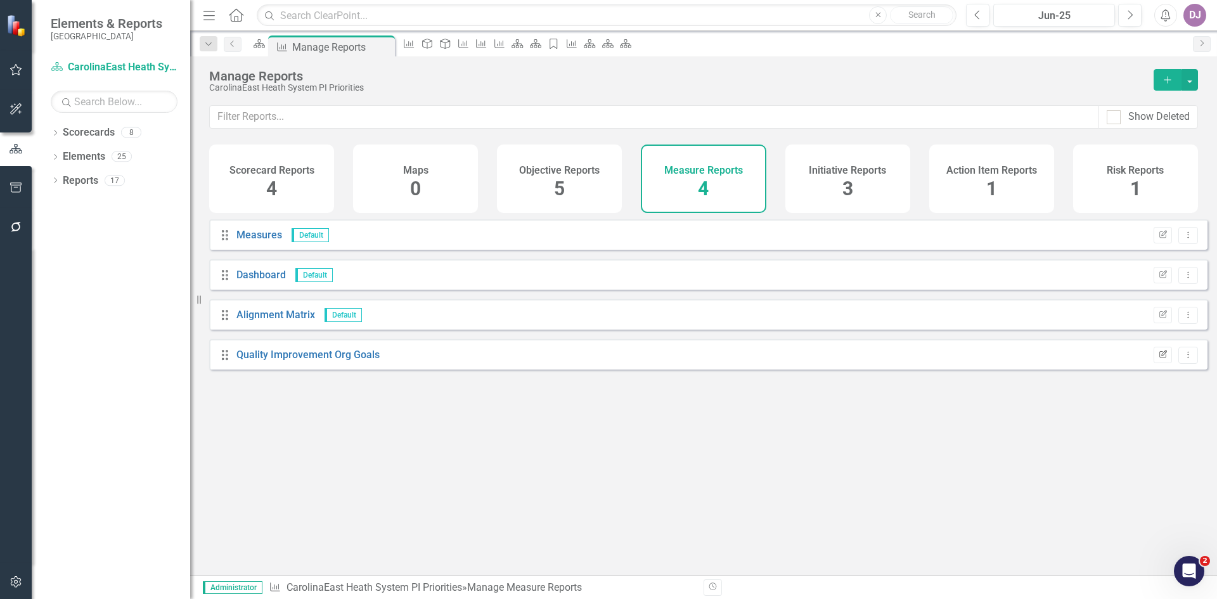
click at [1158, 359] on icon "Edit Report" at bounding box center [1163, 355] width 10 height 8
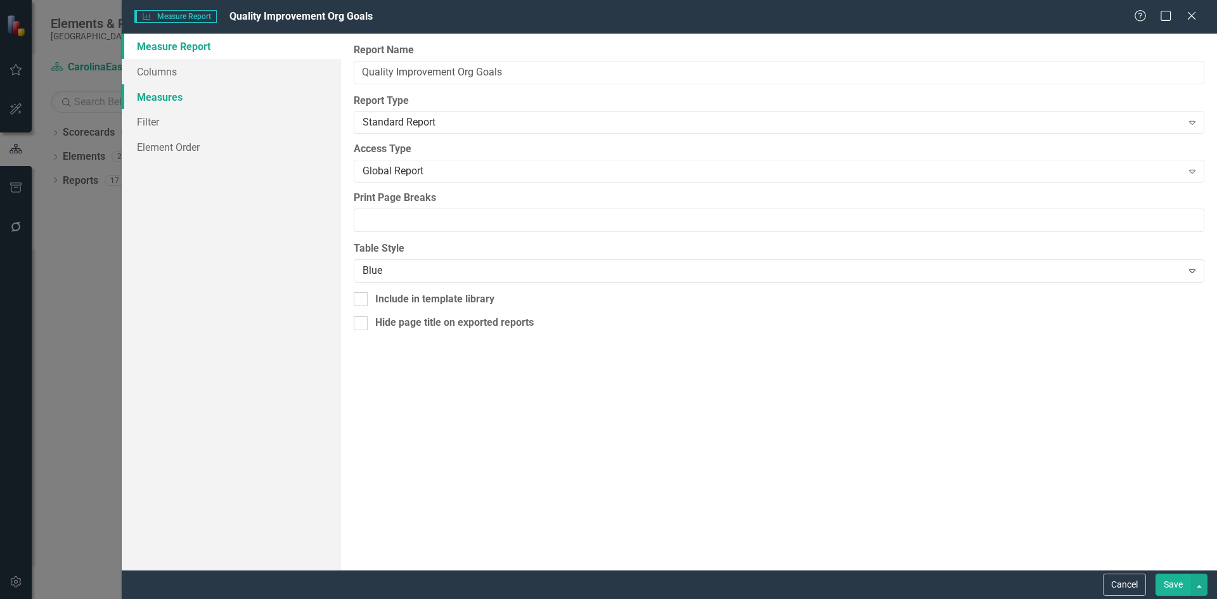
click at [163, 97] on link "Measures" at bounding box center [231, 96] width 219 height 25
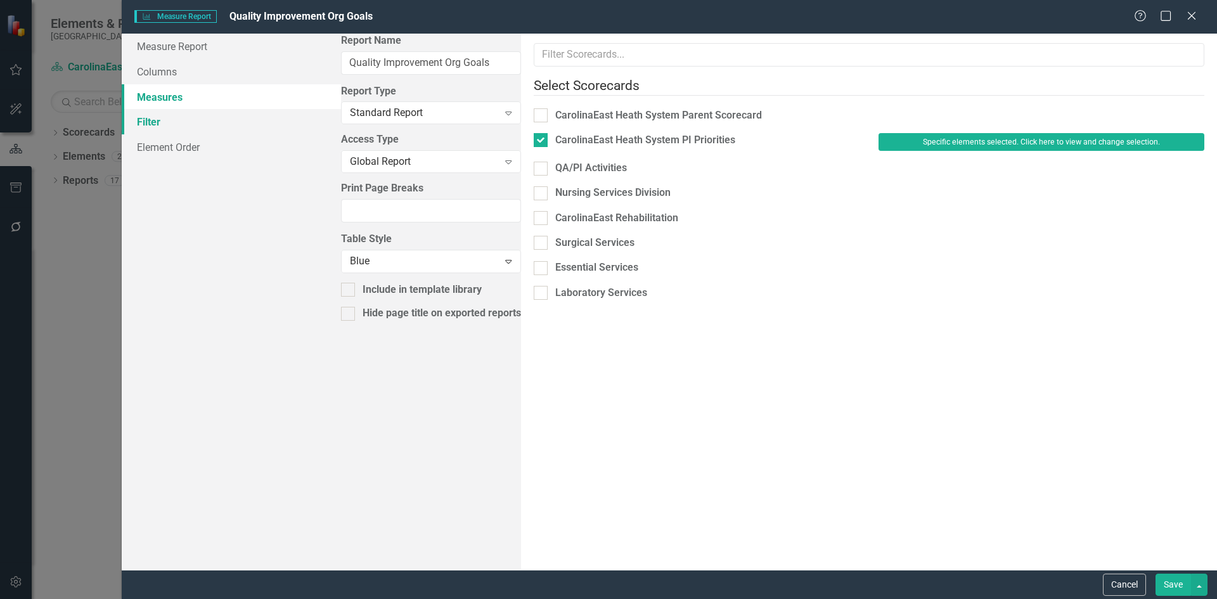
click at [150, 120] on link "Filter" at bounding box center [231, 121] width 219 height 25
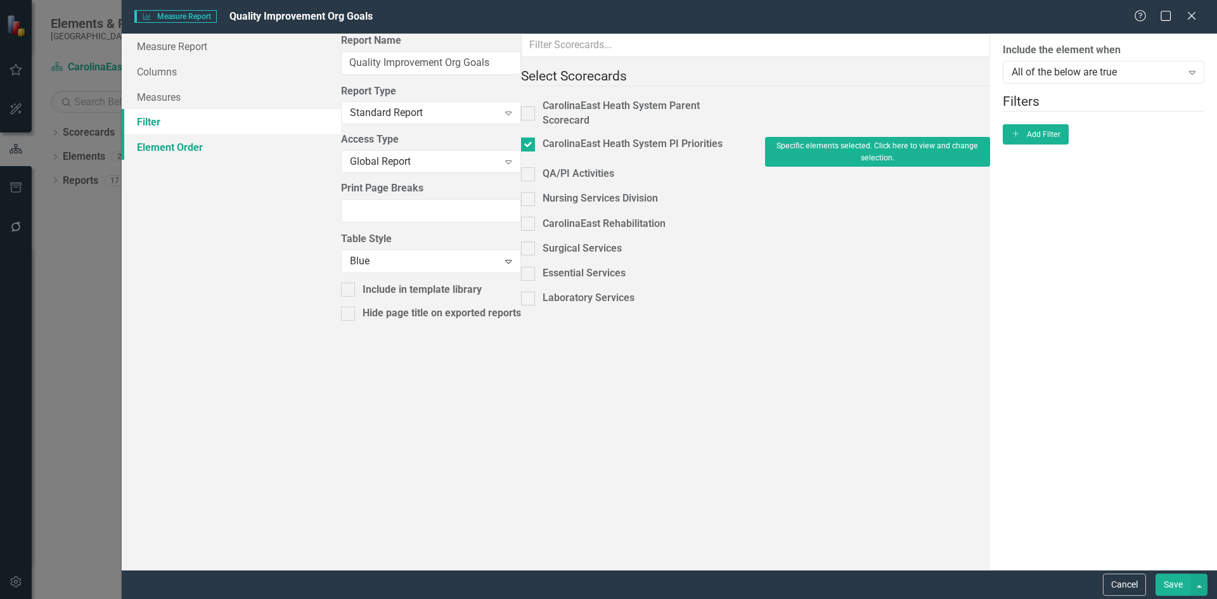
click at [154, 149] on link "Element Order" at bounding box center [231, 146] width 219 height 25
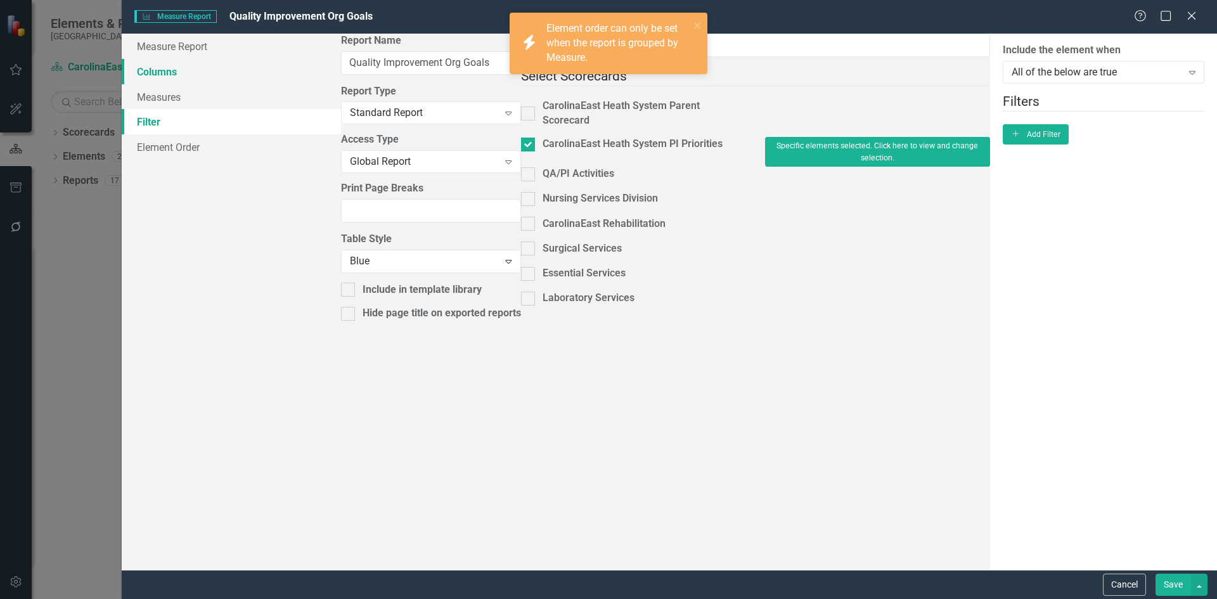
click at [151, 75] on link "Columns" at bounding box center [231, 71] width 219 height 25
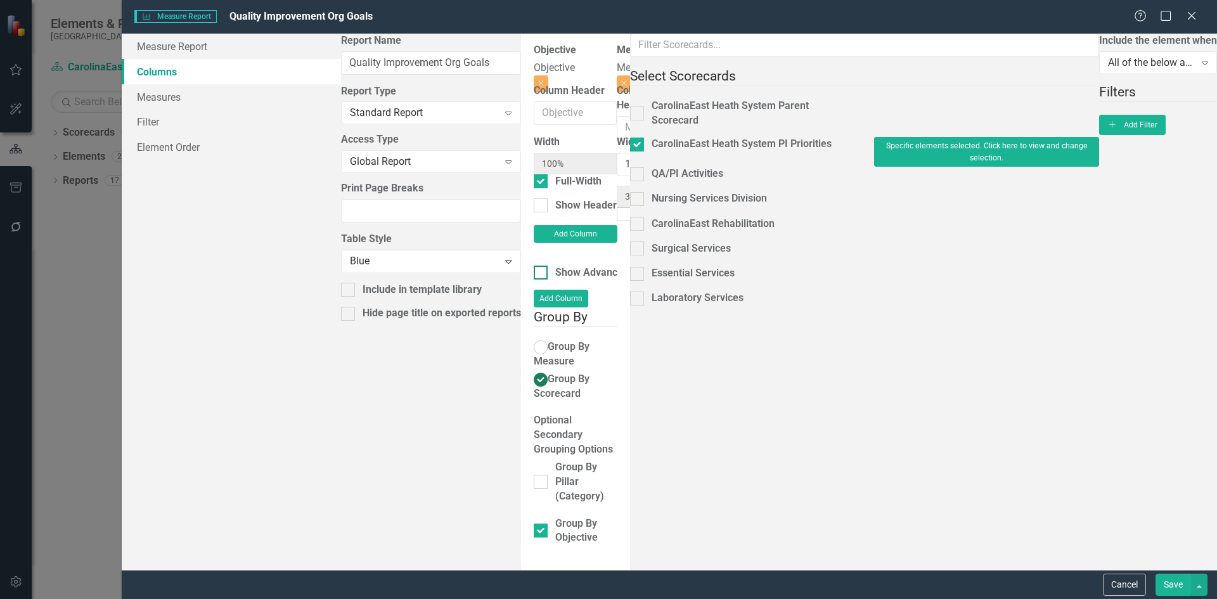
click at [534, 266] on input "Show Advanced Options" at bounding box center [538, 270] width 8 height 8
checkbox input "true"
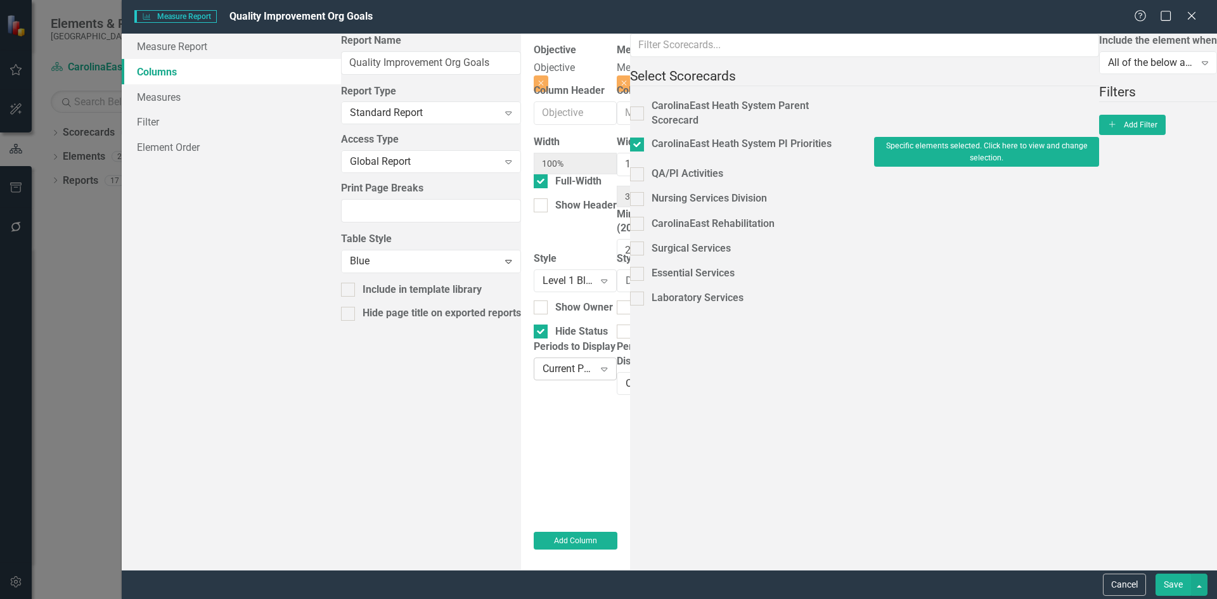
click at [598, 374] on icon "Expand" at bounding box center [604, 369] width 13 height 10
click at [534, 396] on input "2" at bounding box center [575, 399] width 83 height 23
click at [534, 396] on input "3" at bounding box center [575, 399] width 83 height 23
type input "4"
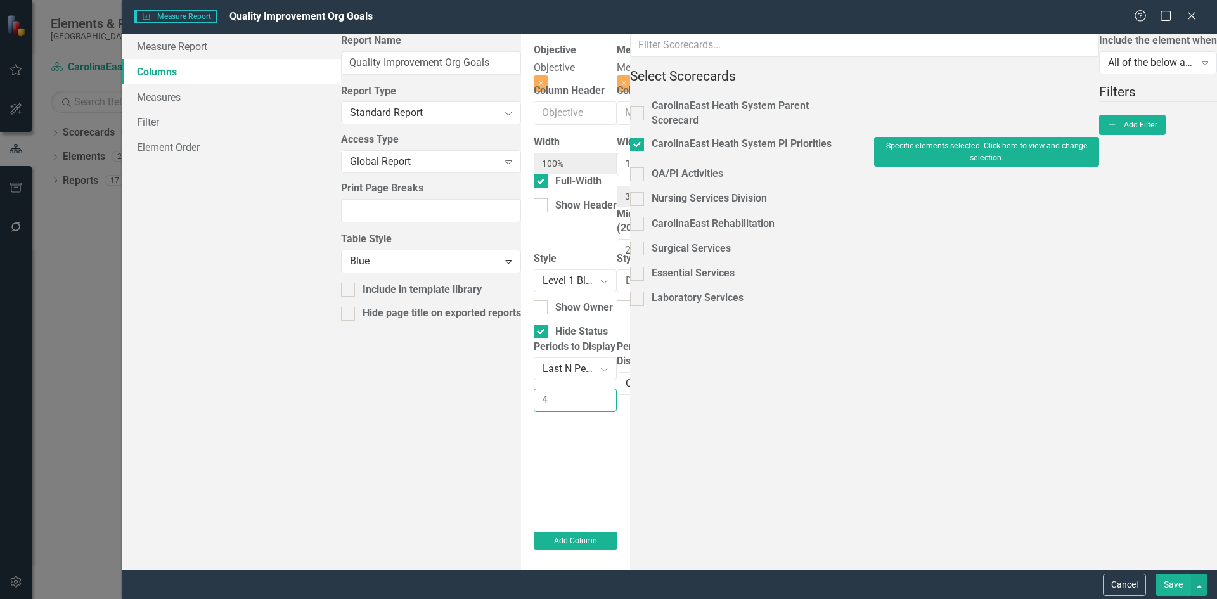
click at [534, 396] on input "4" at bounding box center [575, 399] width 83 height 23
click at [1172, 585] on button "Save" at bounding box center [1172, 584] width 35 height 22
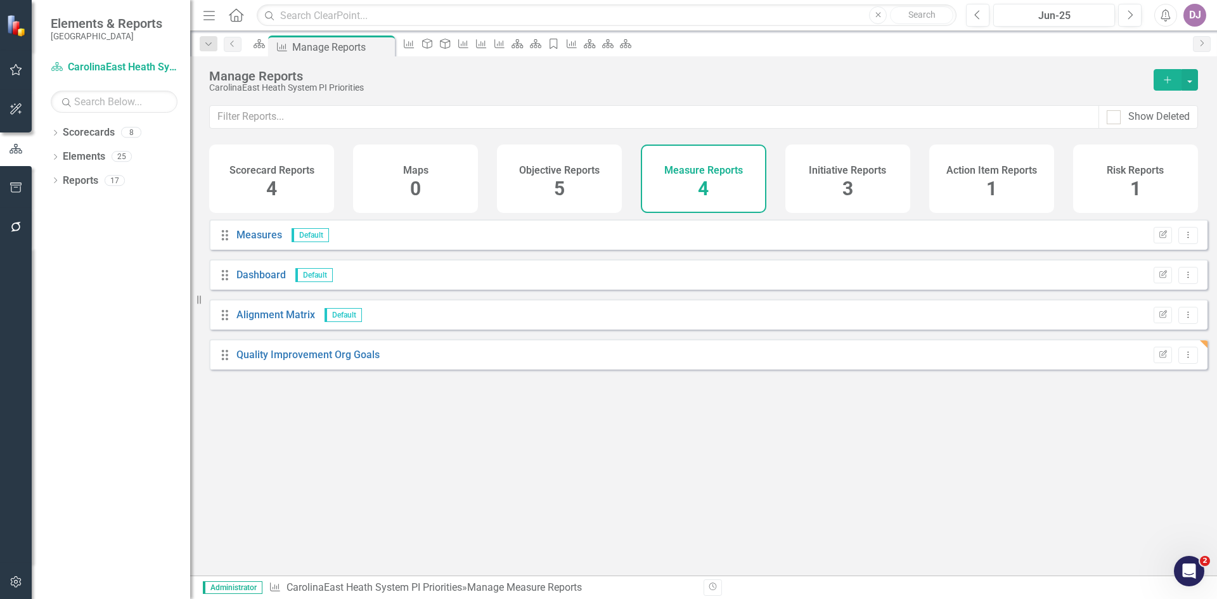
click at [293, 362] on div "Quality Improvement Org Goals" at bounding box center [307, 355] width 143 height 15
click at [292, 361] on link "Quality Improvement Org Goals" at bounding box center [307, 355] width 143 height 12
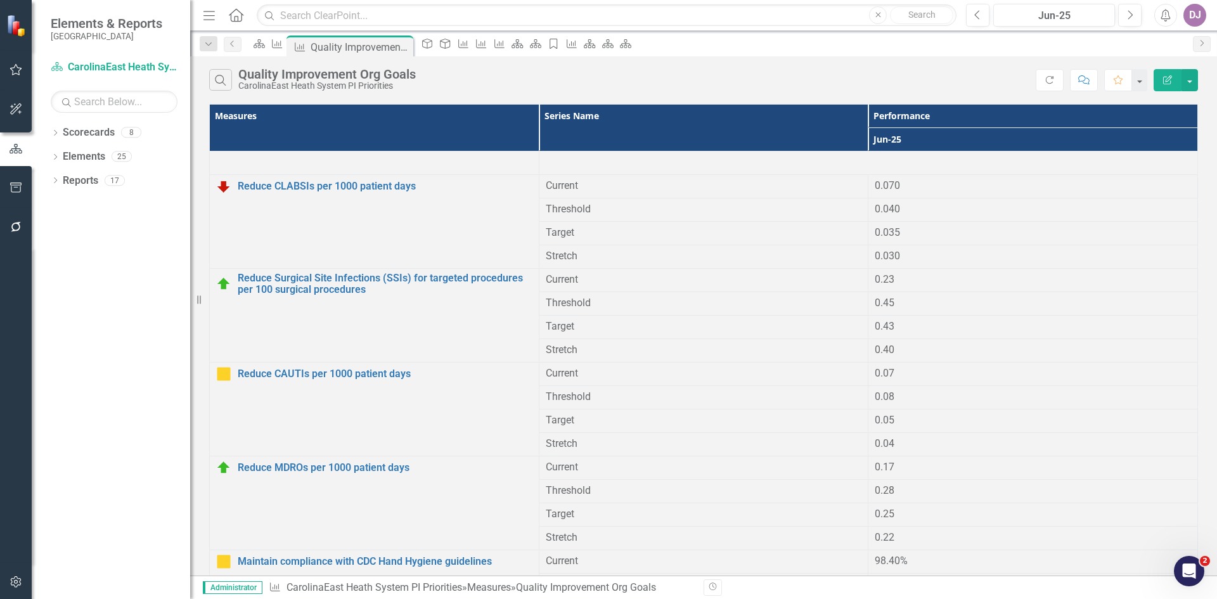
click at [1163, 80] on icon "Edit Report" at bounding box center [1166, 79] width 11 height 9
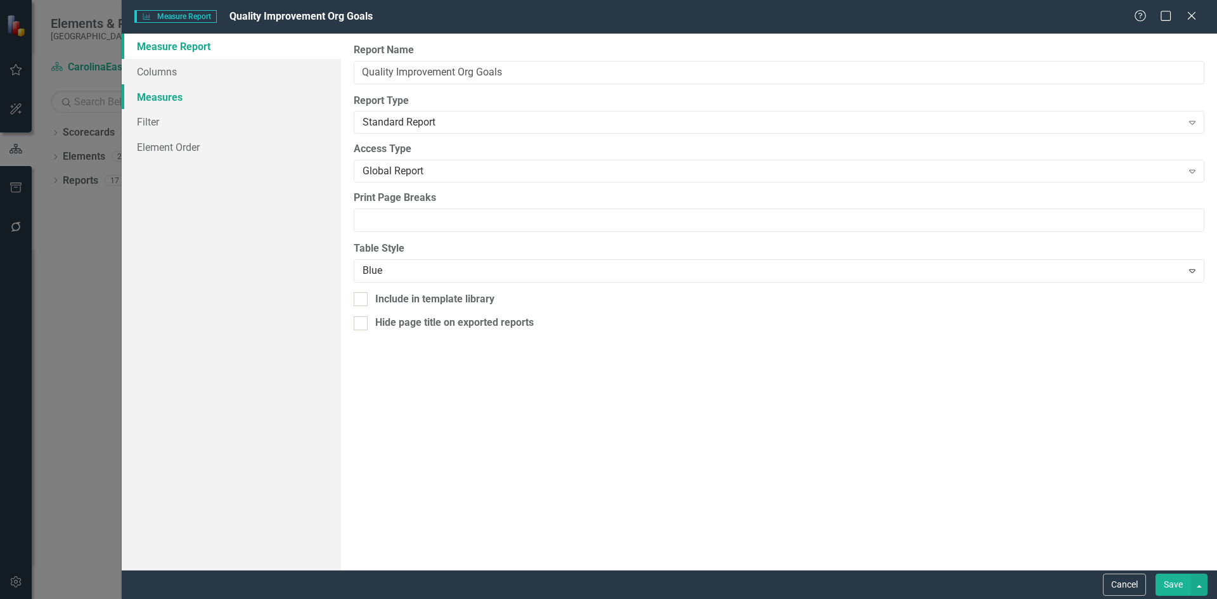
click at [179, 99] on link "Measures" at bounding box center [231, 96] width 219 height 25
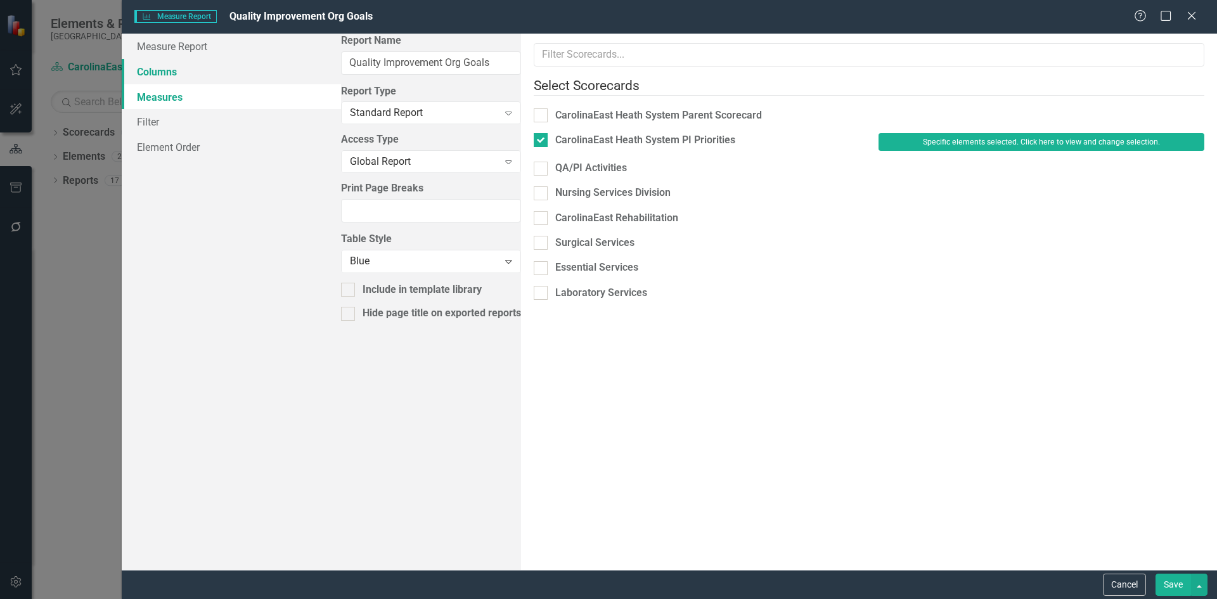
click at [151, 70] on link "Columns" at bounding box center [231, 71] width 219 height 25
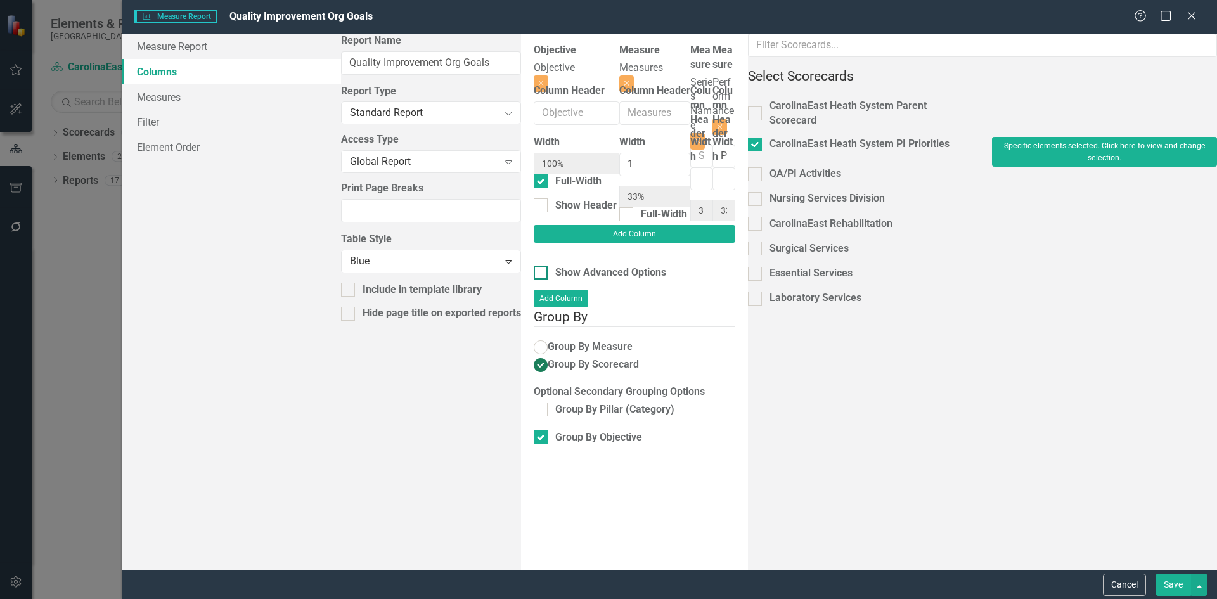
click at [534, 266] on input "Show Advanced Options" at bounding box center [538, 270] width 8 height 8
checkbox input "true"
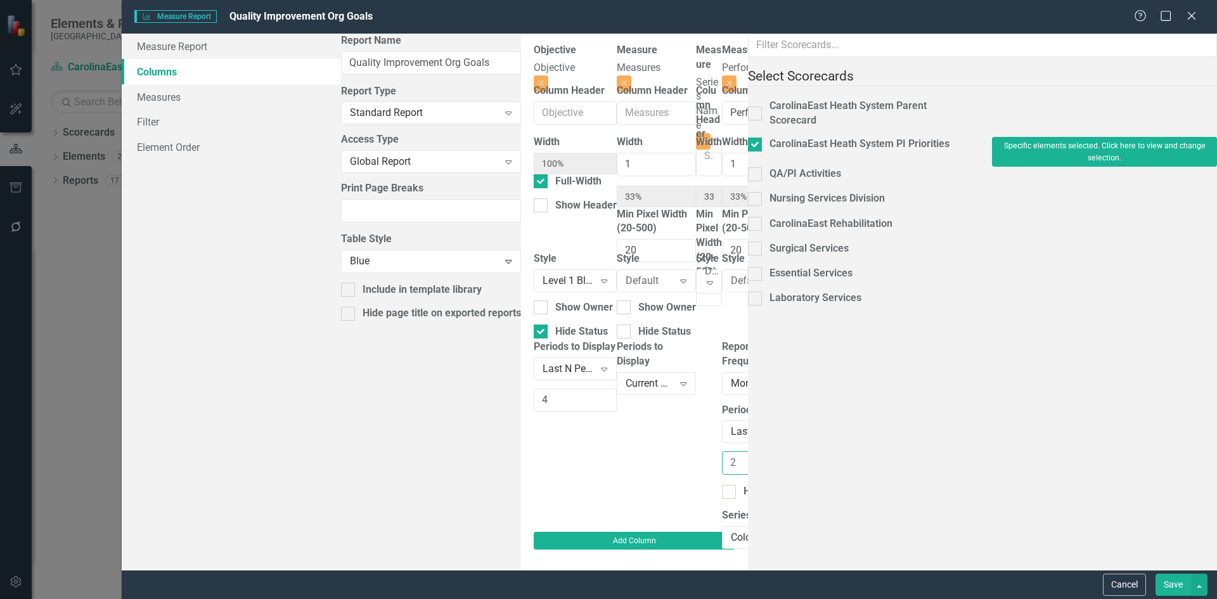
click at [810, 451] on input "2" at bounding box center [766, 462] width 89 height 23
click at [810, 451] on input "3" at bounding box center [766, 462] width 89 height 23
type input "4"
click at [810, 451] on input "4" at bounding box center [766, 462] width 89 height 23
click at [534, 405] on input "3" at bounding box center [575, 399] width 83 height 23
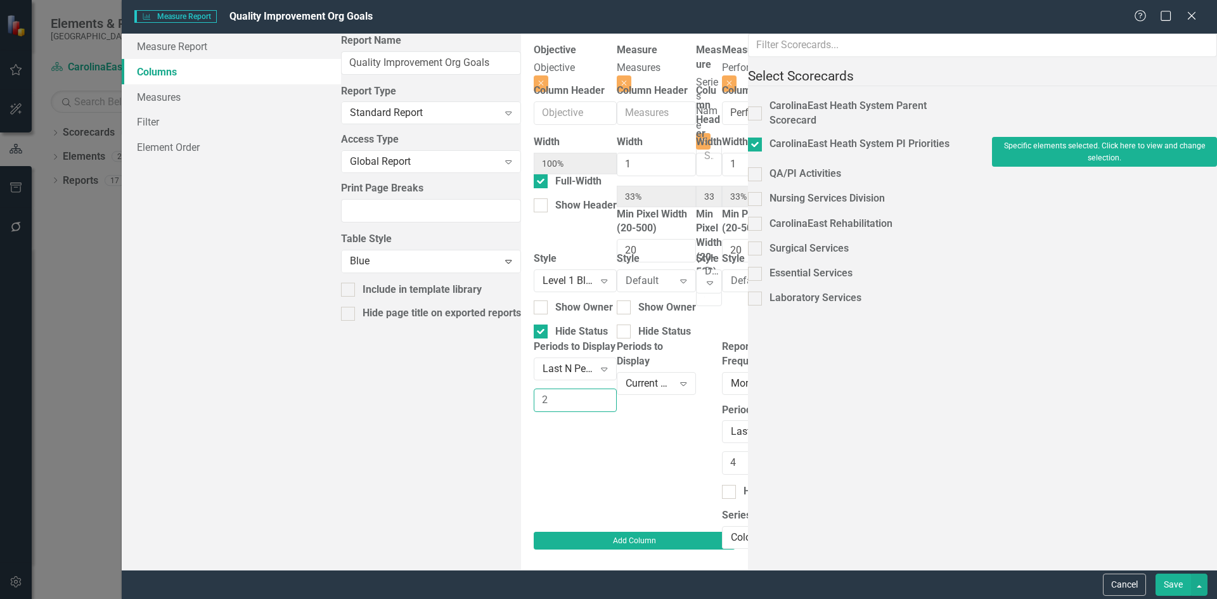
click at [534, 405] on input "2" at bounding box center [575, 399] width 83 height 23
click at [534, 405] on input "1" at bounding box center [575, 399] width 83 height 23
click at [534, 404] on input "0" at bounding box center [575, 399] width 83 height 23
type input "1"
click at [534, 396] on input "1" at bounding box center [575, 399] width 83 height 23
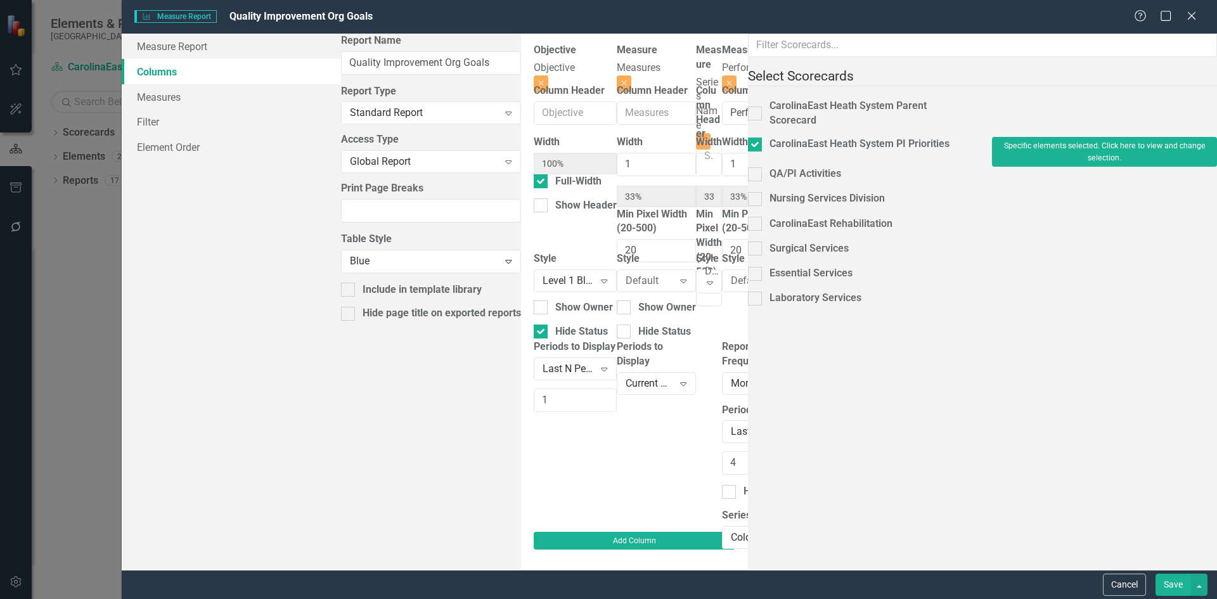
click at [1174, 588] on button "Save" at bounding box center [1172, 584] width 35 height 22
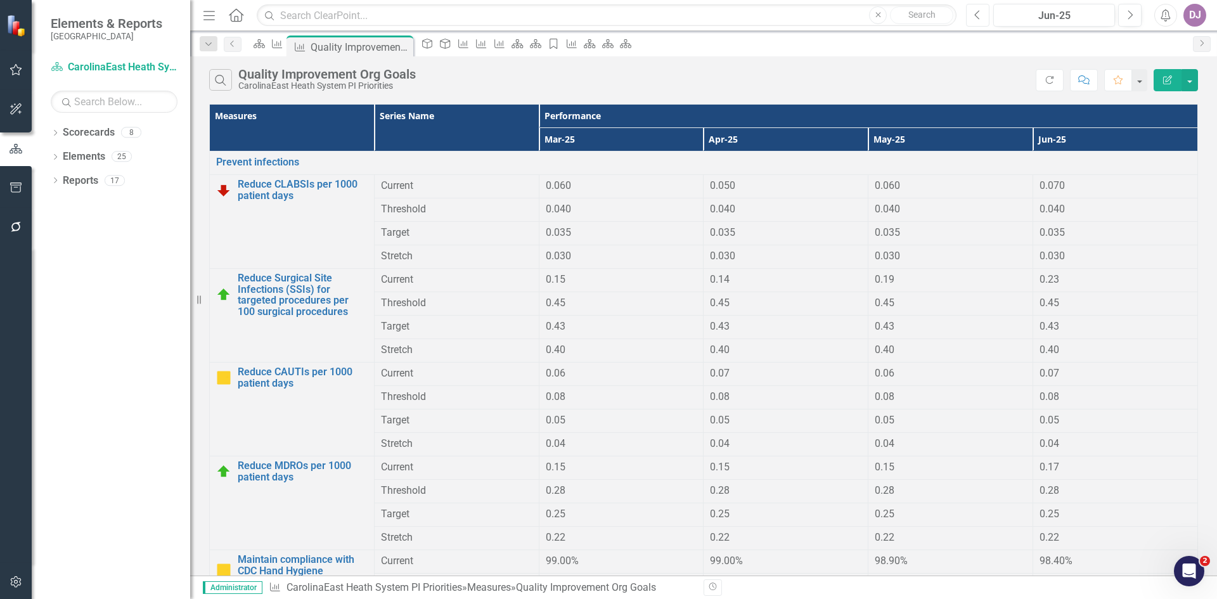
click at [978, 12] on icon "Previous" at bounding box center [977, 15] width 7 height 11
click at [80, 180] on link "Reports" at bounding box center [80, 181] width 35 height 15
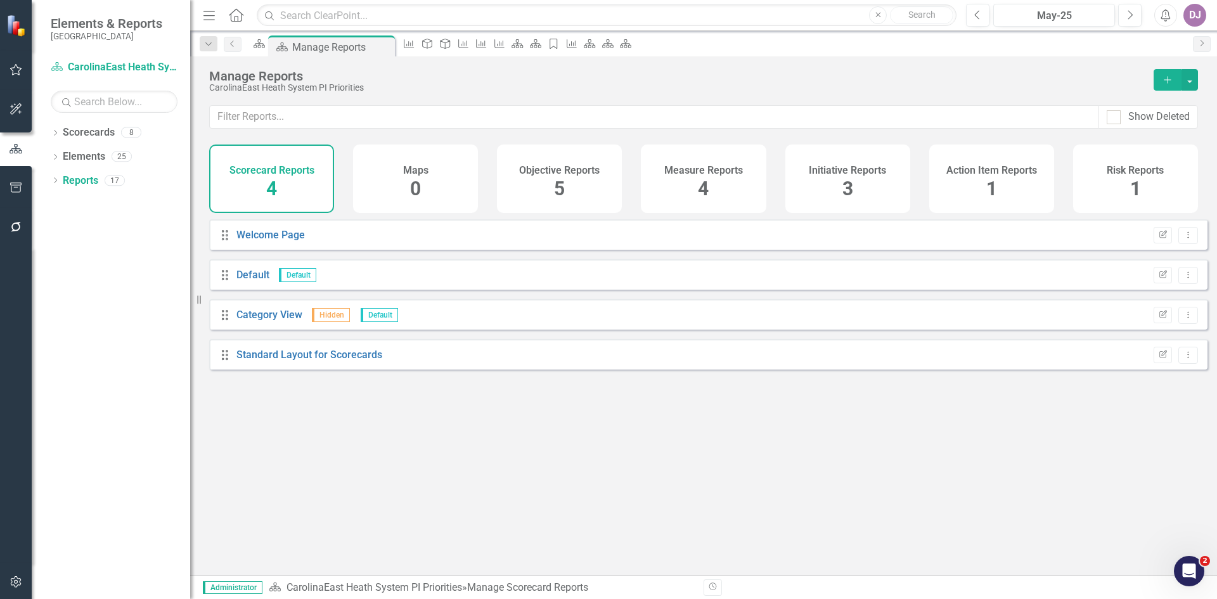
click at [706, 189] on span "4" at bounding box center [703, 188] width 11 height 22
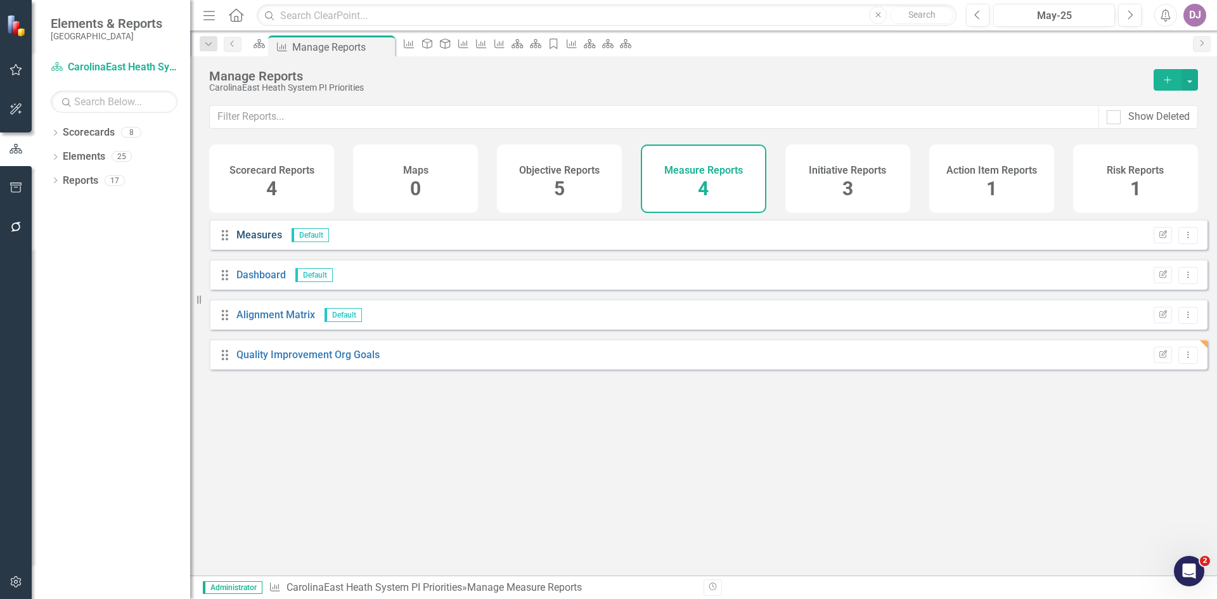
click at [263, 241] on link "Measures" at bounding box center [259, 235] width 46 height 12
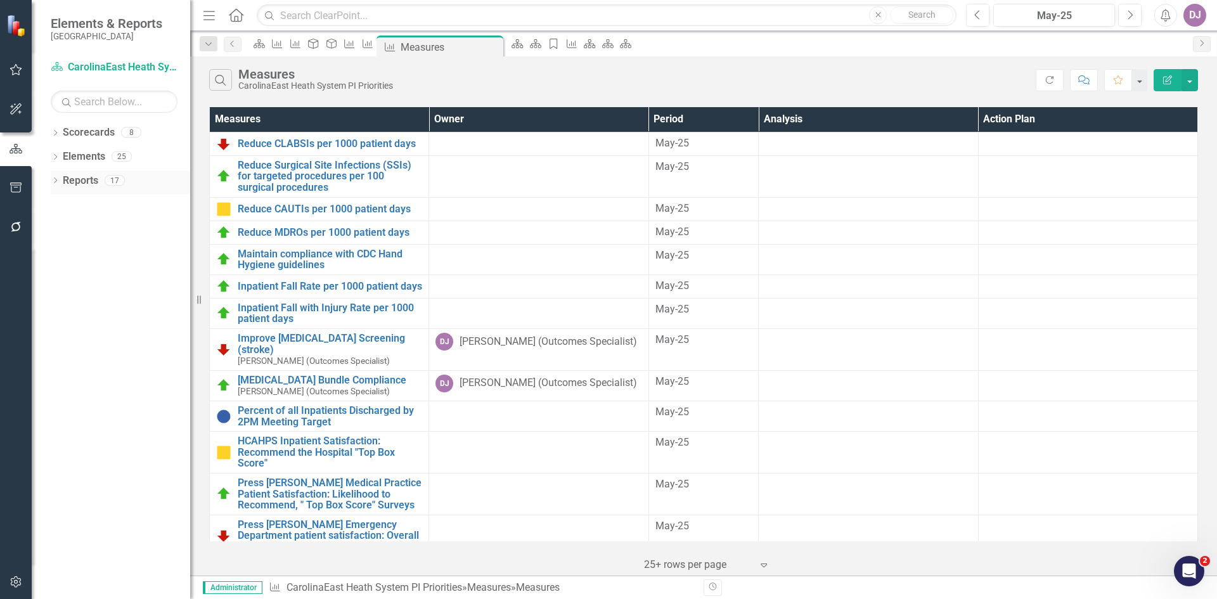
click at [96, 184] on link "Reports" at bounding box center [80, 181] width 35 height 15
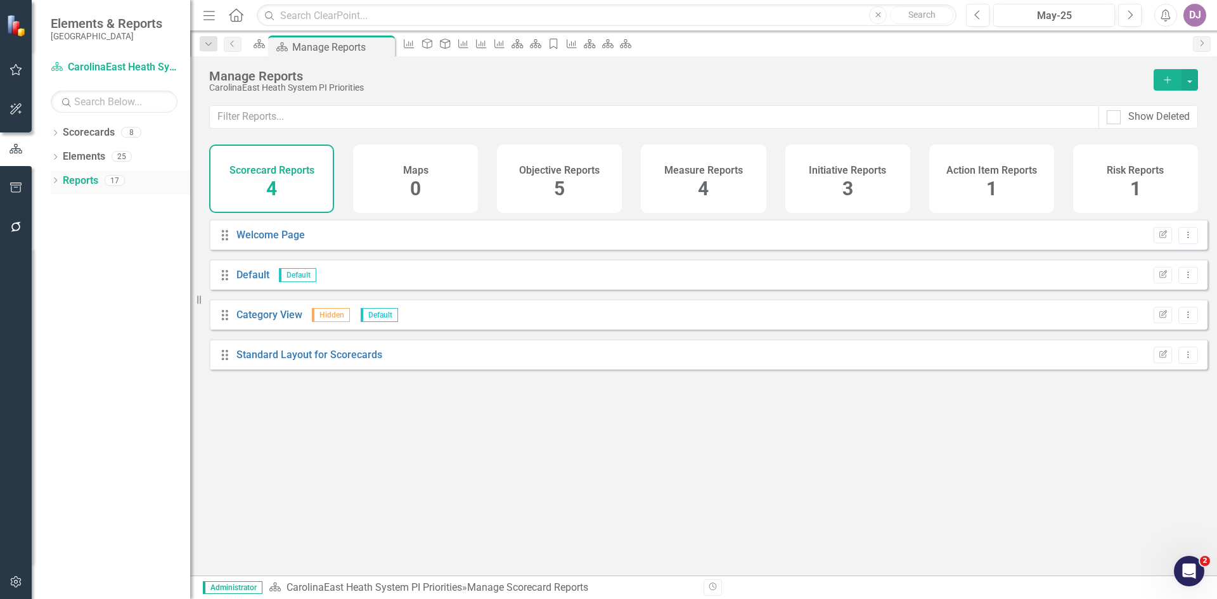
click at [56, 179] on icon at bounding box center [55, 180] width 3 height 6
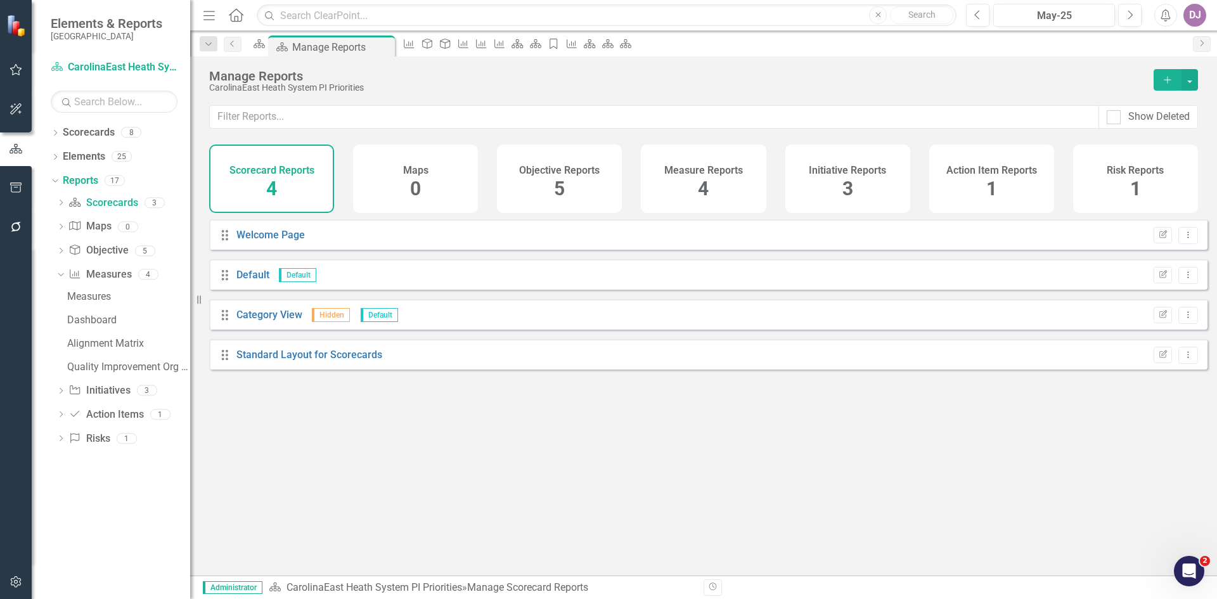
click at [703, 190] on span "4" at bounding box center [703, 188] width 11 height 22
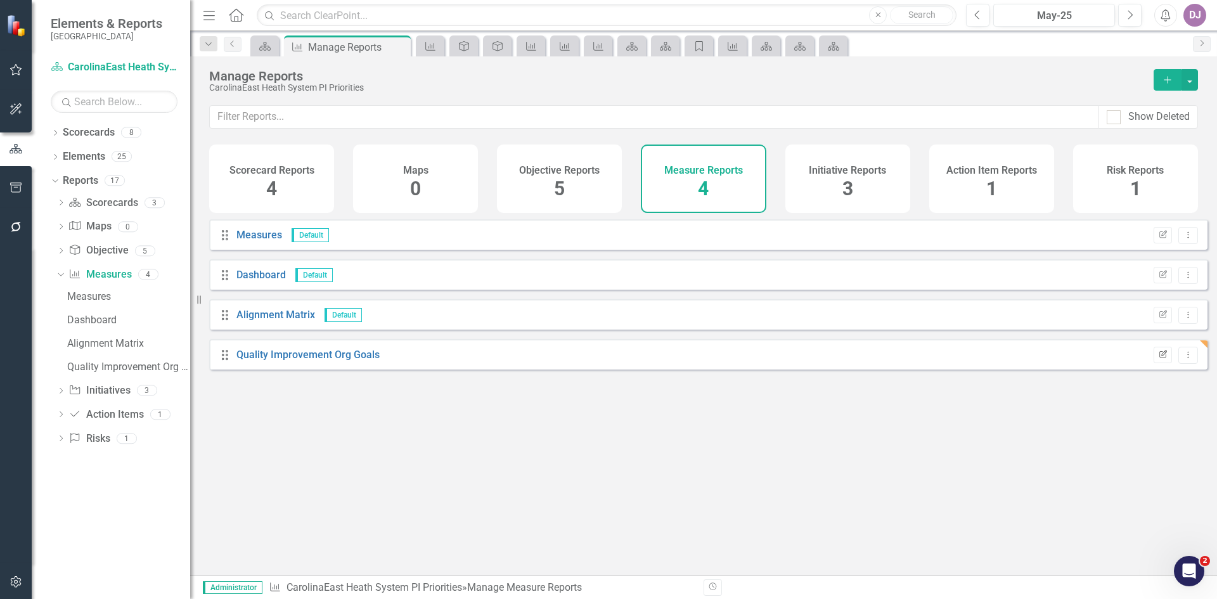
click at [1158, 359] on icon "Edit Report" at bounding box center [1163, 355] width 10 height 8
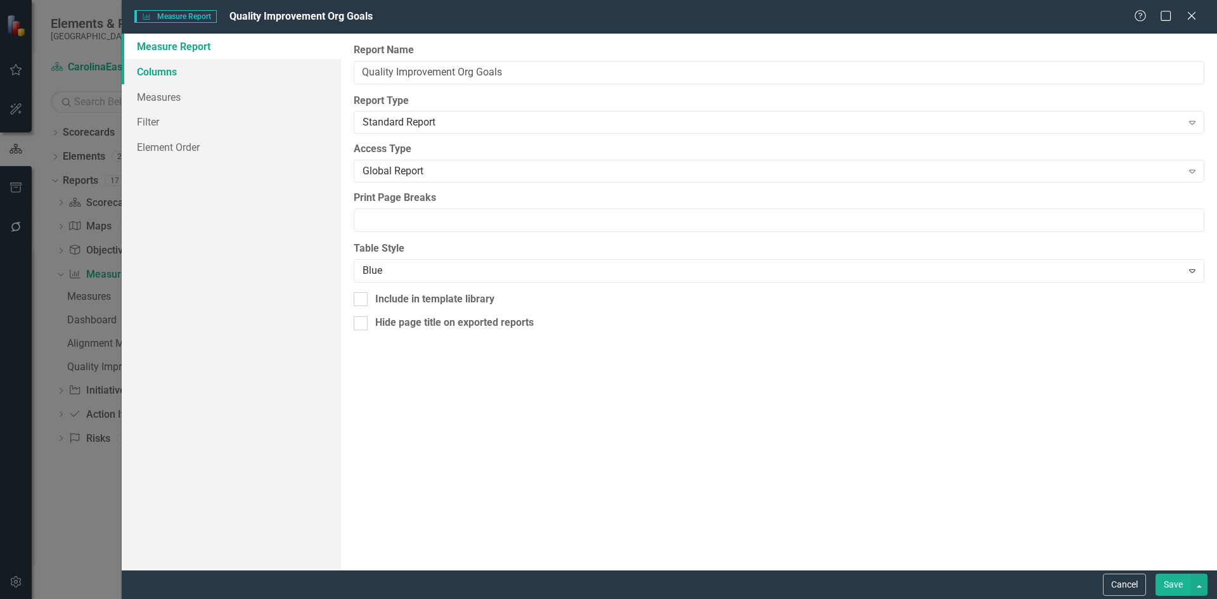
click at [172, 69] on link "Columns" at bounding box center [231, 71] width 219 height 25
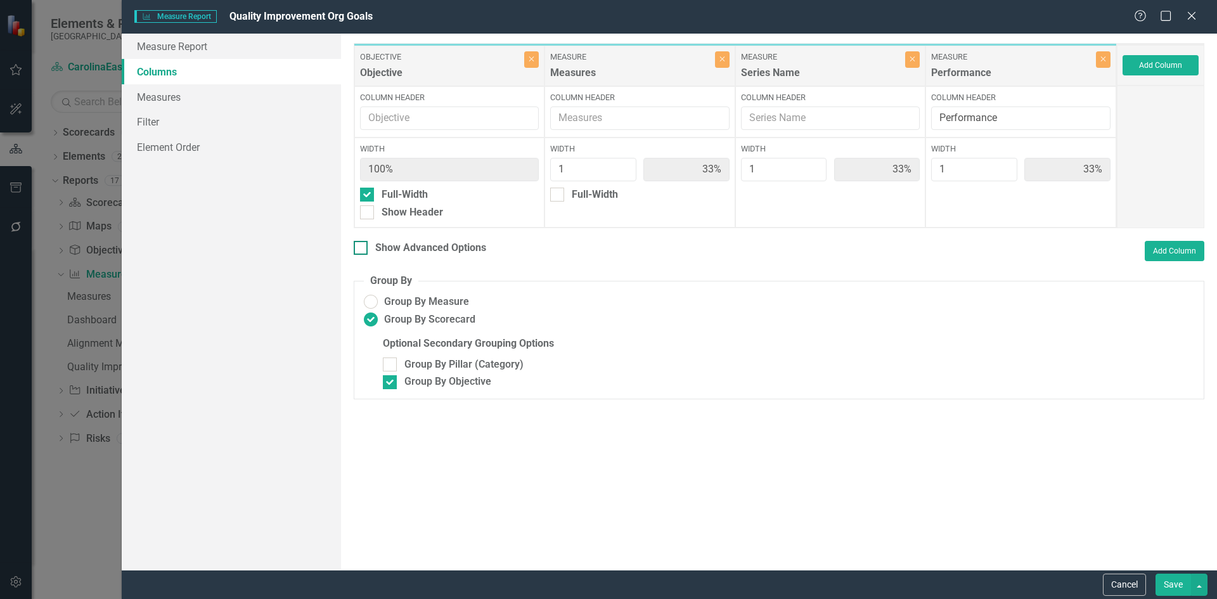
click at [363, 246] on div at bounding box center [361, 248] width 14 height 14
click at [362, 246] on input "Show Advanced Options" at bounding box center [358, 245] width 8 height 8
checkbox input "true"
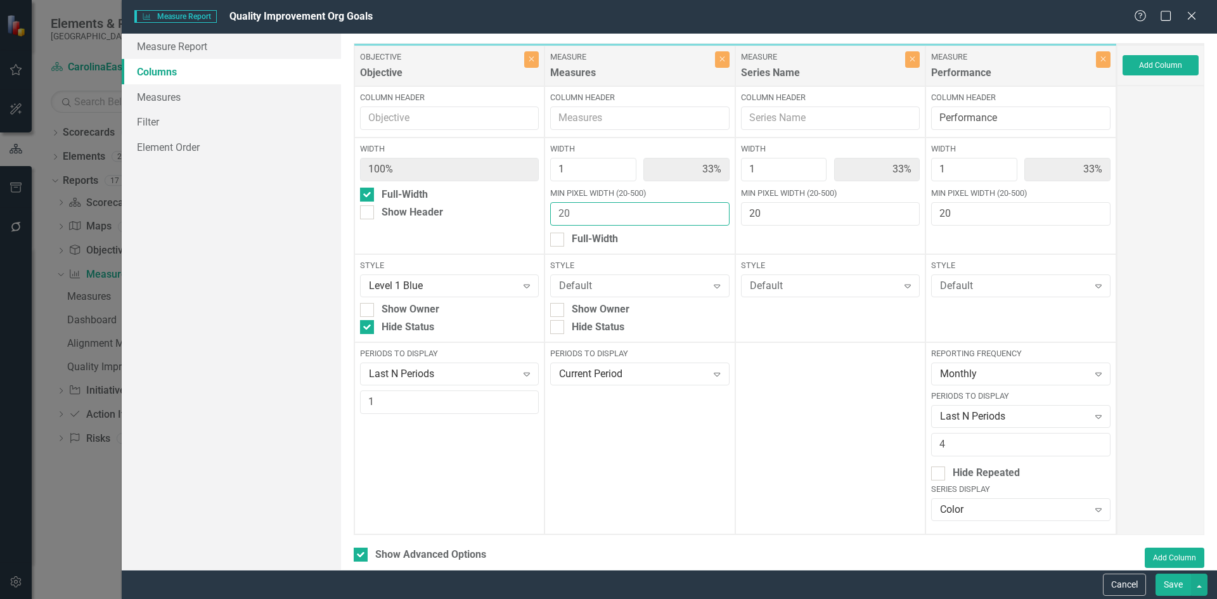
click at [710, 217] on input "20" at bounding box center [639, 213] width 179 height 23
click at [899, 220] on input "20" at bounding box center [830, 213] width 179 height 23
click at [899, 219] on input "20" at bounding box center [830, 213] width 179 height 23
click at [904, 207] on input "20" at bounding box center [830, 213] width 179 height 23
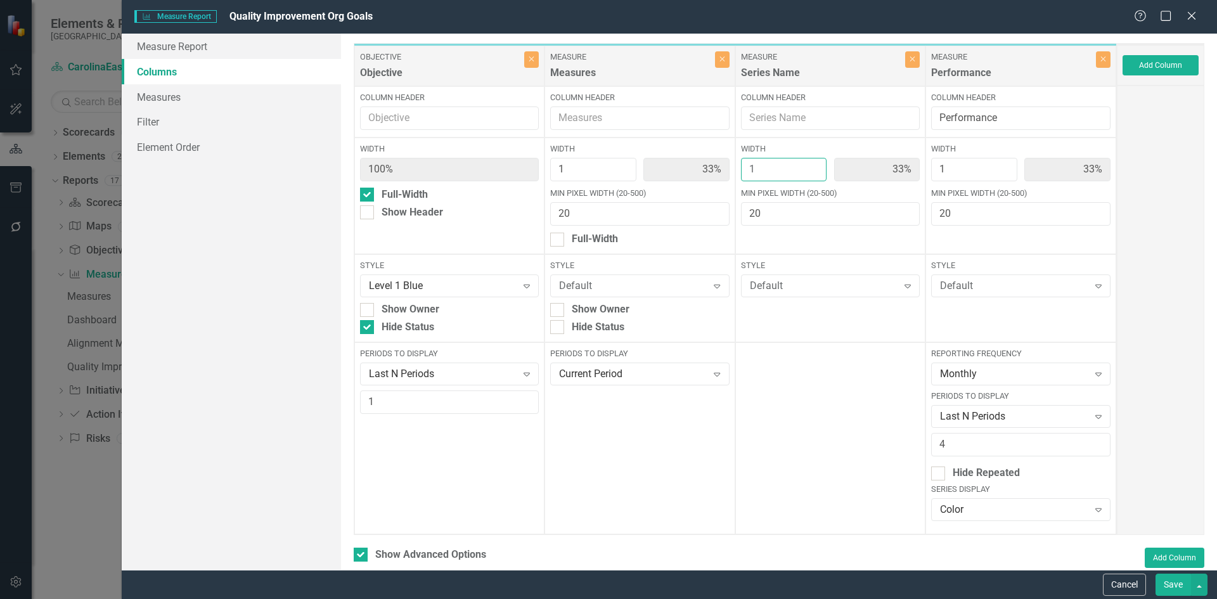
click at [782, 165] on input "1" at bounding box center [784, 169] width 86 height 23
click at [807, 174] on input "1" at bounding box center [784, 169] width 86 height 23
click at [810, 210] on input "20" at bounding box center [830, 213] width 179 height 23
click at [897, 218] on input "20" at bounding box center [830, 213] width 179 height 23
click at [897, 217] on input "20" at bounding box center [830, 213] width 179 height 23
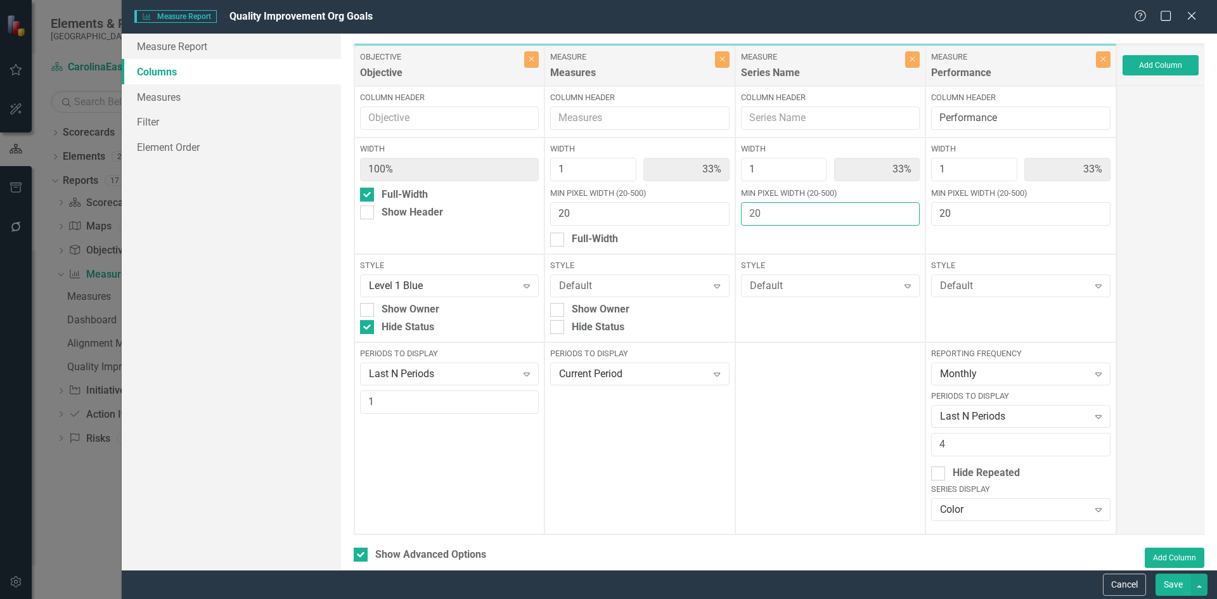
click at [897, 217] on input "20" at bounding box center [830, 213] width 179 height 23
click at [786, 115] on input "Column Header" at bounding box center [830, 117] width 179 height 23
type input "Goal Name"
click at [365, 198] on div at bounding box center [367, 195] width 14 height 14
click at [365, 196] on input "Full-Width" at bounding box center [364, 192] width 8 height 8
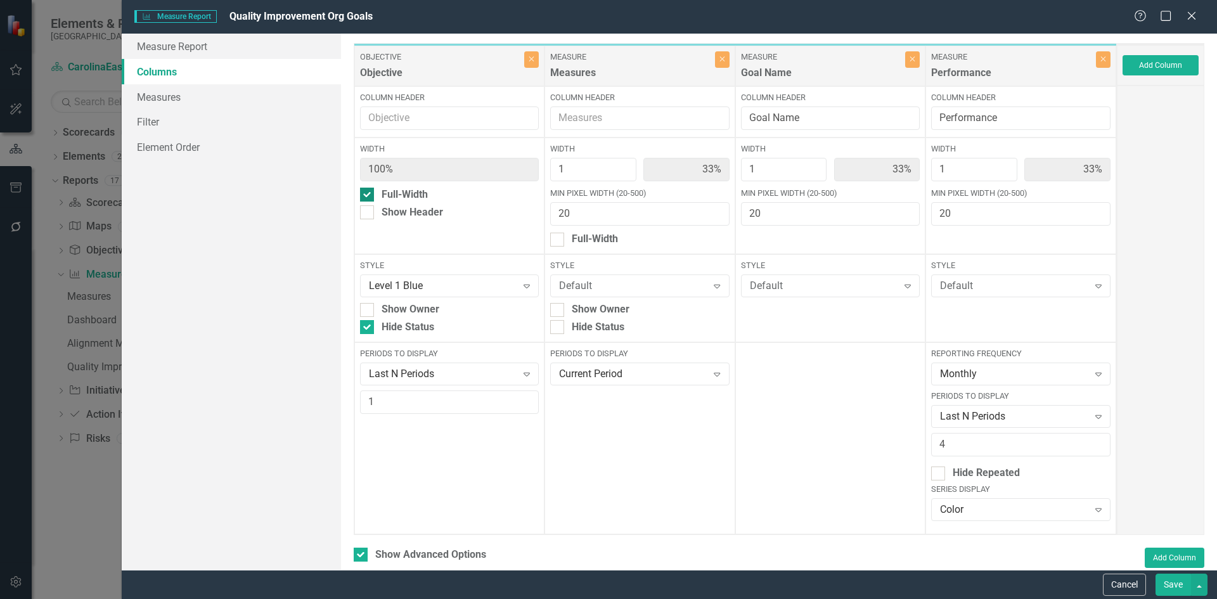
checkbox input "false"
type input "25%"
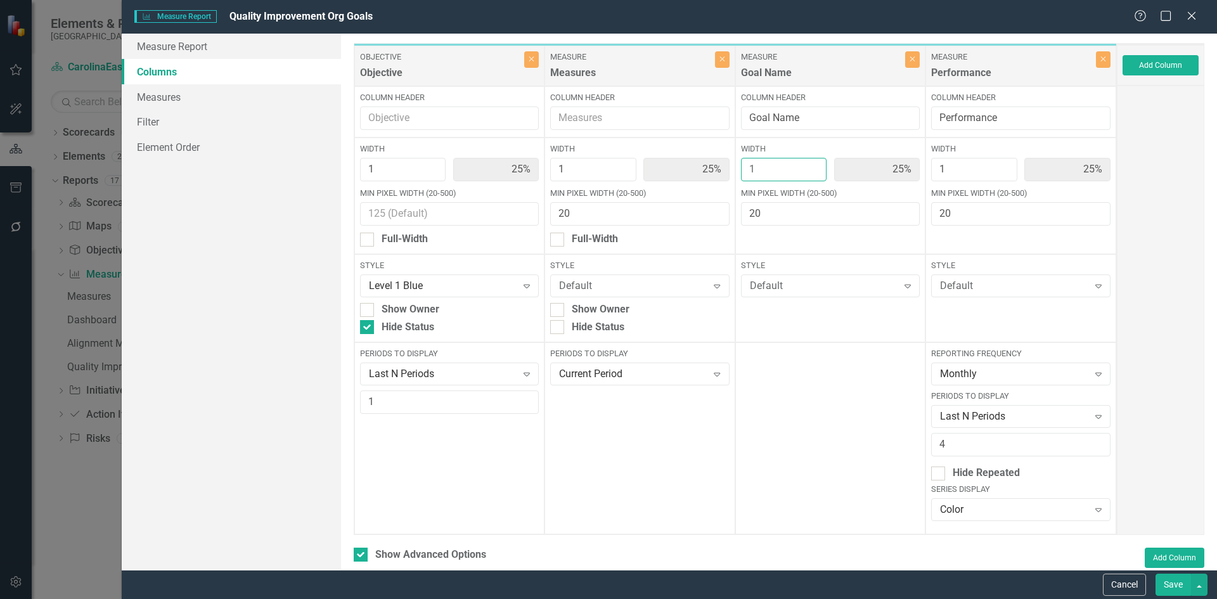
click at [805, 173] on input "1" at bounding box center [784, 169] width 86 height 23
click at [899, 218] on input "20" at bounding box center [830, 213] width 179 height 23
click at [715, 378] on icon "Expand" at bounding box center [716, 374] width 13 height 10
click at [787, 375] on div at bounding box center [830, 438] width 191 height 192
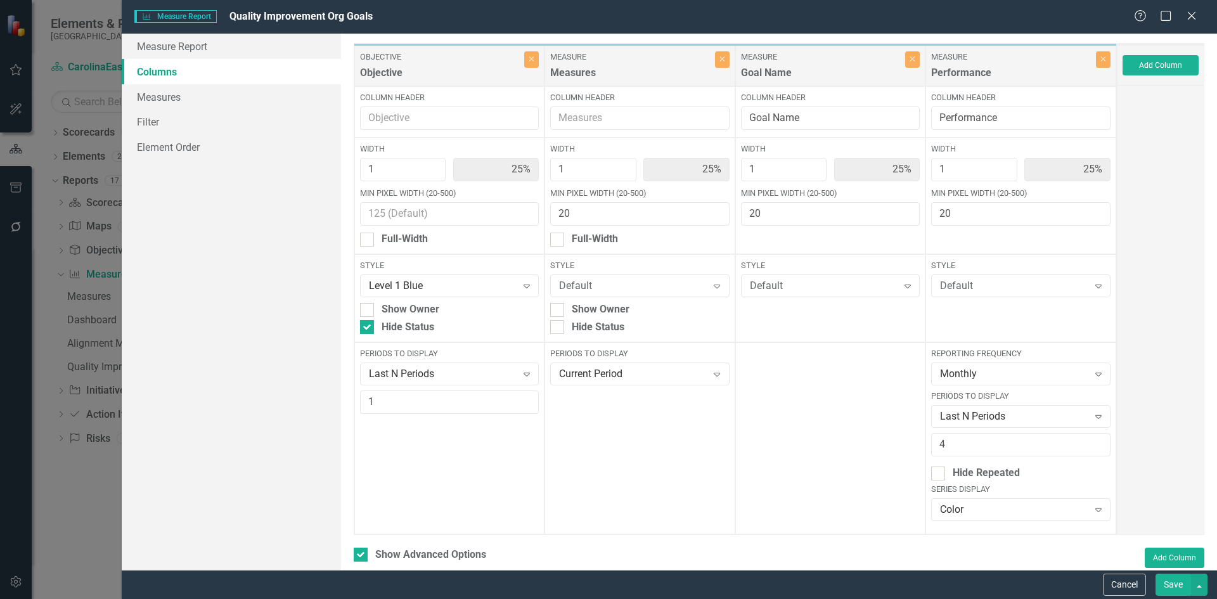
click at [1177, 587] on button "Save" at bounding box center [1172, 584] width 35 height 22
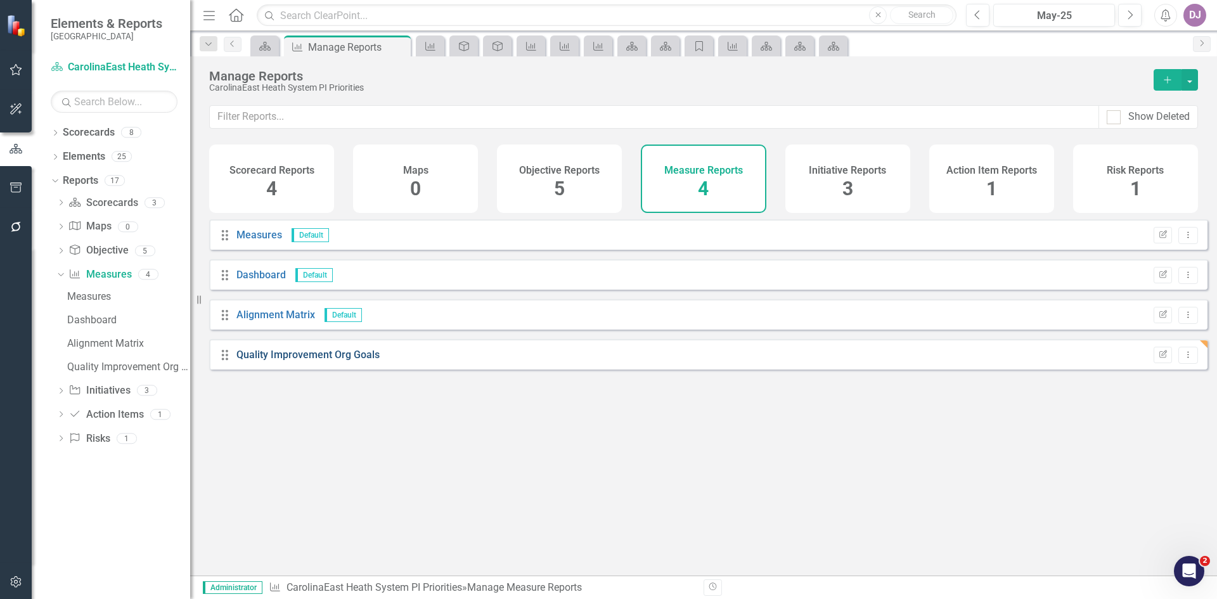
click at [318, 361] on link "Quality Improvement Org Goals" at bounding box center [307, 355] width 143 height 12
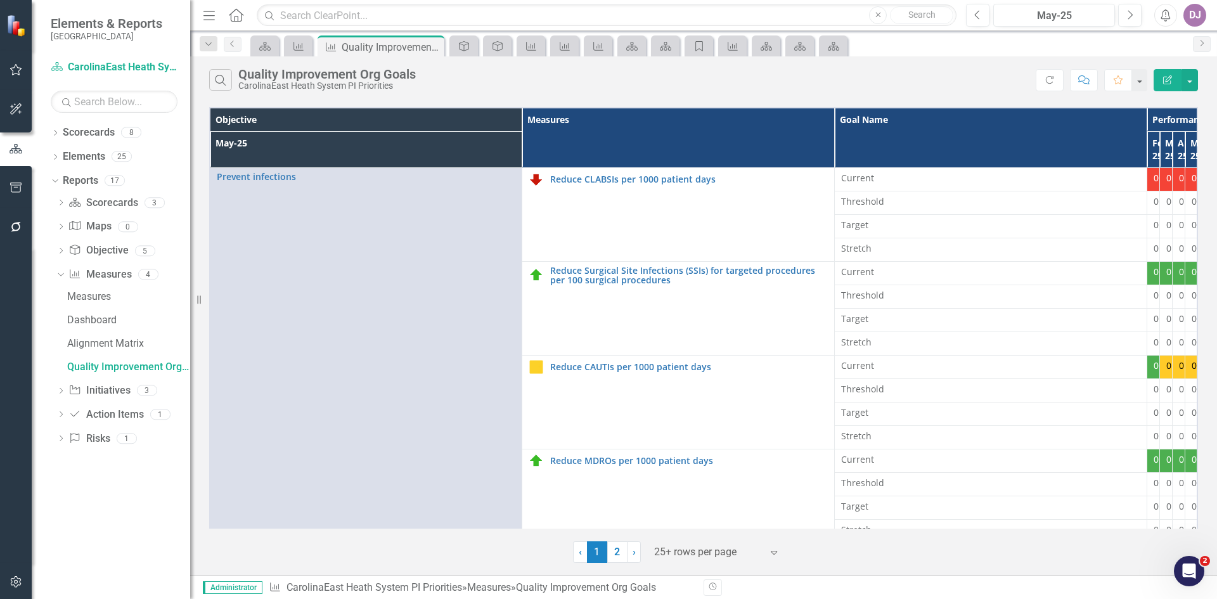
click at [1168, 79] on icon "Edit Report" at bounding box center [1166, 79] width 11 height 9
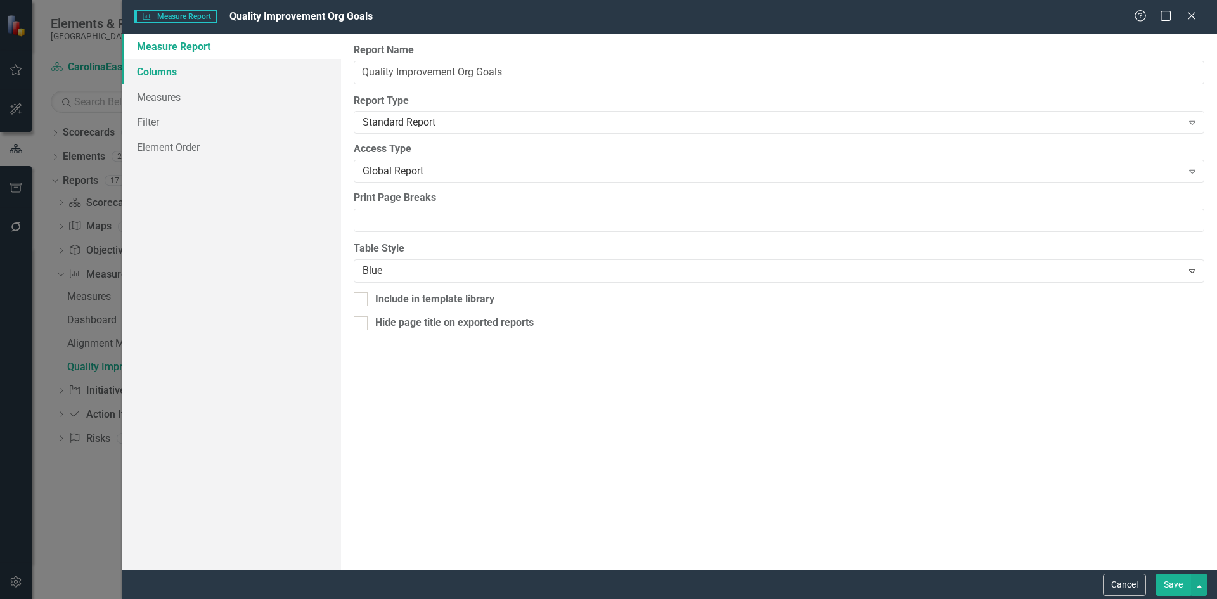
click at [167, 79] on link "Columns" at bounding box center [231, 71] width 219 height 25
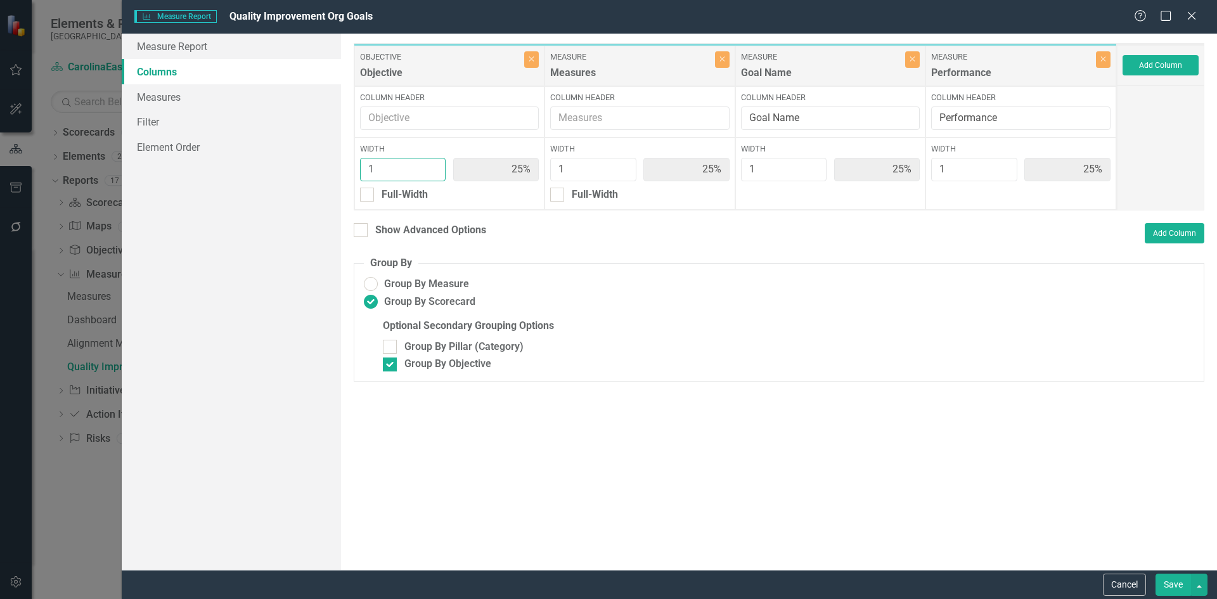
click at [433, 174] on input "1" at bounding box center [403, 169] width 86 height 23
type input "2"
type input "40%"
type input "20%"
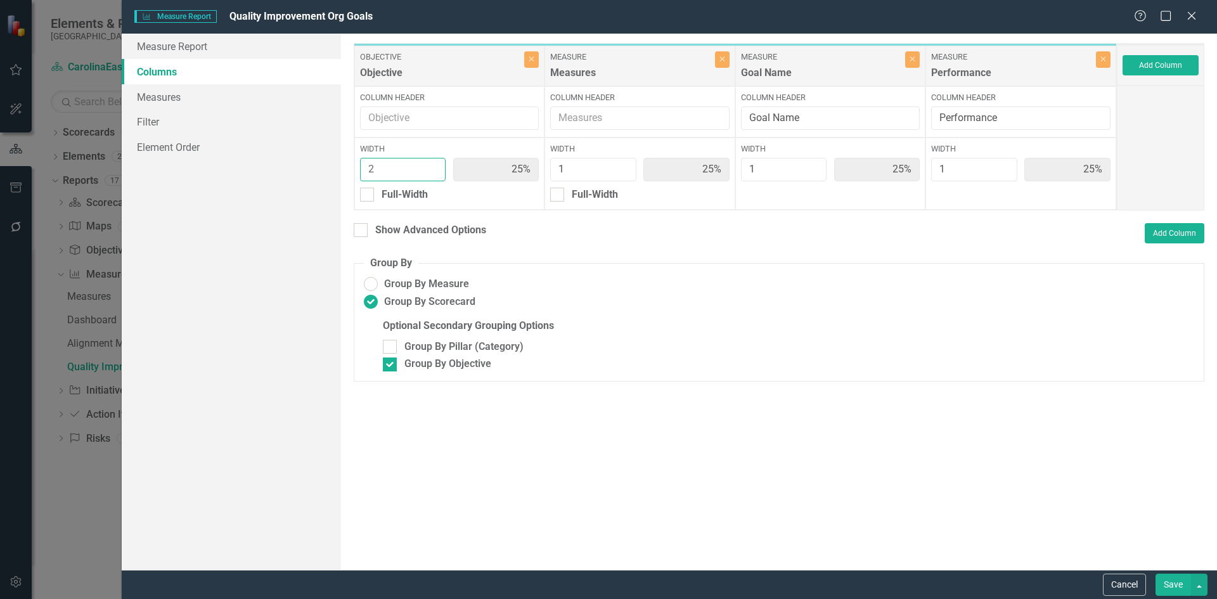
type input "20%"
click at [433, 165] on input "2" at bounding box center [403, 169] width 86 height 23
type input "3"
type input "50%"
type input "17%"
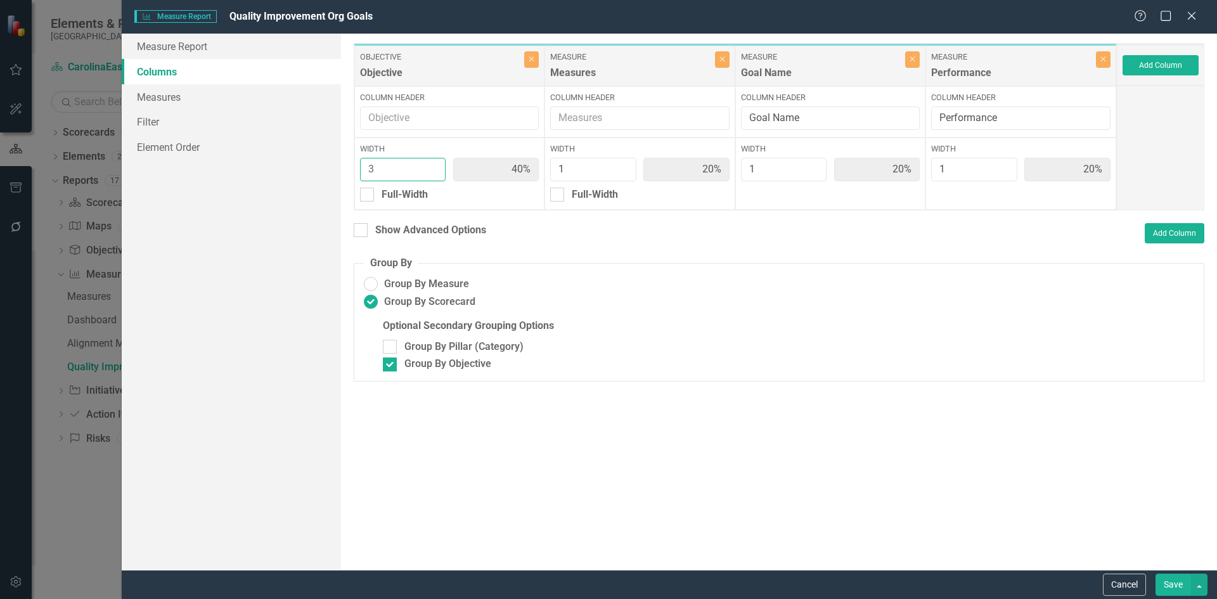
type input "17%"
click at [433, 165] on input "3" at bounding box center [403, 169] width 86 height 23
type input "4"
type input "57%"
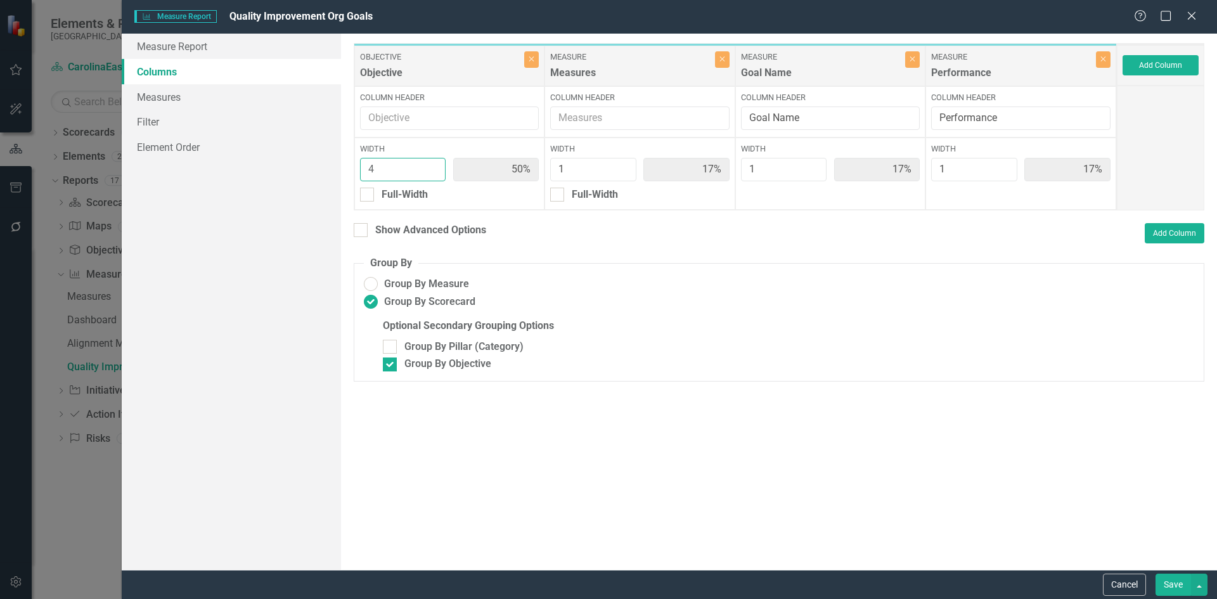
type input "14%"
click at [433, 165] on input "4" at bounding box center [403, 169] width 86 height 23
type input "3"
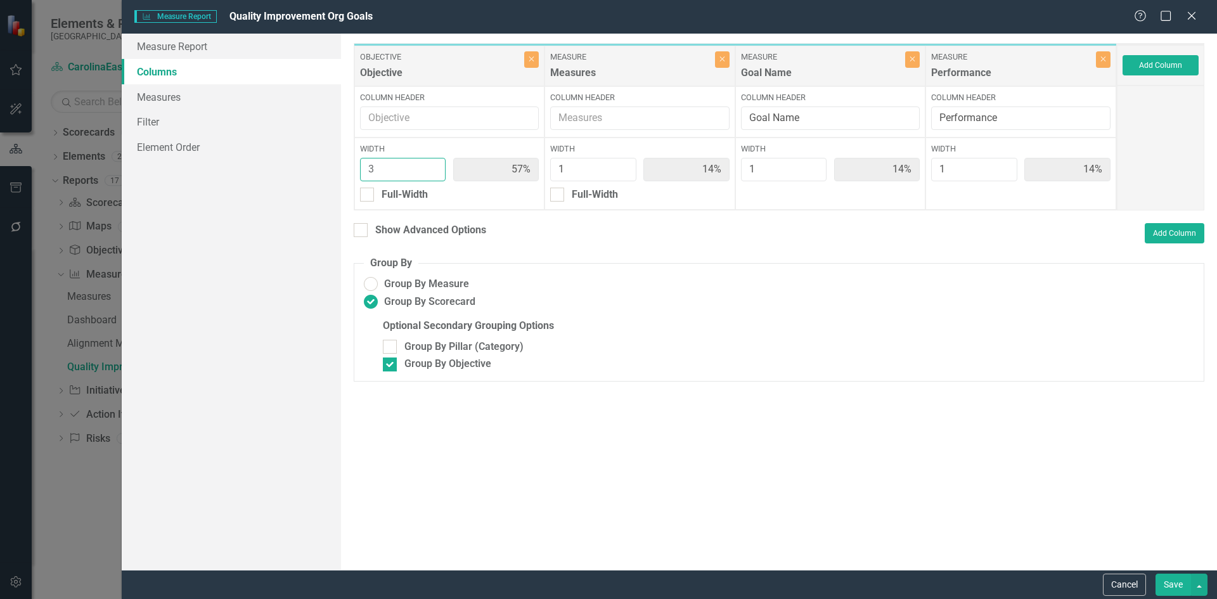
type input "50%"
type input "17%"
click at [433, 173] on input "3" at bounding box center [403, 169] width 86 height 23
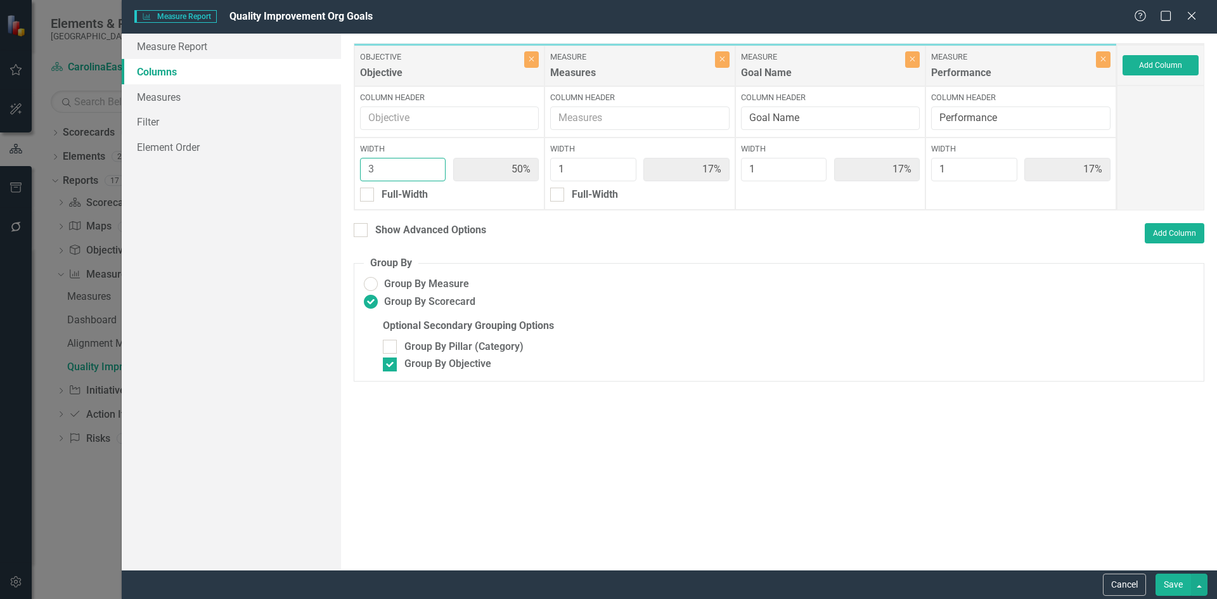
type input "2"
type input "40%"
type input "20%"
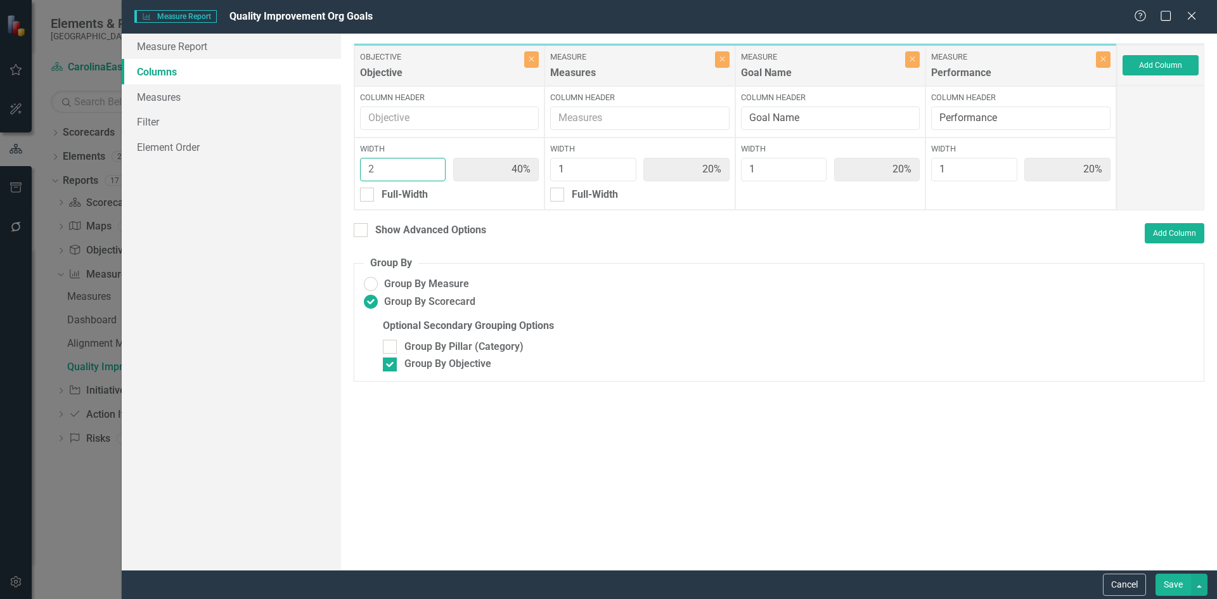
click at [433, 173] on input "2" at bounding box center [403, 169] width 86 height 23
type input "1"
type input "25%"
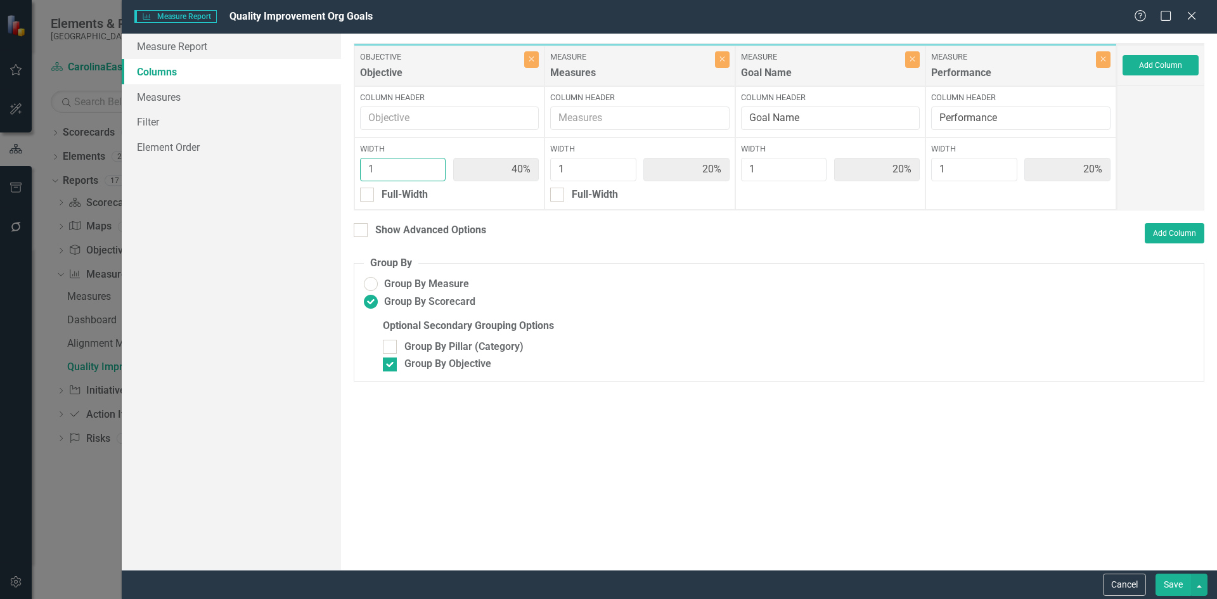
type input "25%"
type input "1"
click at [433, 173] on input "1" at bounding box center [403, 169] width 86 height 23
type input "2"
type input "20%"
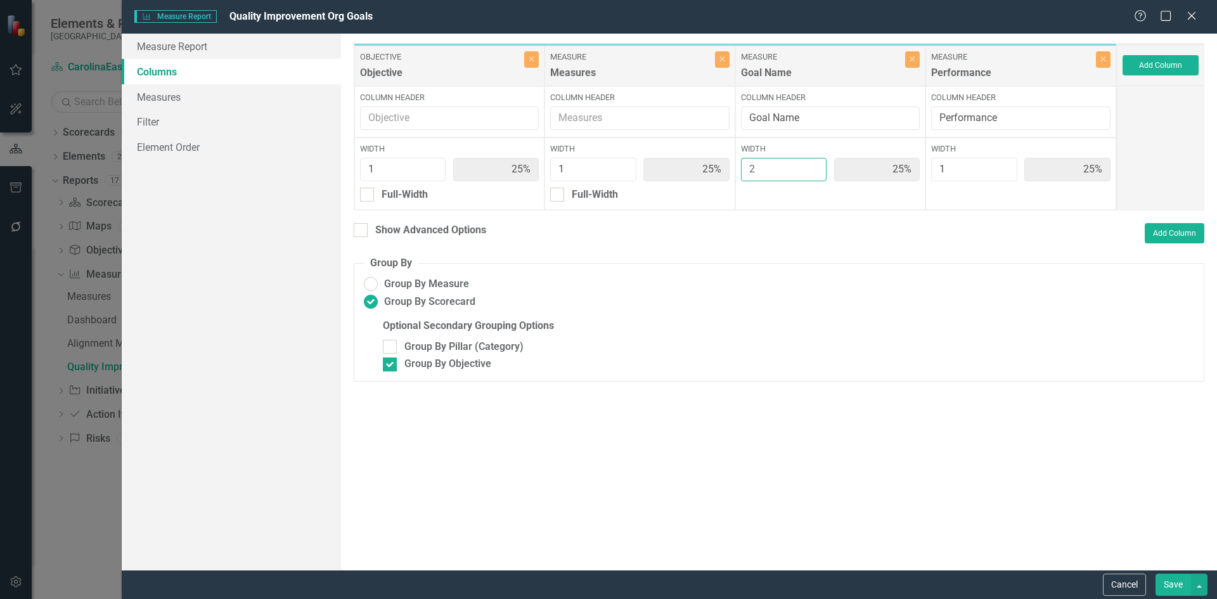
type input "20%"
type input "40%"
type input "20%"
type input "2"
click at [812, 165] on input "2" at bounding box center [784, 169] width 86 height 23
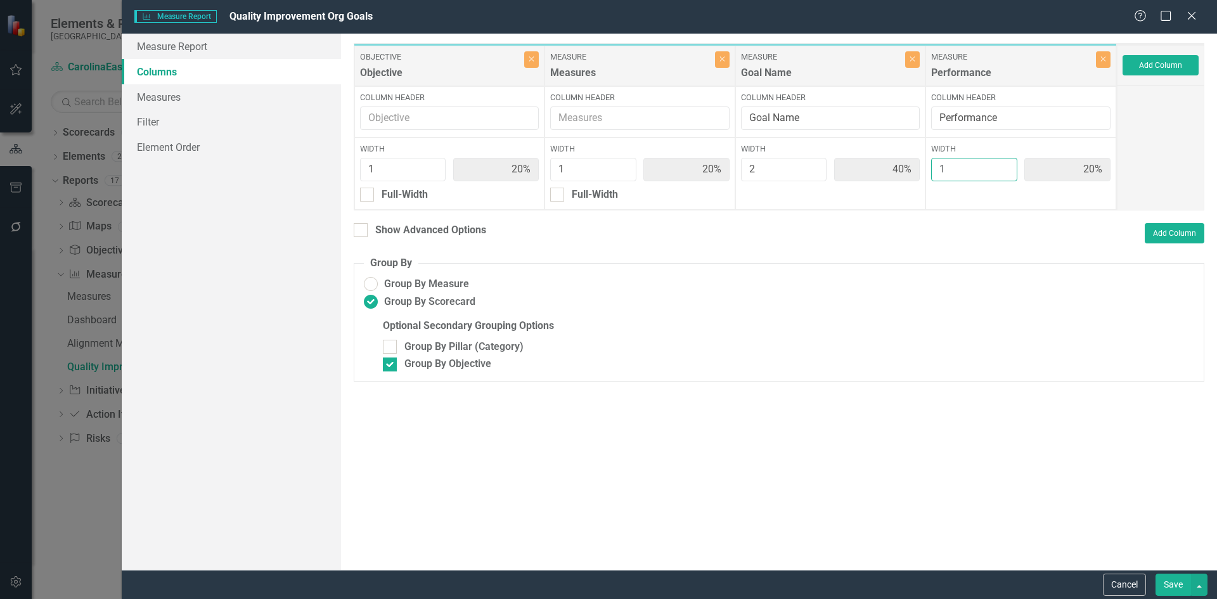
type input "2"
type input "17%"
type input "33%"
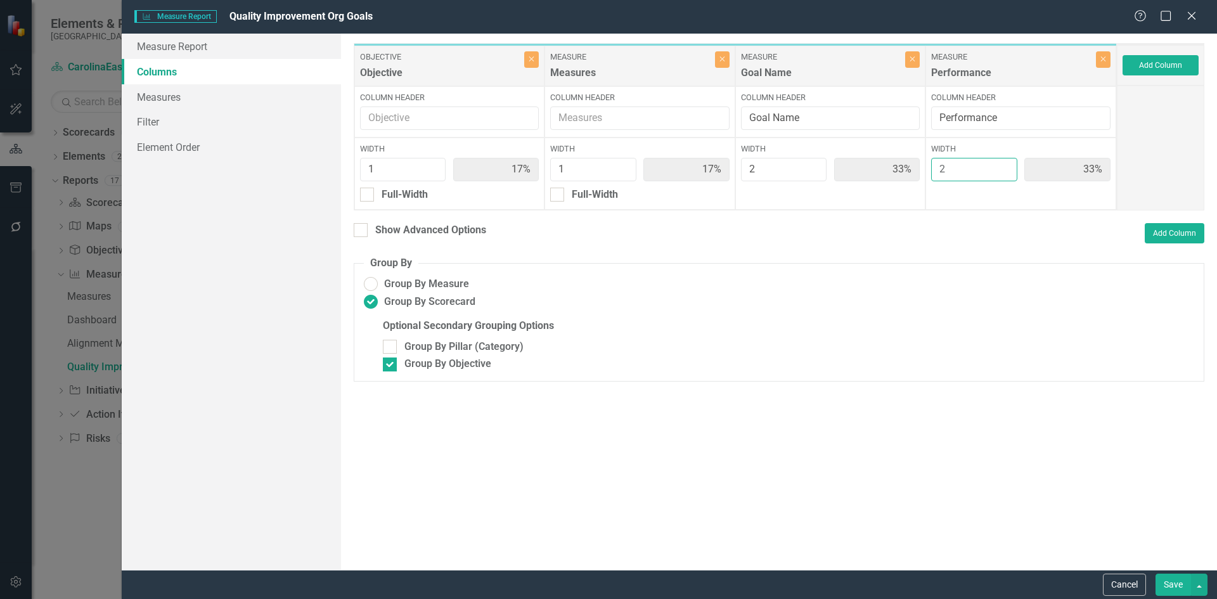
click at [1004, 163] on input "2" at bounding box center [974, 169] width 86 height 23
type input "3"
type input "14%"
type input "29%"
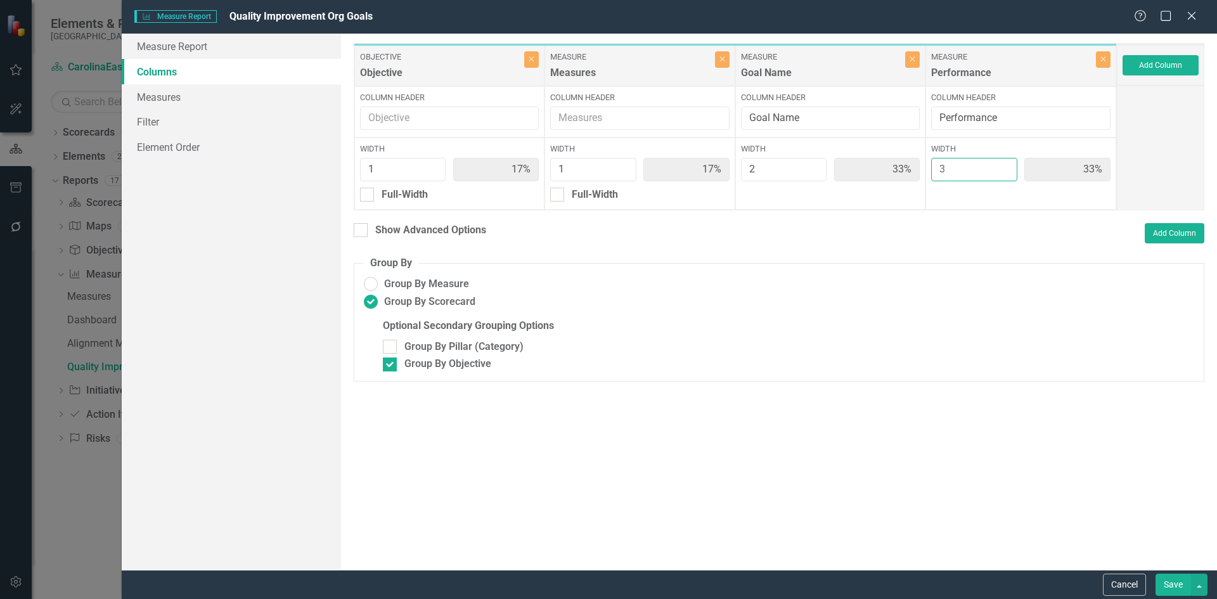
type input "43%"
click at [1004, 163] on input "3" at bounding box center [974, 169] width 86 height 23
type input "4"
type input "13%"
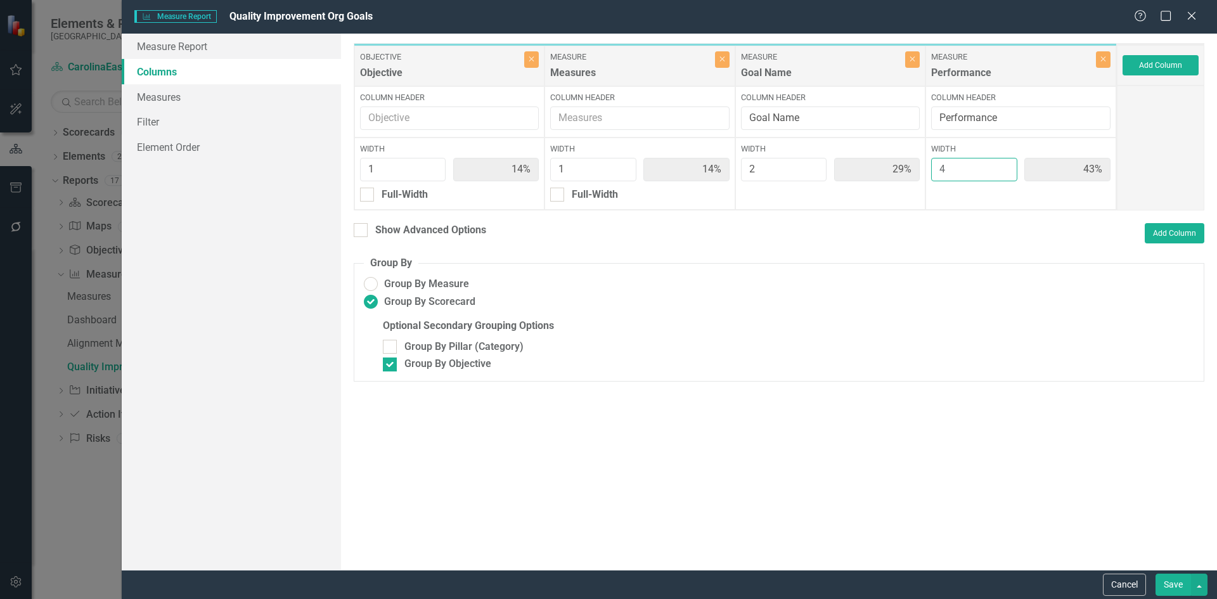
type input "25%"
type input "50%"
type input "4"
click at [1004, 163] on input "4" at bounding box center [974, 169] width 86 height 23
click at [1176, 579] on button "Save" at bounding box center [1172, 584] width 35 height 22
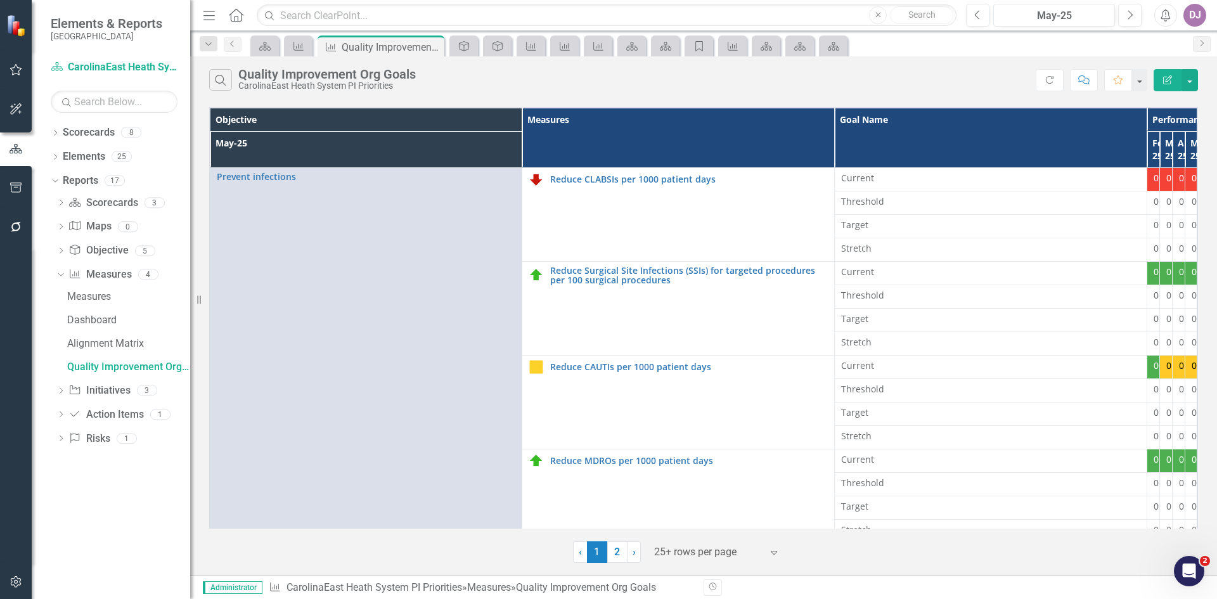
click at [1164, 77] on icon "button" at bounding box center [1167, 79] width 9 height 9
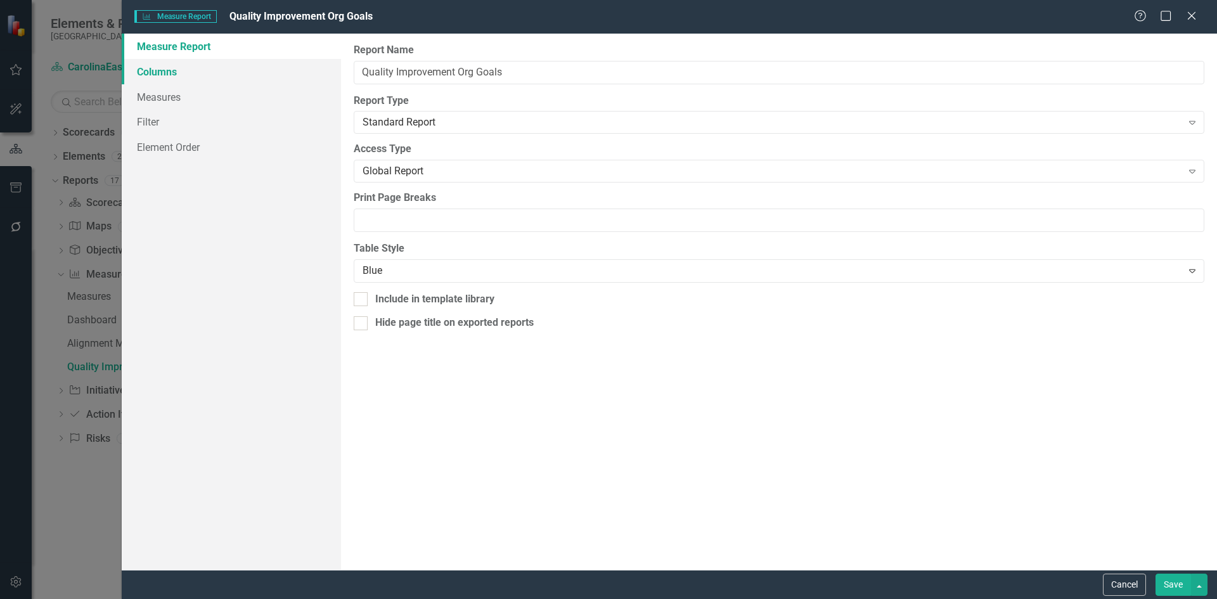
click at [146, 69] on link "Columns" at bounding box center [231, 71] width 219 height 25
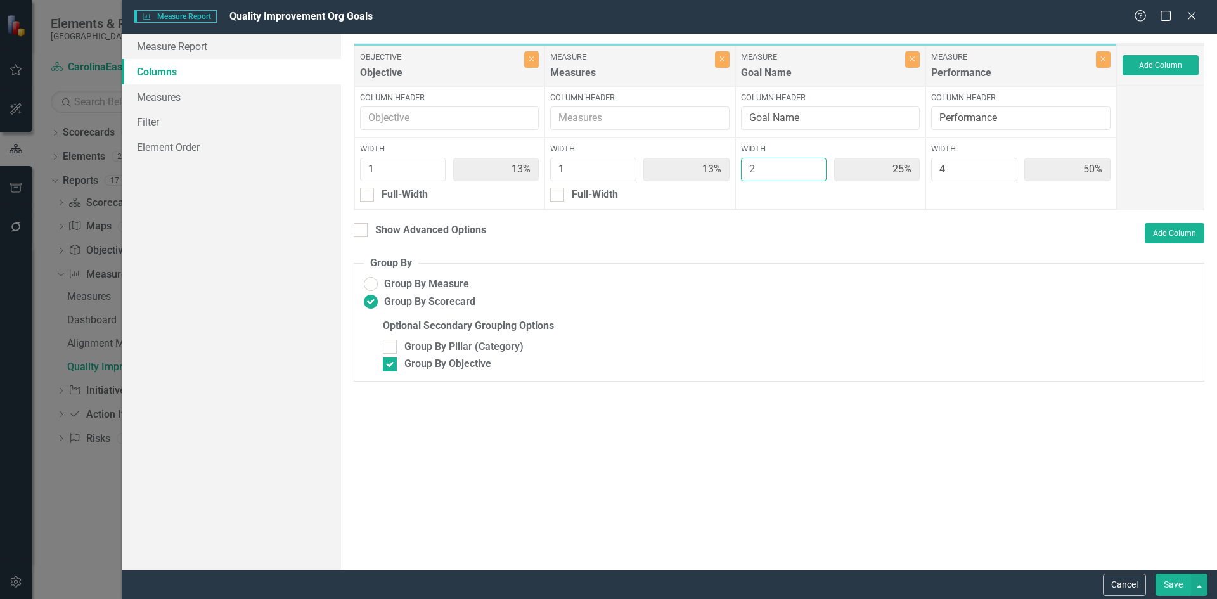
type input "1"
type input "14%"
type input "57%"
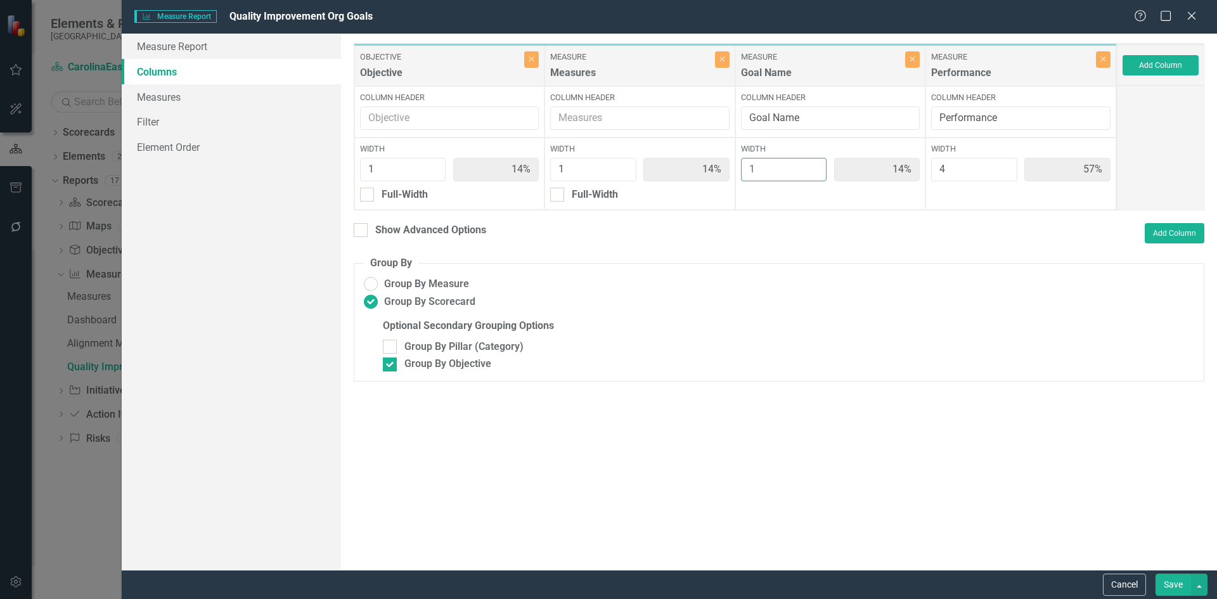
type input "1"
click at [814, 175] on input "1" at bounding box center [784, 169] width 86 height 23
type input "5"
type input "13%"
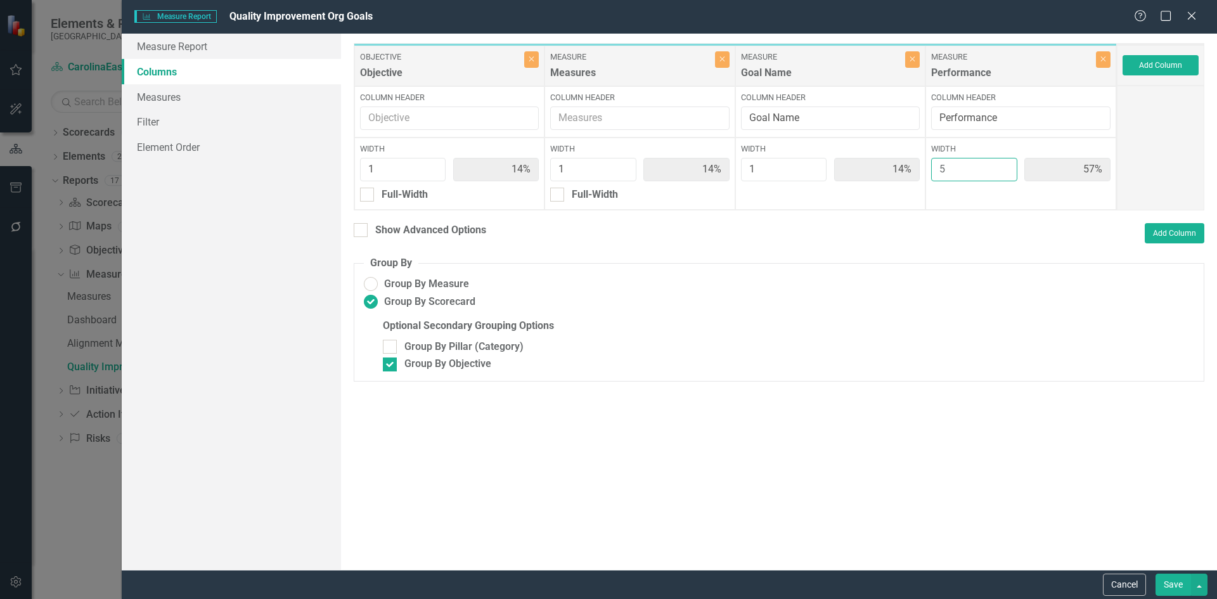
type input "13%"
type input "63%"
click at [1005, 164] on input "5" at bounding box center [974, 169] width 86 height 23
type input "6"
type input "11%"
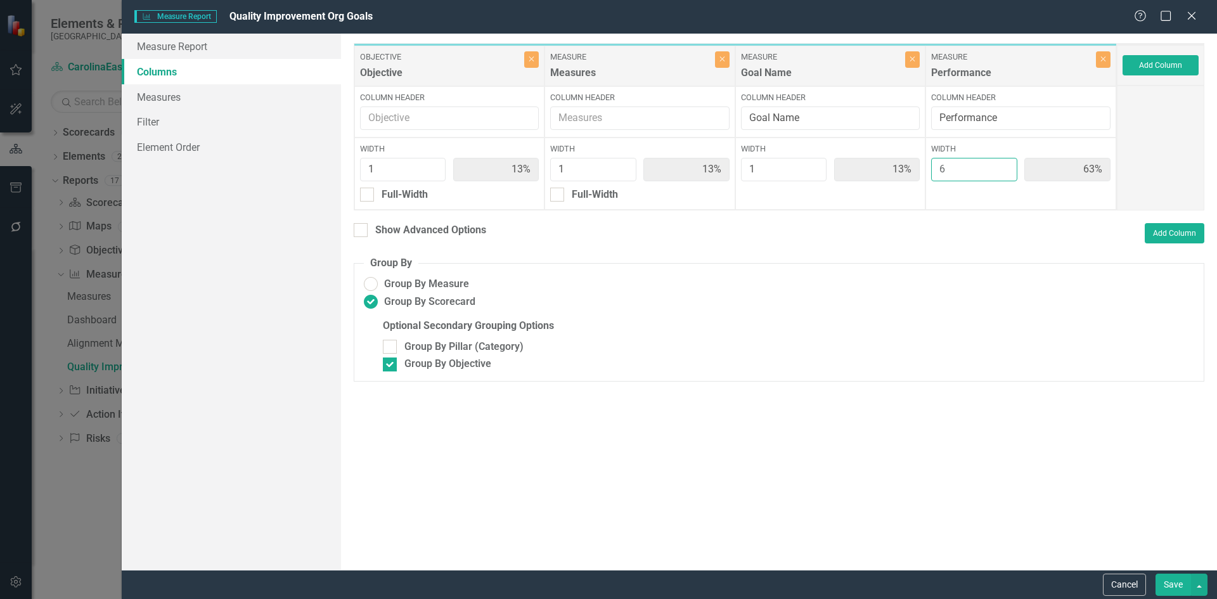
type input "11%"
type input "67%"
click at [1005, 164] on input "6" at bounding box center [974, 169] width 86 height 23
type input "7"
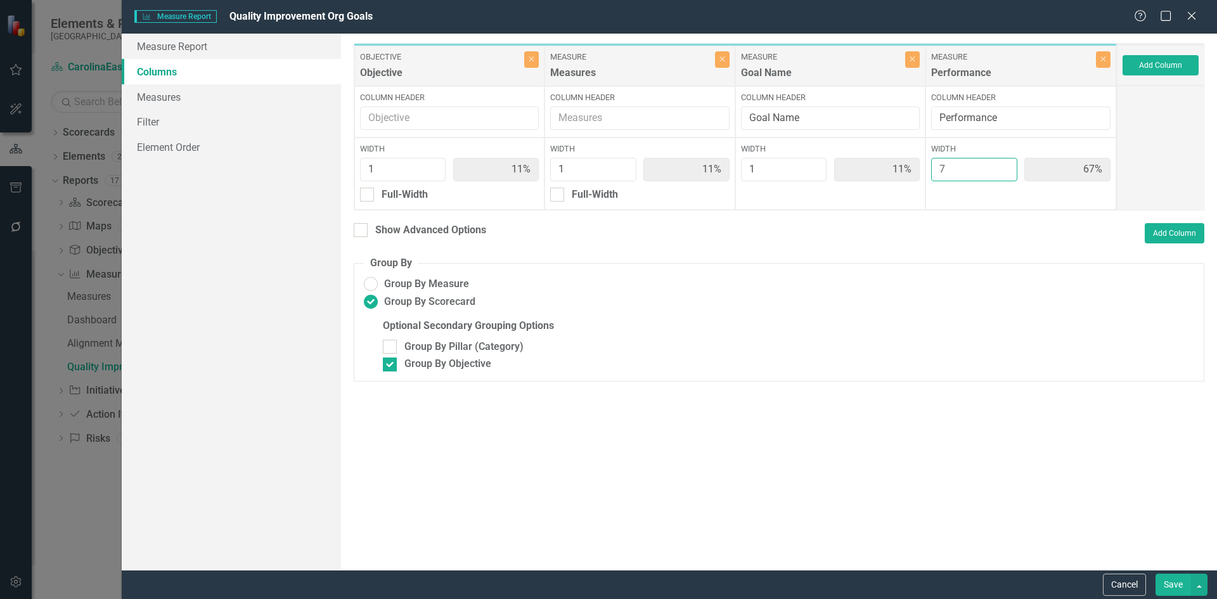
type input "10%"
type input "70%"
click at [1005, 164] on input "7" at bounding box center [974, 169] width 86 height 23
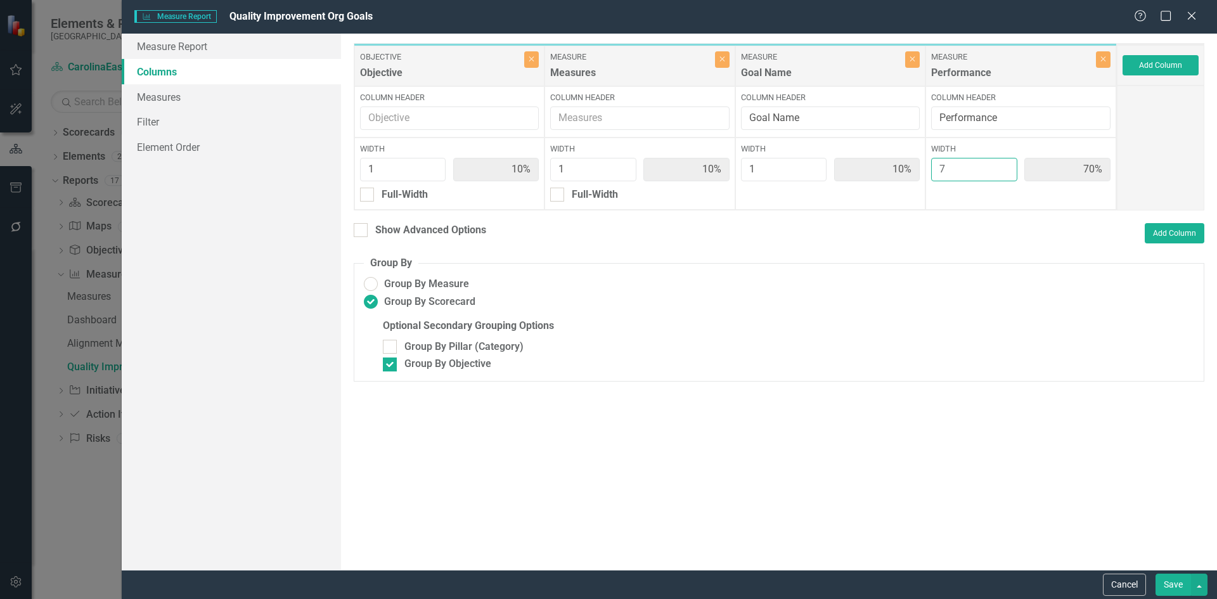
type input "8"
type input "9%"
type input "73%"
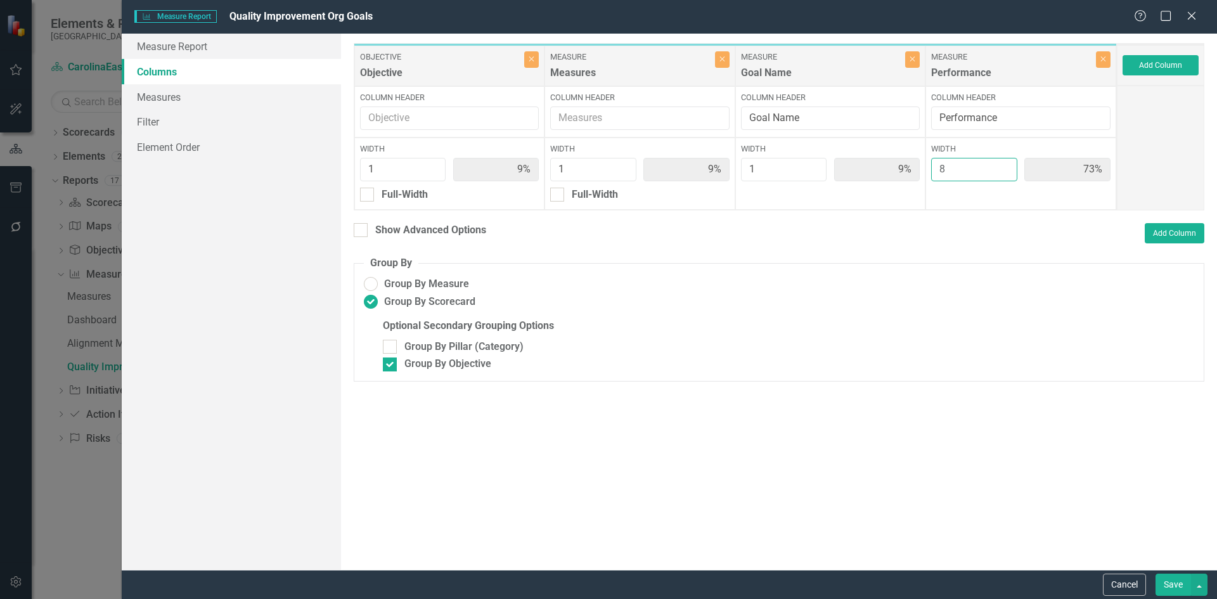
type input "8"
click at [1005, 164] on input "8" at bounding box center [974, 169] width 86 height 23
click at [1179, 589] on button "Save" at bounding box center [1172, 584] width 35 height 22
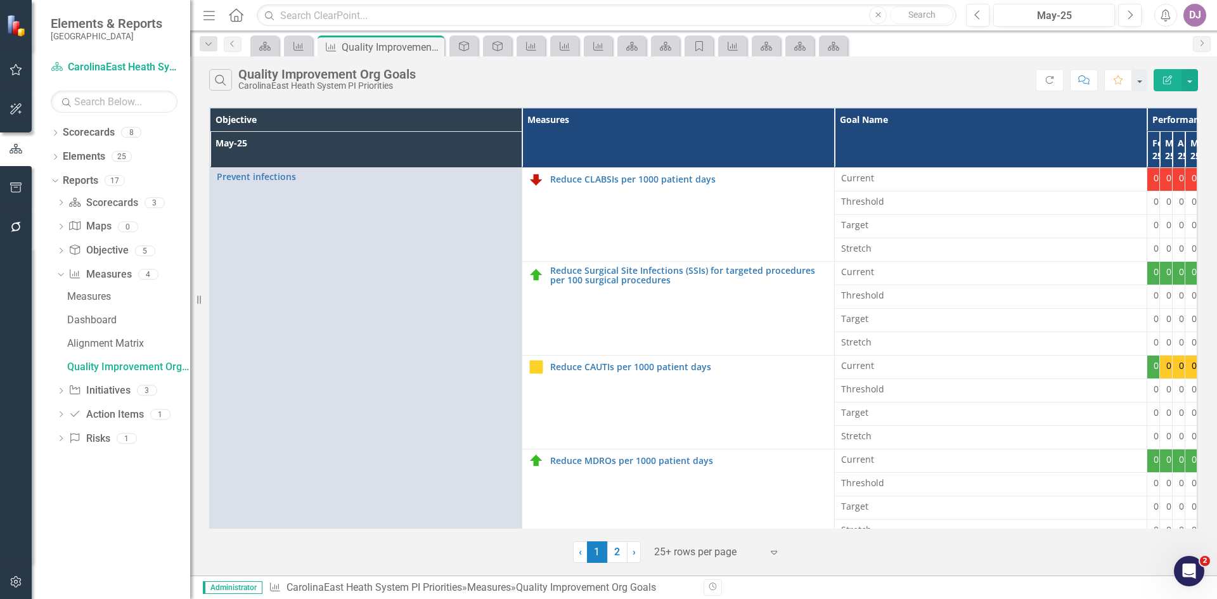
click at [1168, 75] on icon "Edit Report" at bounding box center [1166, 79] width 11 height 9
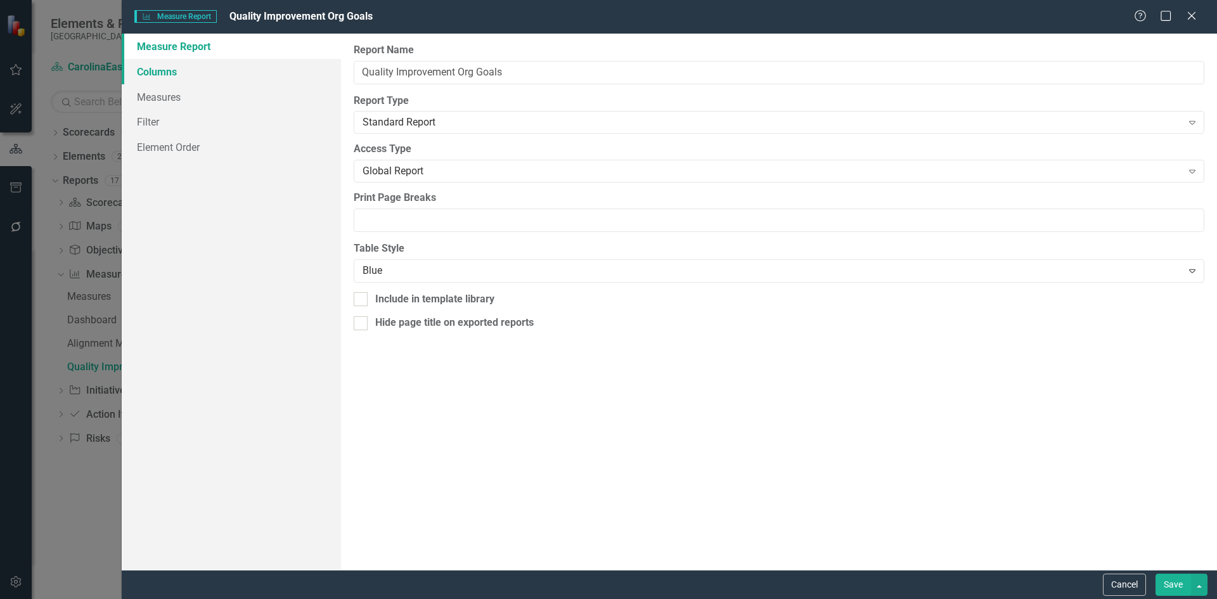
click at [176, 69] on link "Columns" at bounding box center [231, 71] width 219 height 25
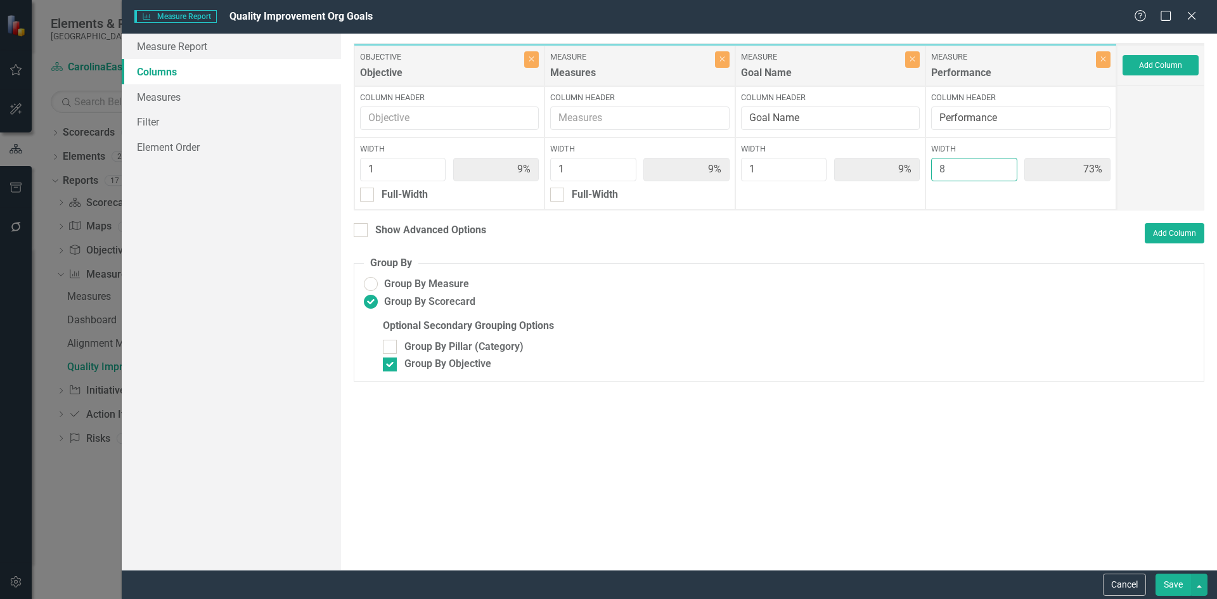
type input "9"
type input "8%"
type input "75%"
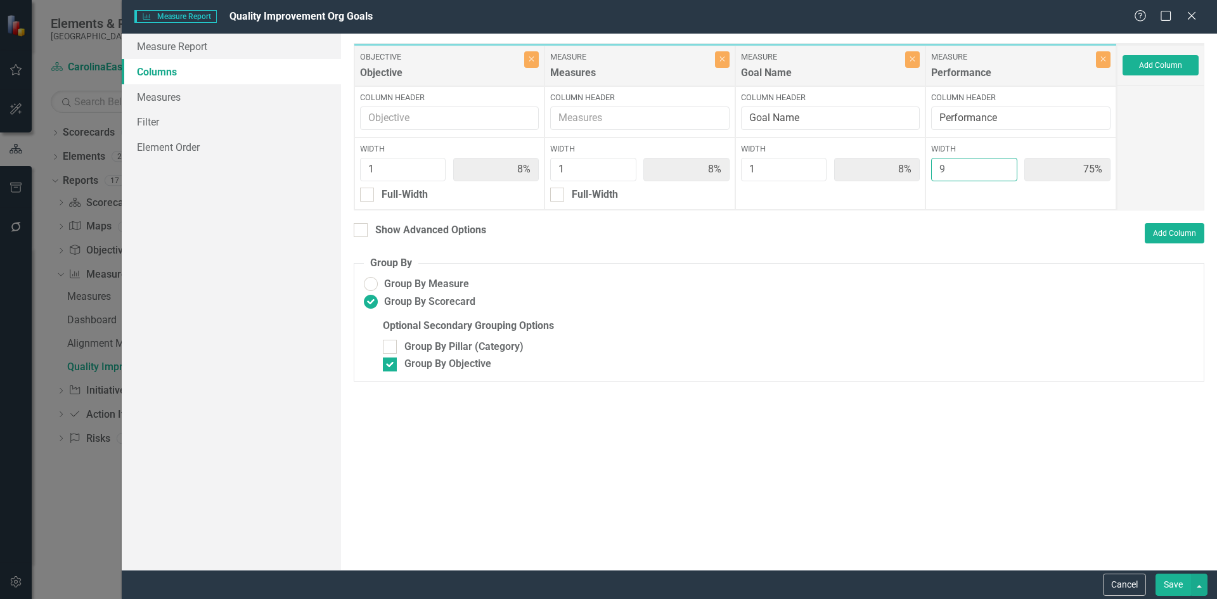
click at [1008, 165] on input "9" at bounding box center [974, 169] width 86 height 23
type input "10"
type input "77%"
click at [1007, 165] on input "10" at bounding box center [974, 169] width 86 height 23
type input "11"
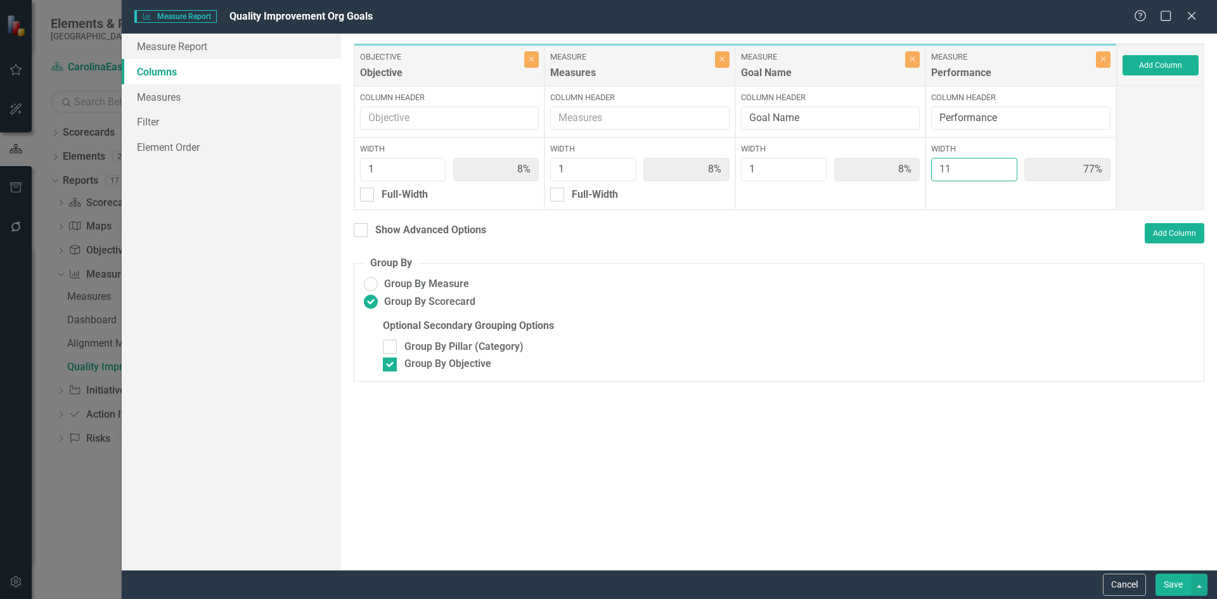
type input "7%"
type input "79%"
click at [1005, 164] on input "11" at bounding box center [974, 169] width 86 height 23
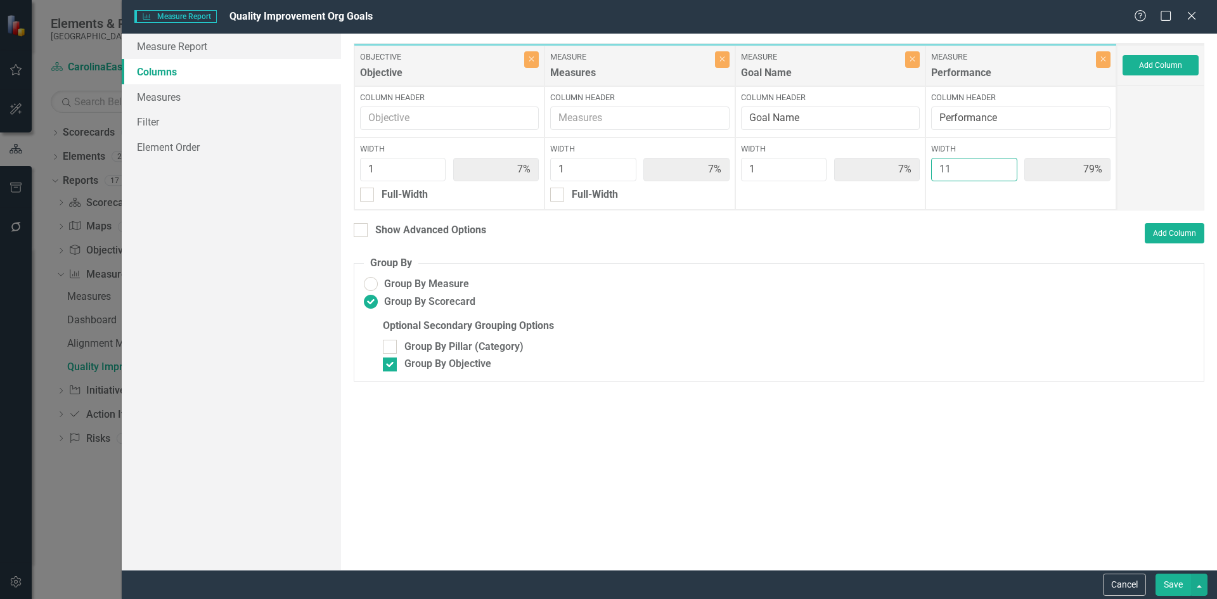
type input "12"
type input "80%"
click at [1005, 164] on input "12" at bounding box center [974, 169] width 86 height 23
type input "13"
type input "6%"
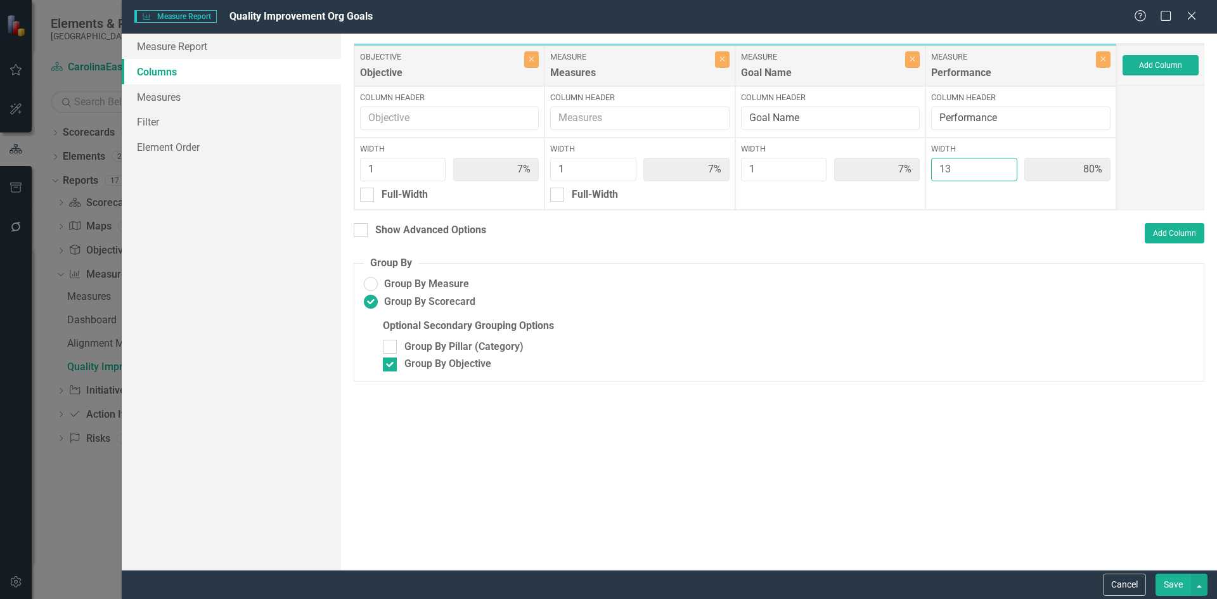
type input "6%"
type input "81%"
click at [1005, 164] on input "13" at bounding box center [974, 169] width 86 height 23
type input "14"
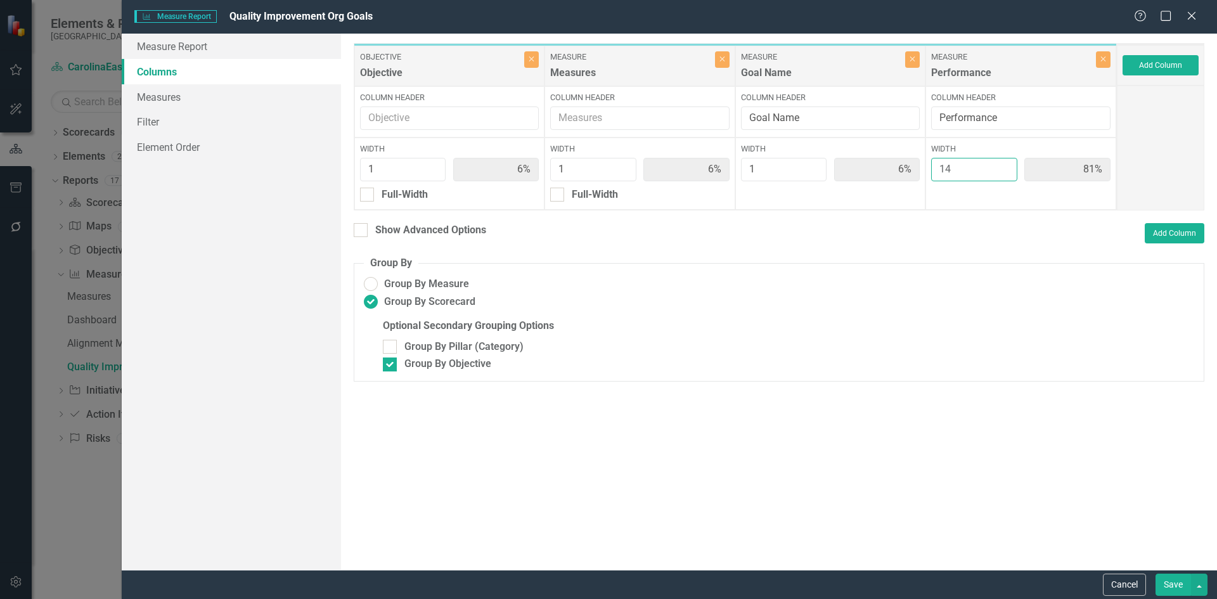
type input "82%"
type input "14"
click at [1005, 164] on input "14" at bounding box center [974, 169] width 86 height 23
click at [1163, 586] on button "Save" at bounding box center [1172, 584] width 35 height 22
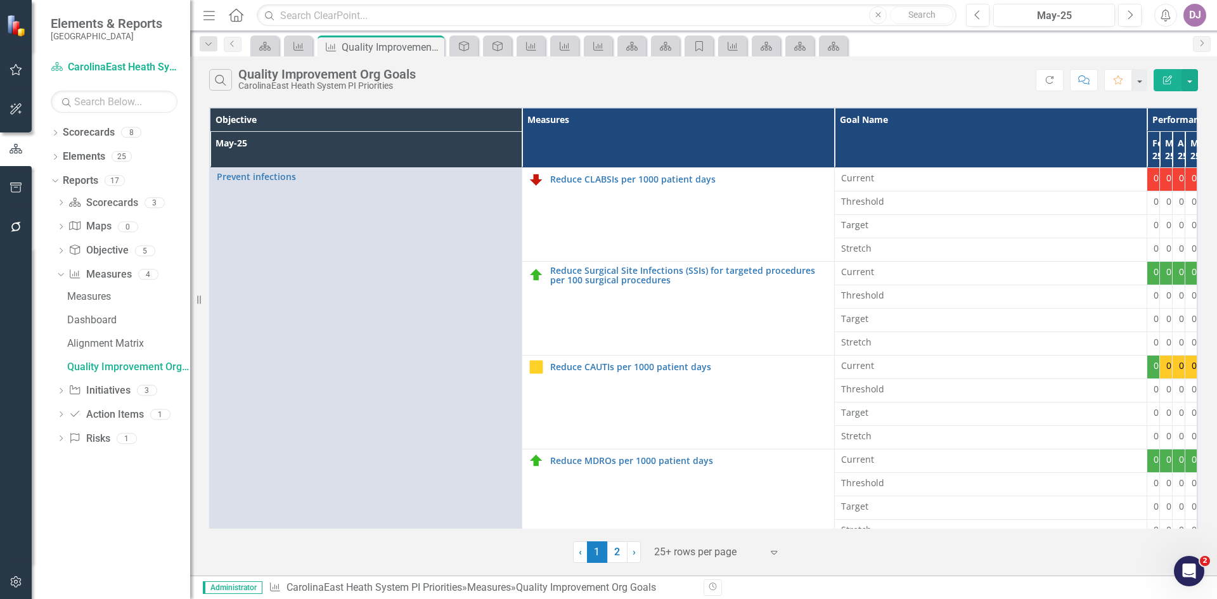
click at [1162, 82] on icon "Edit Report" at bounding box center [1166, 79] width 11 height 9
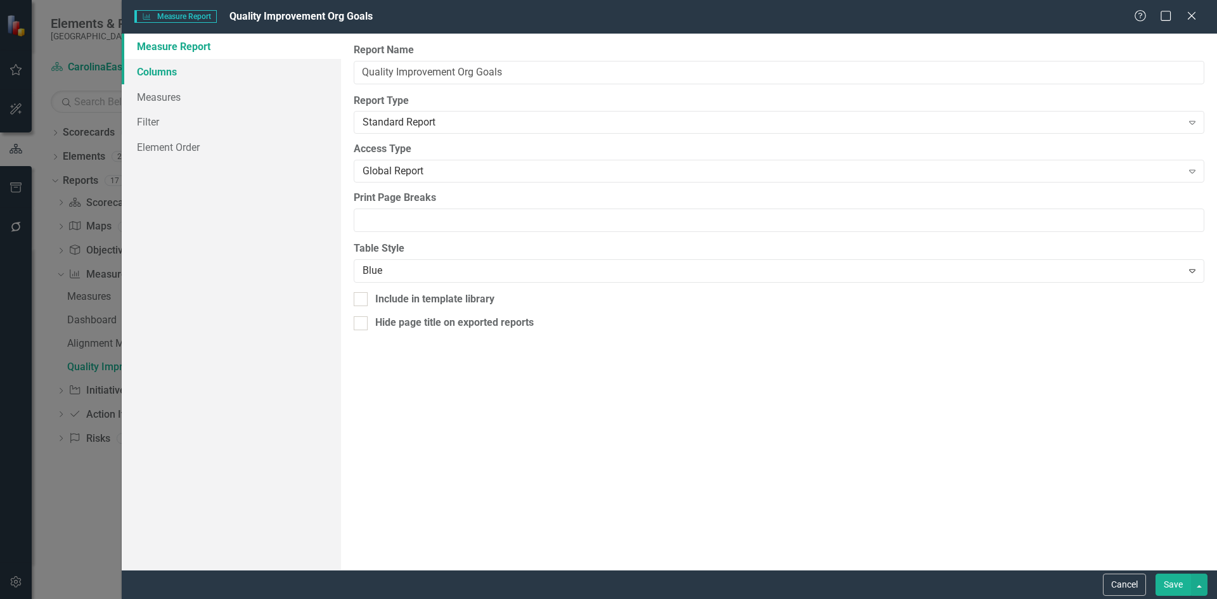
click at [148, 70] on link "Columns" at bounding box center [231, 71] width 219 height 25
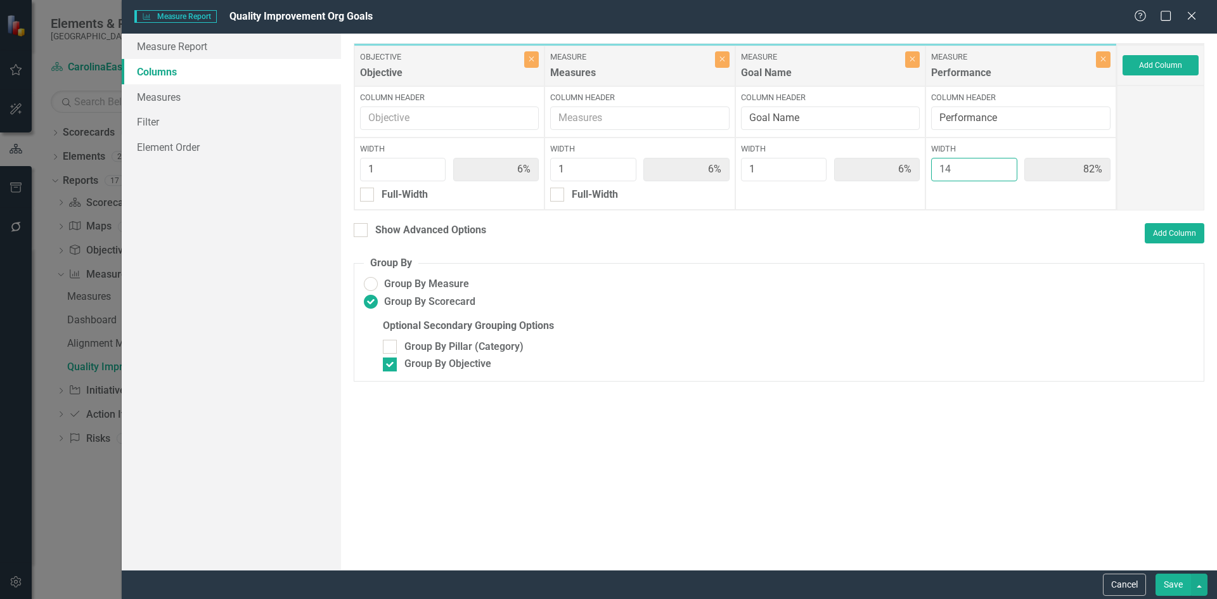
type input "15"
type input "83%"
click at [1005, 165] on input "15" at bounding box center [974, 169] width 86 height 23
type input "16"
type input "5%"
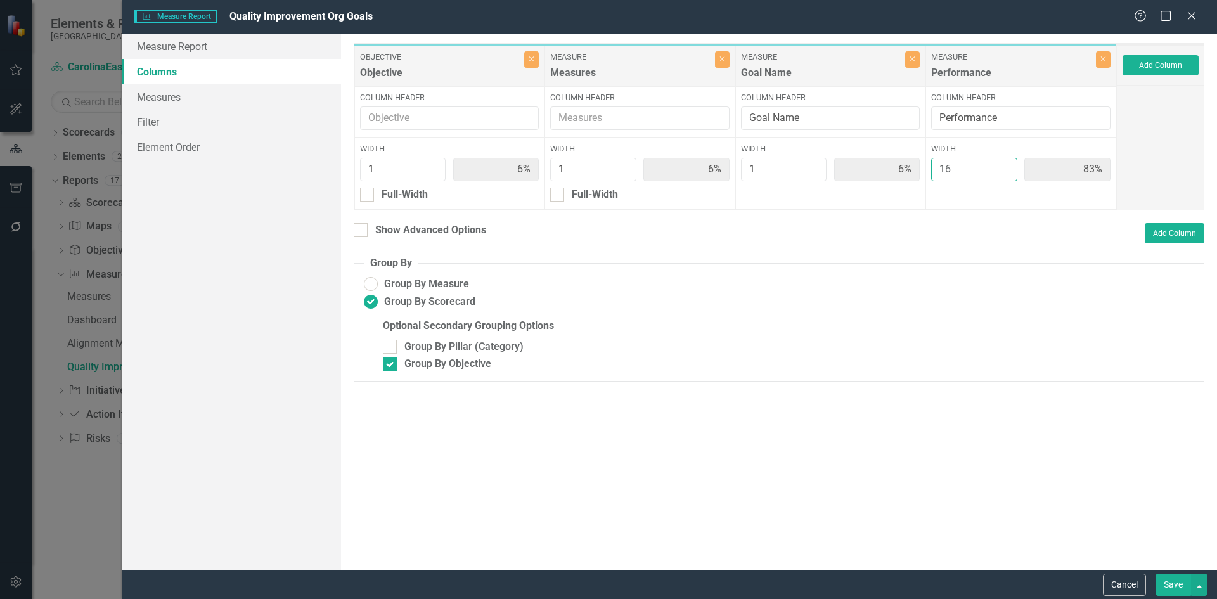
type input "5%"
type input "84%"
click at [1005, 165] on input "16" at bounding box center [974, 169] width 86 height 23
type input "17"
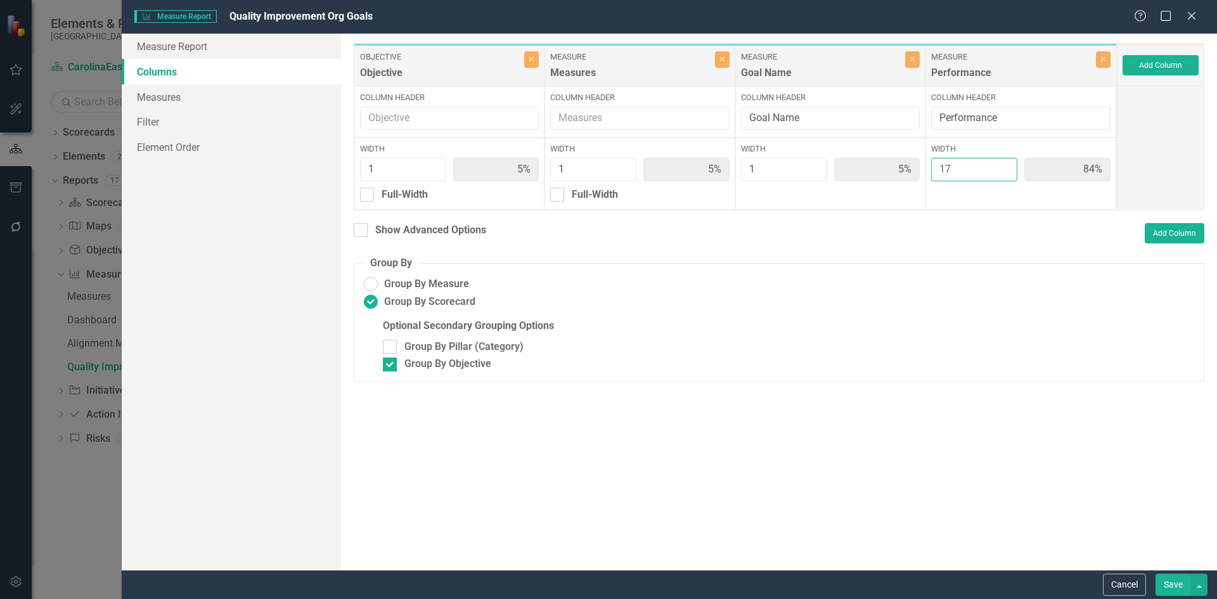
type input "85%"
click at [1005, 165] on input "17" at bounding box center [974, 169] width 86 height 23
type input "18"
type input "86%"
click at [1005, 165] on input "18" at bounding box center [974, 169] width 86 height 23
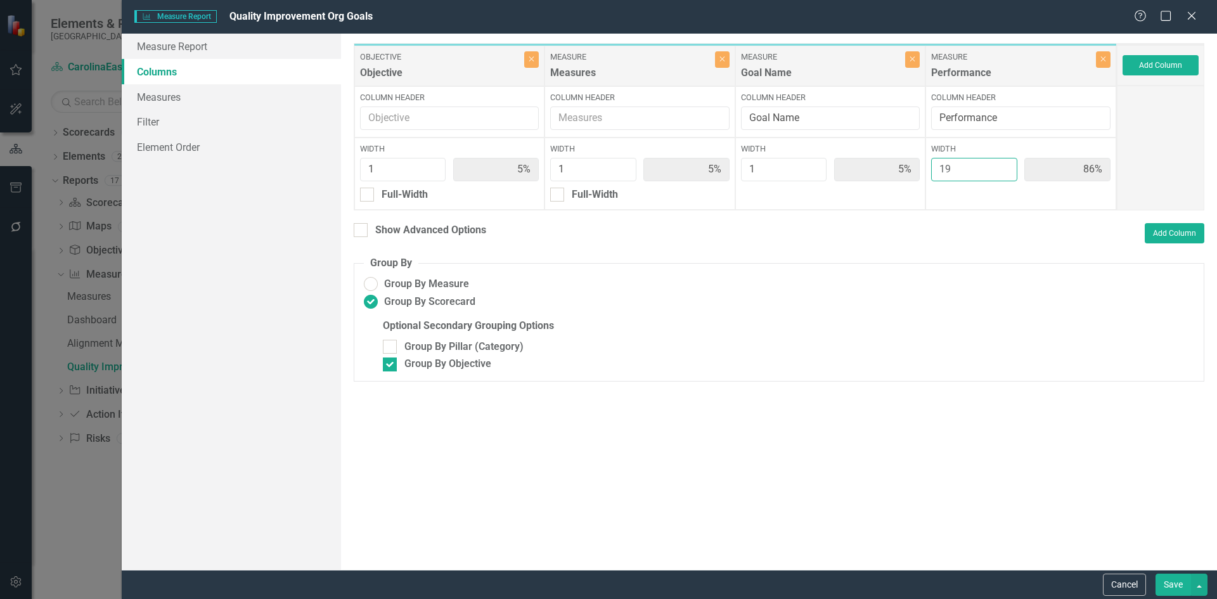
click at [1005, 165] on input "19" at bounding box center [974, 169] width 86 height 23
type input "20"
type input "4%"
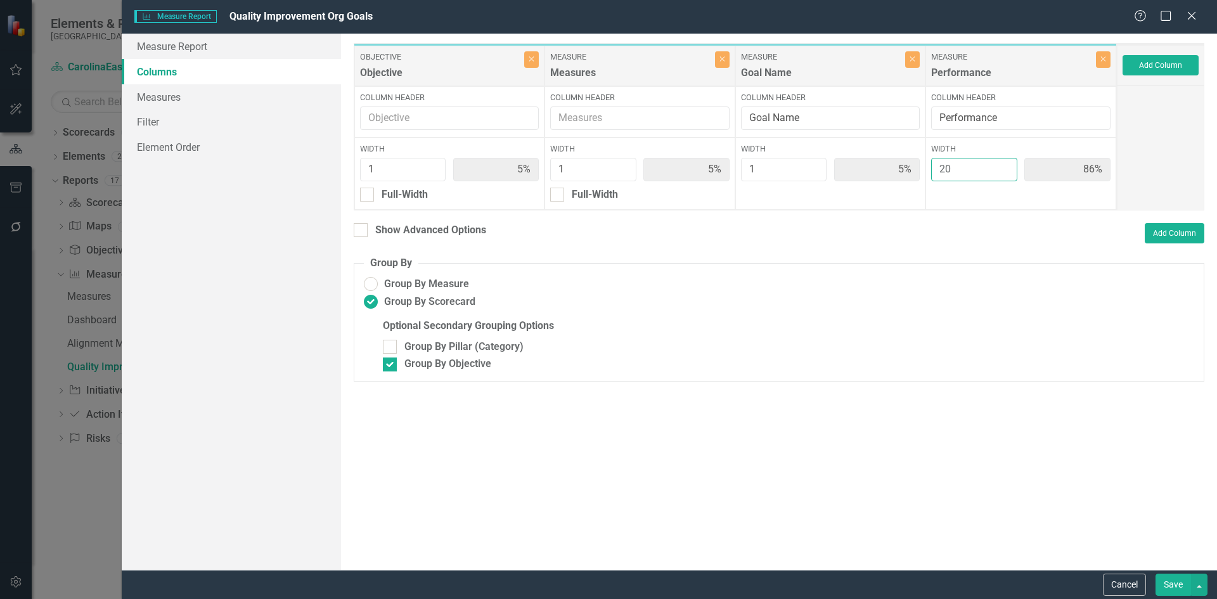
type input "87%"
click at [1005, 165] on input "20" at bounding box center [974, 169] width 86 height 23
type input "21"
type input "88%"
click at [1005, 165] on input "21" at bounding box center [974, 169] width 86 height 23
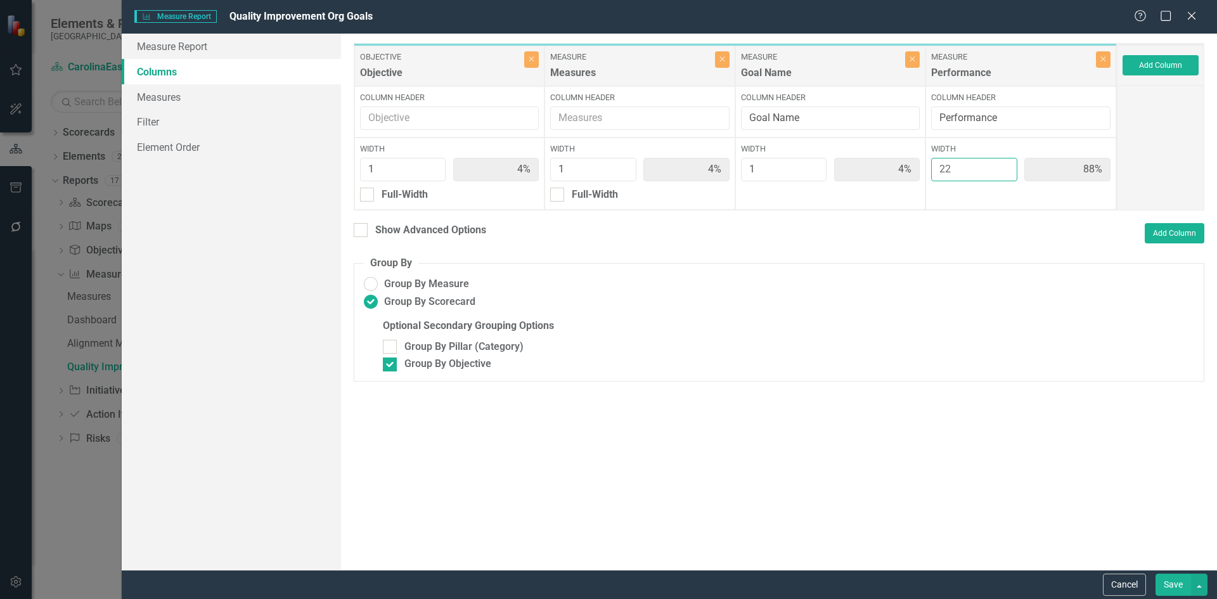
click at [1005, 165] on input "22" at bounding box center [974, 169] width 86 height 23
click at [1005, 165] on input "23" at bounding box center [974, 169] width 86 height 23
type input "24"
type input "89%"
click at [1005, 165] on input "24" at bounding box center [974, 169] width 86 height 23
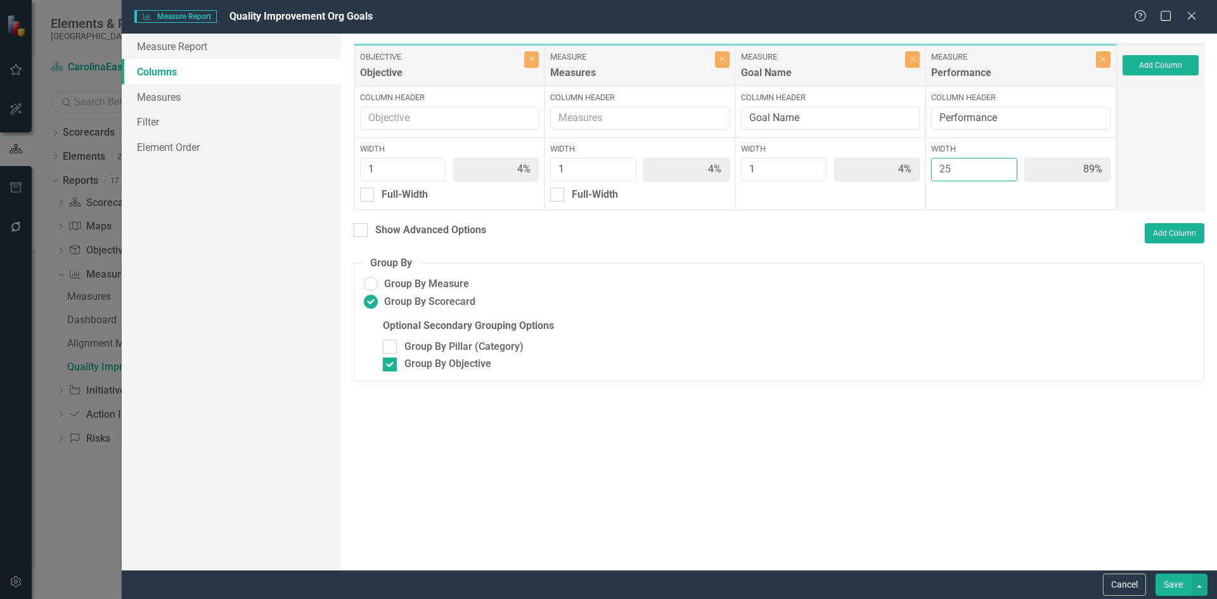
click at [1005, 165] on input "25" at bounding box center [974, 169] width 86 height 23
type input "26"
type input "3%"
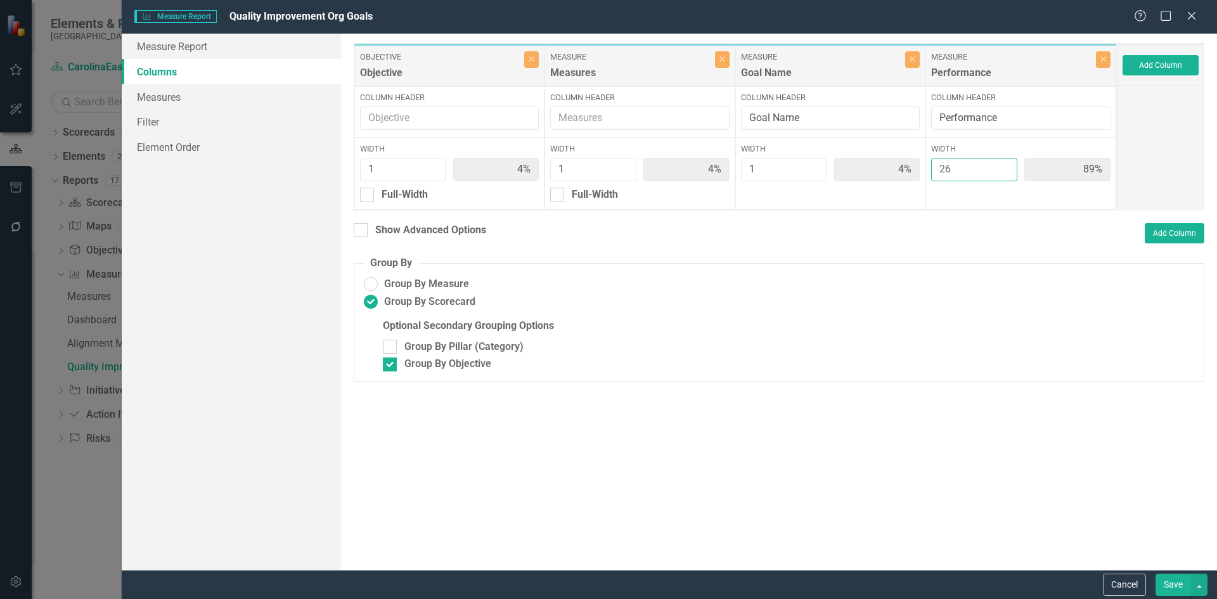
type input "90%"
type input "26"
click at [1005, 165] on input "26" at bounding box center [974, 169] width 86 height 23
click at [1180, 587] on button "Save" at bounding box center [1172, 584] width 35 height 22
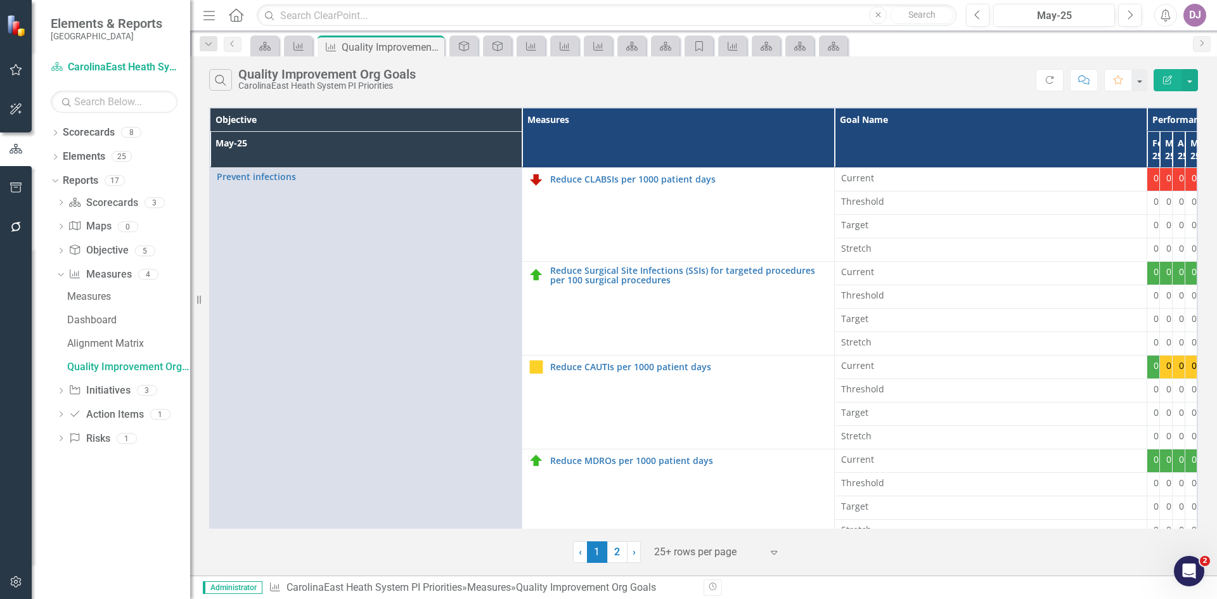
click at [1164, 80] on icon "Edit Report" at bounding box center [1166, 79] width 11 height 9
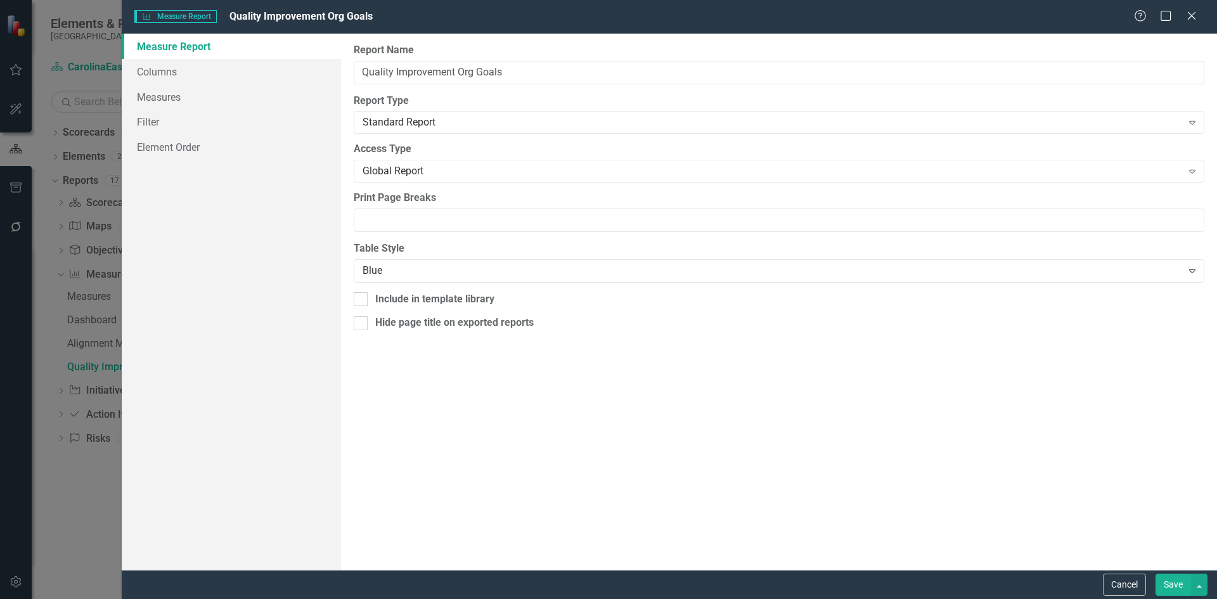
click at [158, 44] on link "Measure Report" at bounding box center [231, 46] width 219 height 25
click at [164, 76] on link "Columns" at bounding box center [231, 71] width 219 height 25
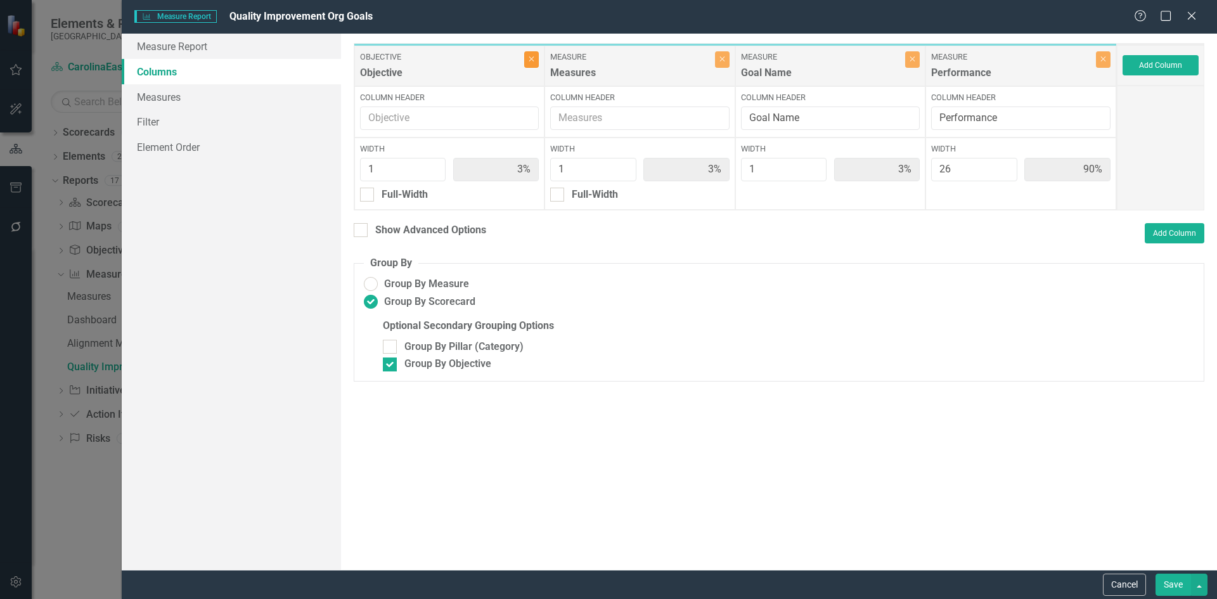
click at [534, 61] on icon "Close" at bounding box center [531, 59] width 6 height 8
type input "4%"
type input "93%"
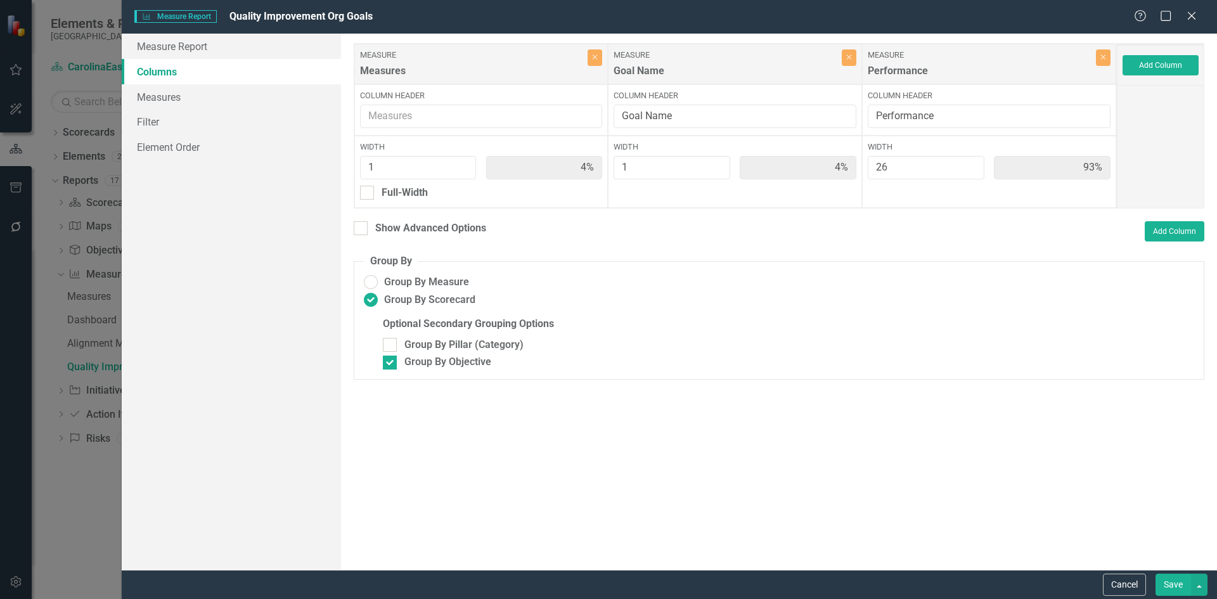
click at [1174, 588] on button "Save" at bounding box center [1172, 584] width 35 height 22
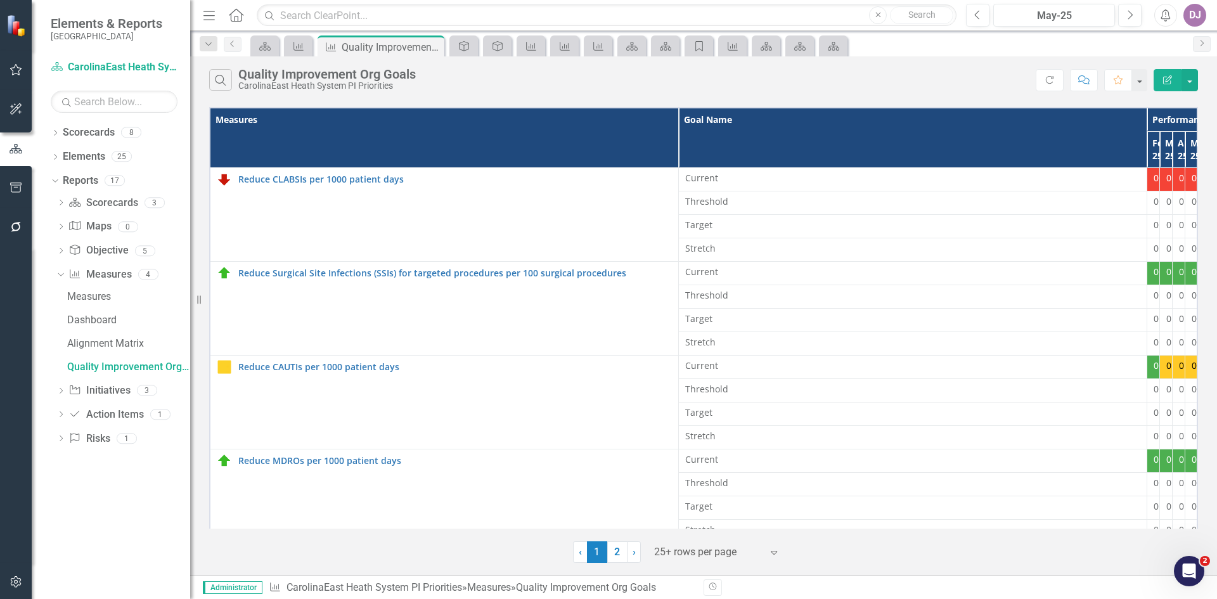
click at [1162, 79] on icon "Edit Report" at bounding box center [1166, 79] width 11 height 9
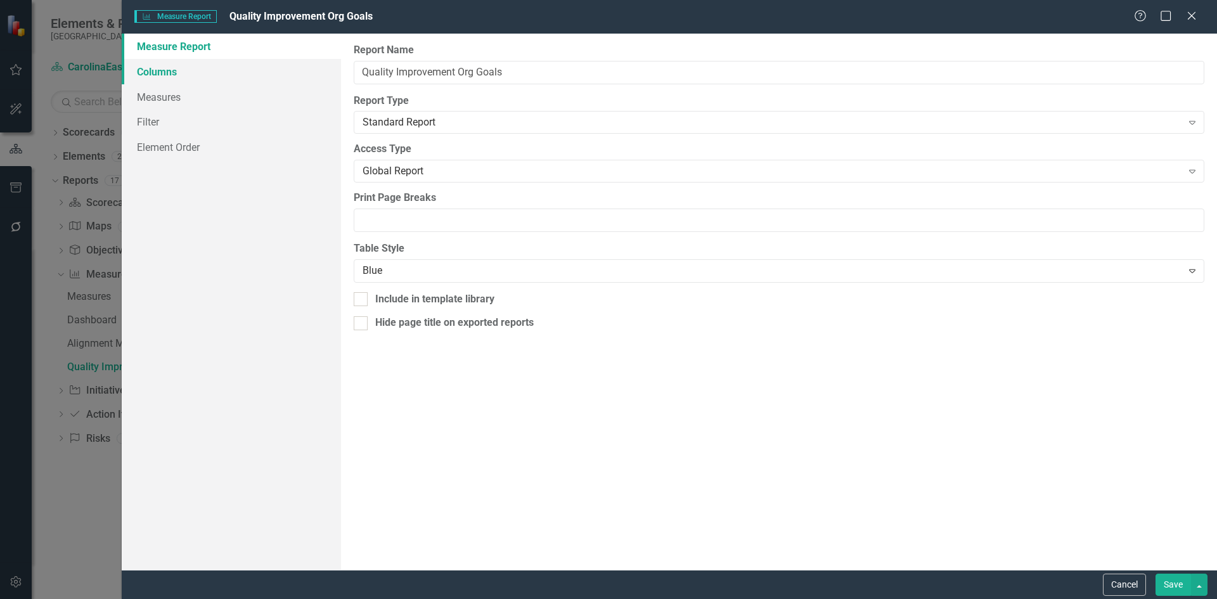
click at [169, 68] on link "Columns" at bounding box center [231, 71] width 219 height 25
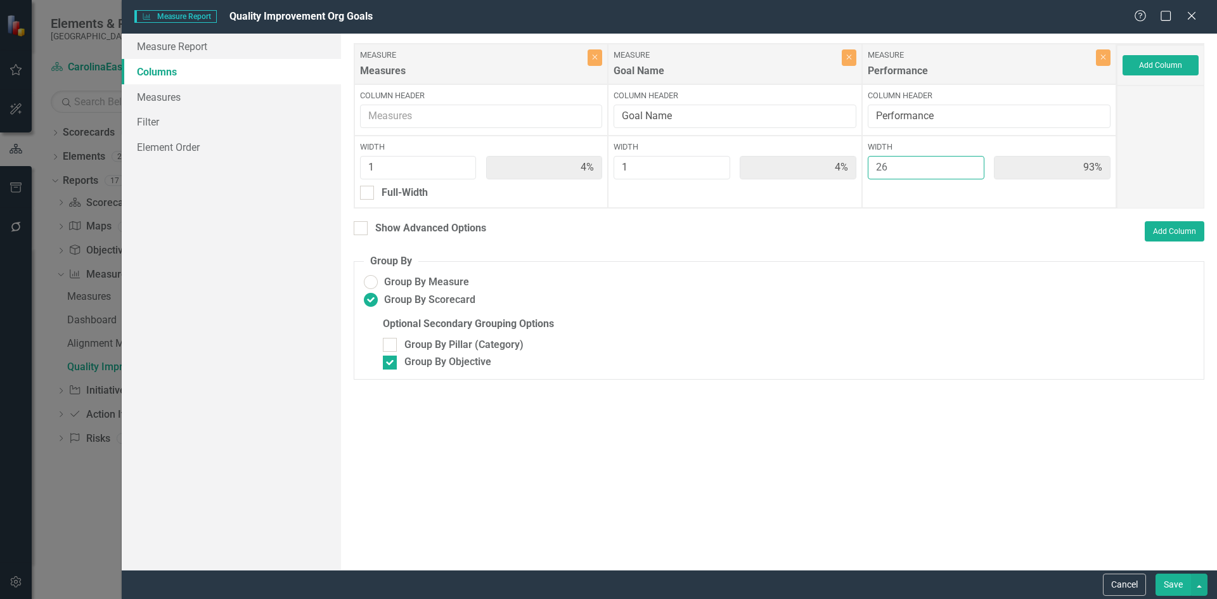
type input "27"
type input "3%"
click at [971, 167] on input "28" at bounding box center [925, 167] width 117 height 23
type input "29"
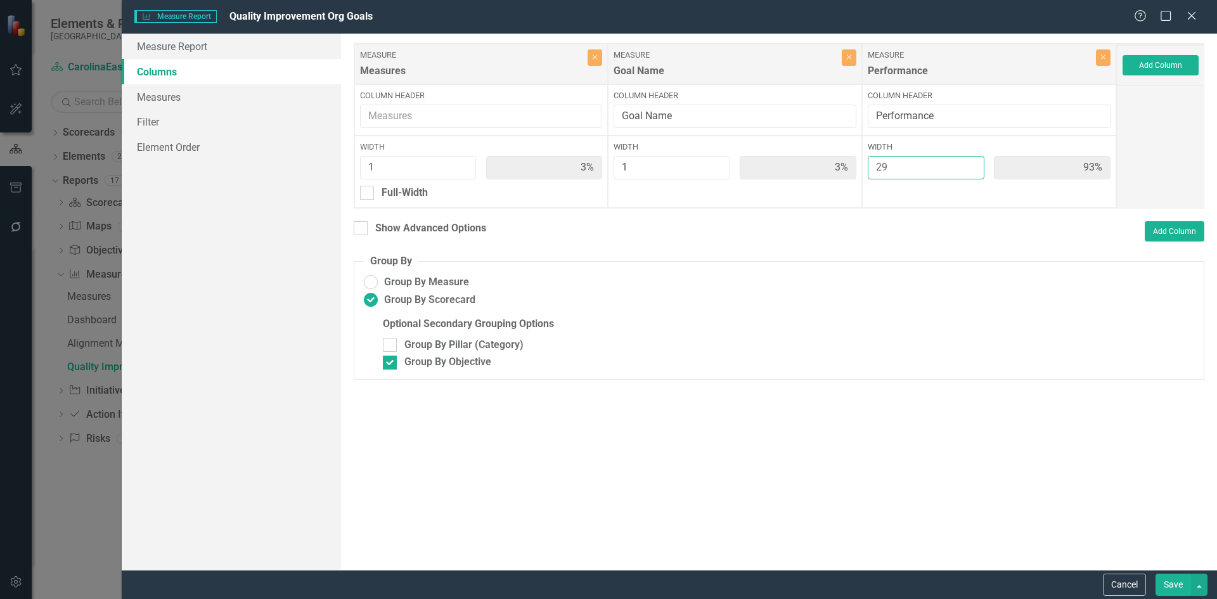
type input "94%"
click at [971, 167] on input "29" at bounding box center [925, 167] width 117 height 23
click at [971, 167] on input "30" at bounding box center [925, 167] width 117 height 23
click at [971, 166] on input "31" at bounding box center [925, 167] width 117 height 23
click at [971, 166] on input "32" at bounding box center [925, 167] width 117 height 23
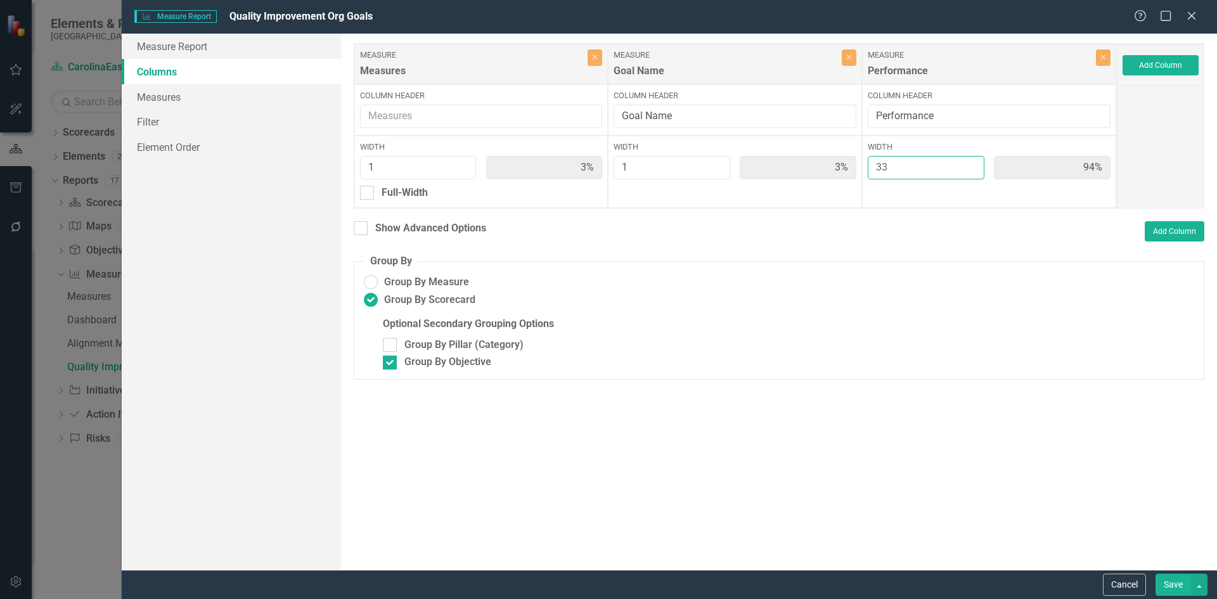
click at [971, 166] on input "33" at bounding box center [925, 167] width 117 height 23
click at [971, 166] on input "34" at bounding box center [925, 167] width 117 height 23
type input "35"
type input "95%"
click at [971, 166] on input "35" at bounding box center [925, 167] width 117 height 23
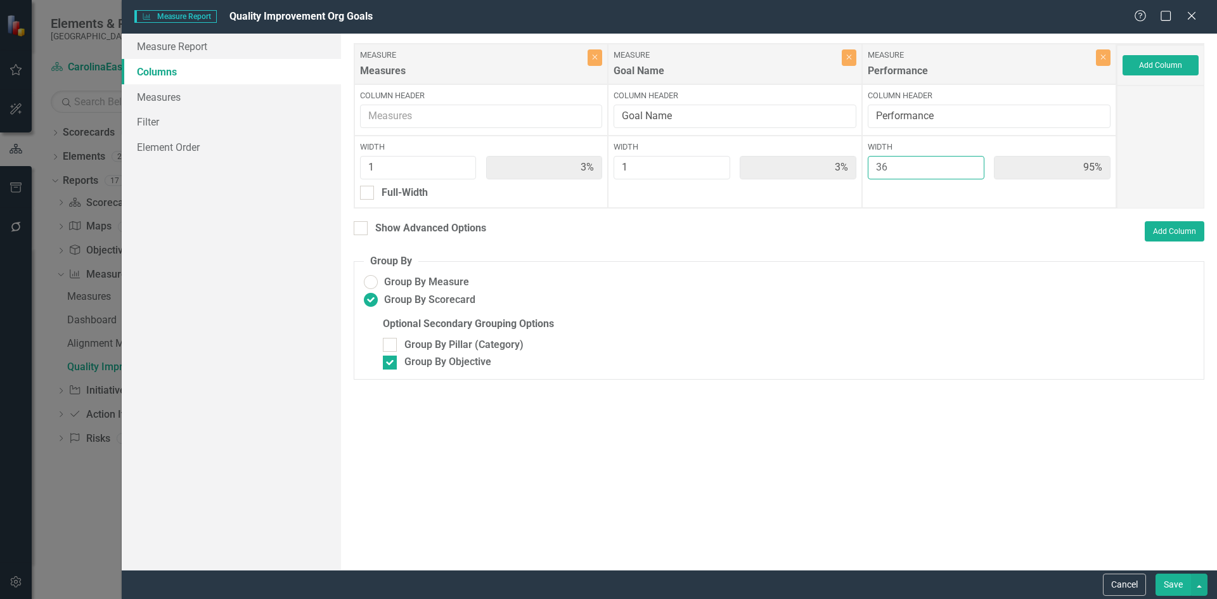
click at [971, 166] on input "36" at bounding box center [925, 167] width 117 height 23
click at [971, 166] on input "37" at bounding box center [925, 167] width 117 height 23
click at [971, 166] on input "38" at bounding box center [925, 167] width 117 height 23
type input "39"
type input "2%"
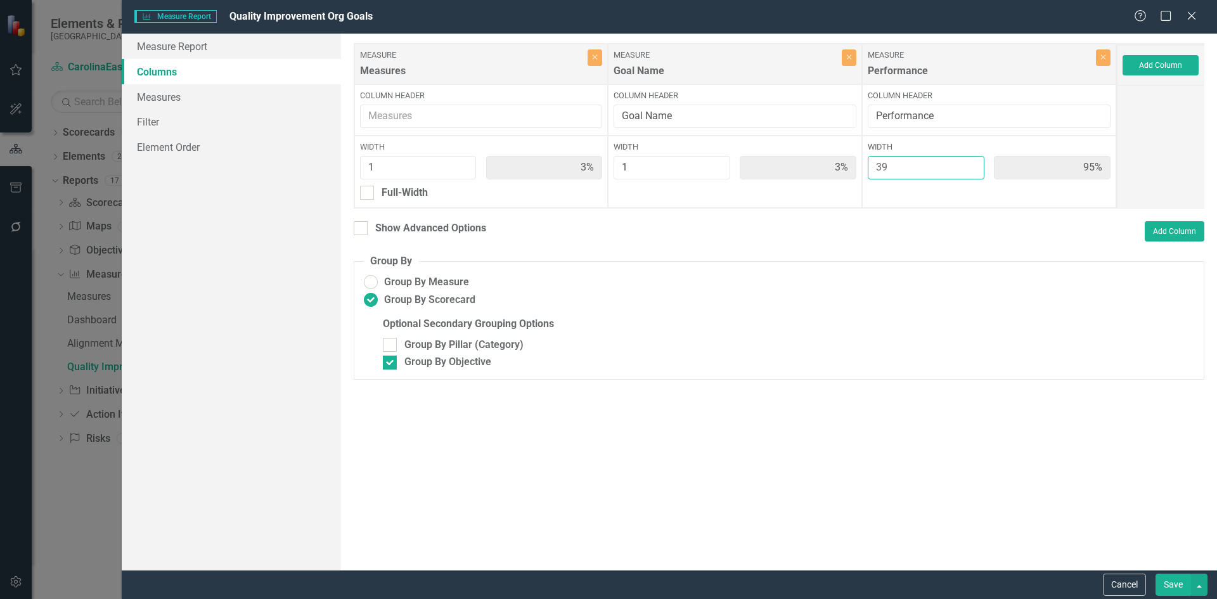
type input "2%"
click at [971, 166] on input "39" at bounding box center [925, 167] width 117 height 23
click at [971, 166] on input "40" at bounding box center [925, 167] width 117 height 23
click at [971, 166] on input "41" at bounding box center [925, 167] width 117 height 23
click at [971, 166] on input "42" at bounding box center [925, 167] width 117 height 23
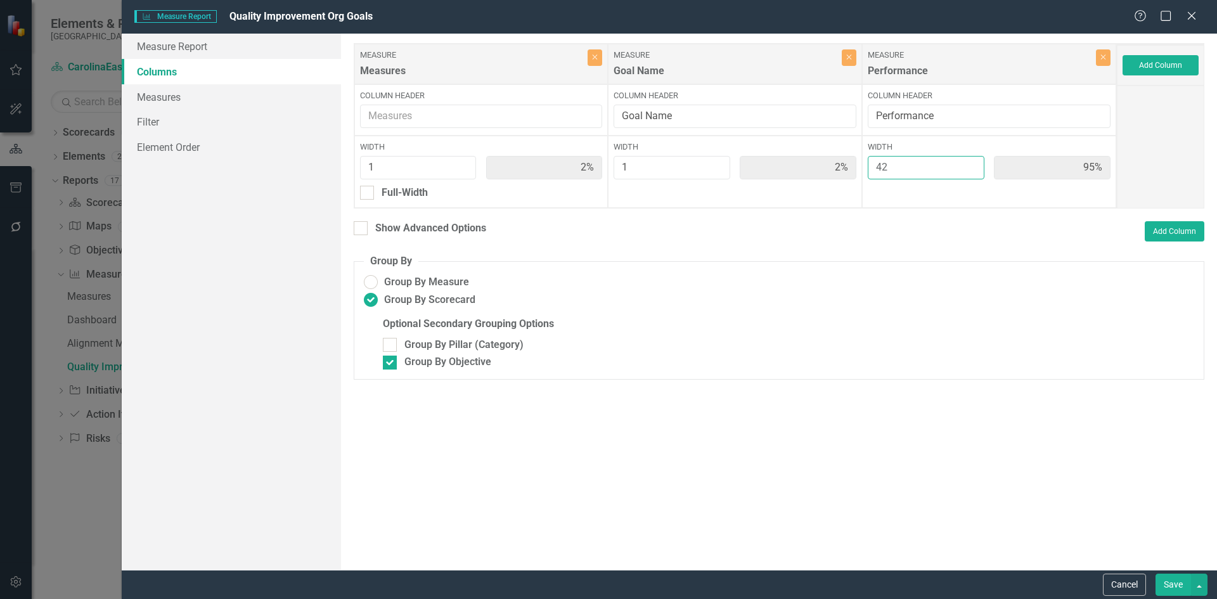
type input "43"
type input "96%"
click at [971, 166] on input "43" at bounding box center [925, 167] width 117 height 23
click at [971, 166] on input "44" at bounding box center [925, 167] width 117 height 23
click at [971, 166] on input "45" at bounding box center [925, 167] width 117 height 23
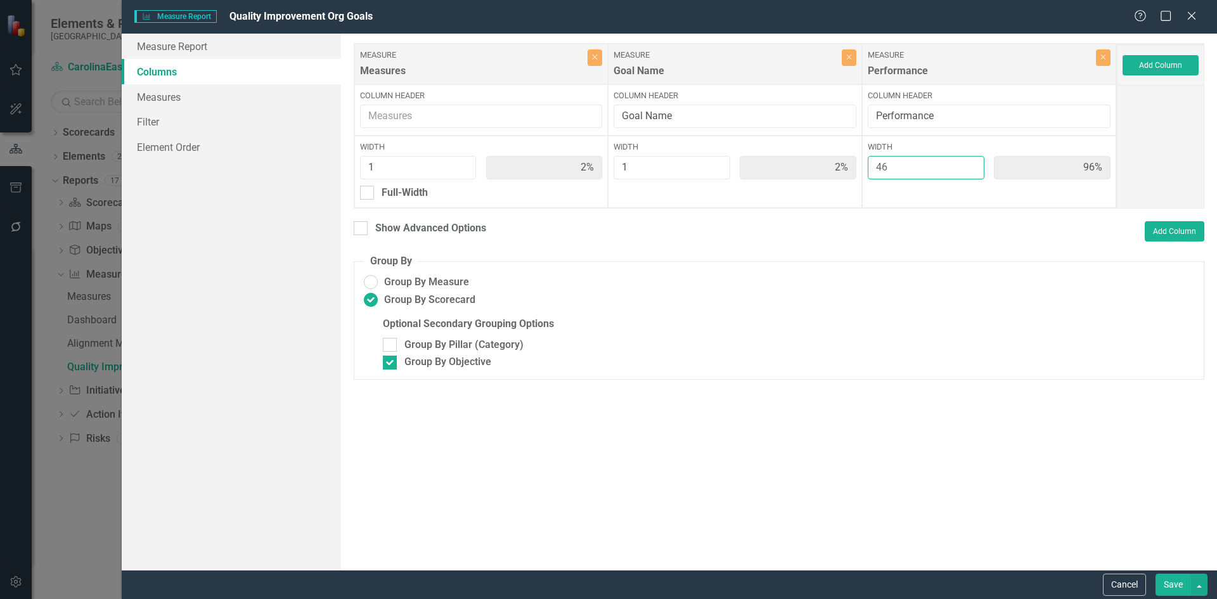
click at [971, 166] on input "46" at bounding box center [925, 167] width 117 height 23
click at [971, 166] on input "47" at bounding box center [925, 167] width 117 height 23
type input "48"
click at [971, 166] on input "48" at bounding box center [925, 167] width 117 height 23
click at [1174, 581] on button "Save" at bounding box center [1172, 584] width 35 height 22
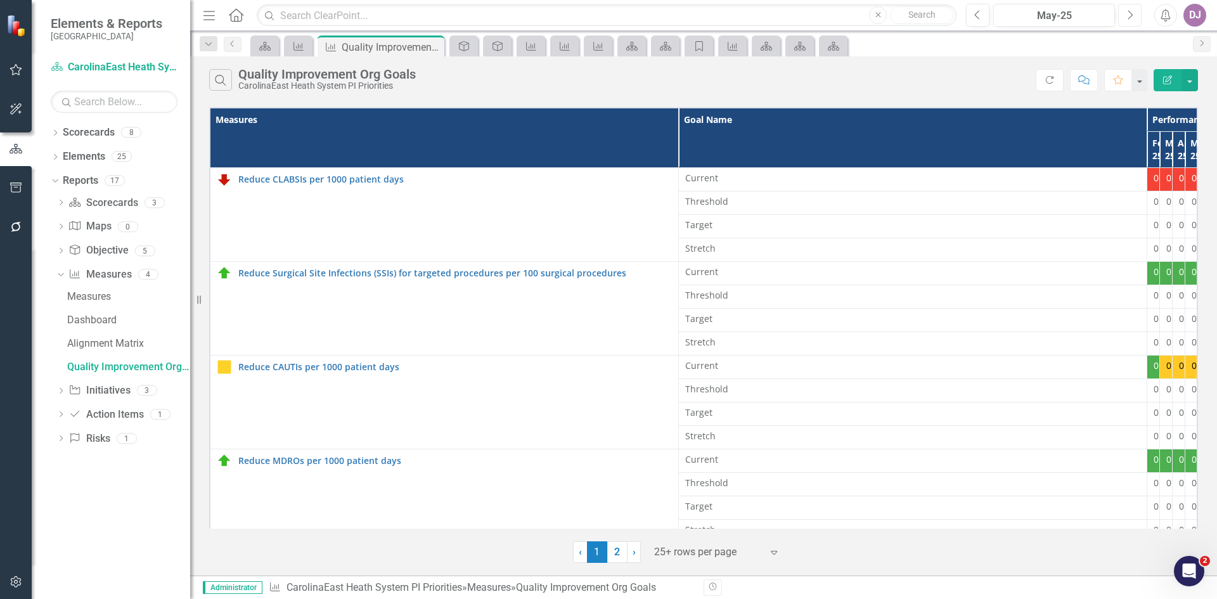
click at [1130, 17] on icon "Next" at bounding box center [1129, 15] width 7 height 11
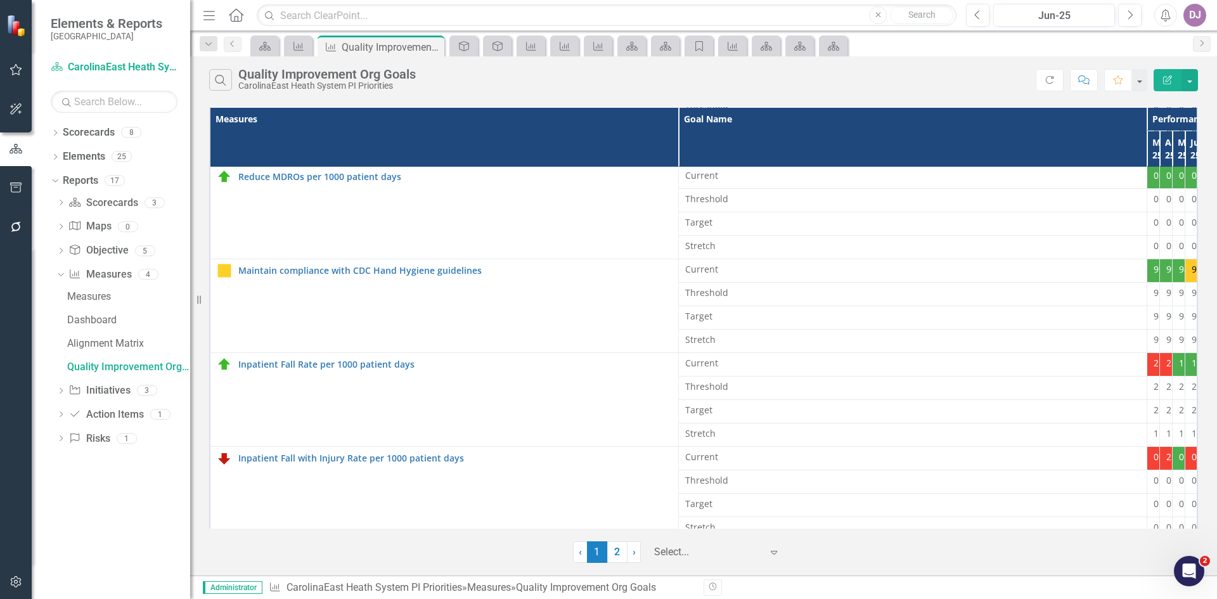
click at [774, 554] on icon "Expand" at bounding box center [773, 552] width 13 height 10
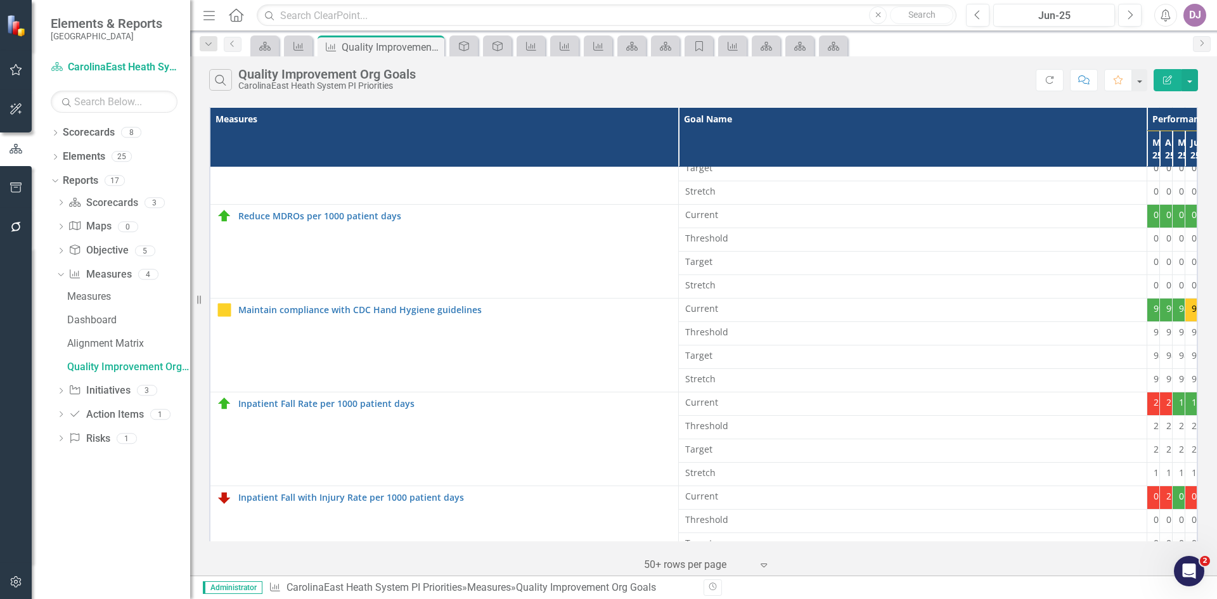
scroll to position [0, 0]
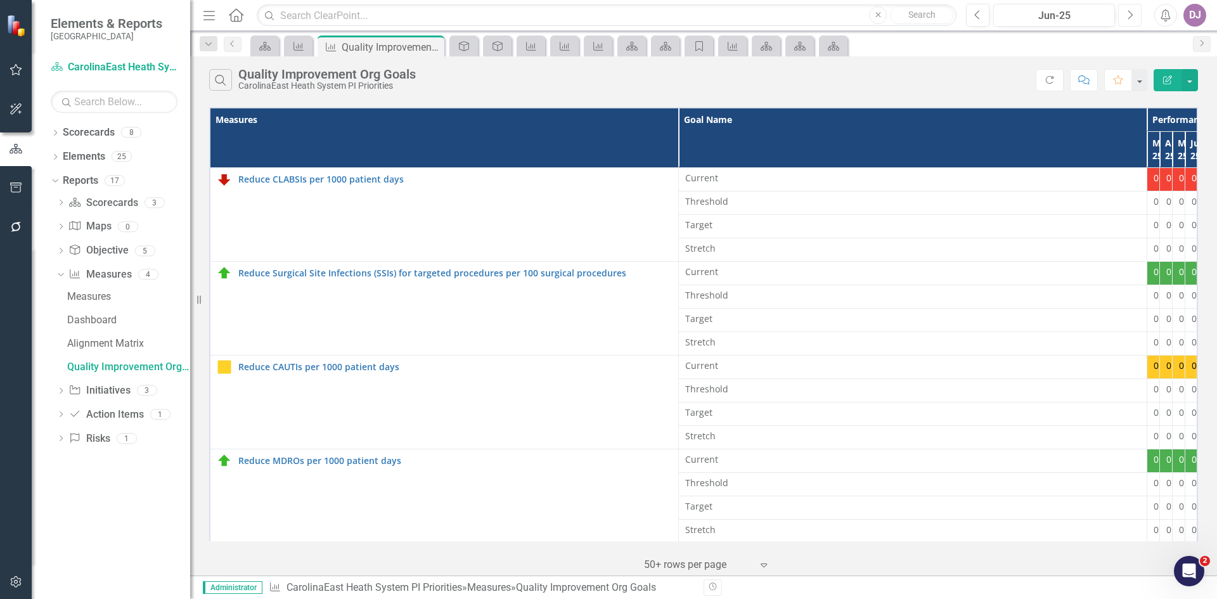
click at [1127, 14] on icon "Next" at bounding box center [1129, 15] width 7 height 11
click at [101, 138] on link "Scorecards" at bounding box center [89, 132] width 52 height 15
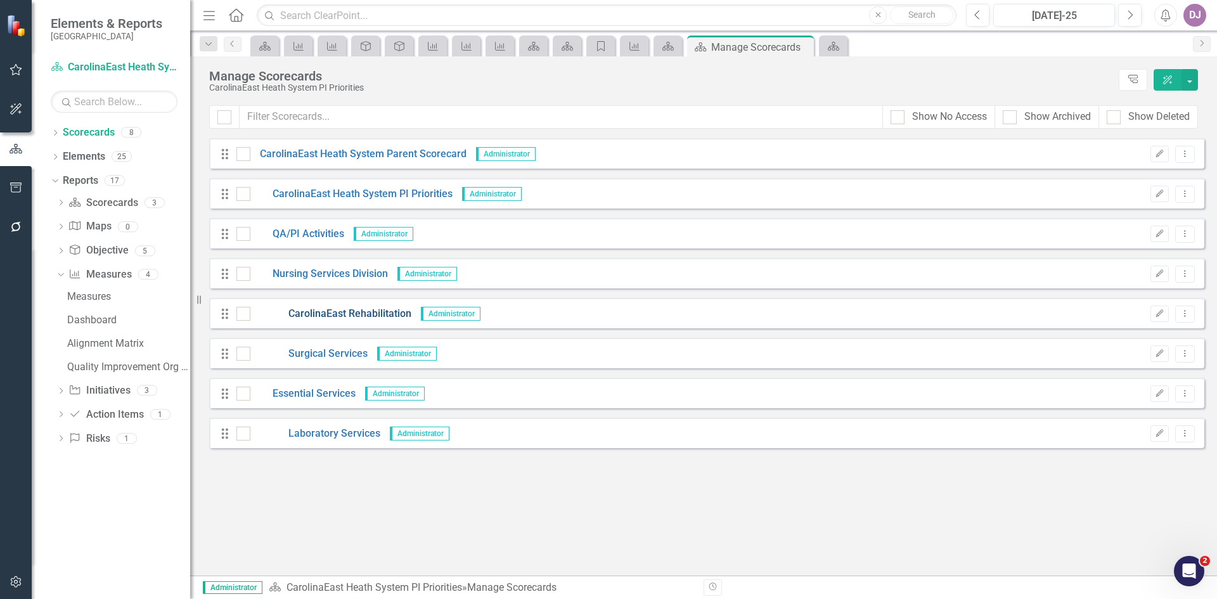
click at [321, 314] on link "CarolinaEast Rehabilitation" at bounding box center [330, 314] width 161 height 15
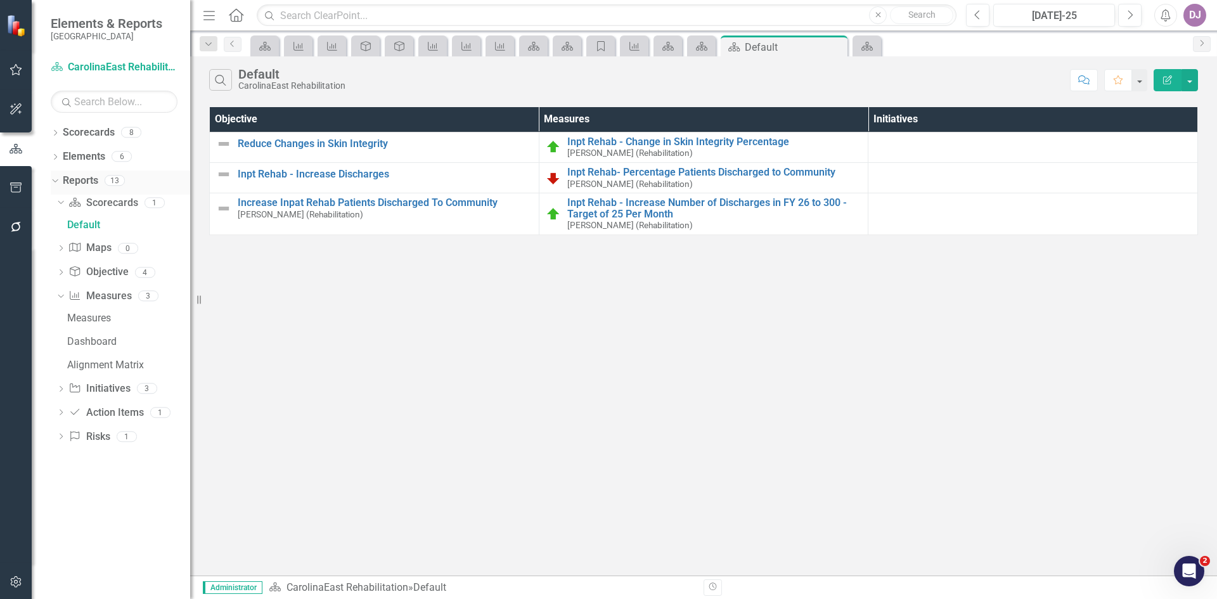
click at [76, 177] on link "Reports" at bounding box center [80, 181] width 35 height 15
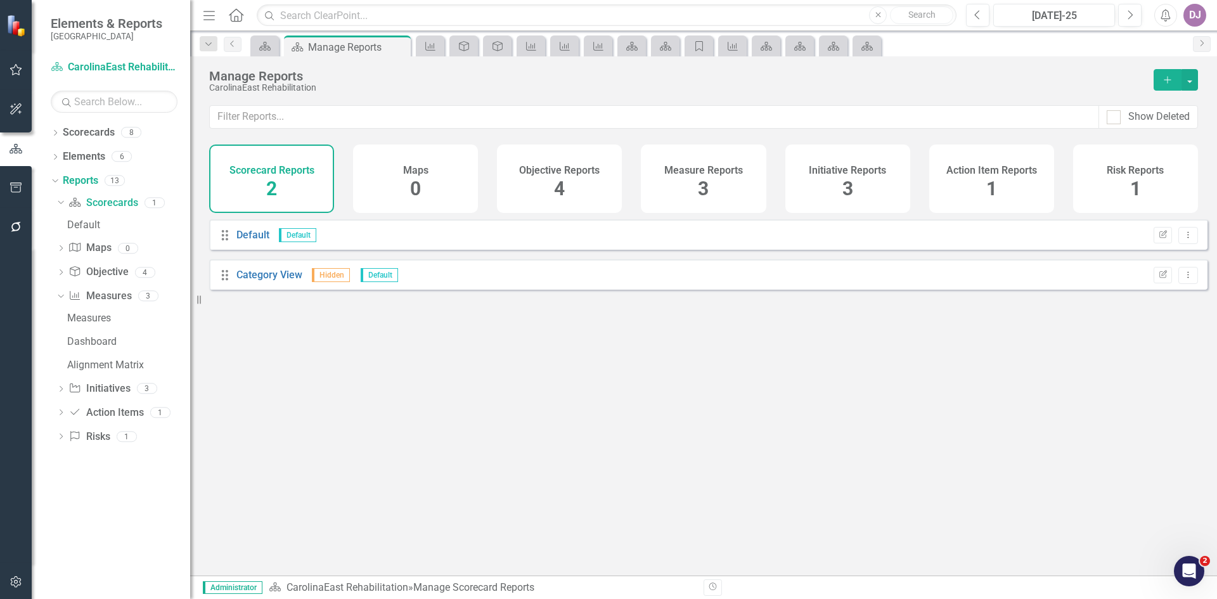
click at [703, 190] on span "3" at bounding box center [703, 188] width 11 height 22
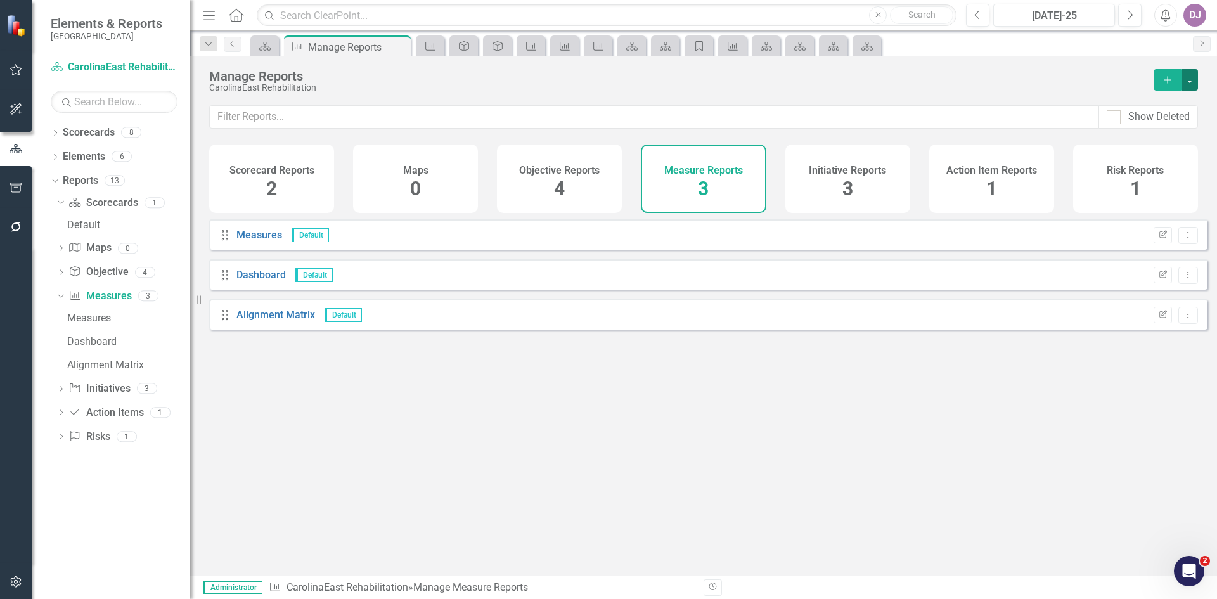
click at [1190, 84] on button "button" at bounding box center [1189, 80] width 16 height 22
click at [1146, 125] on link "Copy Add From Template" at bounding box center [1137, 126] width 118 height 23
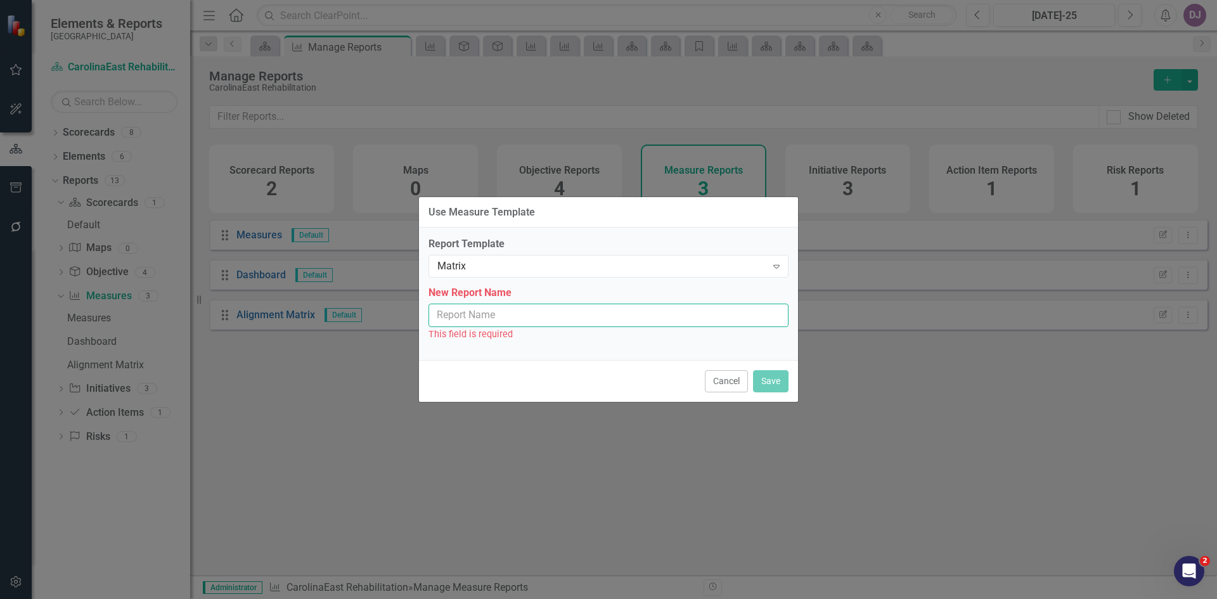
click at [583, 315] on input "New Report Name" at bounding box center [608, 315] width 360 height 23
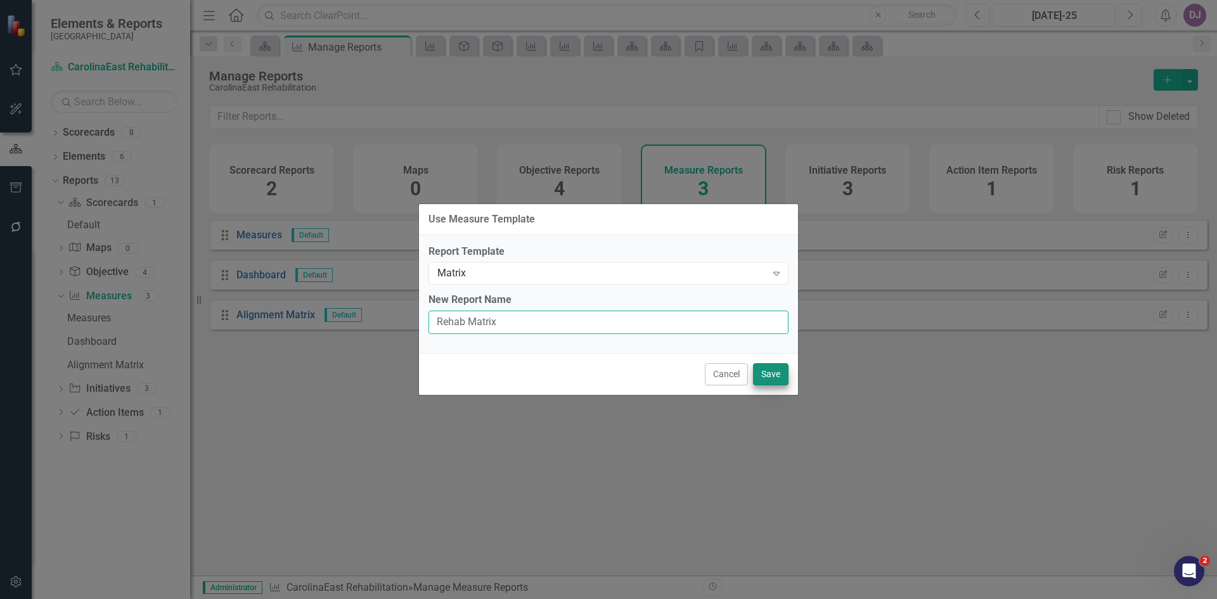
type input "Rehab Matrix"
click at [777, 378] on button "Save" at bounding box center [770, 374] width 35 height 22
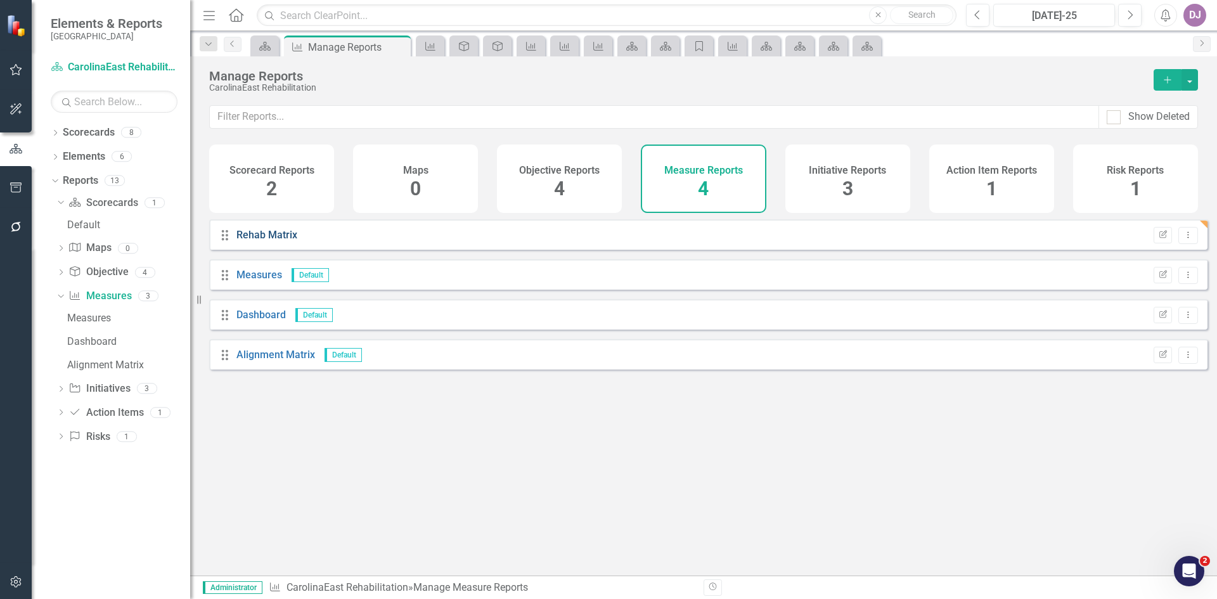
click at [284, 241] on link "Rehab Matrix" at bounding box center [266, 235] width 61 height 12
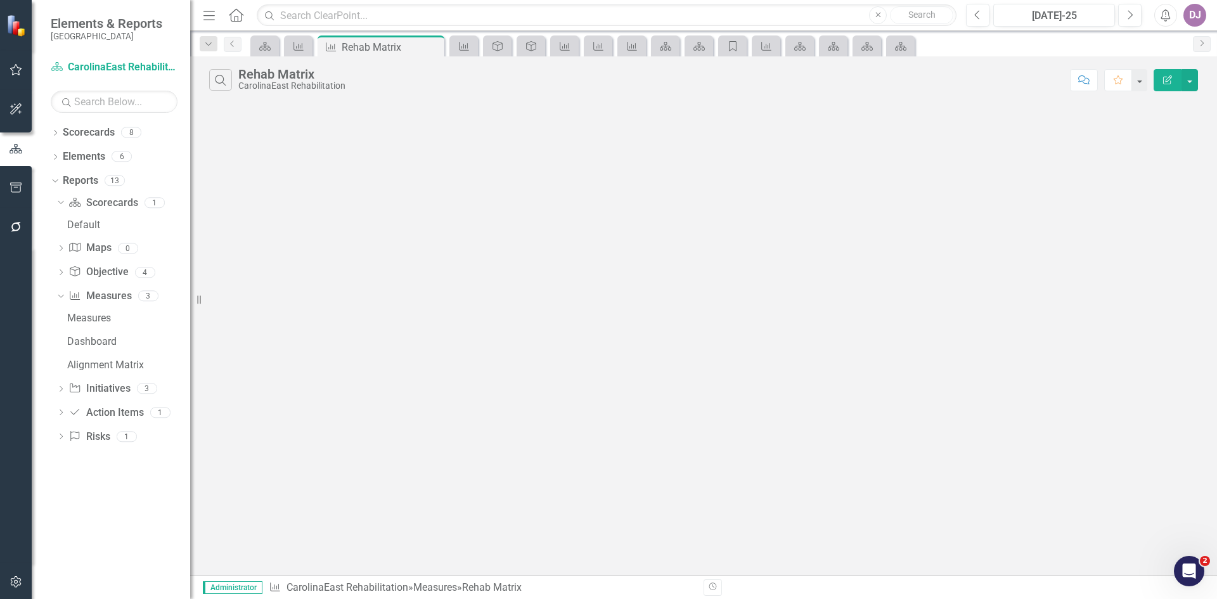
click at [1164, 83] on icon "Edit Report" at bounding box center [1166, 79] width 11 height 9
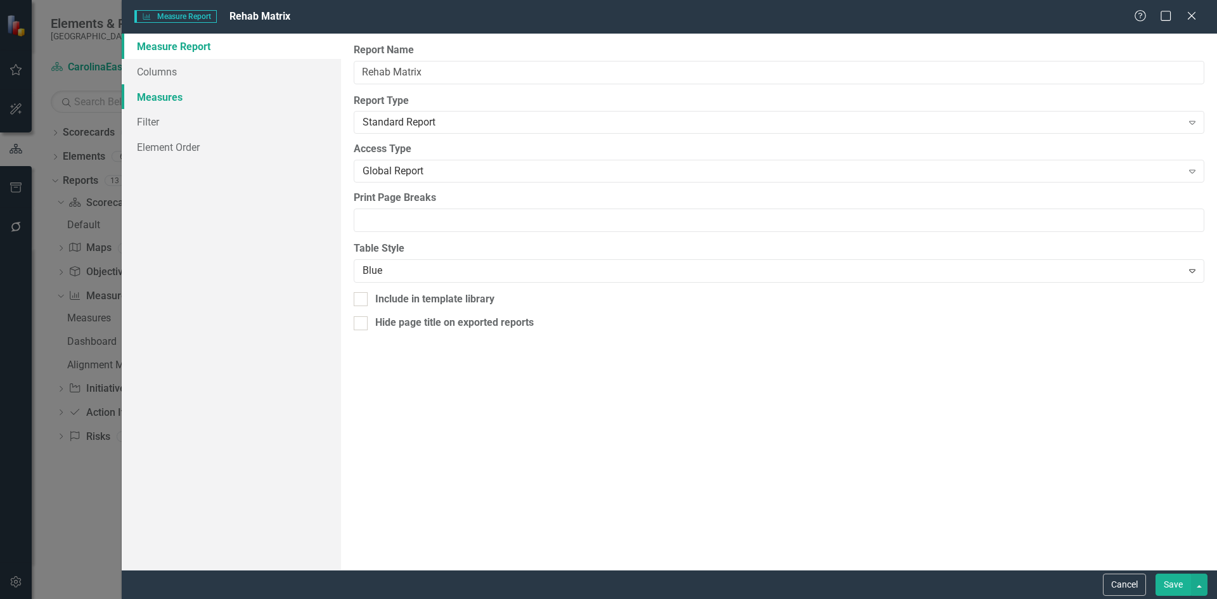
click at [174, 91] on link "Measures" at bounding box center [231, 96] width 219 height 25
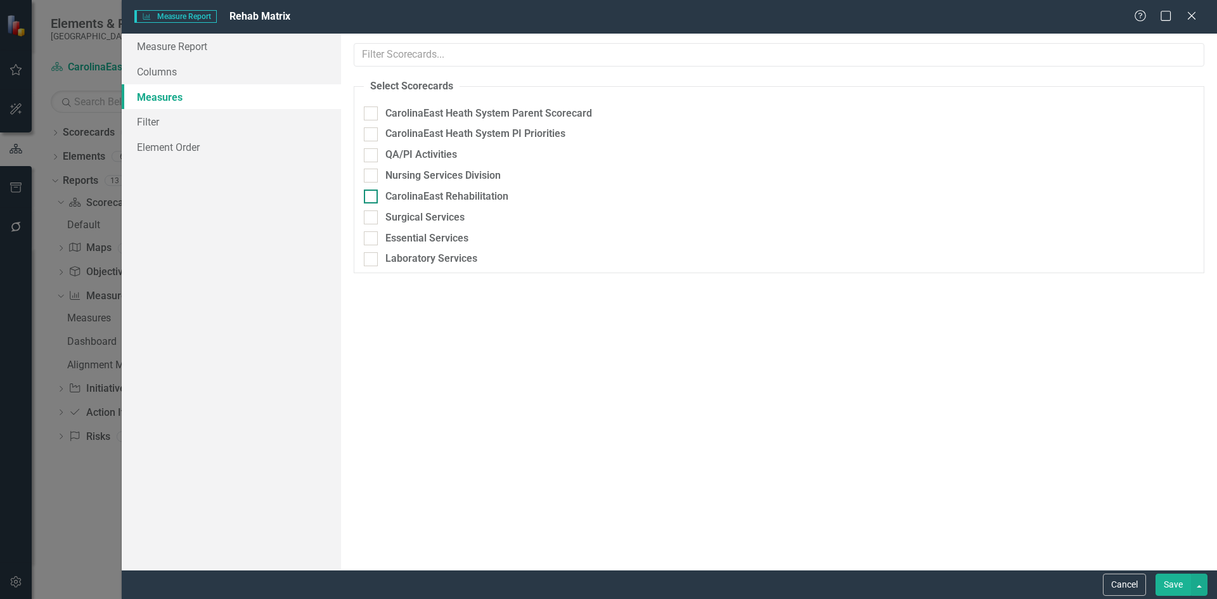
click at [375, 200] on div at bounding box center [371, 196] width 14 height 14
click at [372, 198] on input "CarolinaEast Rehabilitation" at bounding box center [368, 193] width 8 height 8
checkbox input "true"
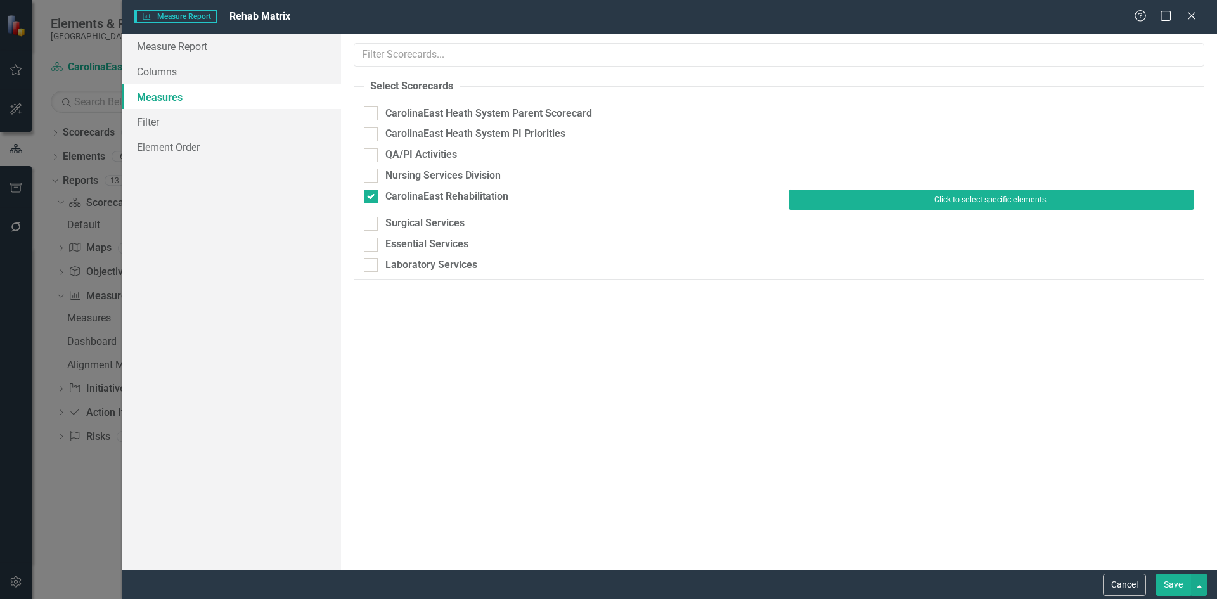
click at [959, 202] on button "Click to select specific elements." at bounding box center [991, 199] width 406 height 20
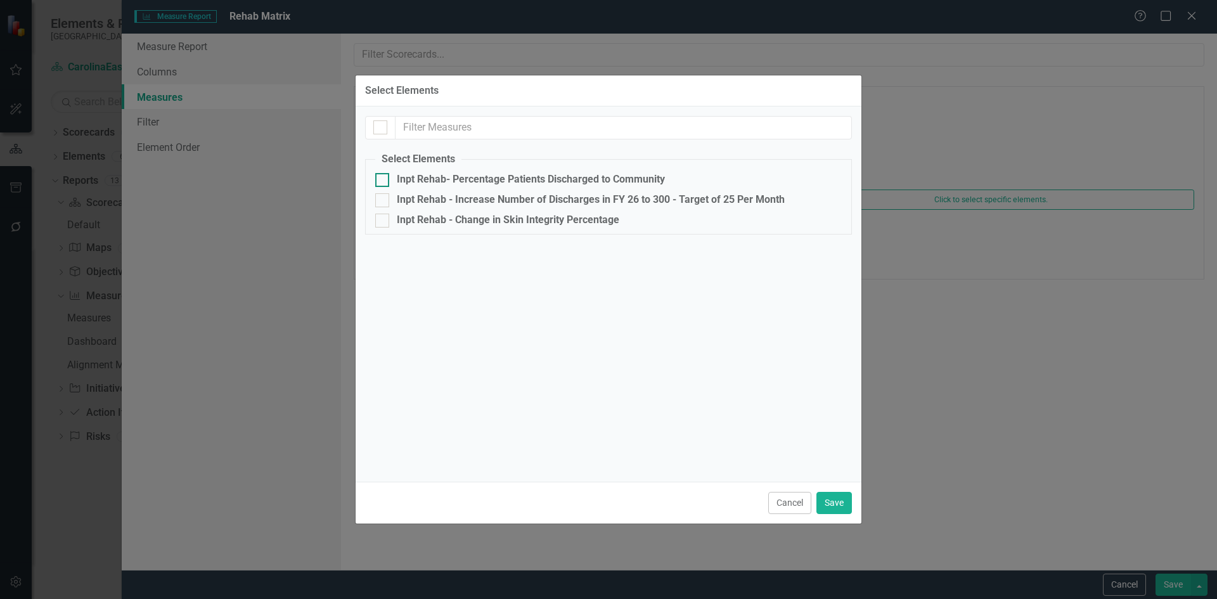
click at [378, 177] on input "Inpt Rehab- Percentage Patients Discharged to Community" at bounding box center [379, 177] width 8 height 8
checkbox input "true"
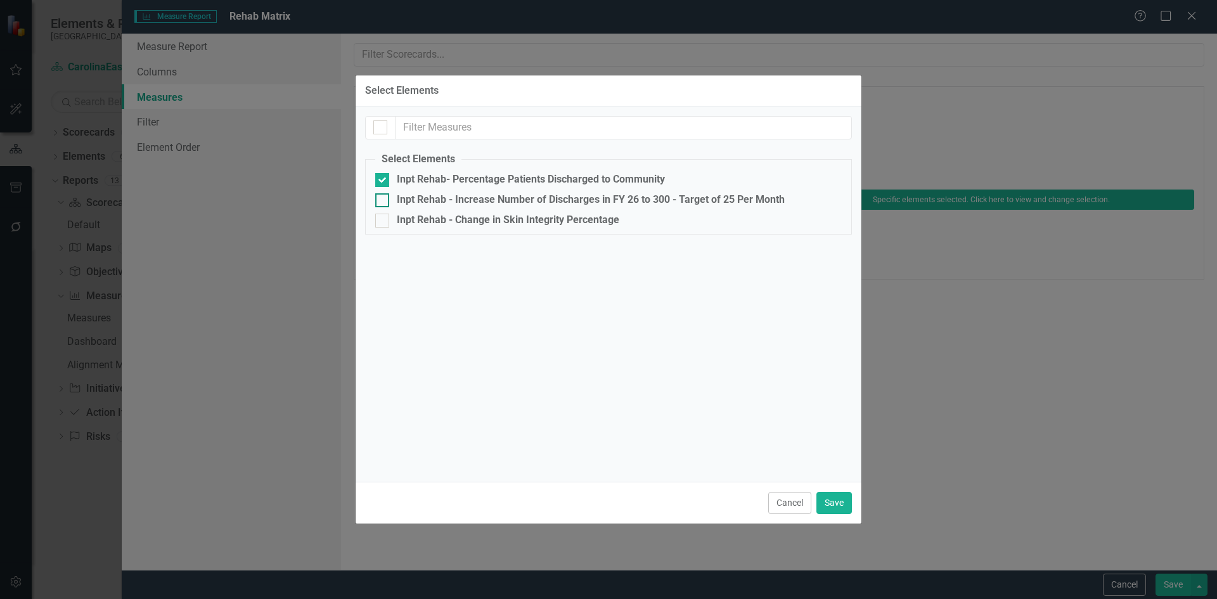
click at [382, 197] on input "Inpt Rehab - Increase Number of Discharges in FY 26 to 300 - Target of 25 Per M…" at bounding box center [379, 197] width 8 height 8
checkbox input "true"
click at [381, 219] on input "Inpt Rehab - Change in Skin Integrity Percentage" at bounding box center [379, 218] width 8 height 8
checkbox input "true"
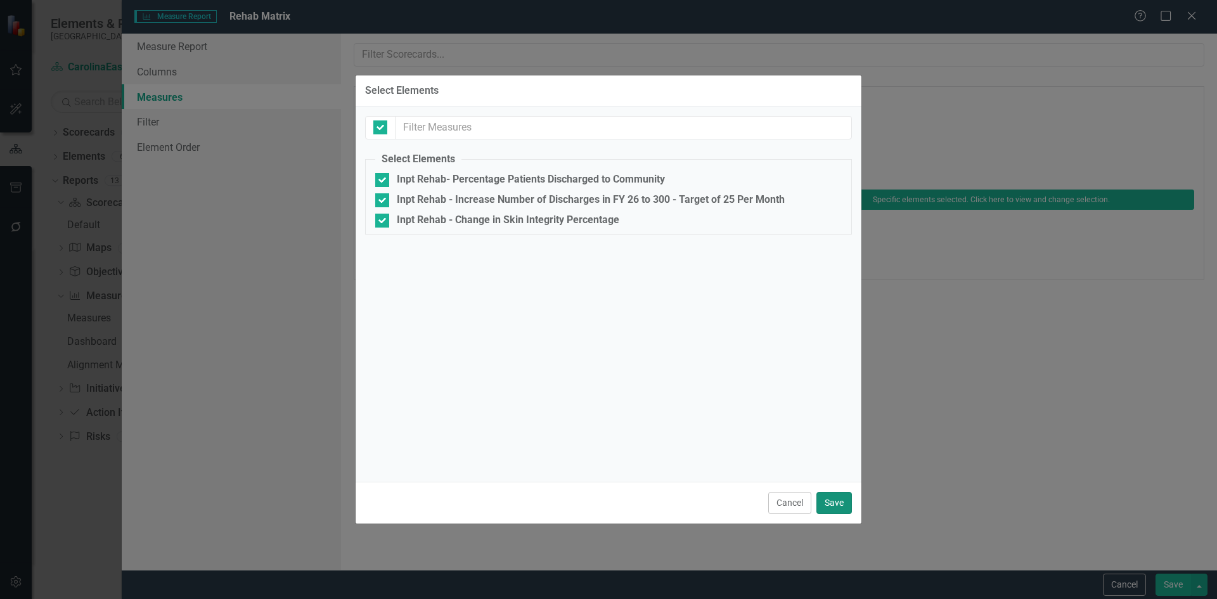
click at [828, 502] on button "Save" at bounding box center [833, 503] width 35 height 22
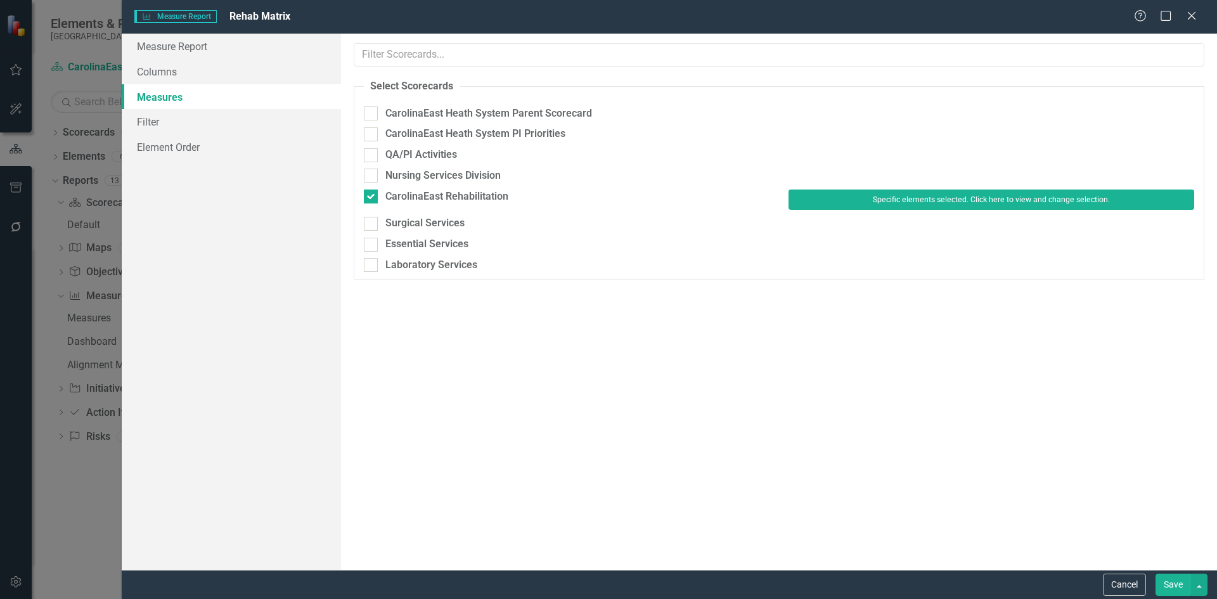
click at [1174, 580] on button "Save" at bounding box center [1172, 584] width 35 height 22
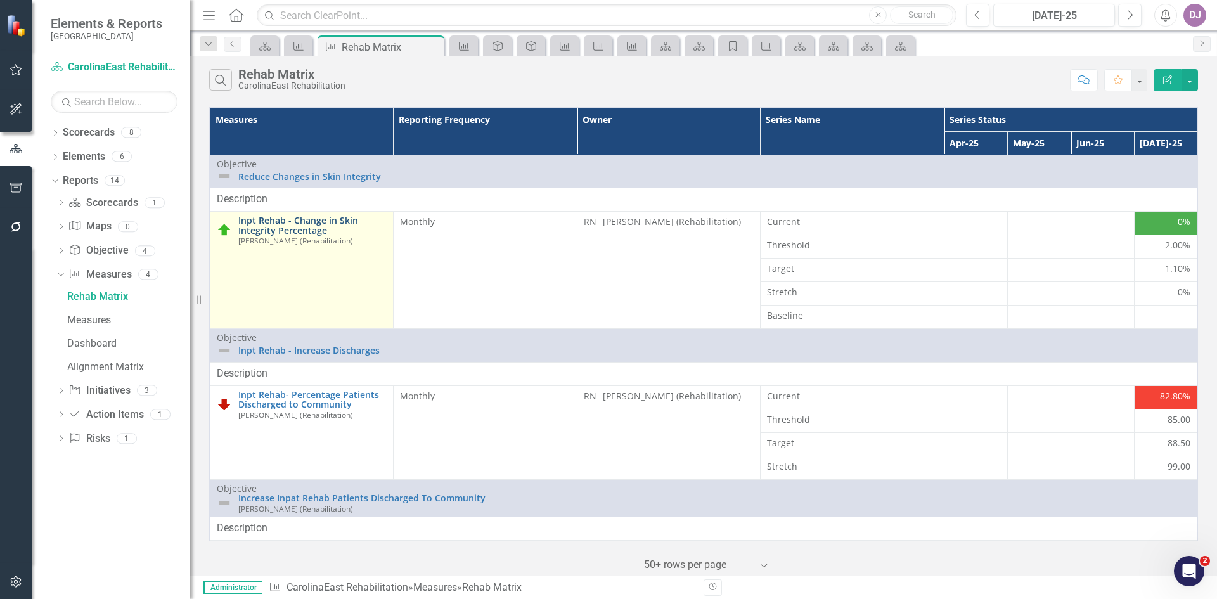
click at [290, 229] on link "Inpt Rehab - Change in Skin Integrity Percentage" at bounding box center [312, 225] width 148 height 20
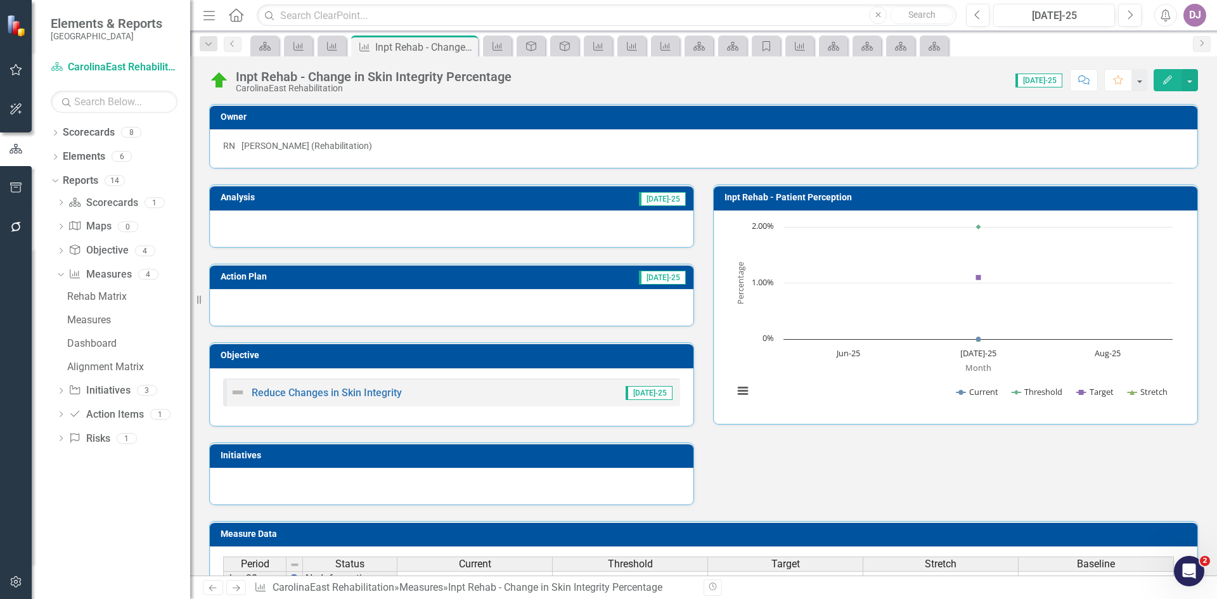
click at [1165, 83] on icon "button" at bounding box center [1167, 79] width 9 height 9
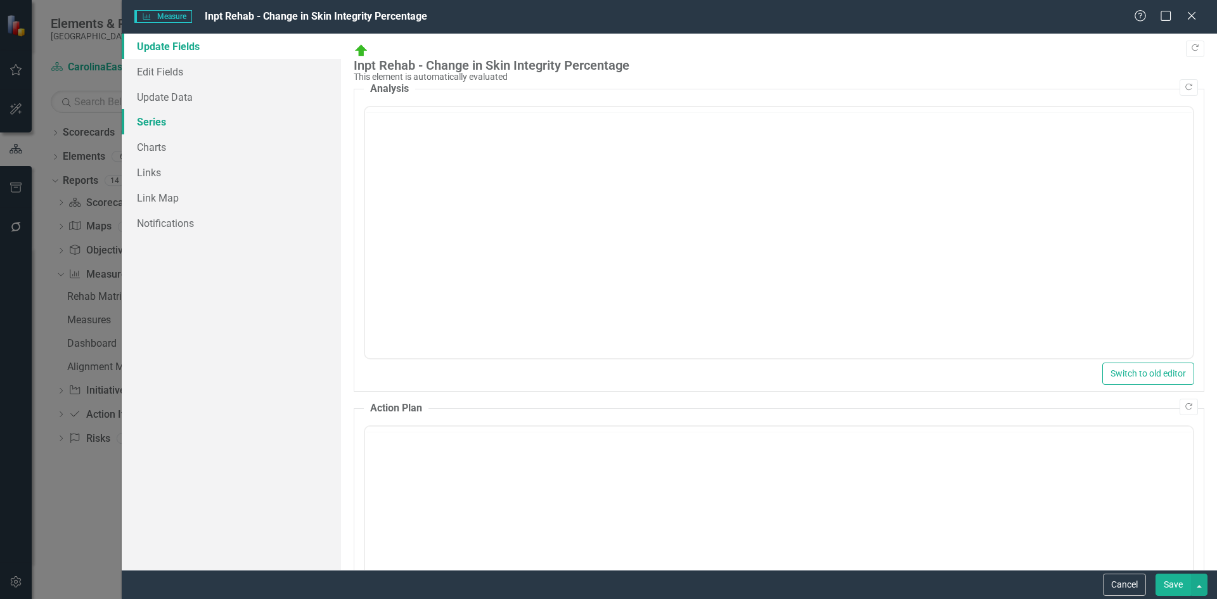
click at [162, 116] on link "Series" at bounding box center [231, 121] width 219 height 25
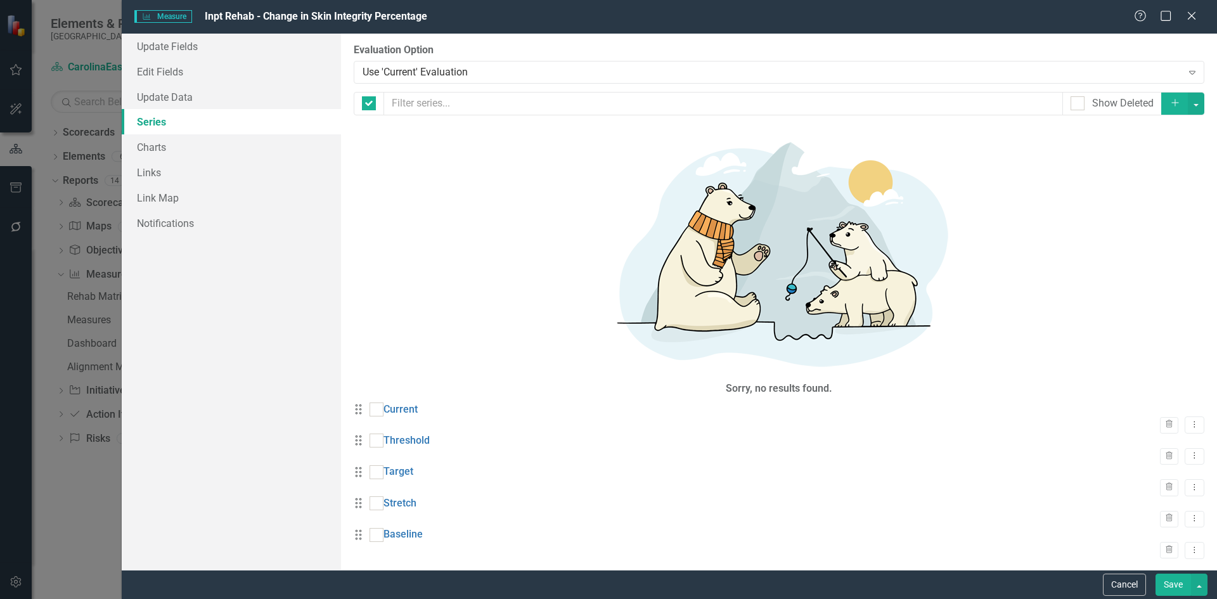
checkbox input "false"
click at [1164, 547] on icon "Trash" at bounding box center [1169, 551] width 10 height 8
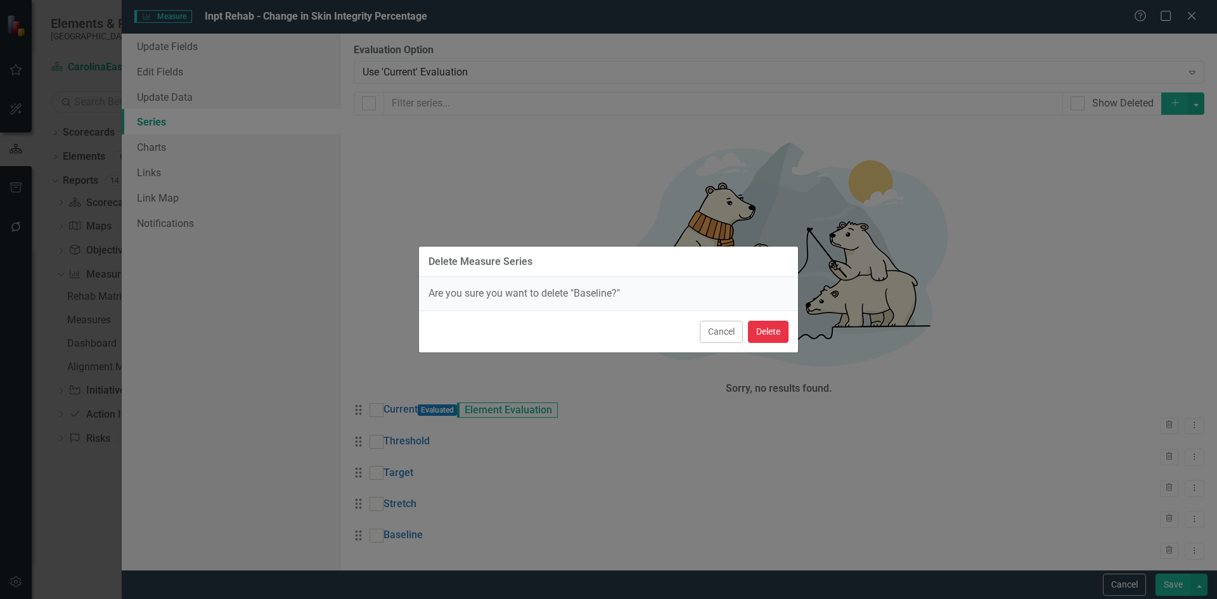
click at [768, 332] on button "Delete" at bounding box center [768, 332] width 41 height 22
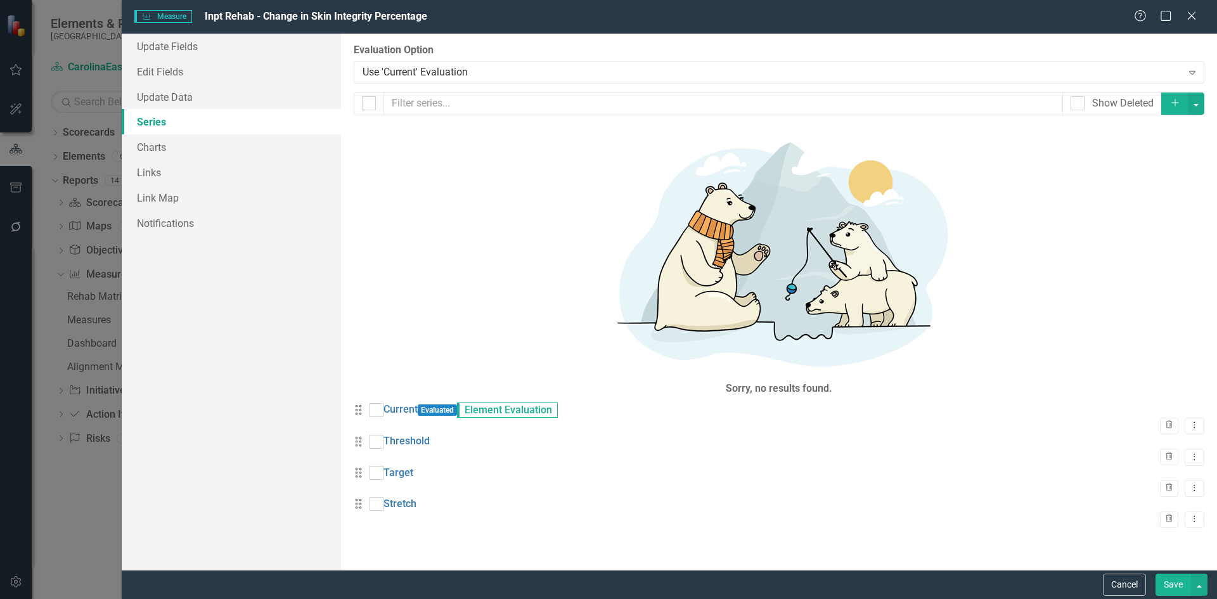
click at [1171, 593] on button "Save" at bounding box center [1172, 584] width 35 height 22
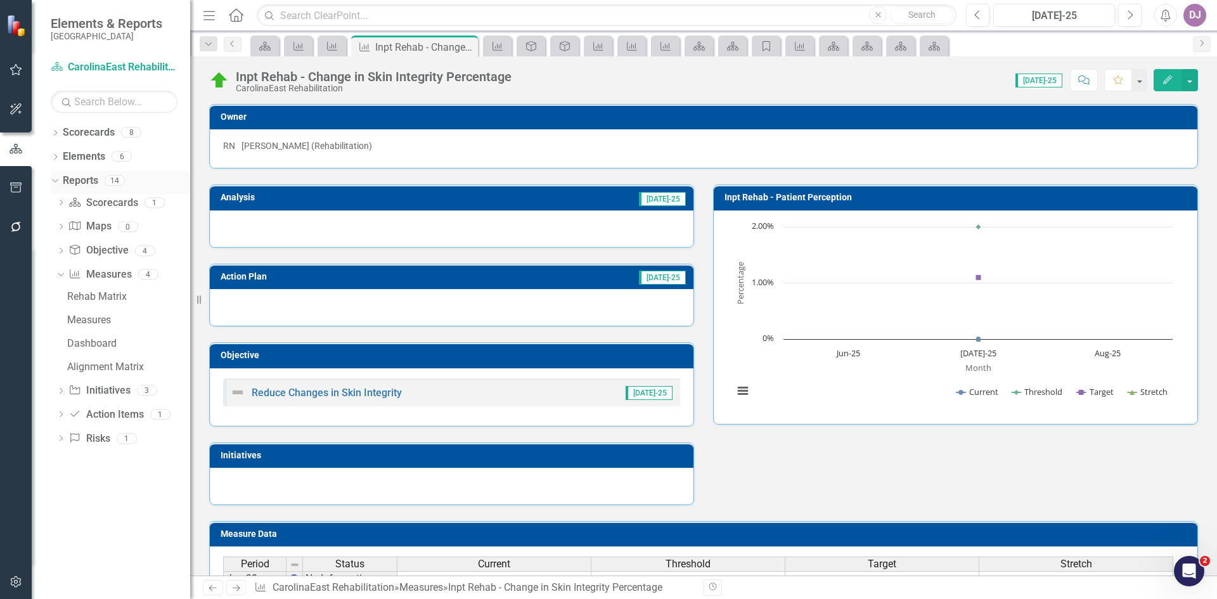
click at [79, 184] on link "Reports" at bounding box center [80, 181] width 35 height 15
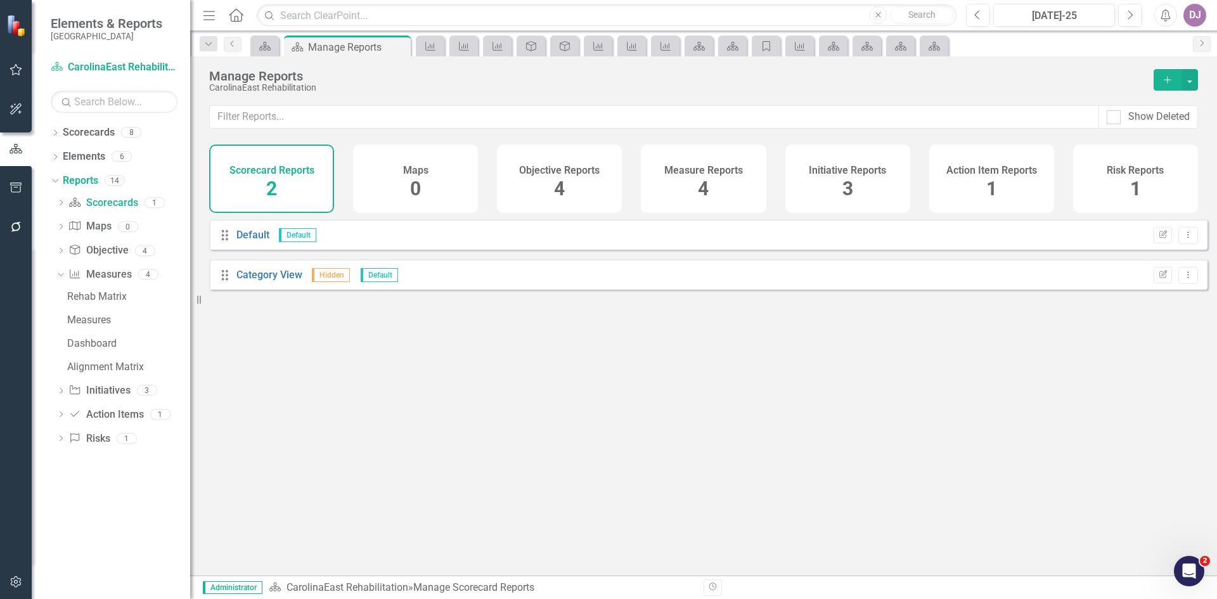
click at [697, 188] on div "Measure Reports 4" at bounding box center [703, 178] width 125 height 68
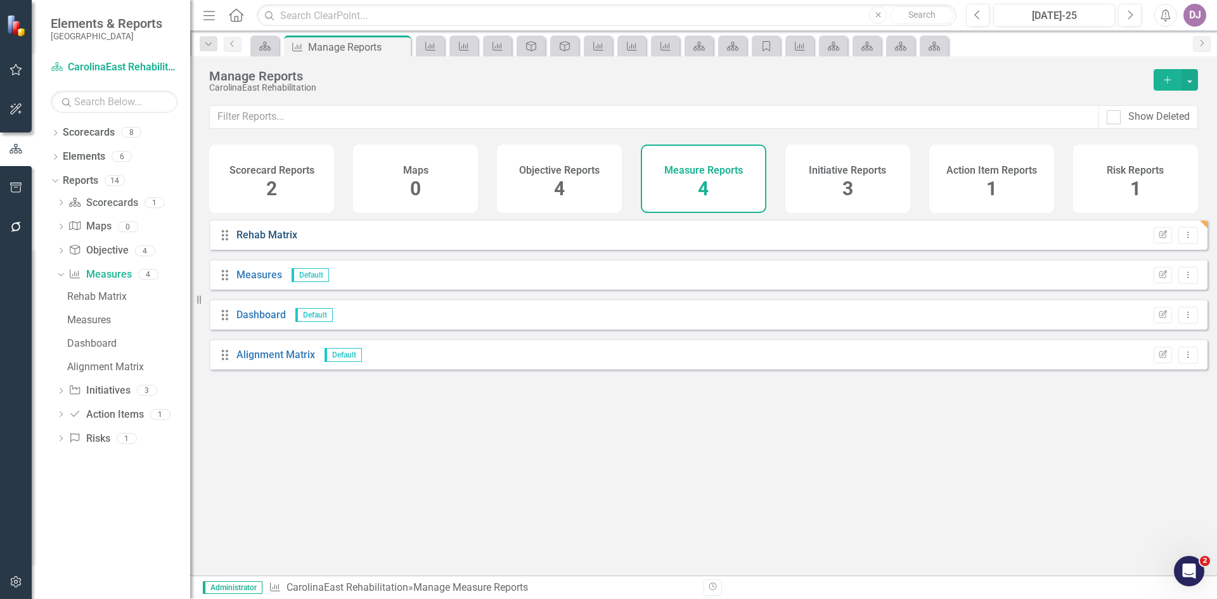
click at [260, 241] on link "Rehab Matrix" at bounding box center [266, 235] width 61 height 12
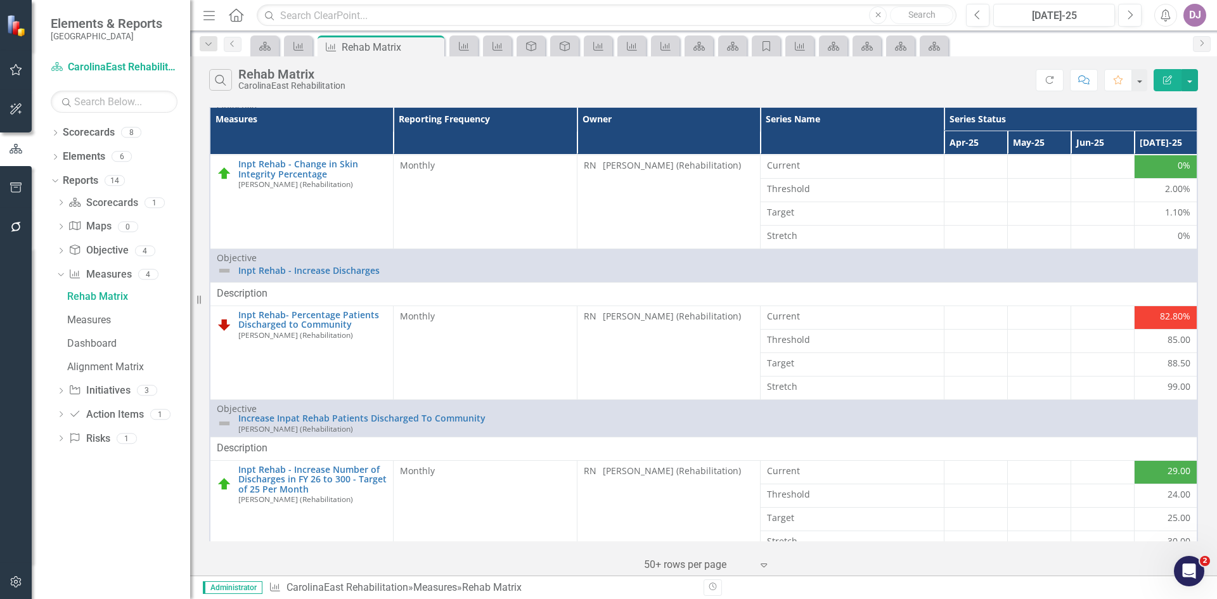
scroll to position [74, 0]
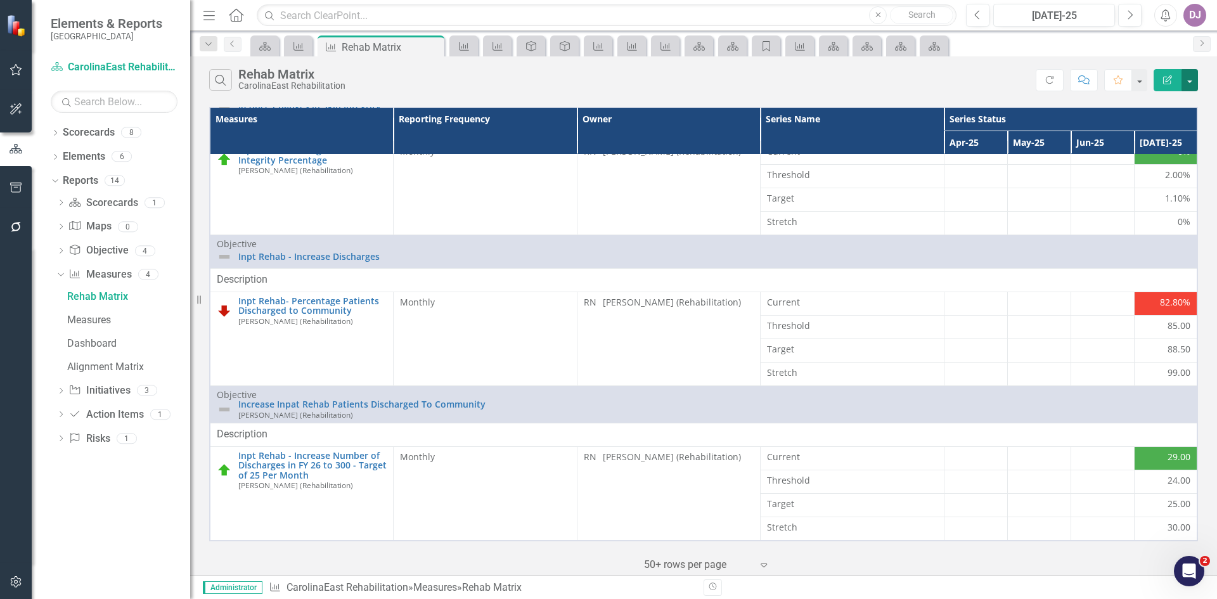
click at [1188, 82] on button "button" at bounding box center [1189, 80] width 16 height 22
click at [1161, 101] on link "Edit Report Edit Report" at bounding box center [1147, 103] width 100 height 23
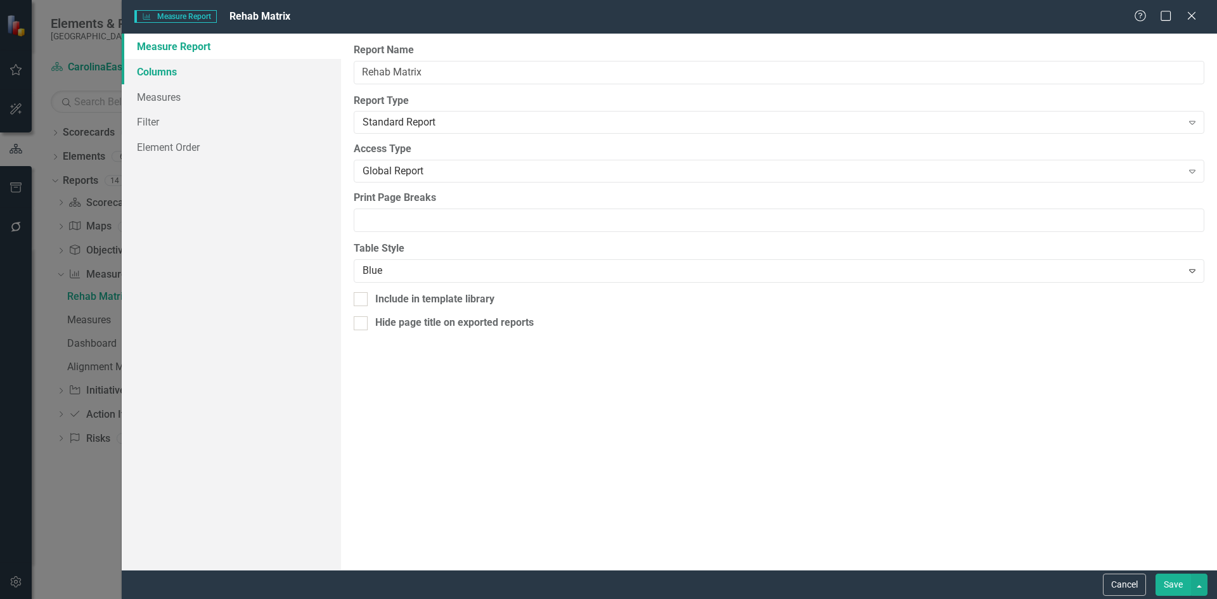
click at [154, 67] on link "Columns" at bounding box center [231, 71] width 219 height 25
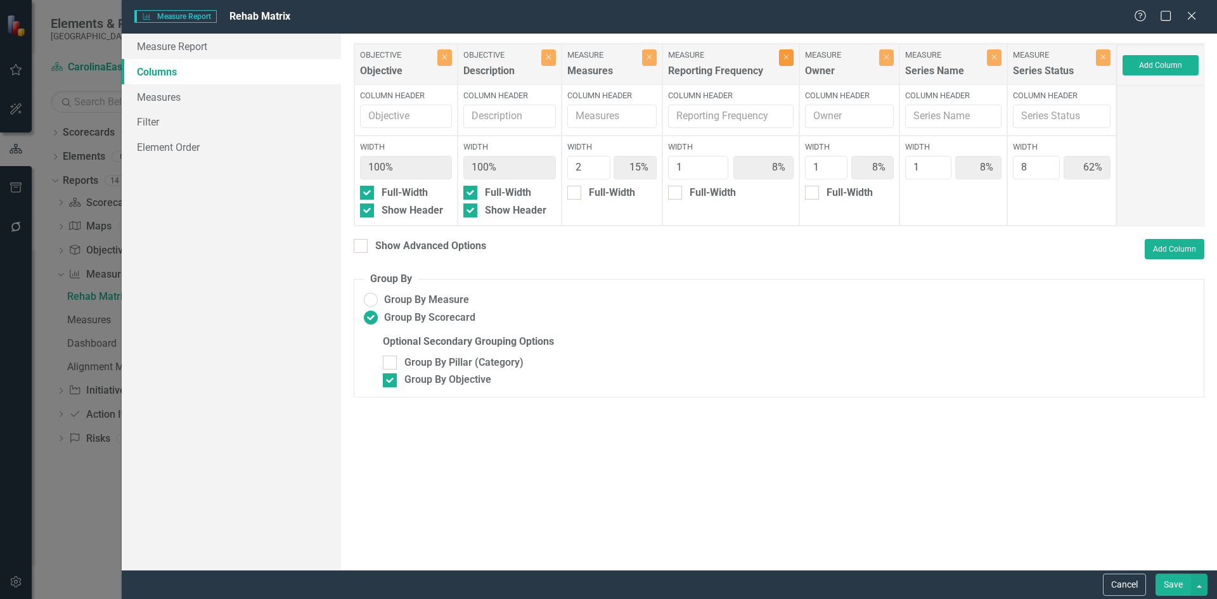
click at [784, 61] on icon "Close" at bounding box center [786, 57] width 6 height 8
type input "17%"
type input "67%"
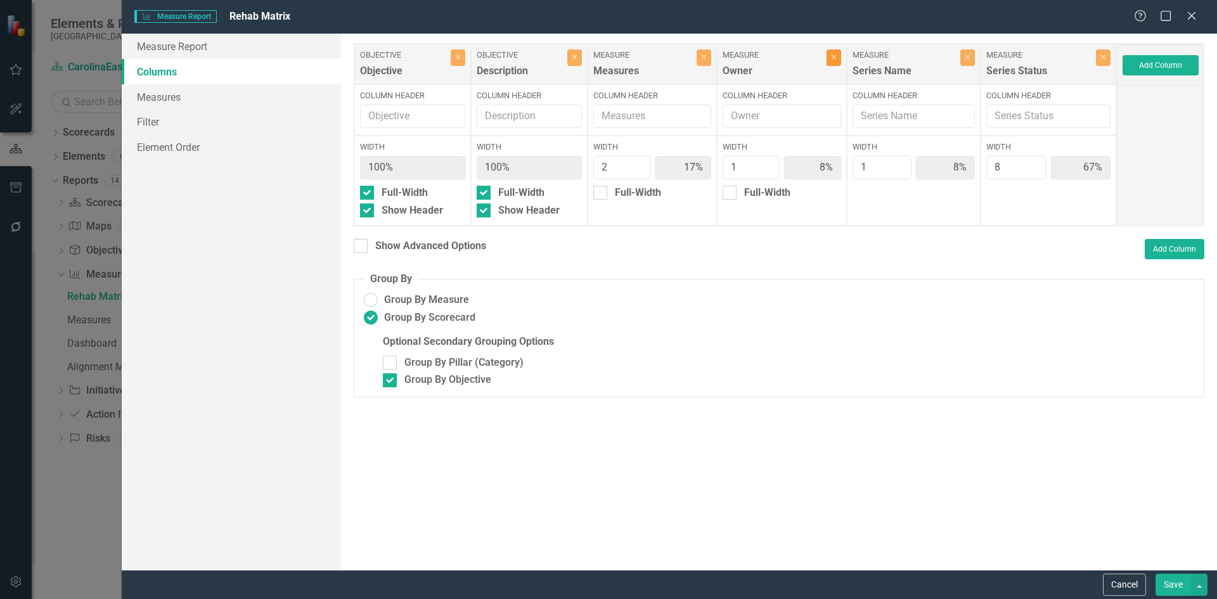
click at [836, 61] on icon "Close" at bounding box center [834, 57] width 6 height 8
type input "18%"
type input "9%"
type input "73%"
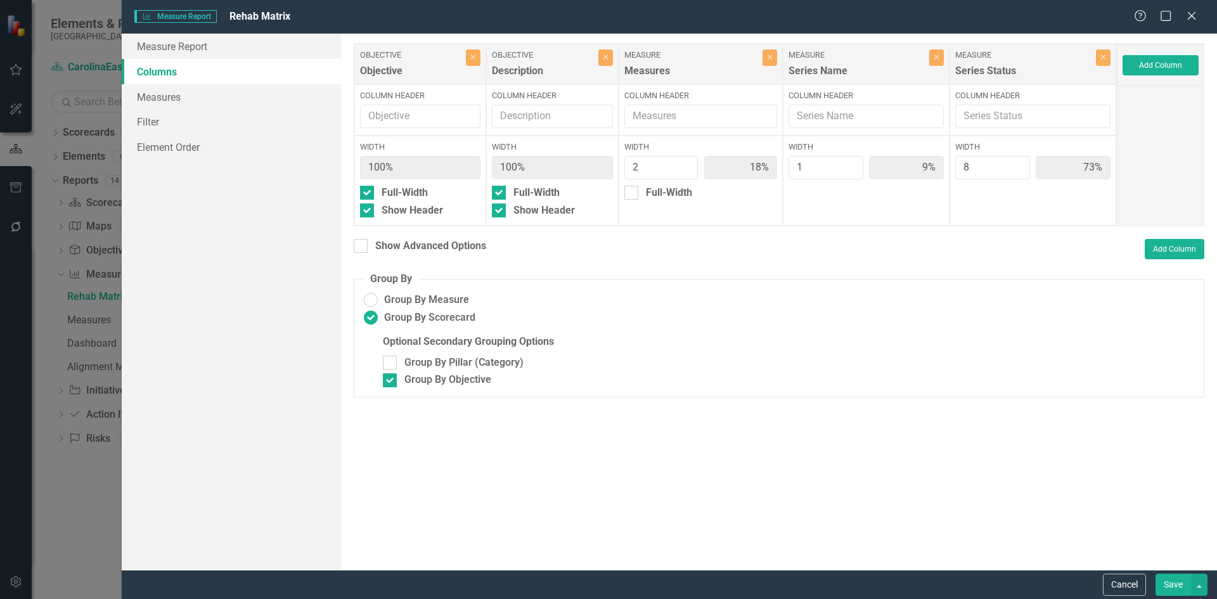
click at [1177, 585] on button "Save" at bounding box center [1172, 584] width 35 height 22
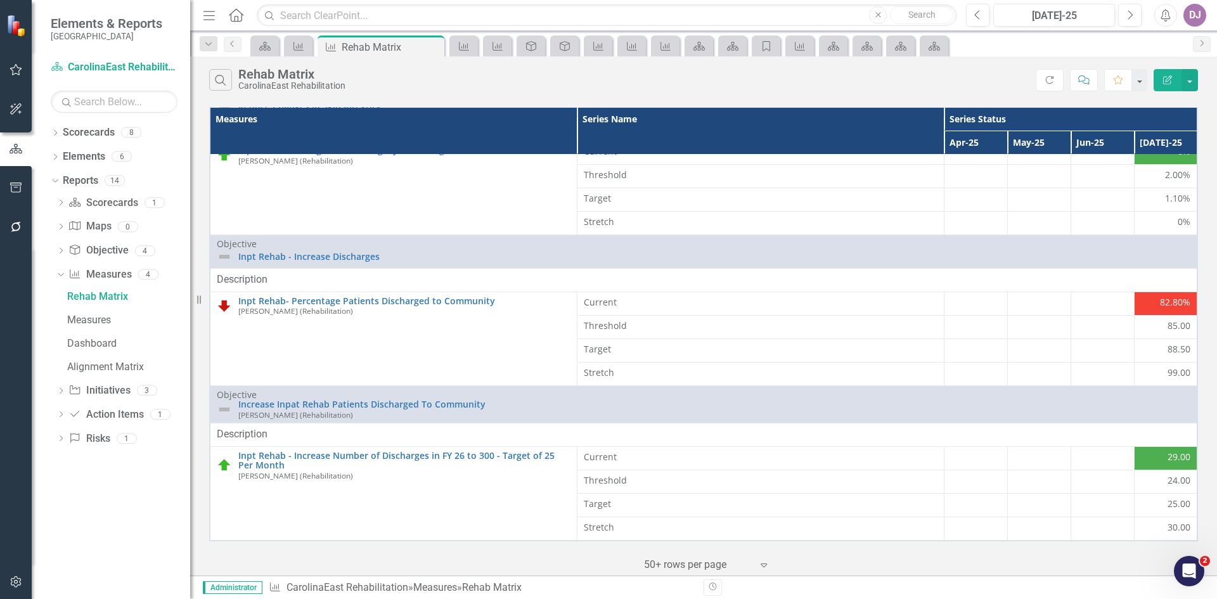
click at [1170, 78] on icon "button" at bounding box center [1167, 79] width 9 height 9
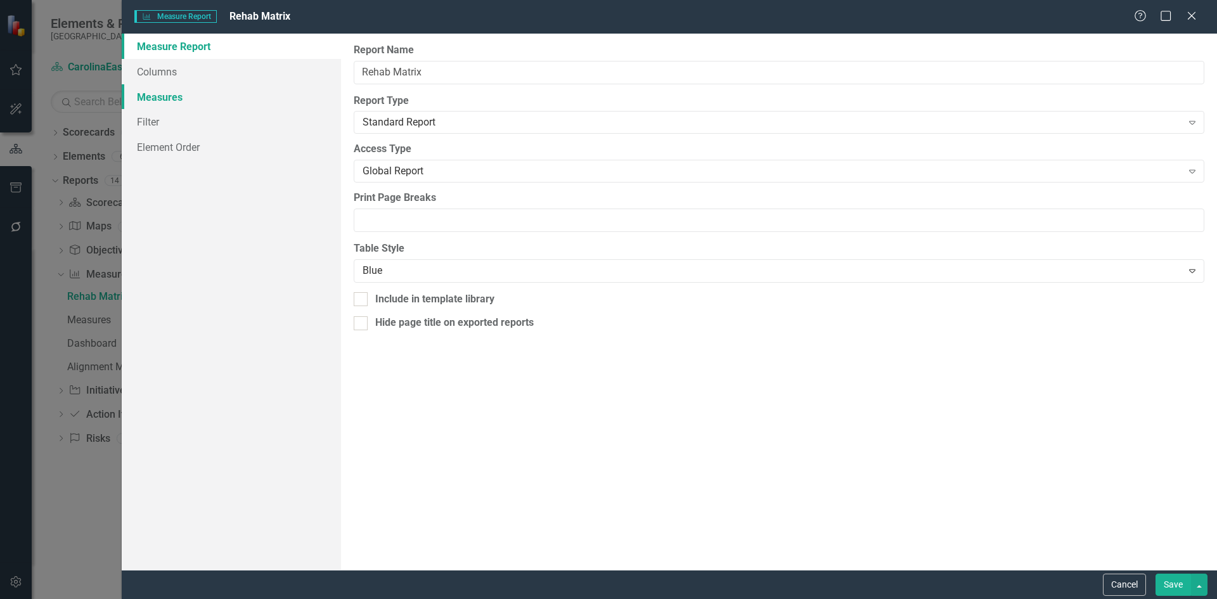
click at [166, 94] on link "Measures" at bounding box center [231, 96] width 219 height 25
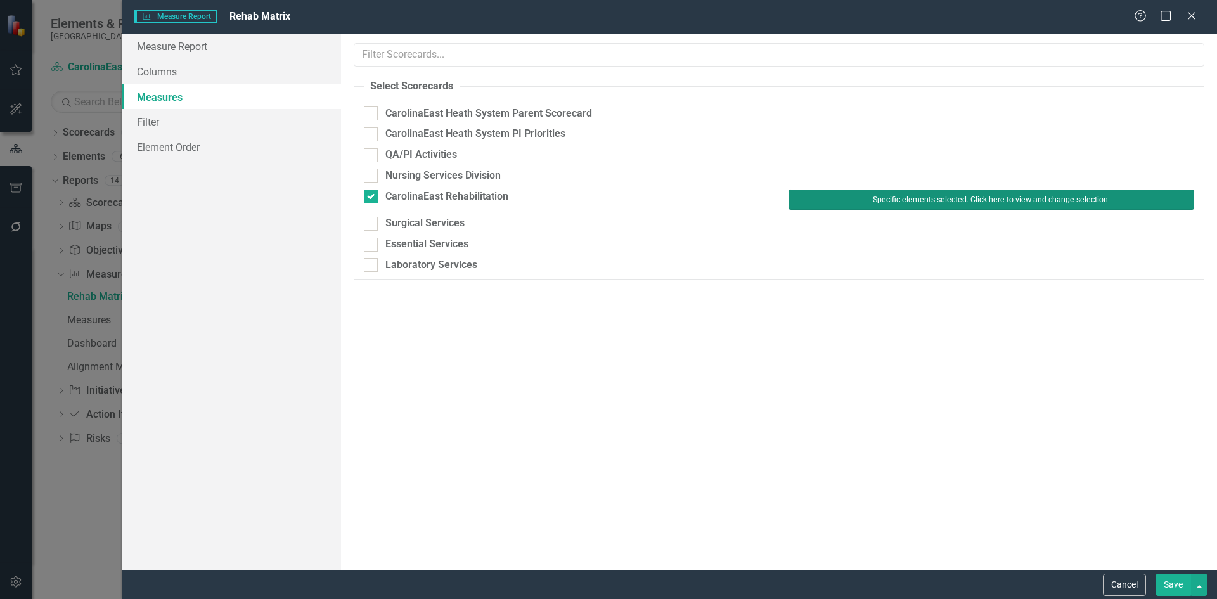
click at [932, 205] on button "Specific elements selected. Click here to view and change selection." at bounding box center [991, 199] width 406 height 20
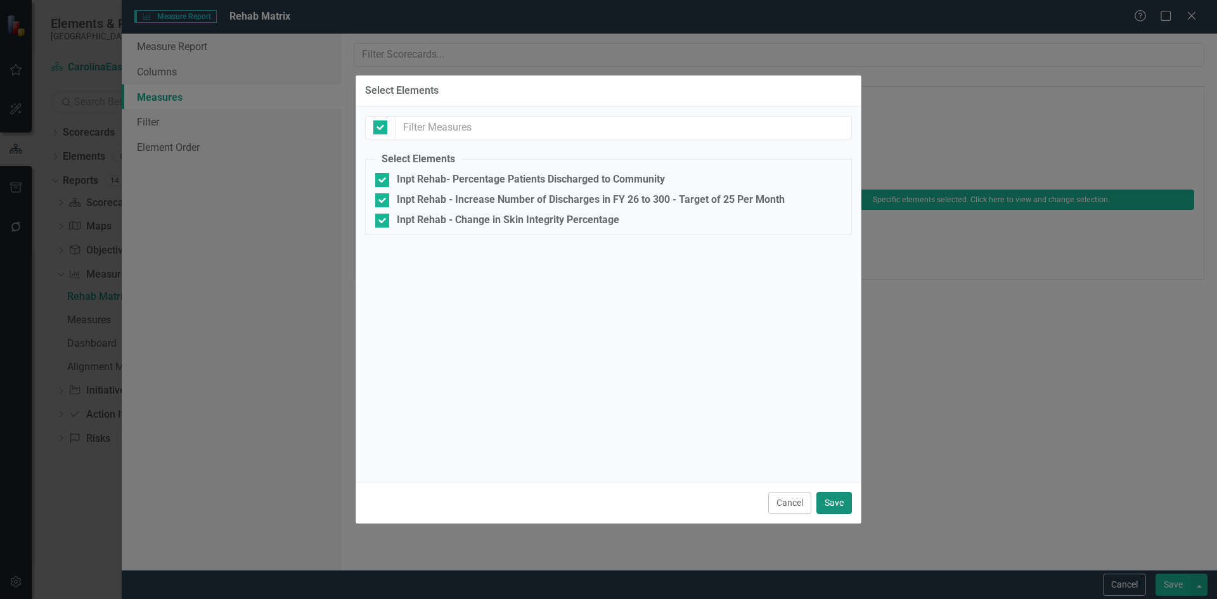
click at [837, 499] on button "Save" at bounding box center [833, 503] width 35 height 22
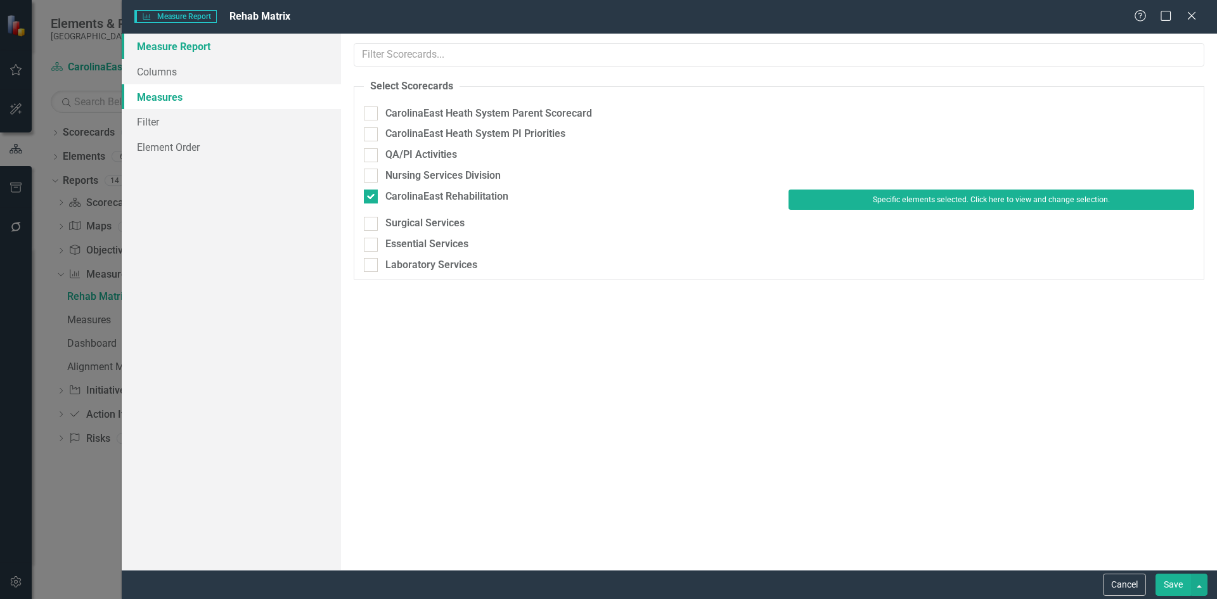
click at [173, 49] on link "Measure Report" at bounding box center [231, 46] width 219 height 25
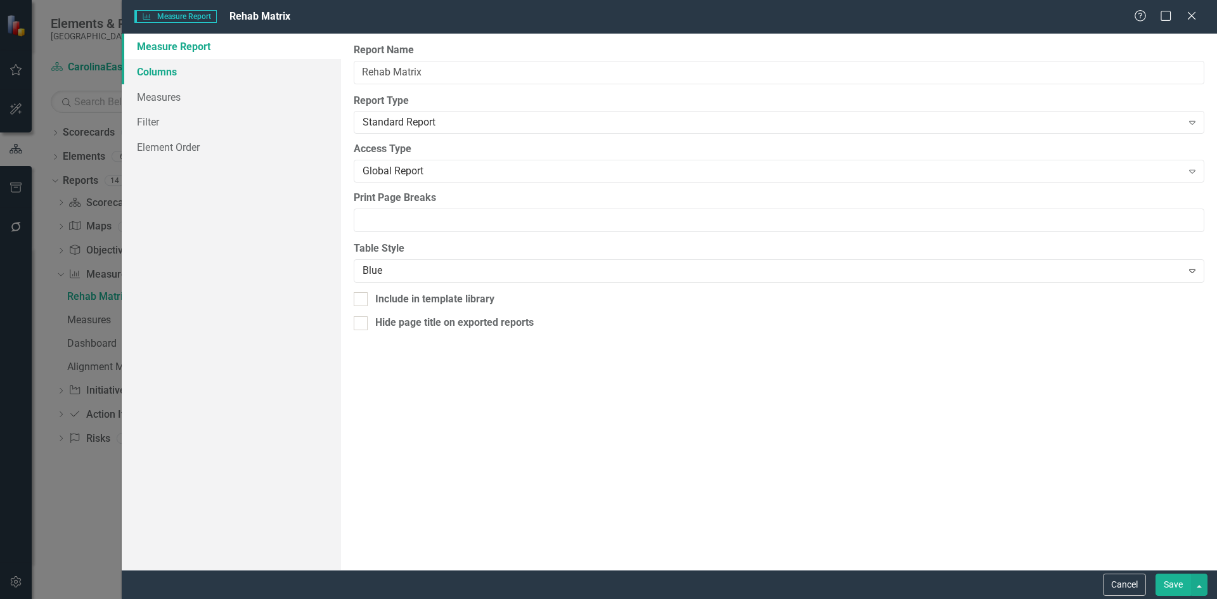
click at [160, 72] on link "Columns" at bounding box center [231, 71] width 219 height 25
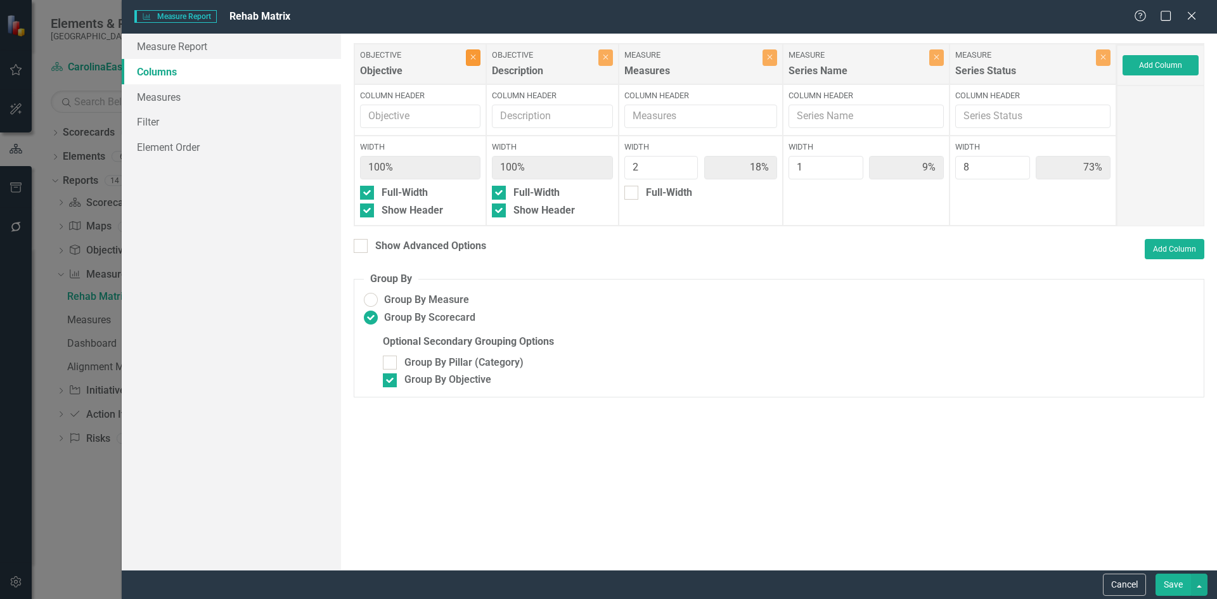
click at [476, 59] on icon "button" at bounding box center [473, 57] width 5 height 5
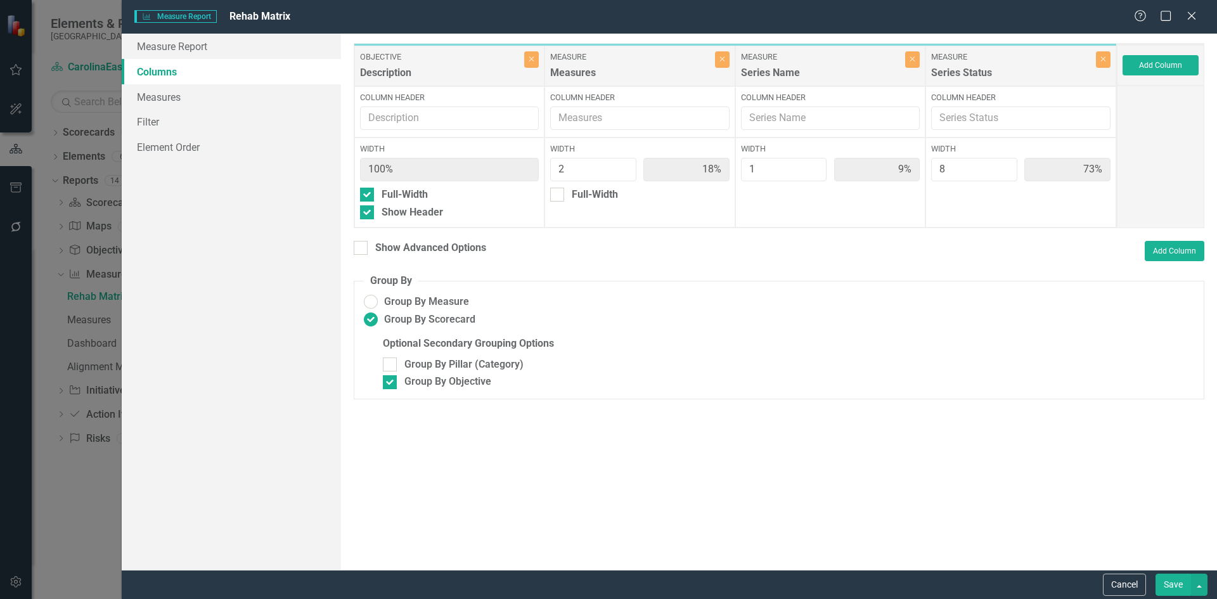
click at [1178, 585] on button "Save" at bounding box center [1172, 584] width 35 height 22
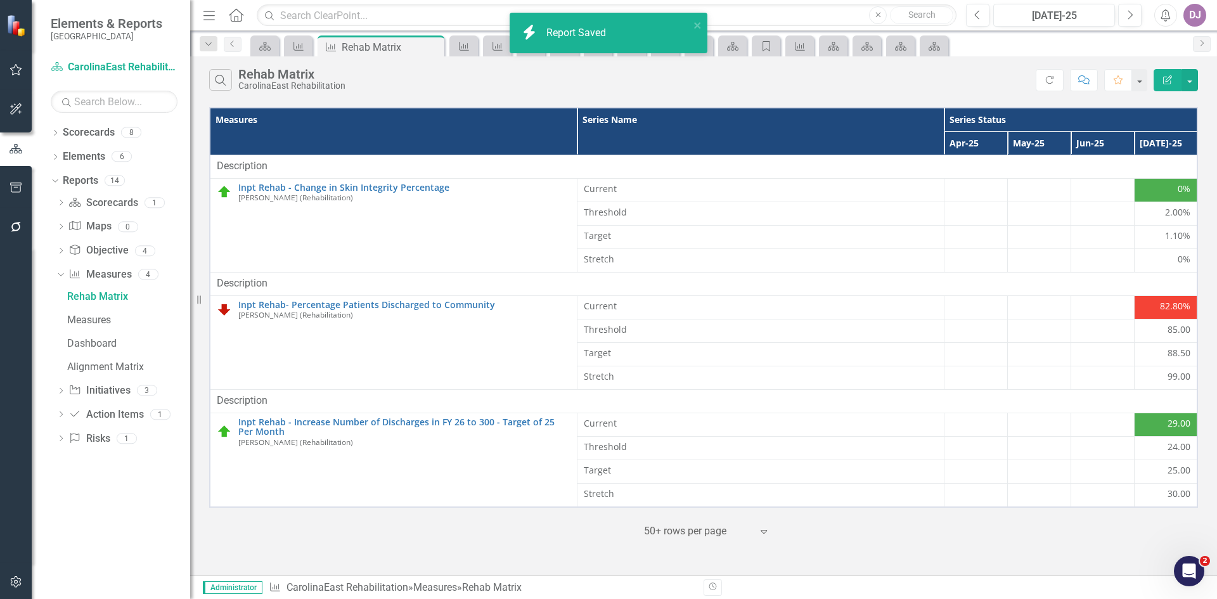
scroll to position [0, 0]
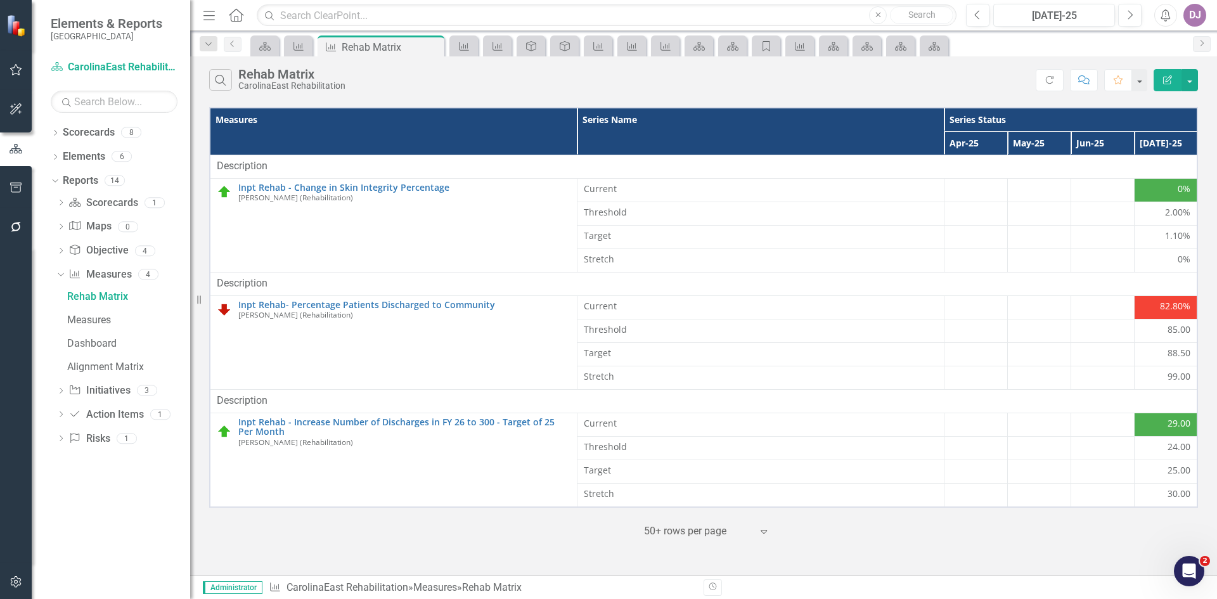
click at [1167, 82] on icon "Edit Report" at bounding box center [1166, 79] width 11 height 9
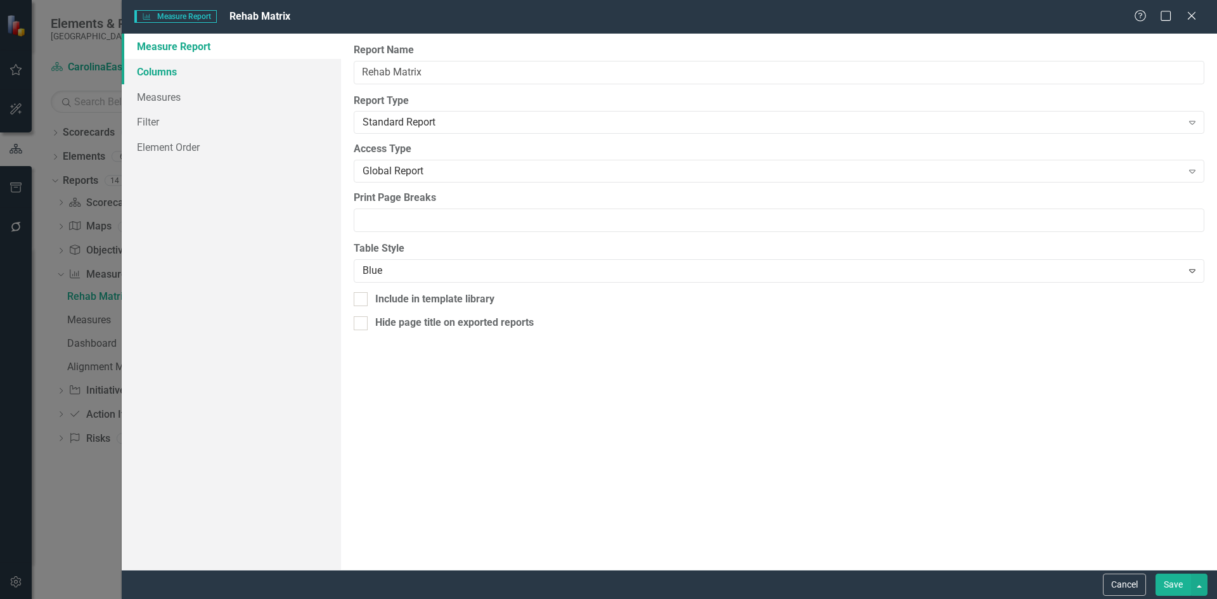
click at [180, 70] on link "Columns" at bounding box center [231, 71] width 219 height 25
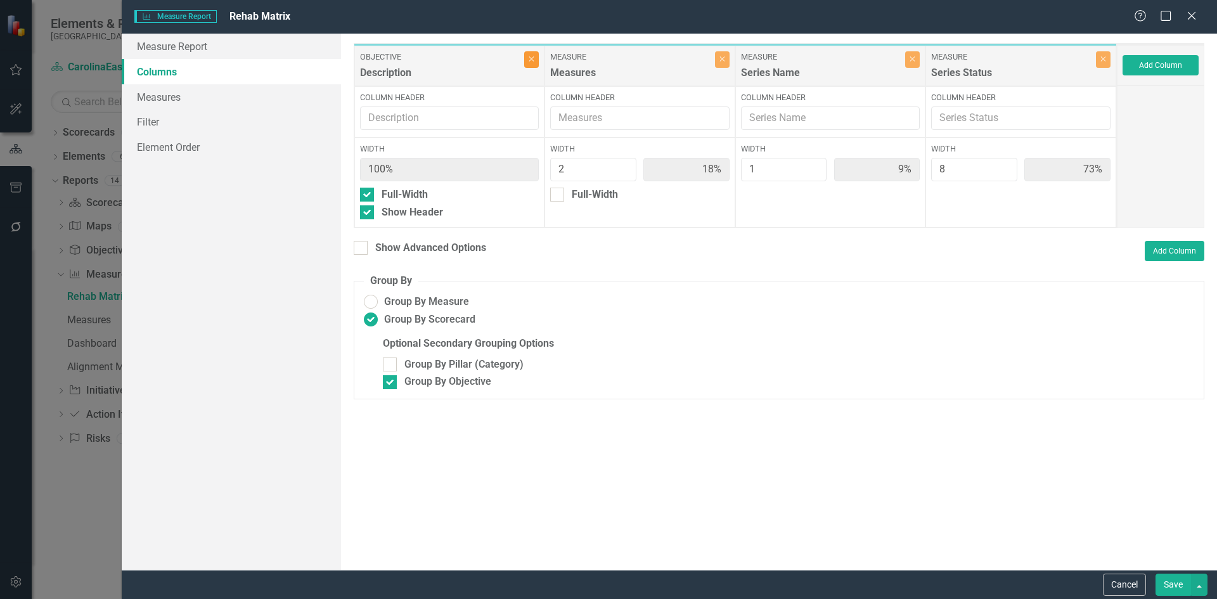
click at [530, 63] on button "Close" at bounding box center [531, 59] width 15 height 16
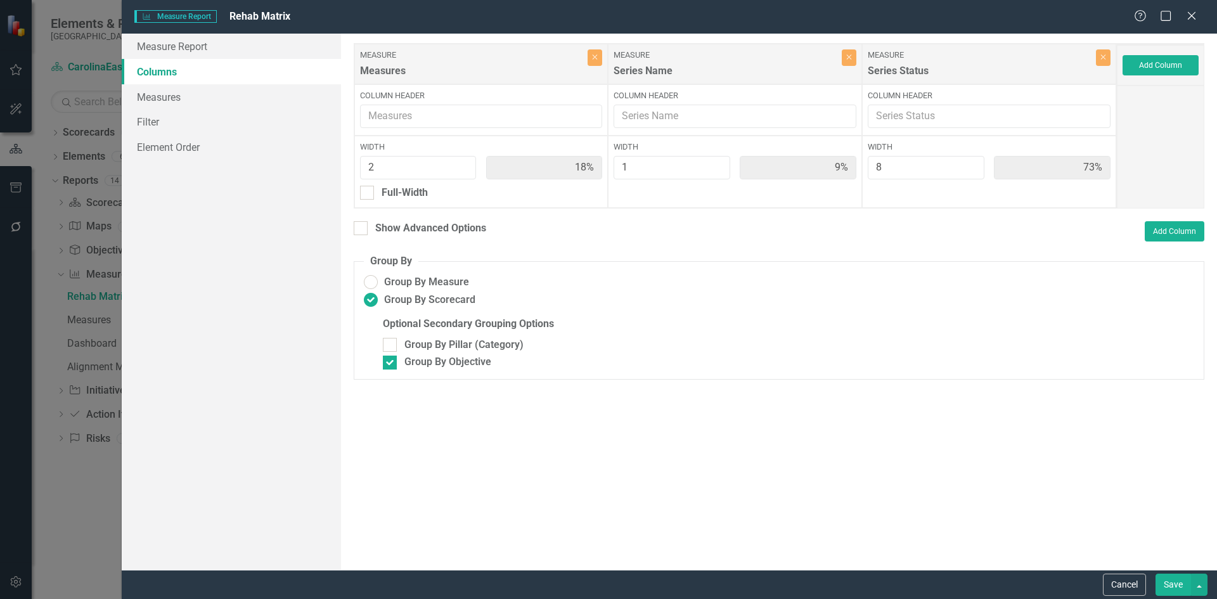
click at [1172, 587] on button "Save" at bounding box center [1172, 584] width 35 height 22
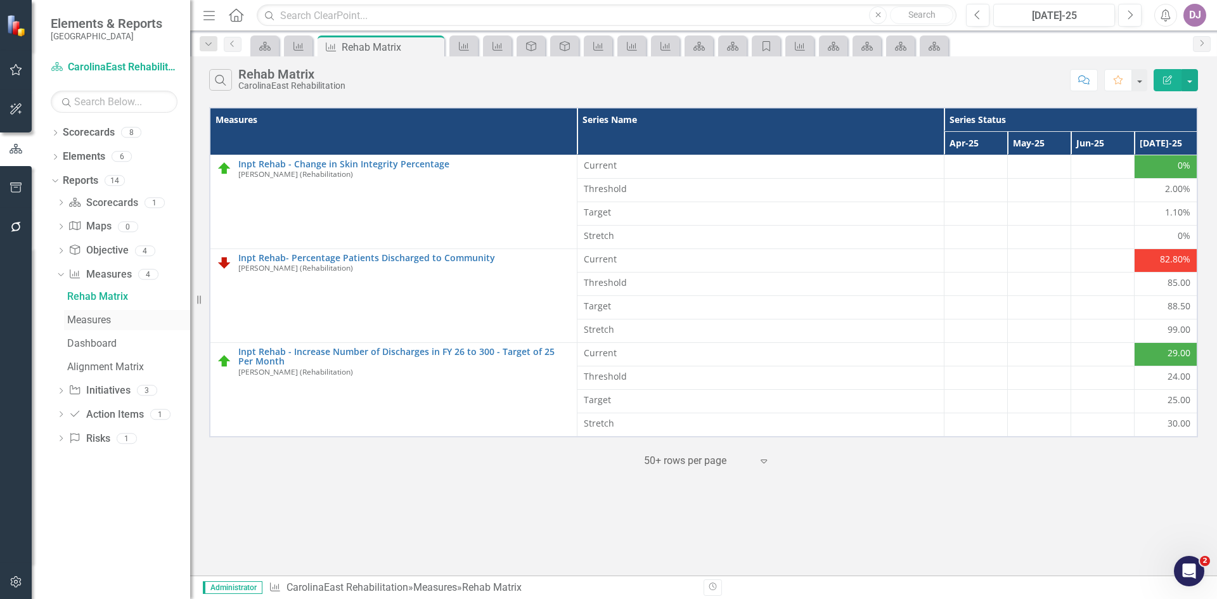
click at [91, 318] on div "Measures" at bounding box center [128, 319] width 123 height 11
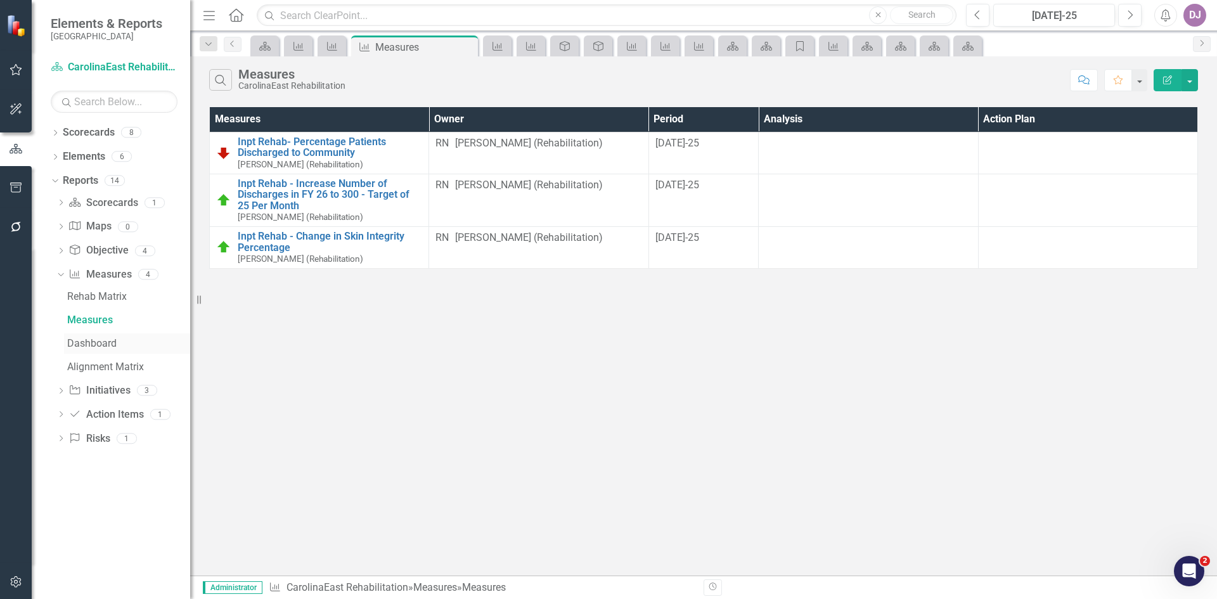
click at [94, 343] on div "Dashboard" at bounding box center [128, 343] width 123 height 11
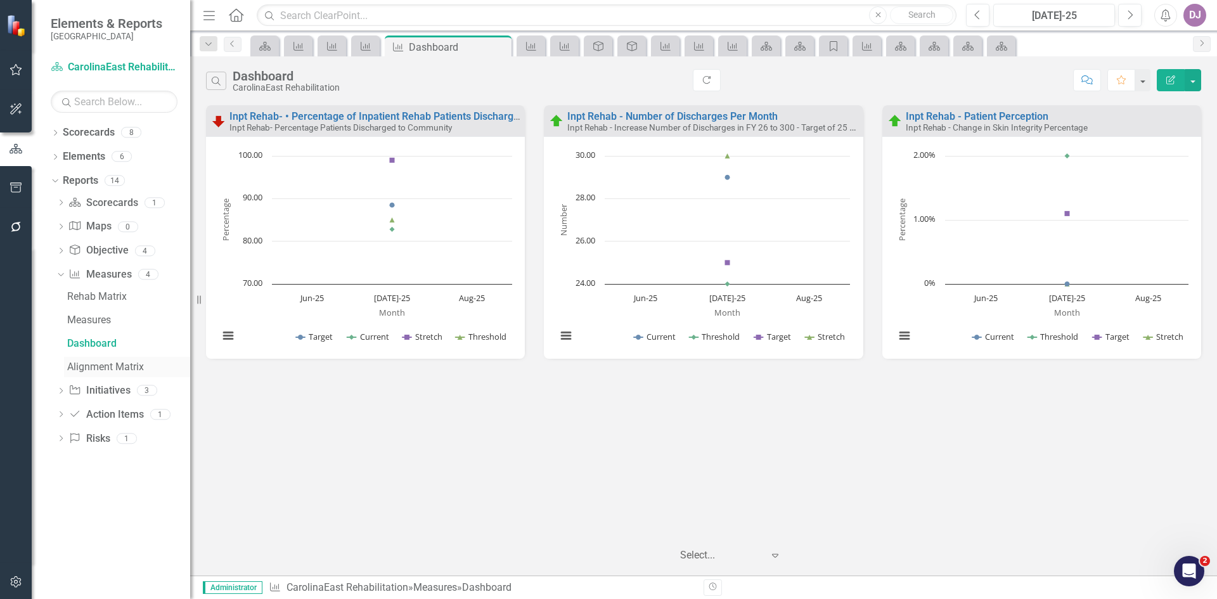
click at [101, 367] on div "Alignment Matrix" at bounding box center [128, 366] width 123 height 11
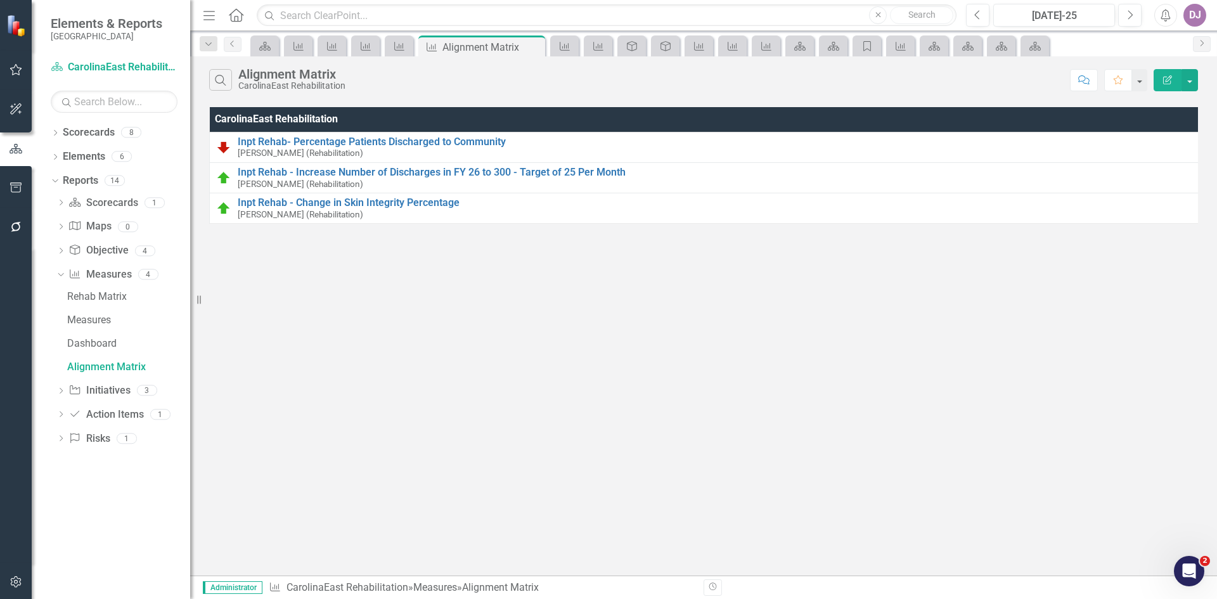
click at [1169, 80] on icon "Edit Report" at bounding box center [1166, 79] width 11 height 9
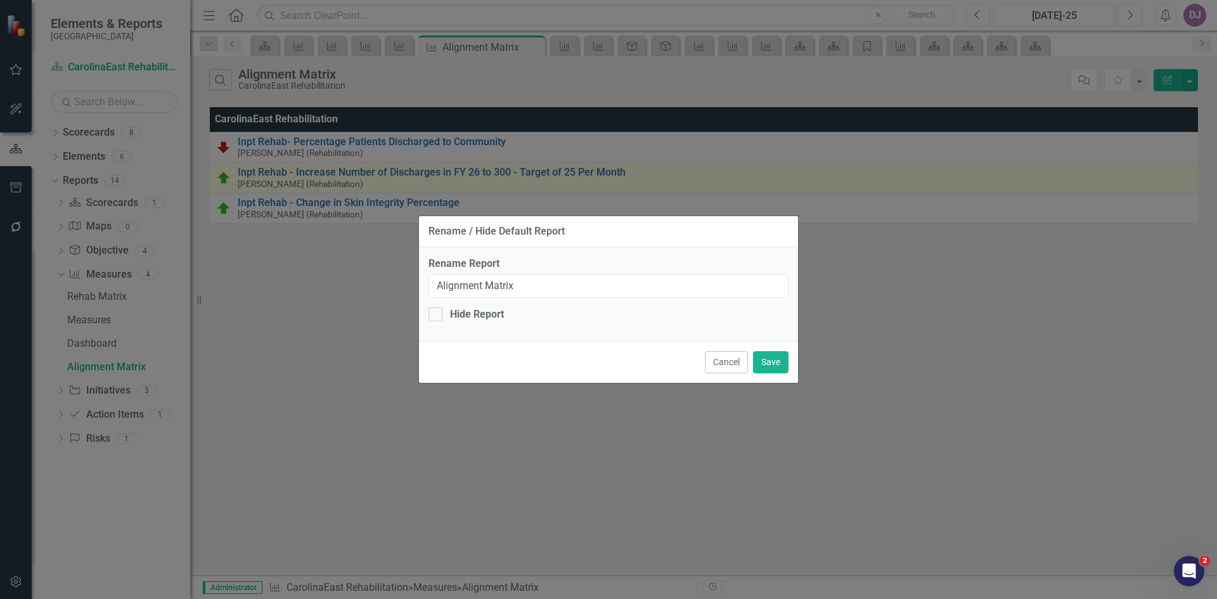
drag, startPoint x: 721, startPoint y: 368, endPoint x: 1032, endPoint y: 191, distance: 357.5
click at [722, 363] on button "Cancel" at bounding box center [726, 362] width 43 height 22
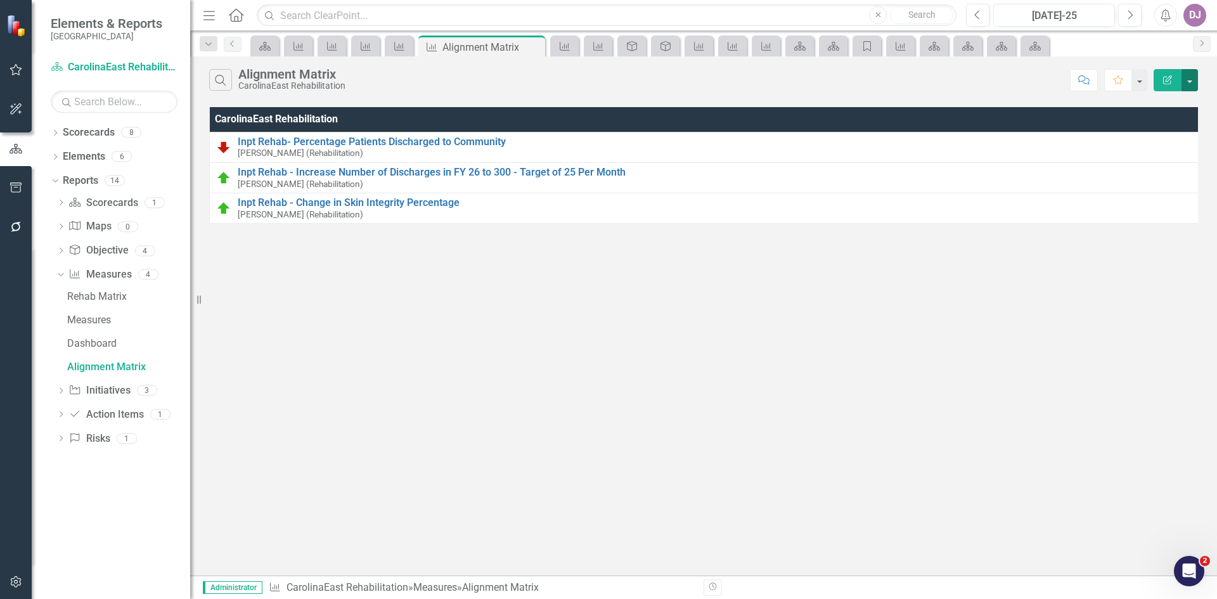
click at [1191, 76] on button "button" at bounding box center [1189, 80] width 16 height 22
click at [1161, 103] on link "Edit Report Edit Report" at bounding box center [1147, 103] width 100 height 23
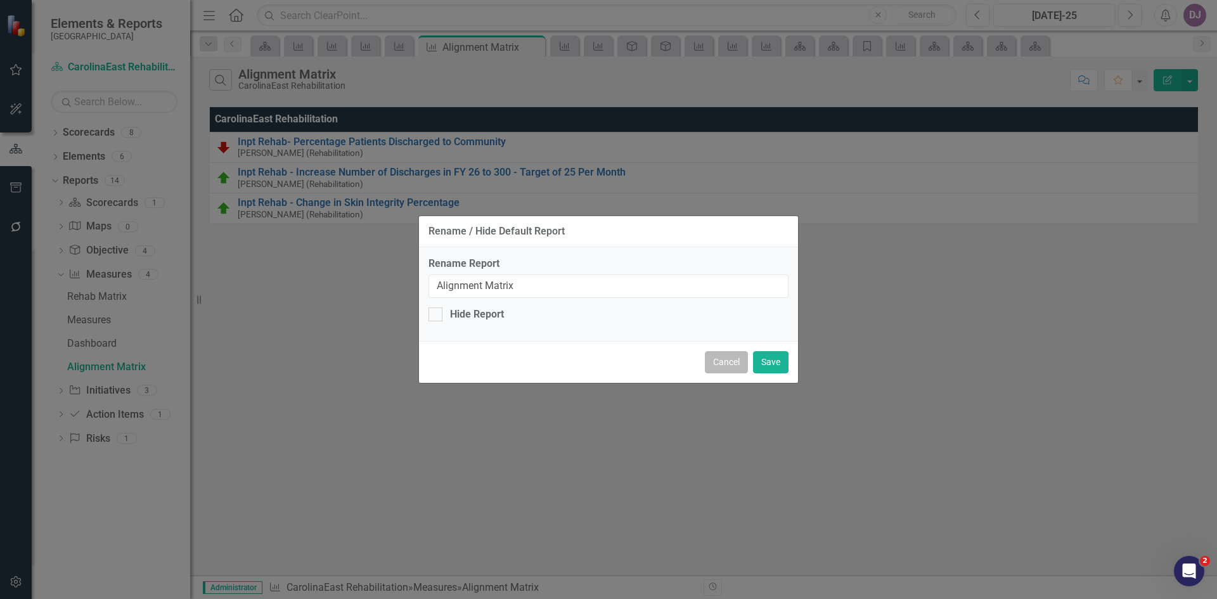
click at [723, 362] on button "Cancel" at bounding box center [726, 362] width 43 height 22
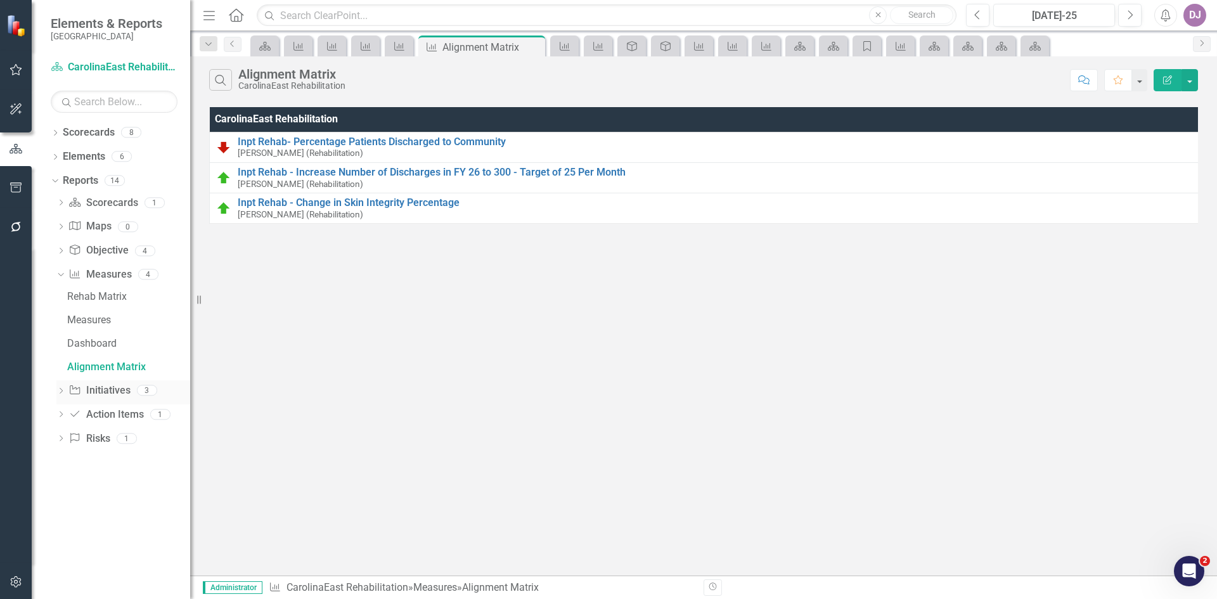
click at [94, 387] on link "Initiative Initiatives" at bounding box center [98, 390] width 61 height 15
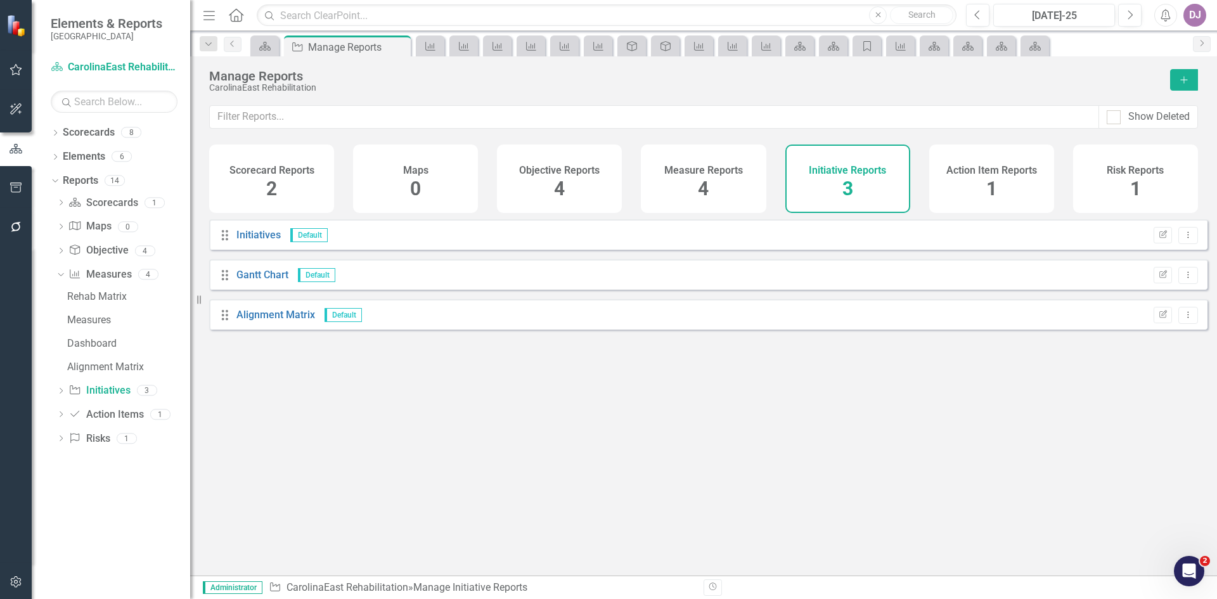
click at [845, 190] on span "3" at bounding box center [847, 188] width 11 height 22
click at [266, 241] on link "Initiatives" at bounding box center [258, 235] width 44 height 12
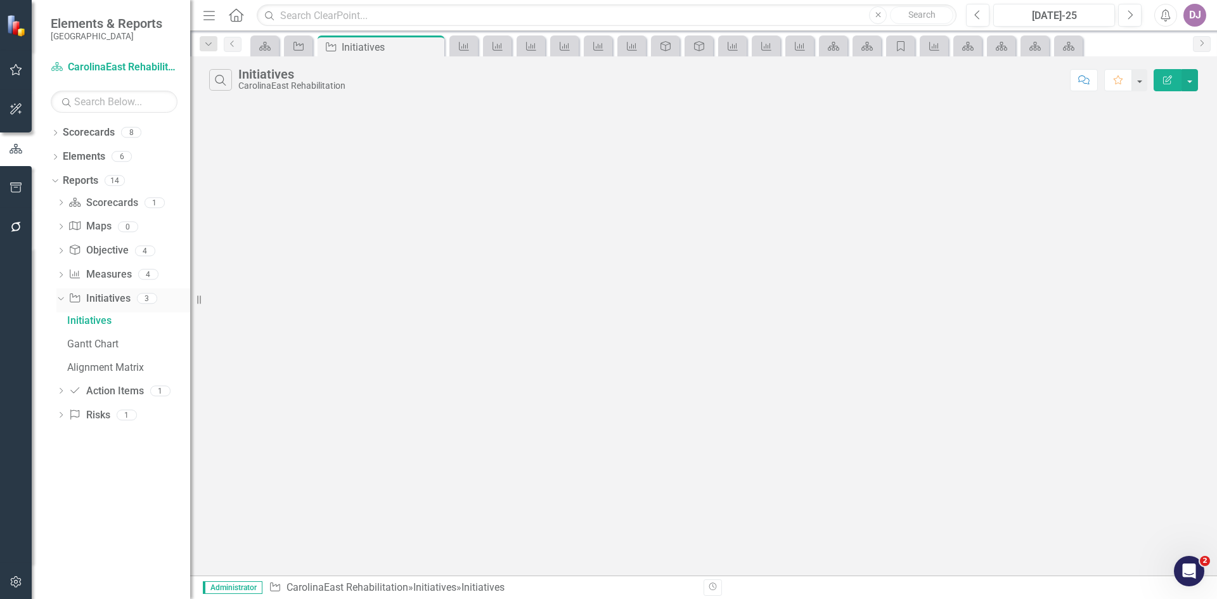
click at [122, 300] on link "Initiative Initiatives" at bounding box center [98, 298] width 61 height 15
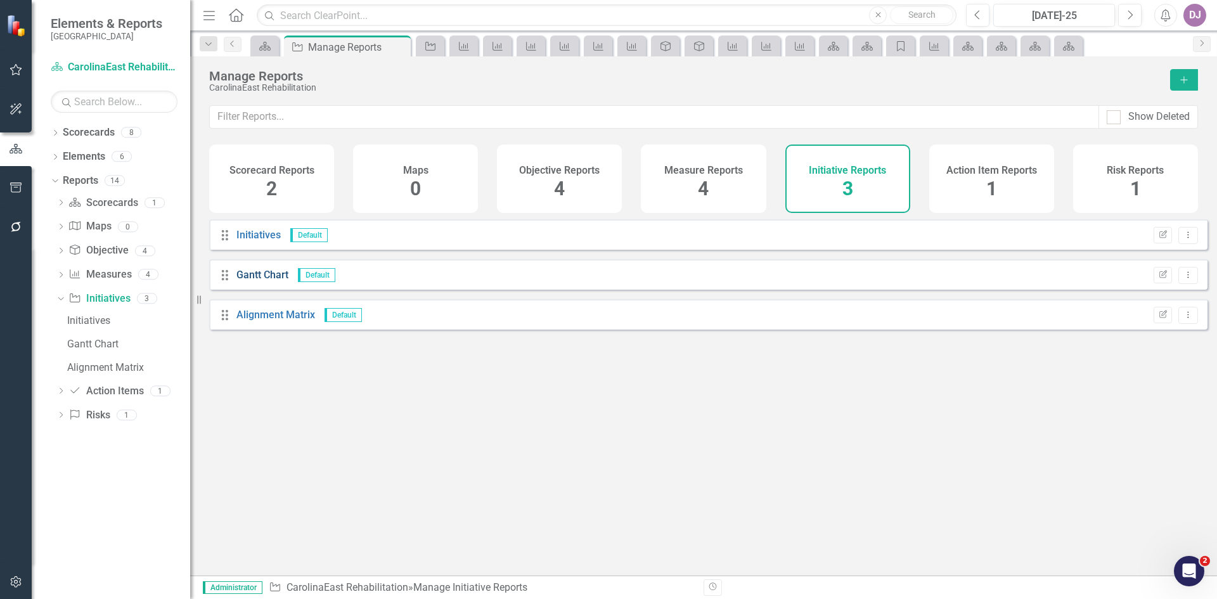
click at [260, 281] on link "Gantt Chart" at bounding box center [262, 275] width 52 height 12
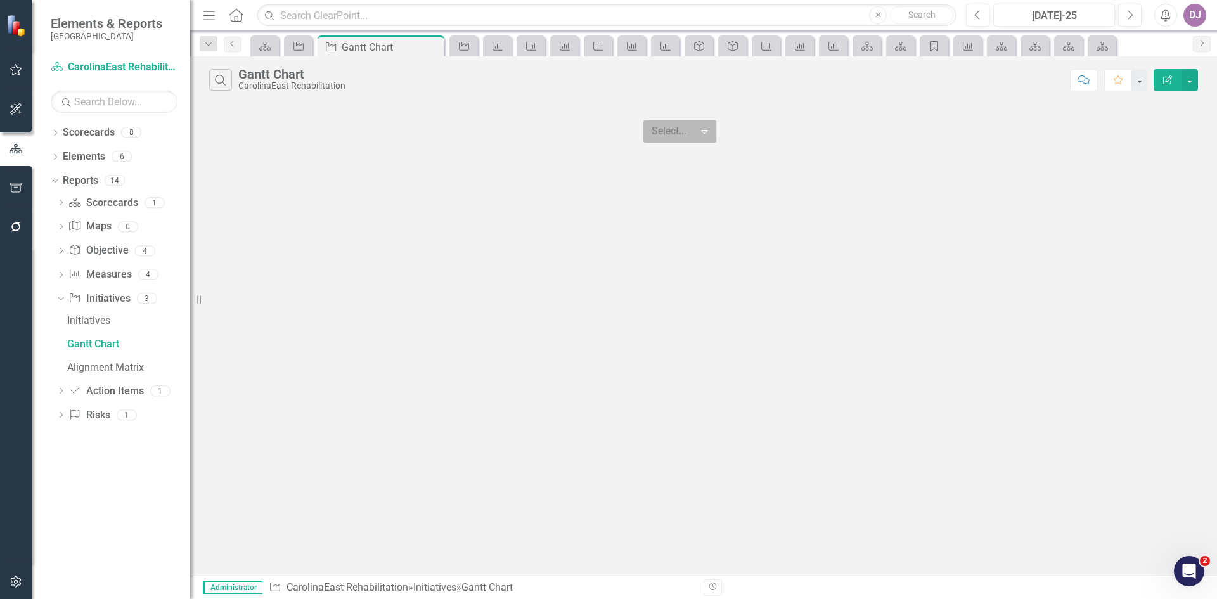
scroll to position [1, 0]
click at [710, 131] on icon "Expand" at bounding box center [704, 131] width 13 height 10
click at [62, 200] on icon "Dropdown" at bounding box center [60, 203] width 9 height 7
click at [60, 248] on icon "Dropdown" at bounding box center [60, 249] width 9 height 7
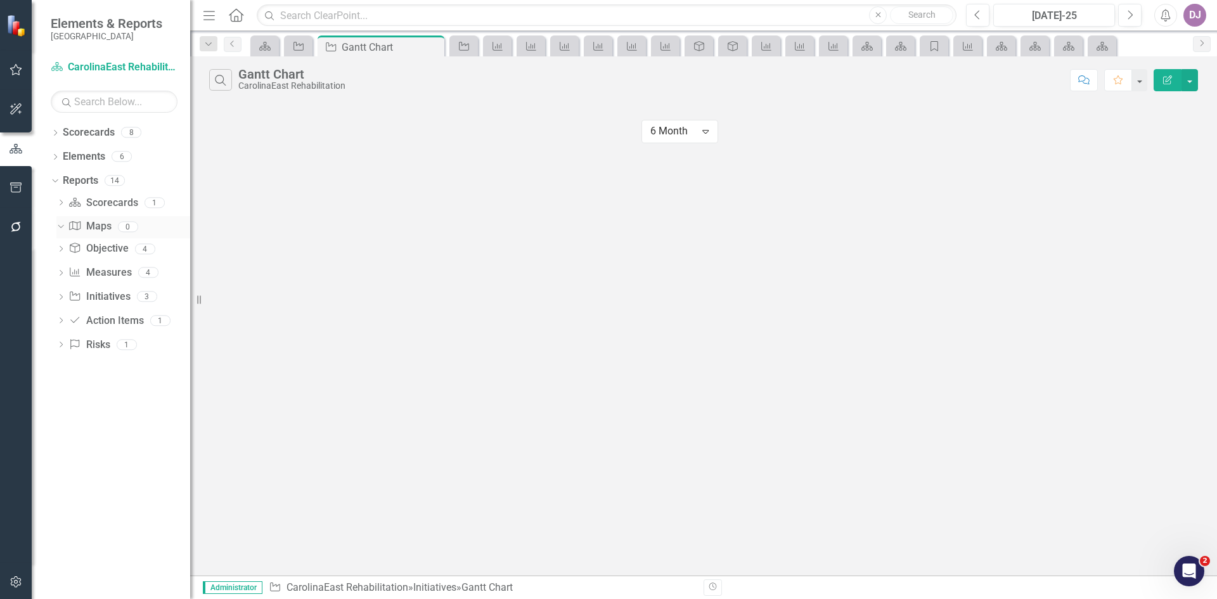
click at [63, 228] on div "Dropdown" at bounding box center [58, 226] width 11 height 9
click at [60, 248] on icon at bounding box center [61, 251] width 3 height 6
click at [110, 314] on div "Measure Alignment" at bounding box center [128, 319] width 123 height 11
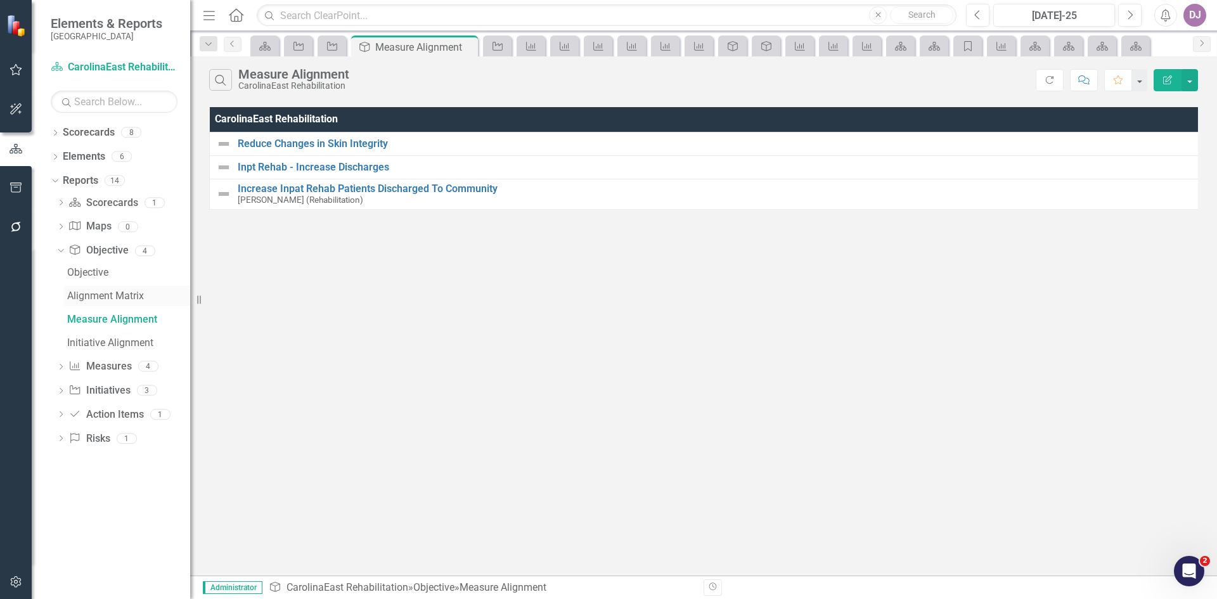
click at [113, 301] on div "Alignment Matrix" at bounding box center [128, 295] width 123 height 11
click at [110, 314] on div "Measure Alignment" at bounding box center [128, 319] width 123 height 11
click at [113, 341] on div "Initiative Alignment" at bounding box center [128, 342] width 123 height 11
click at [105, 369] on link "Measure Measures" at bounding box center [99, 366] width 63 height 15
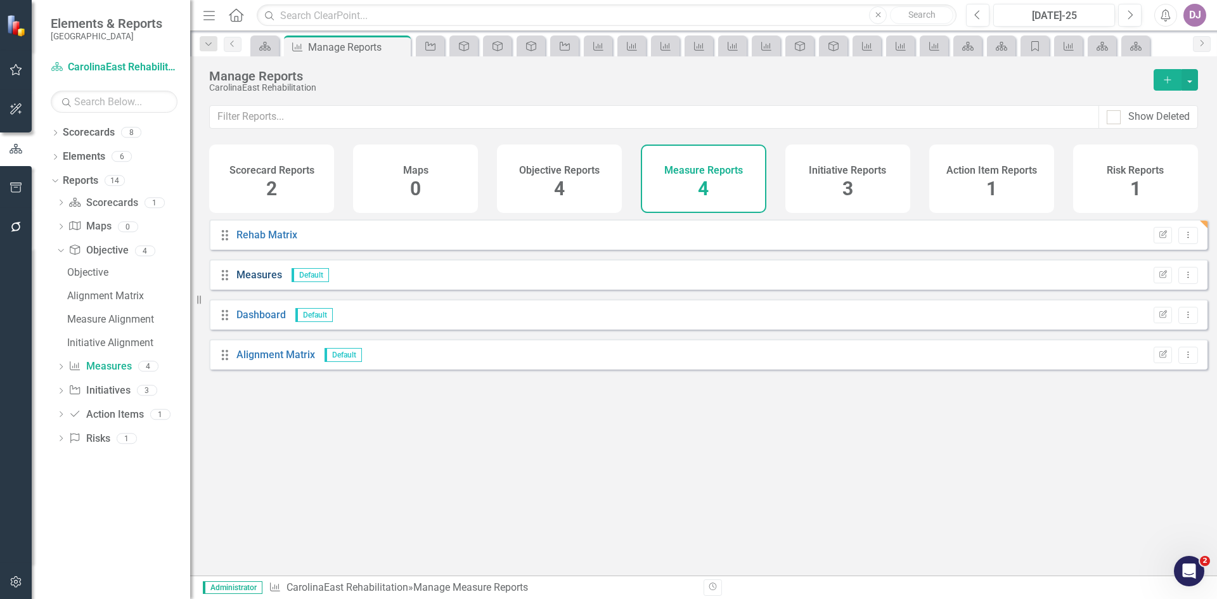
click at [253, 281] on link "Measures" at bounding box center [259, 275] width 46 height 12
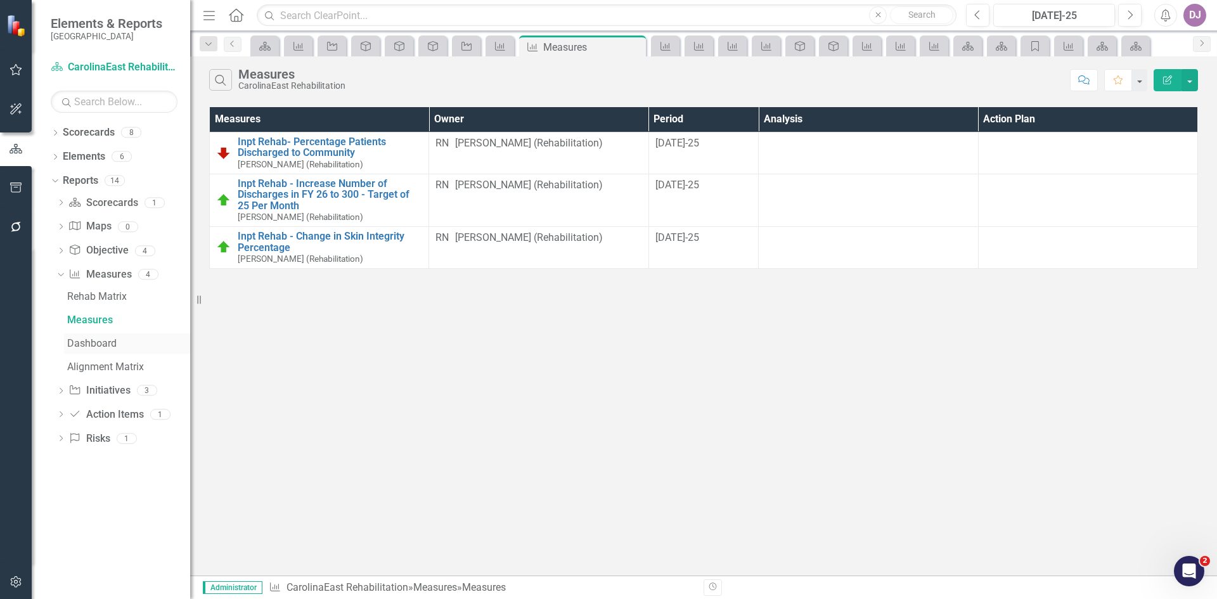
click at [108, 346] on div "Dashboard" at bounding box center [128, 343] width 123 height 11
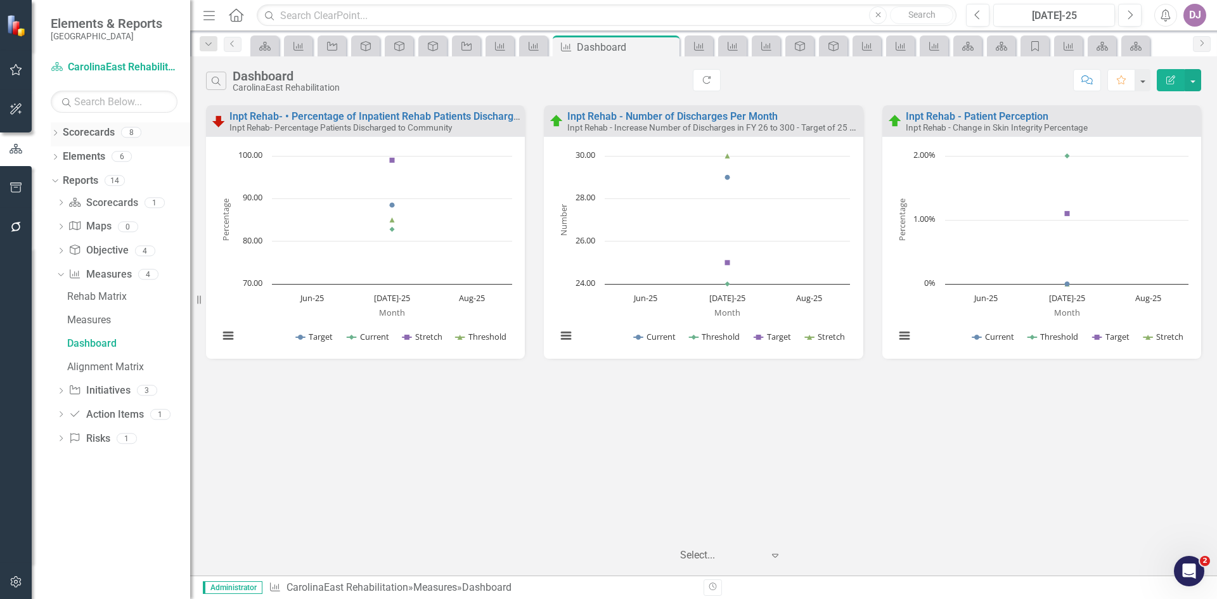
click at [100, 134] on link "Scorecards" at bounding box center [89, 132] width 52 height 15
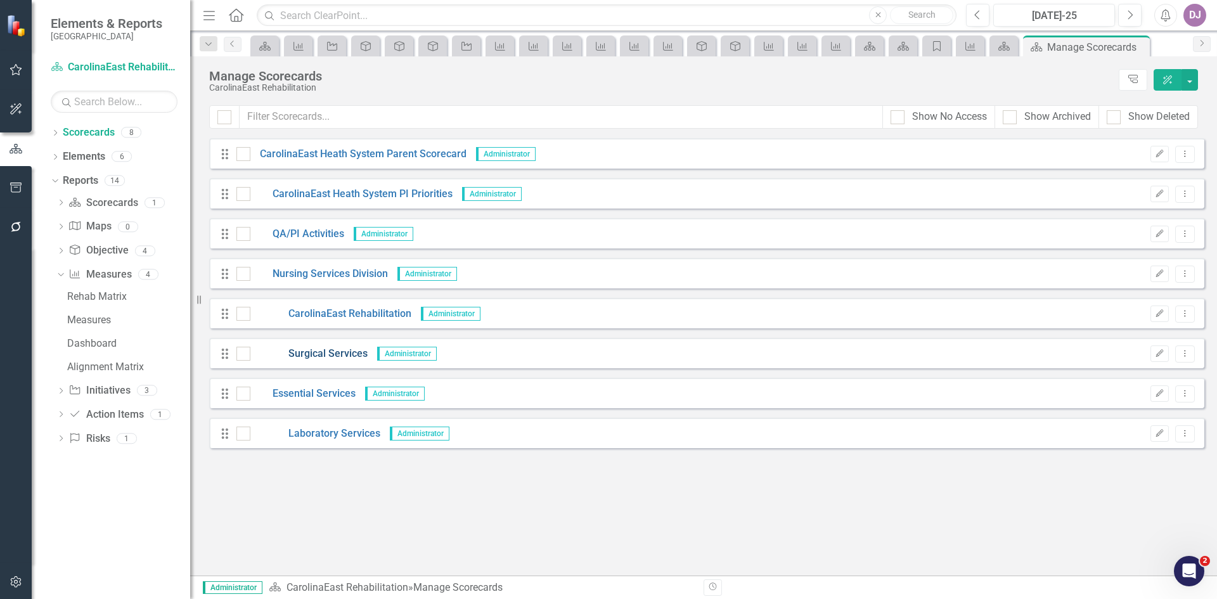
click at [326, 352] on link "Surgical Services" at bounding box center [308, 354] width 117 height 15
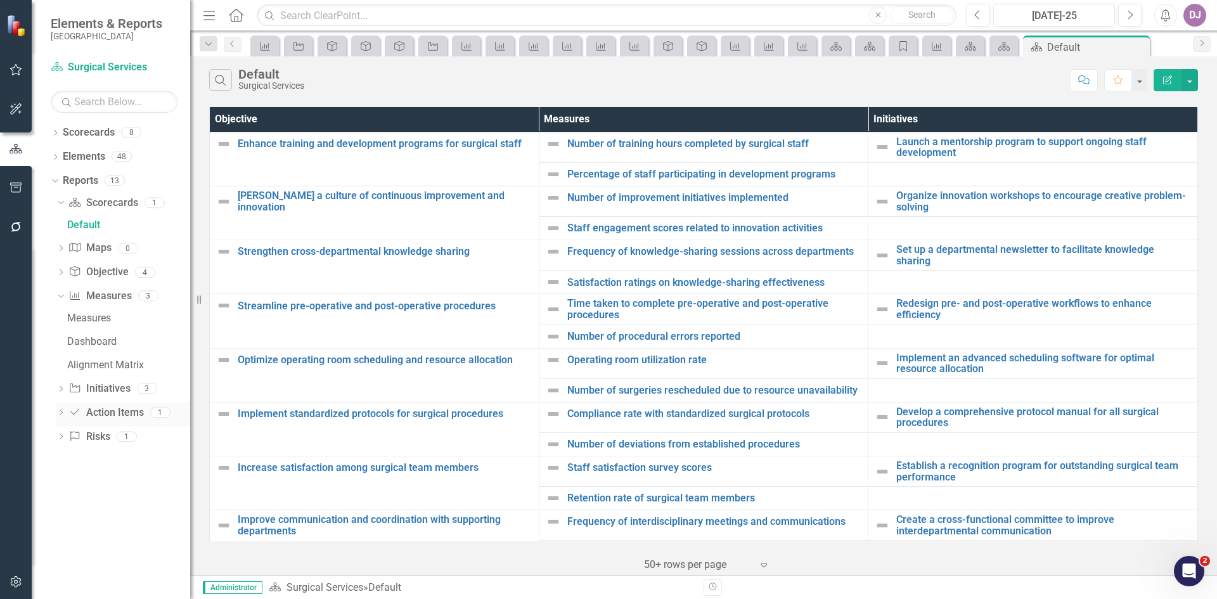
click at [124, 414] on link "Action Item Action Items" at bounding box center [105, 413] width 75 height 15
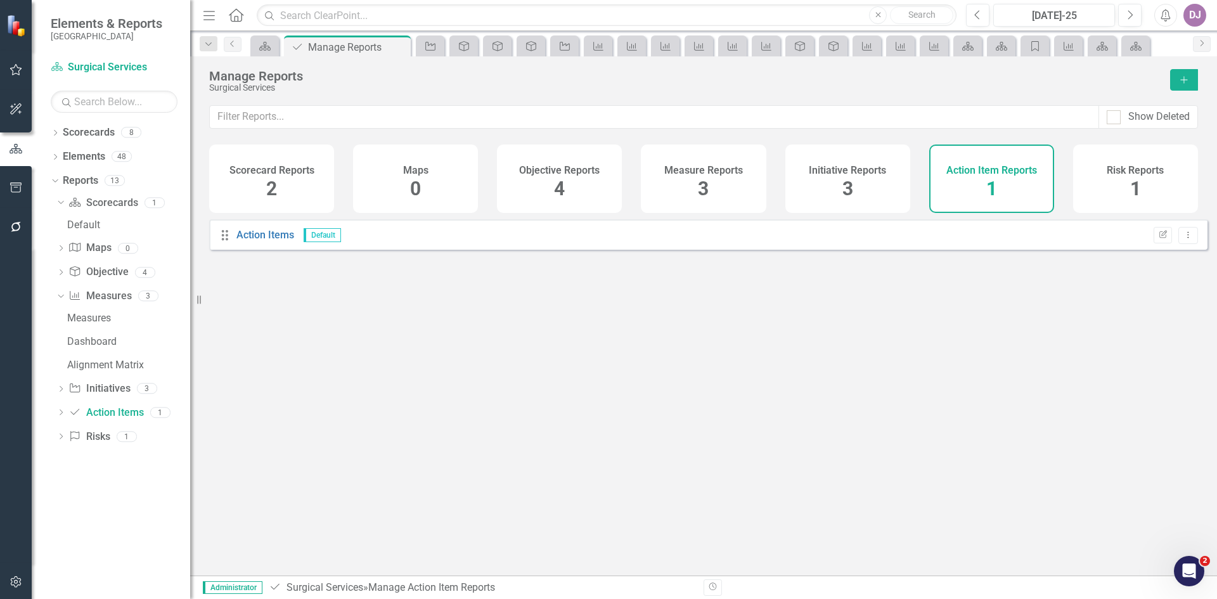
click at [990, 189] on span "1" at bounding box center [991, 188] width 11 height 22
click at [266, 241] on link "Action Items" at bounding box center [265, 235] width 58 height 12
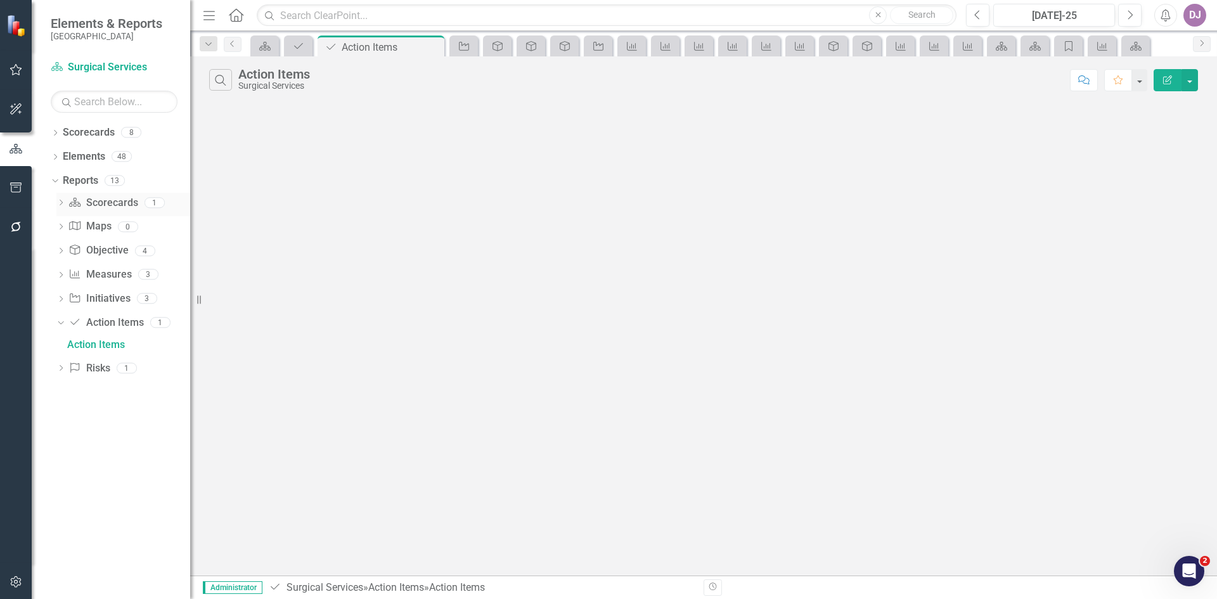
click at [61, 202] on icon "Dropdown" at bounding box center [60, 203] width 9 height 7
click at [80, 229] on div "Default" at bounding box center [128, 224] width 123 height 11
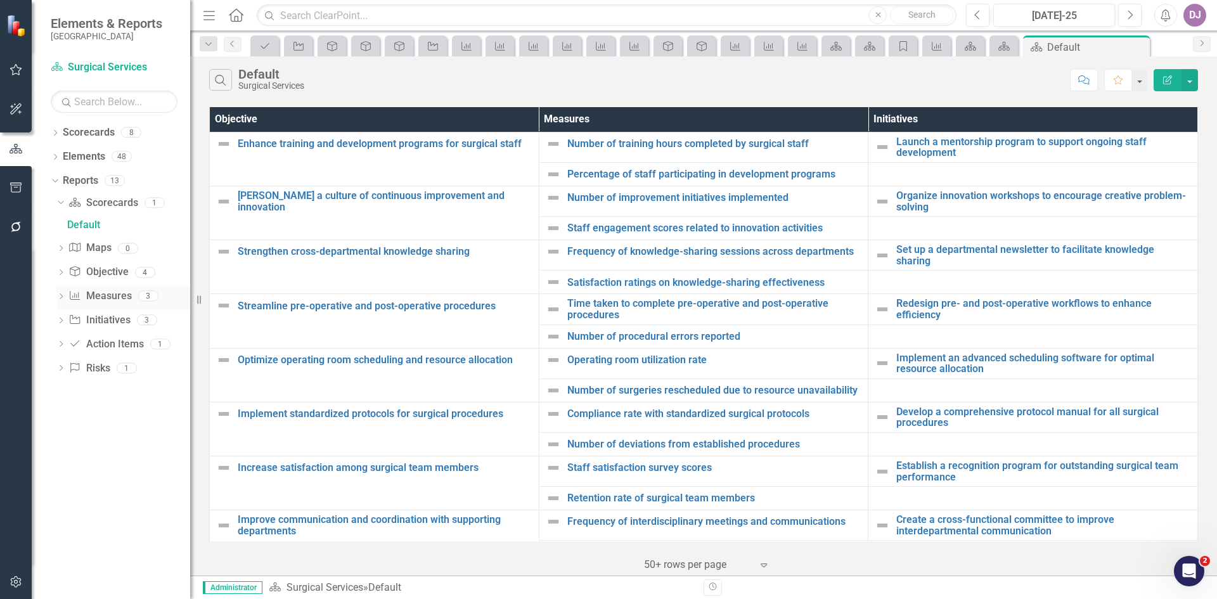
click at [96, 290] on link "Measure Measures" at bounding box center [99, 296] width 63 height 15
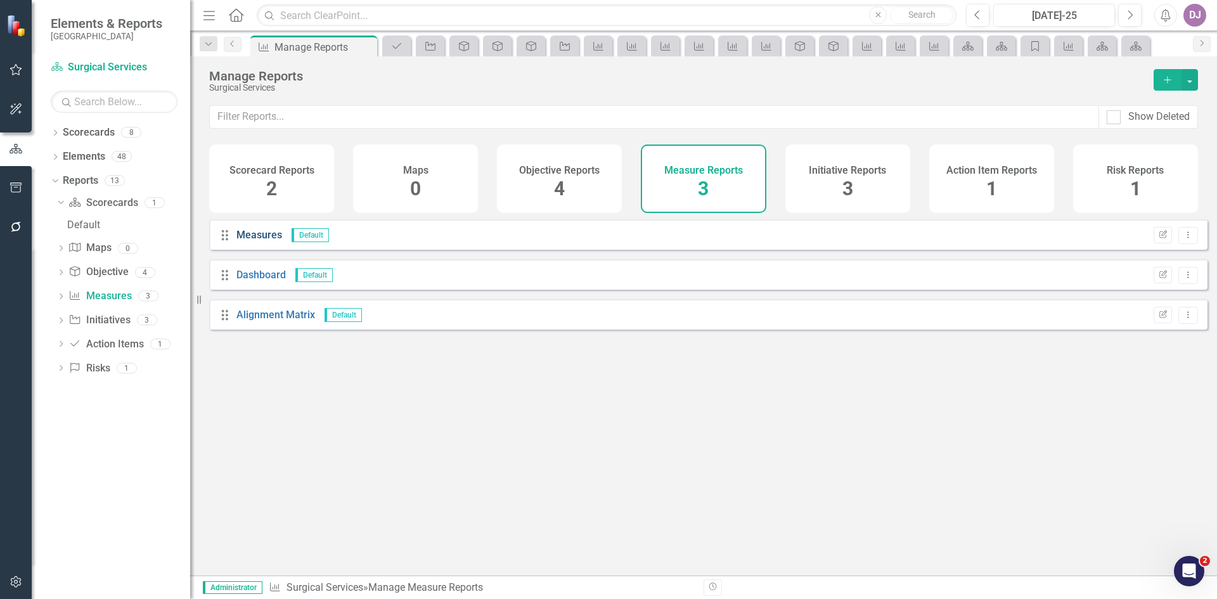
click at [253, 241] on link "Measures" at bounding box center [259, 235] width 46 height 12
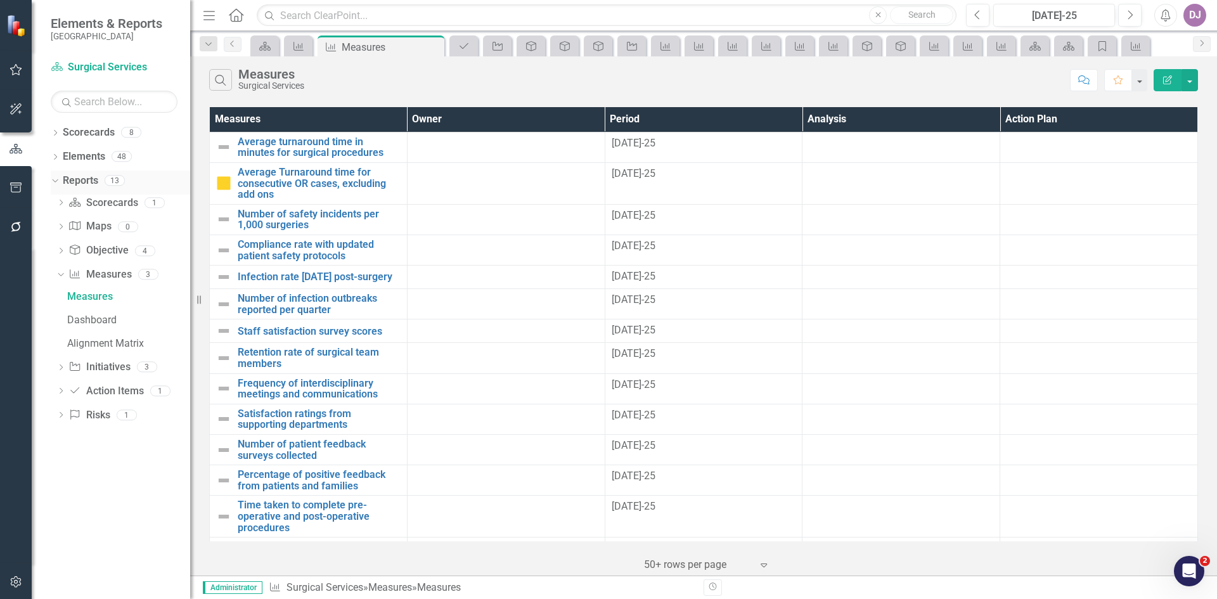
click at [91, 181] on link "Reports" at bounding box center [80, 181] width 35 height 15
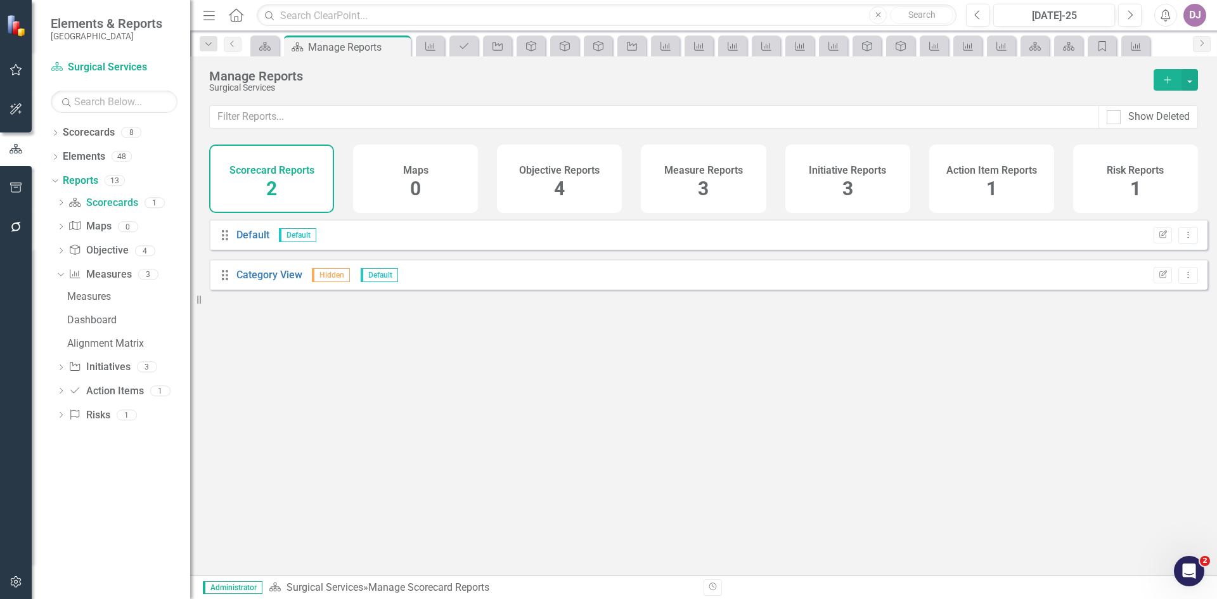
click at [705, 193] on span "3" at bounding box center [703, 188] width 11 height 22
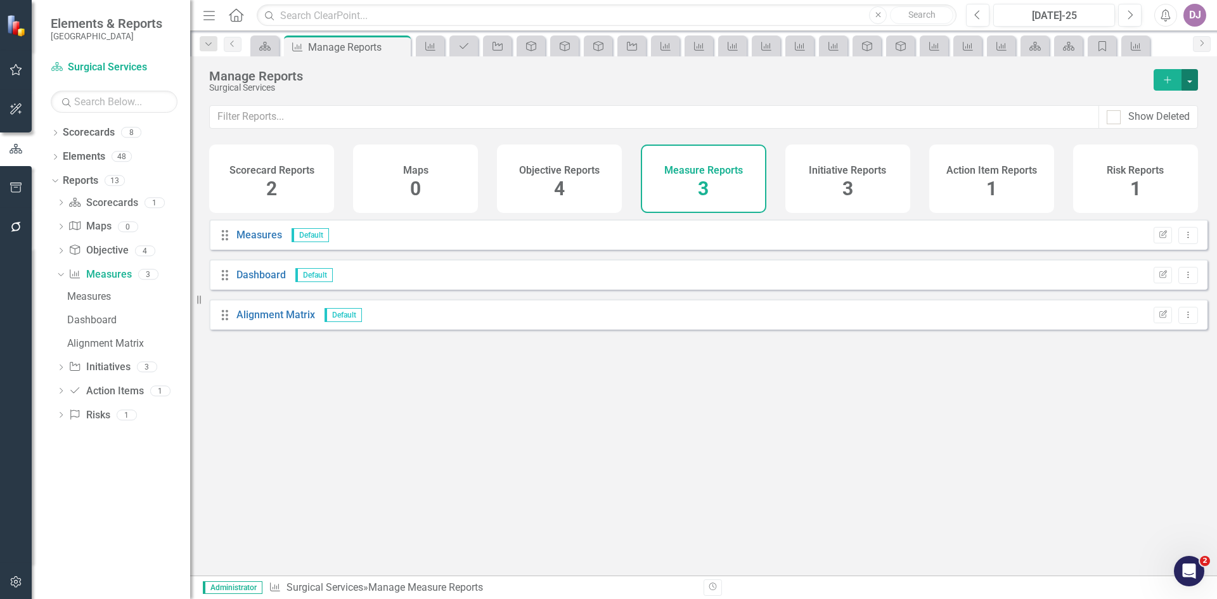
click at [1187, 82] on button "button" at bounding box center [1189, 80] width 16 height 22
click at [1155, 131] on link "Copy Add From Template" at bounding box center [1137, 126] width 118 height 23
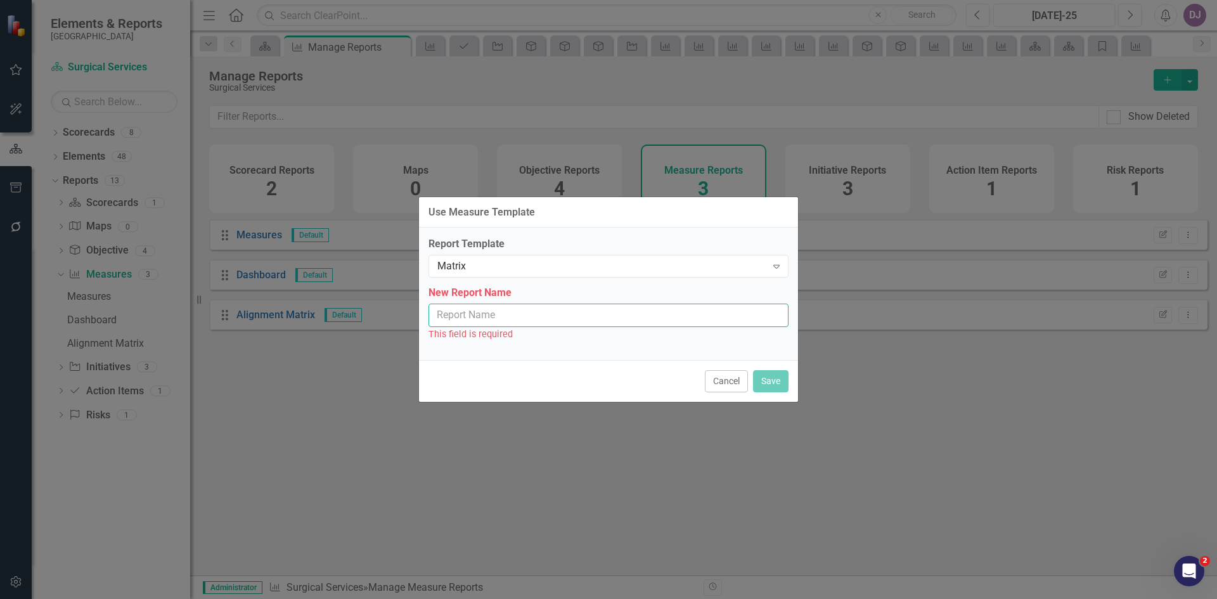
click at [485, 316] on input "New Report Name" at bounding box center [608, 315] width 360 height 23
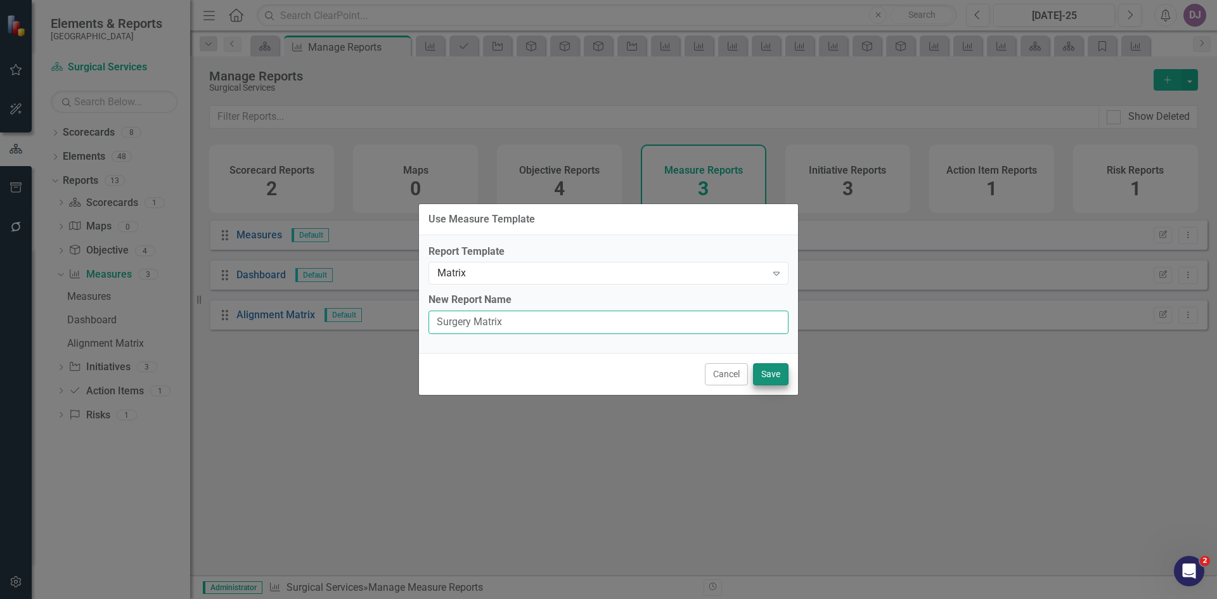
type input "Surgery Matrix"
click at [778, 377] on button "Save" at bounding box center [770, 374] width 35 height 22
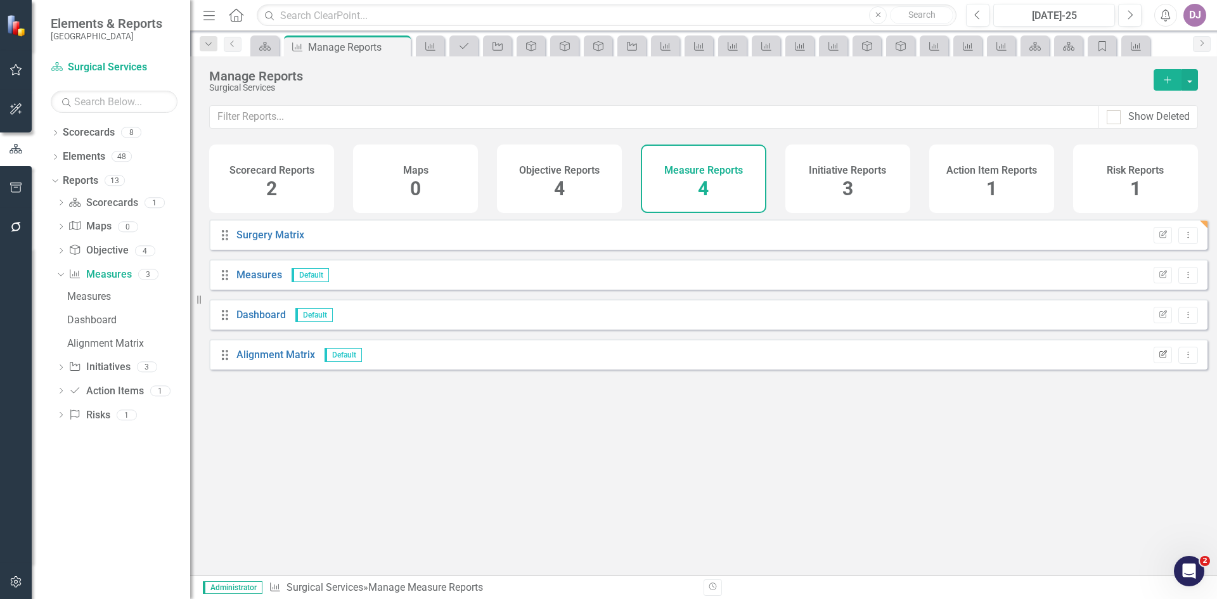
click at [1158, 359] on icon "Edit Report" at bounding box center [1163, 355] width 10 height 8
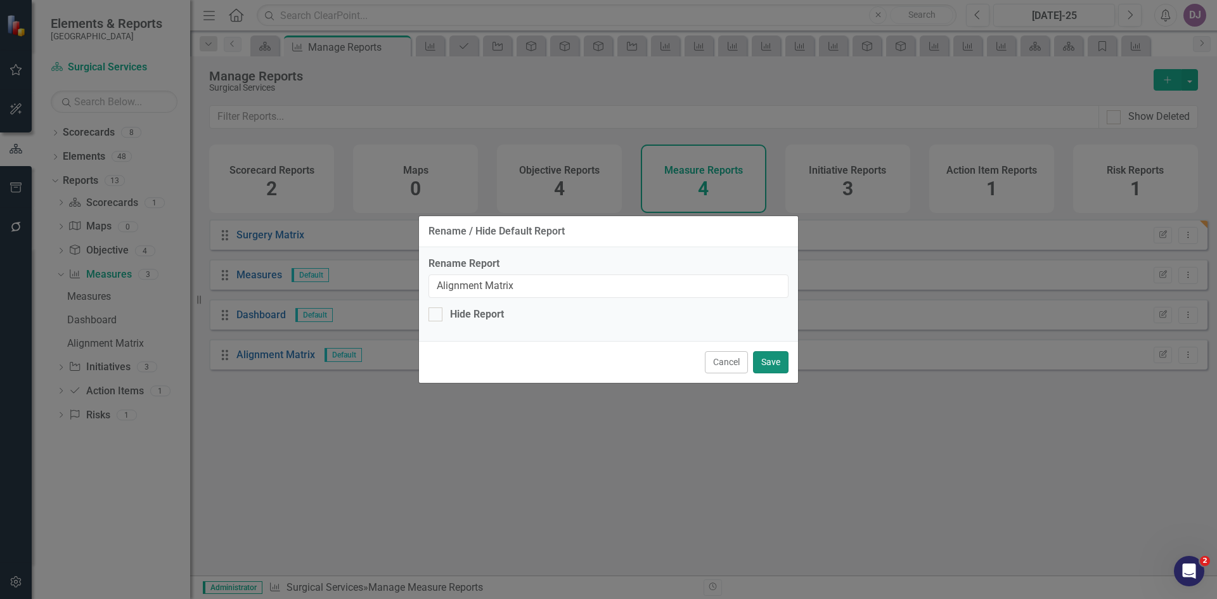
click at [767, 364] on button "Save" at bounding box center [770, 362] width 35 height 22
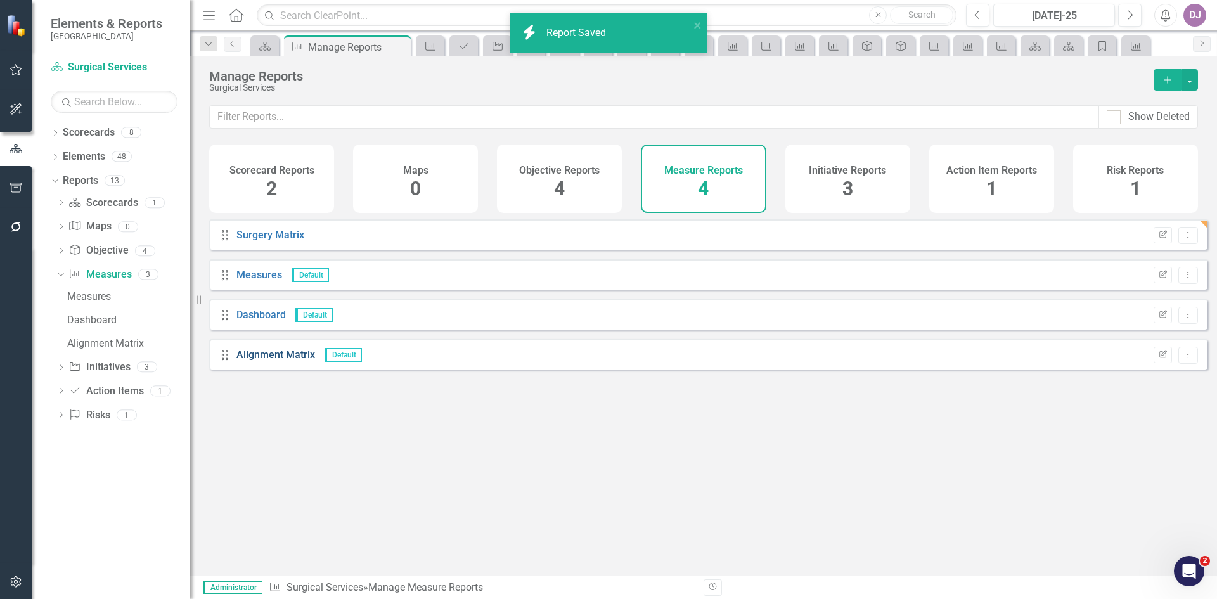
click at [289, 361] on link "Alignment Matrix" at bounding box center [275, 355] width 79 height 12
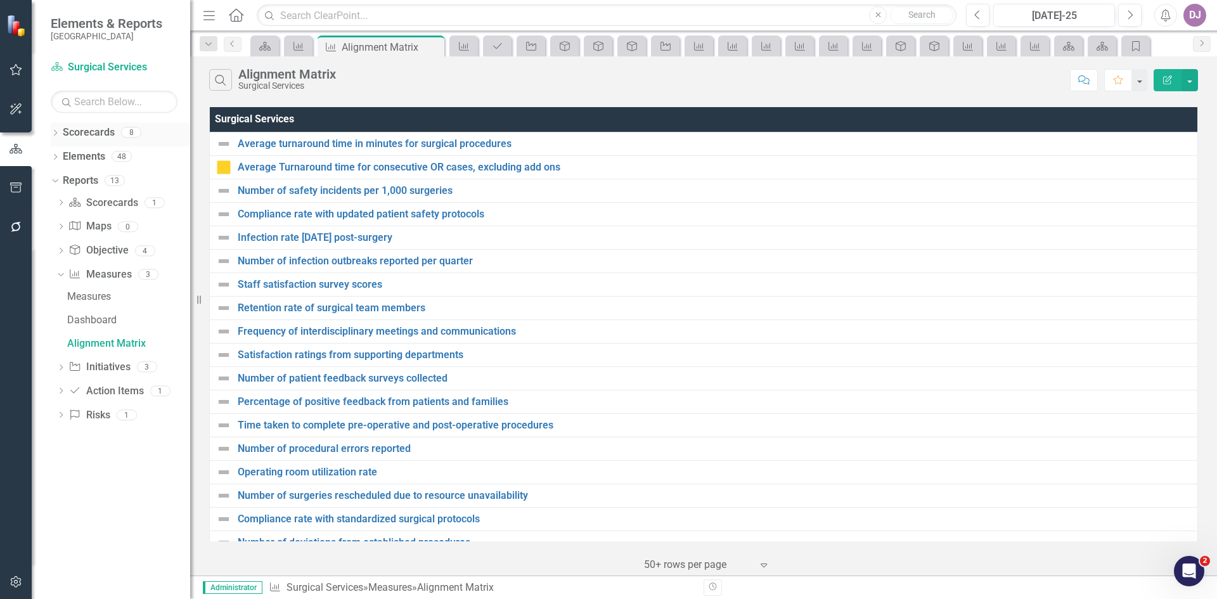
click at [106, 130] on link "Scorecards" at bounding box center [89, 132] width 52 height 15
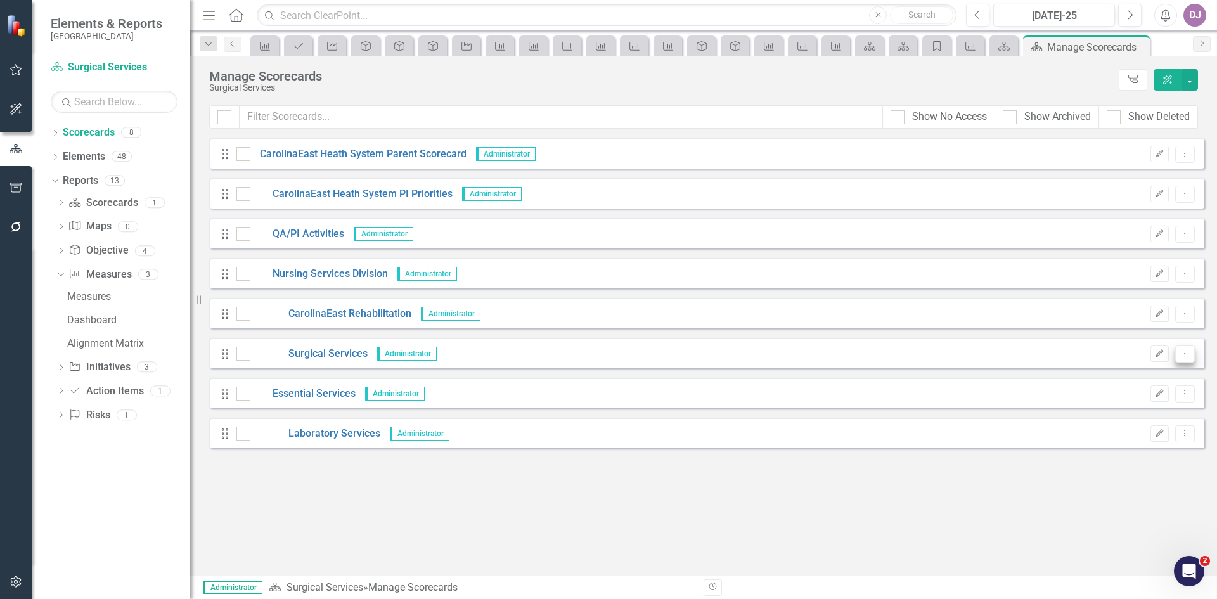
click at [1189, 357] on icon "Dropdown Menu" at bounding box center [1184, 353] width 11 height 8
click at [1104, 379] on link "Edit Edit Scorecard" at bounding box center [1124, 374] width 140 height 23
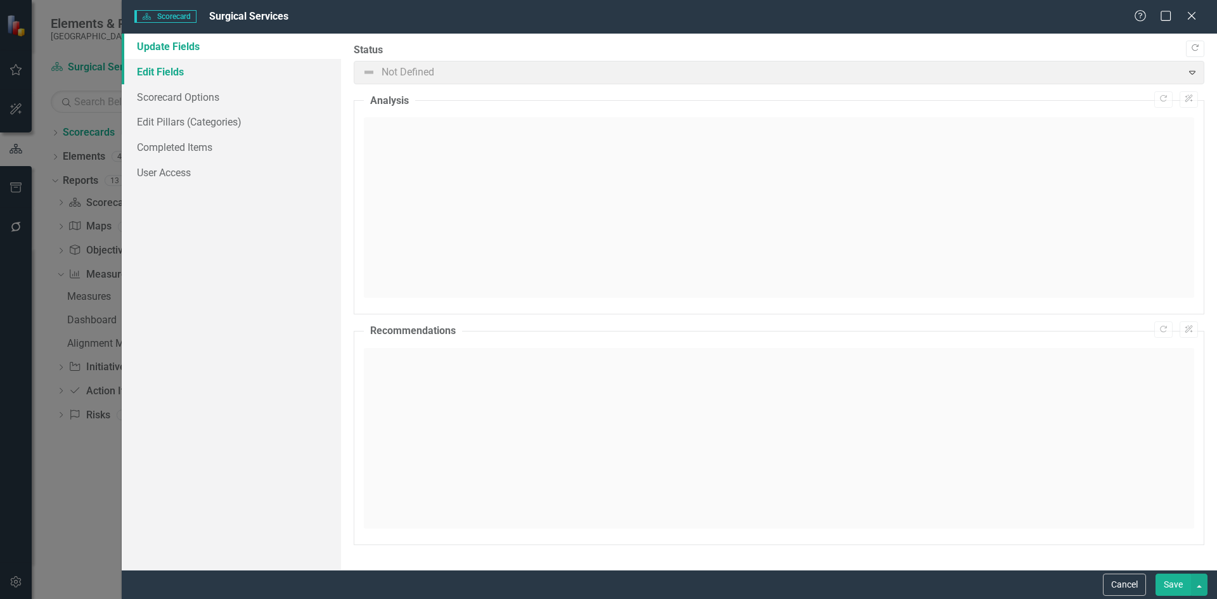
click at [169, 74] on link "Edit Fields" at bounding box center [231, 71] width 219 height 25
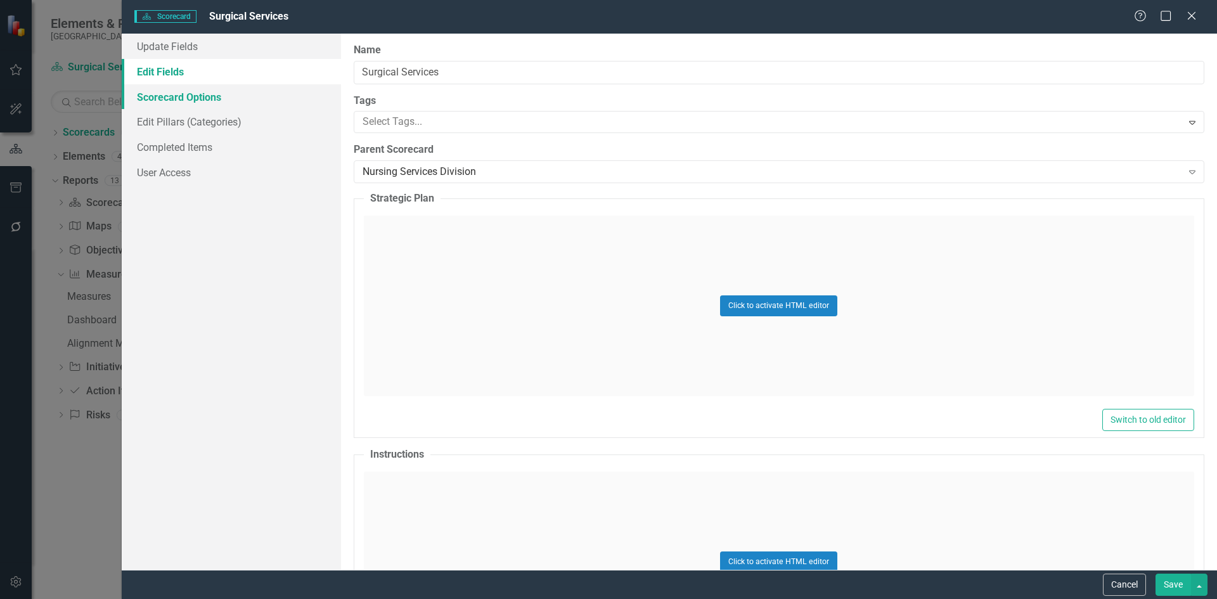
click at [169, 94] on link "Scorecard Options" at bounding box center [231, 96] width 219 height 25
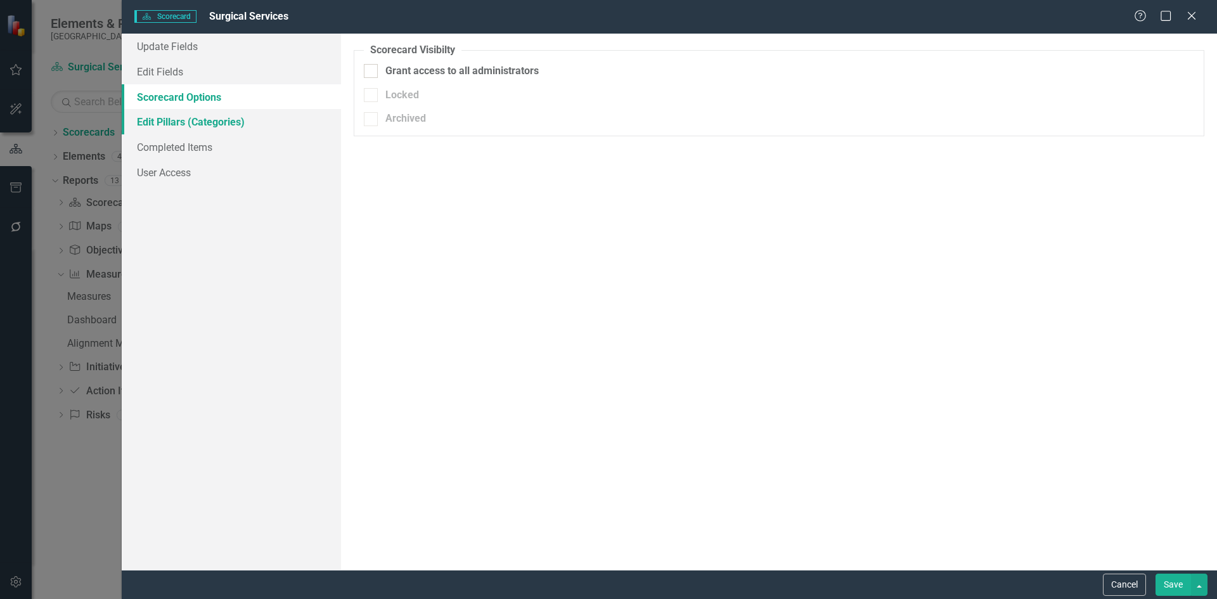
click at [172, 119] on link "Edit Pillars (Categories)" at bounding box center [231, 121] width 219 height 25
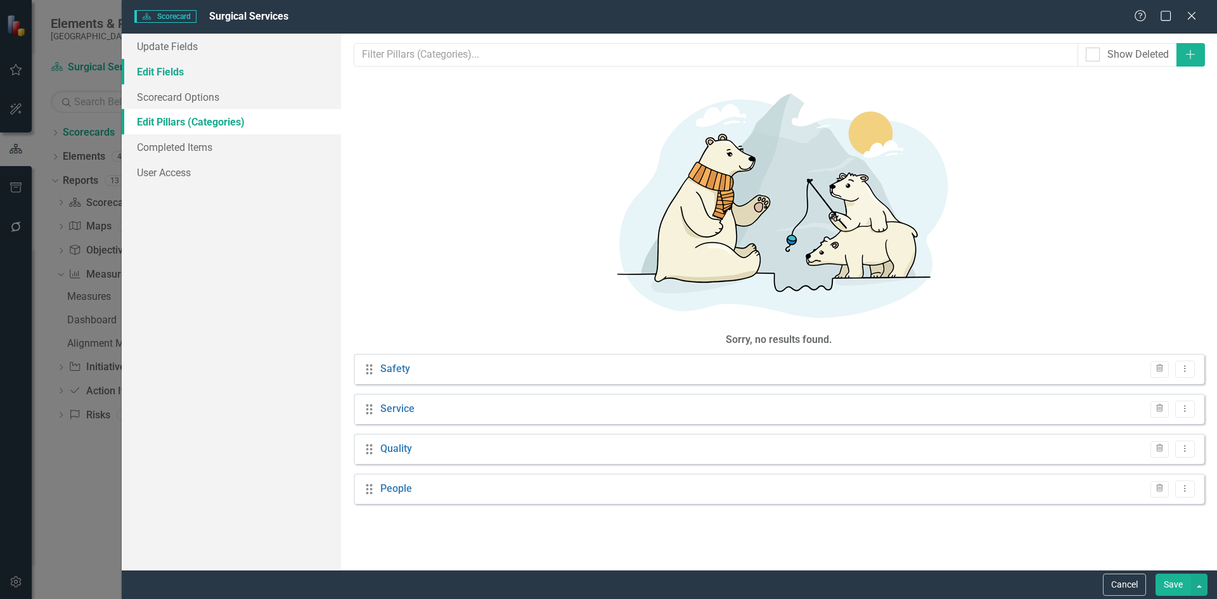
click at [159, 72] on link "Edit Fields" at bounding box center [231, 71] width 219 height 25
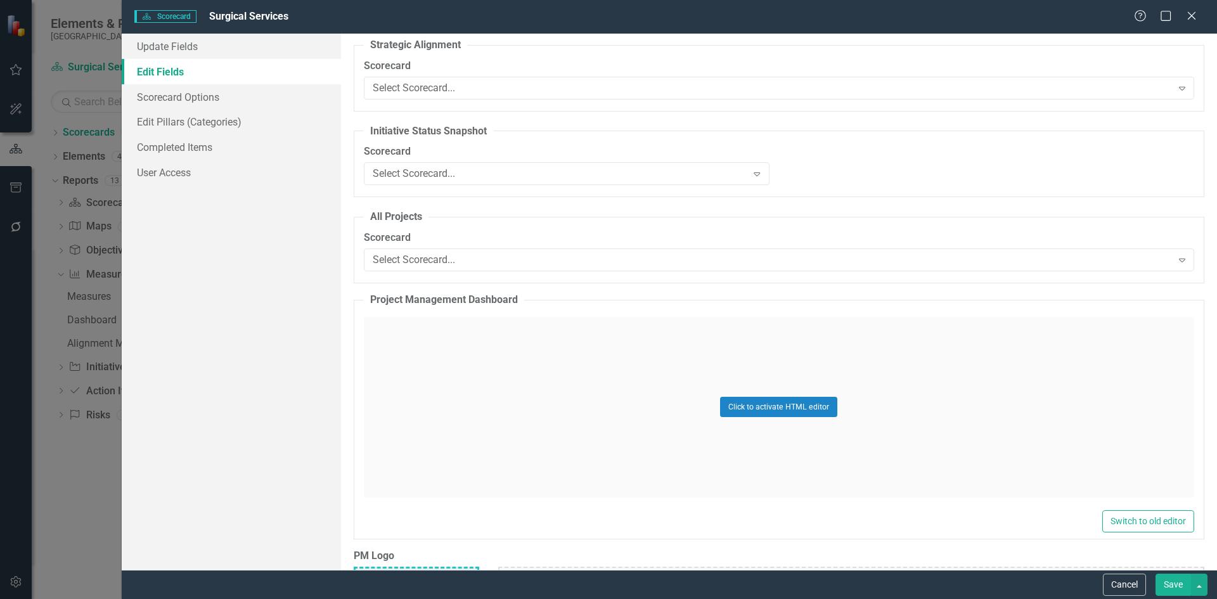
scroll to position [3159, 0]
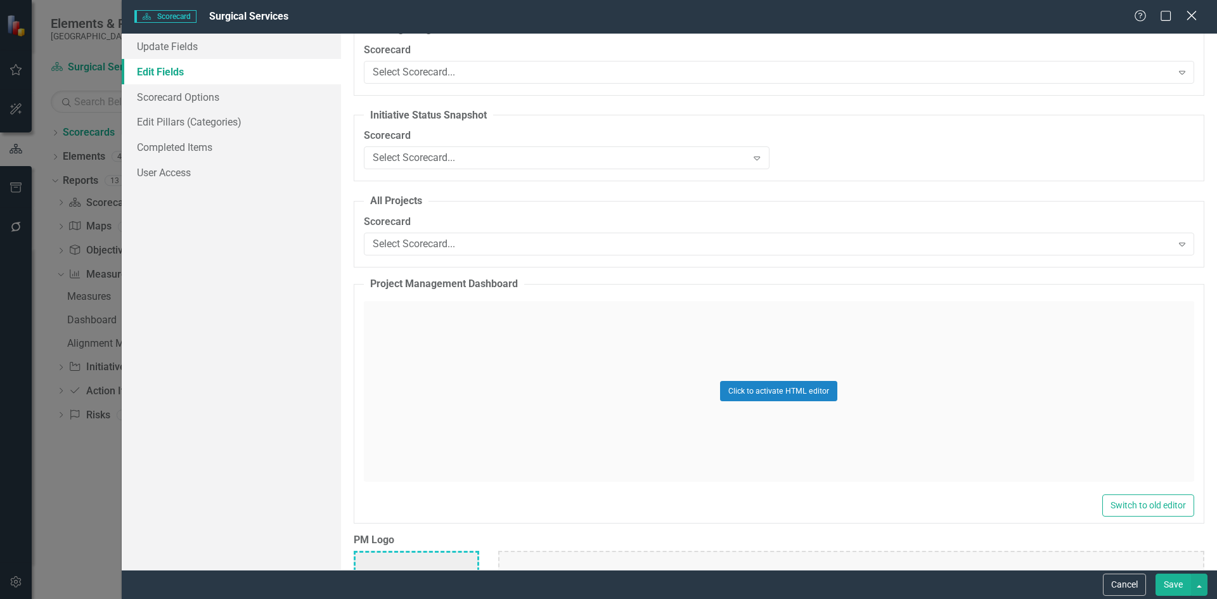
click at [1197, 20] on icon "Close" at bounding box center [1191, 16] width 16 height 12
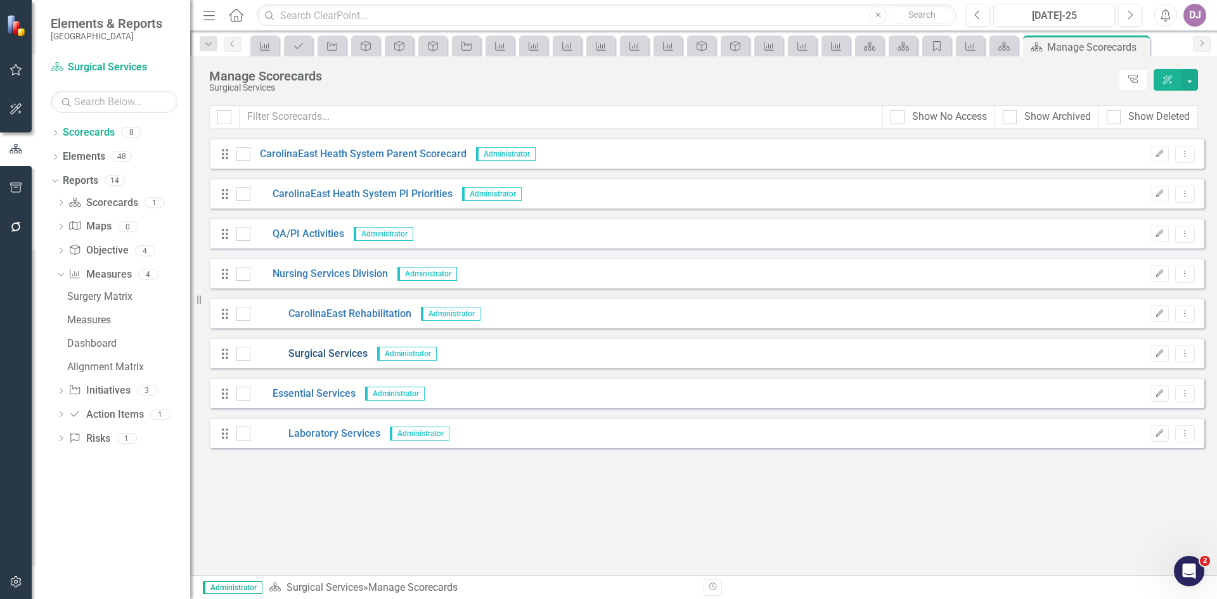
click at [343, 353] on link "Surgical Services" at bounding box center [308, 354] width 117 height 15
